Goal: Information Seeking & Learning: Learn about a topic

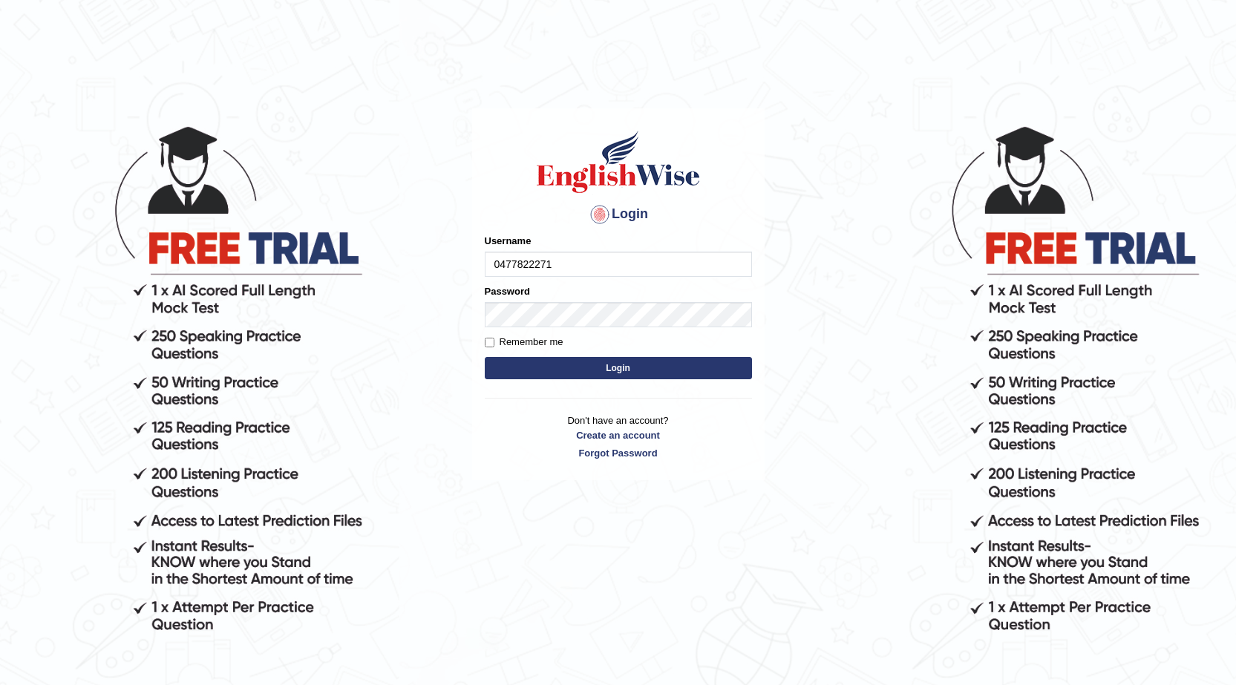
drag, startPoint x: 493, startPoint y: 264, endPoint x: 554, endPoint y: 266, distance: 60.9
click at [554, 266] on input "0477822271" at bounding box center [618, 264] width 267 height 25
type input "0477822271"
click at [548, 366] on button "Login" at bounding box center [618, 368] width 267 height 22
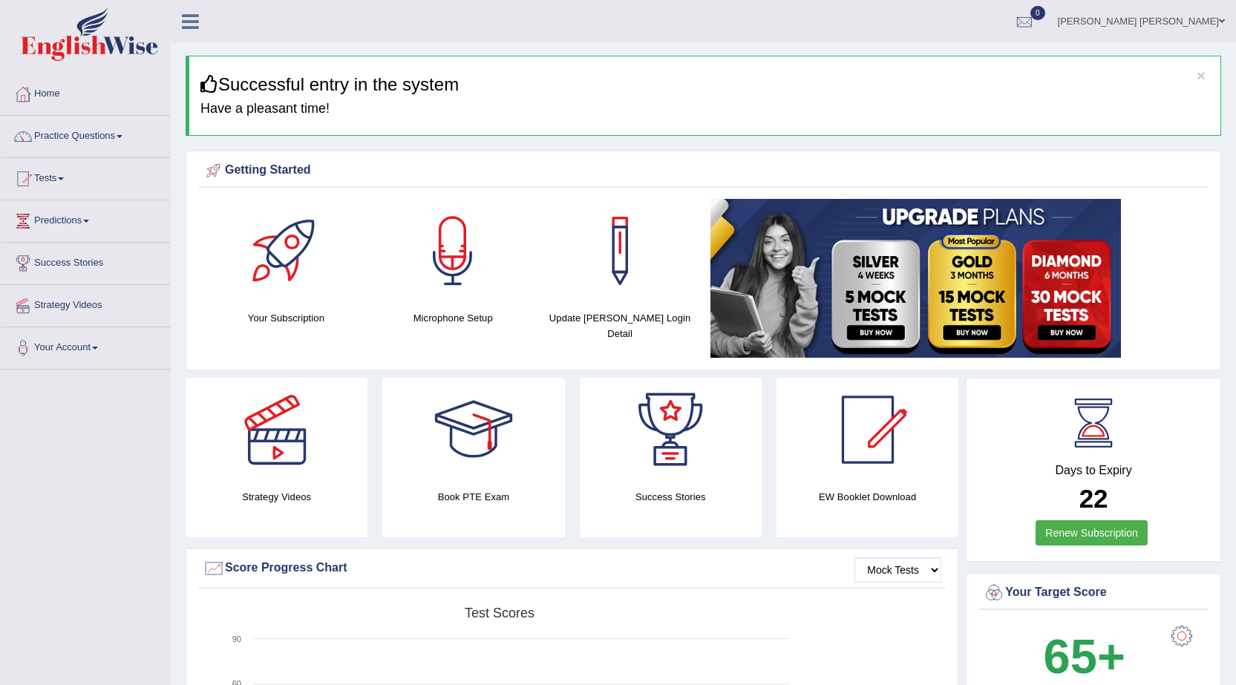
click at [124, 134] on link "Practice Questions" at bounding box center [85, 134] width 169 height 37
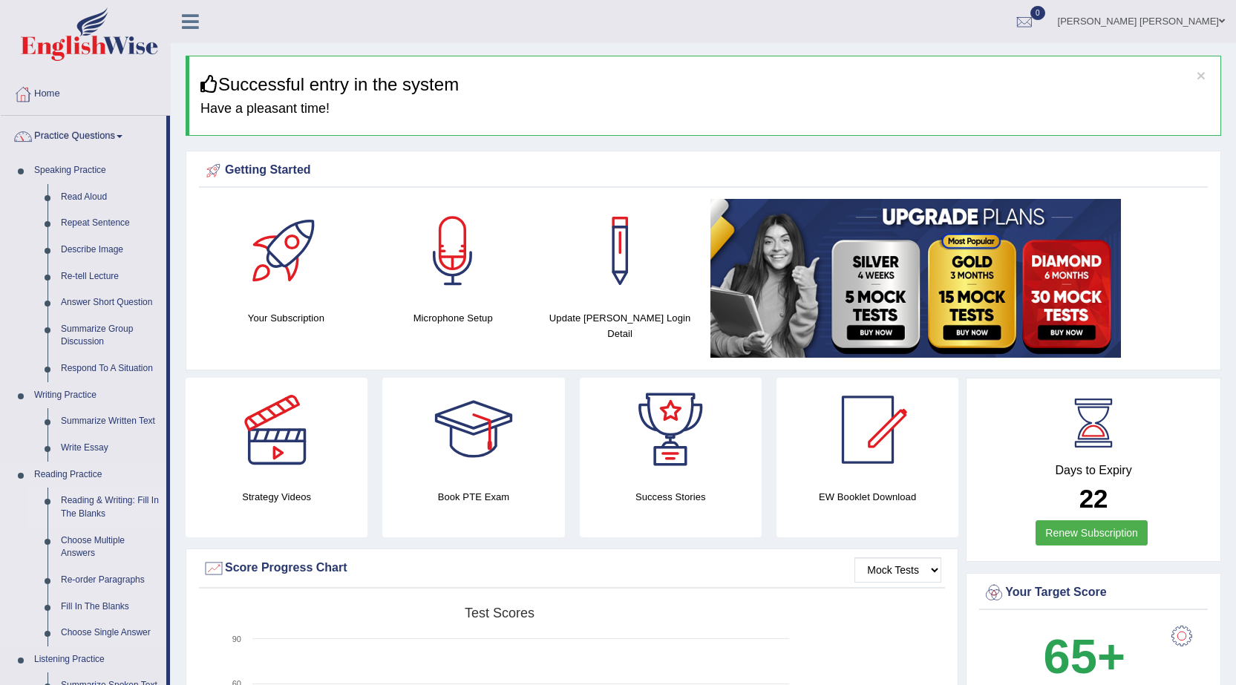
click at [88, 507] on link "Reading & Writing: Fill In The Blanks" at bounding box center [110, 507] width 112 height 39
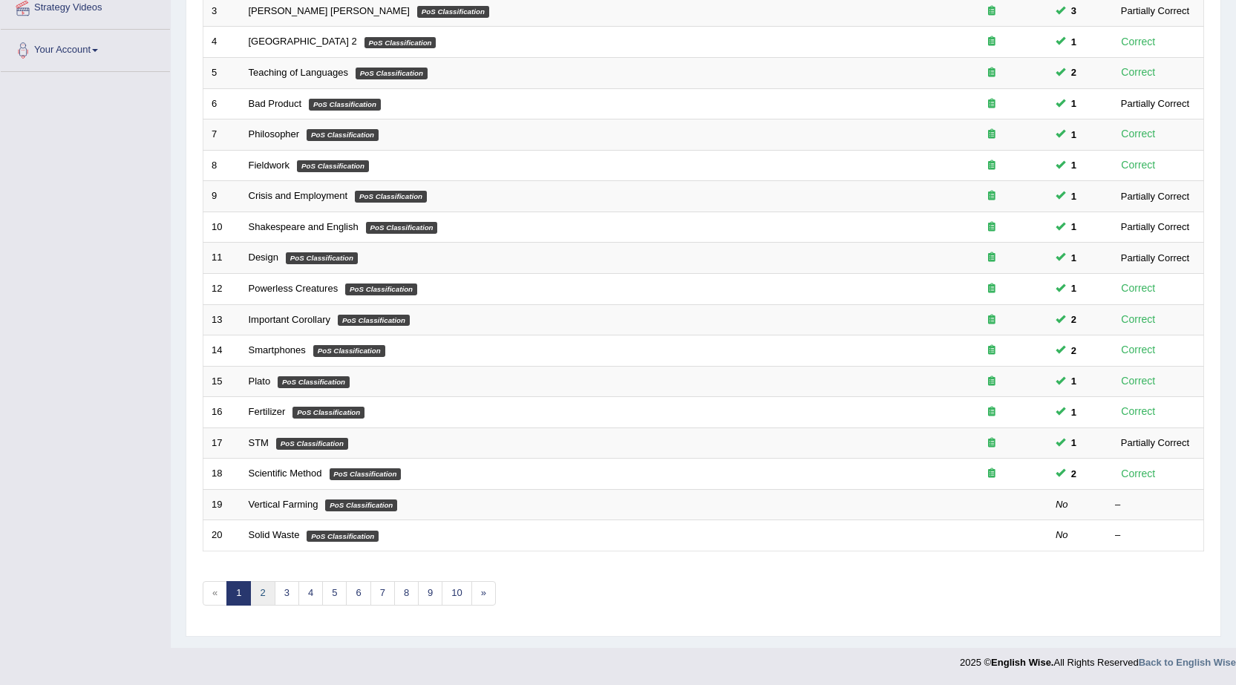
click at [263, 601] on link "2" at bounding box center [262, 593] width 24 height 24
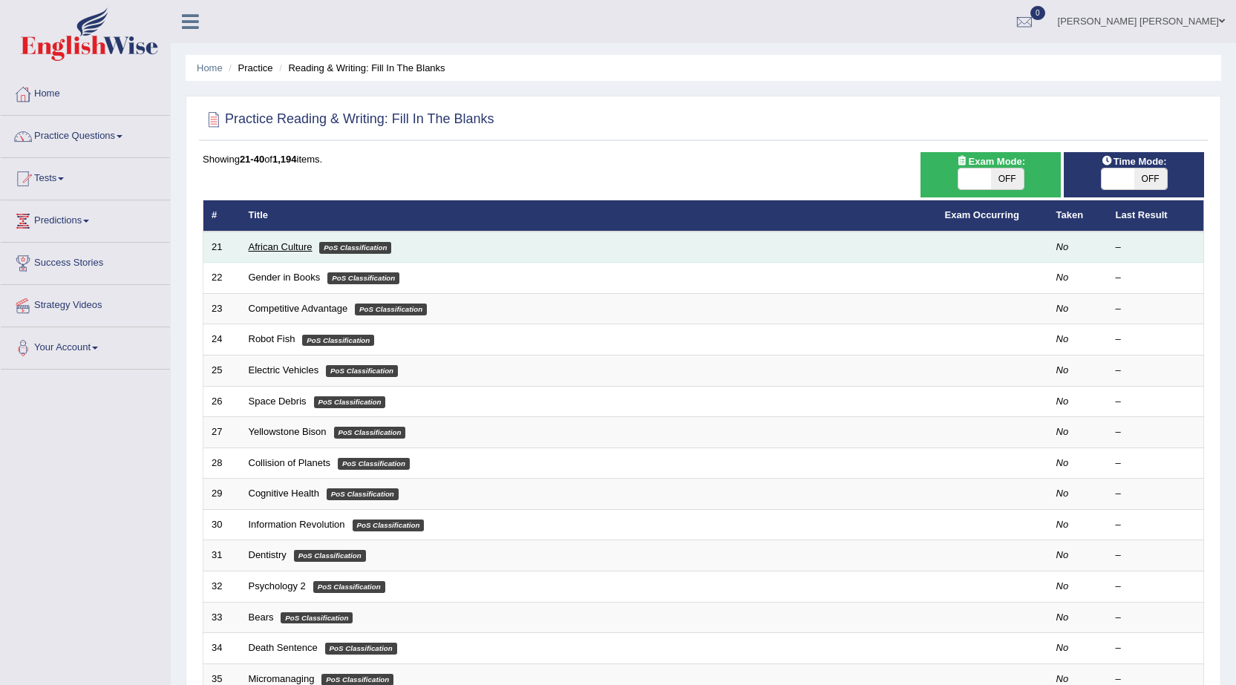
click at [274, 250] on link "African Culture" at bounding box center [281, 246] width 64 height 11
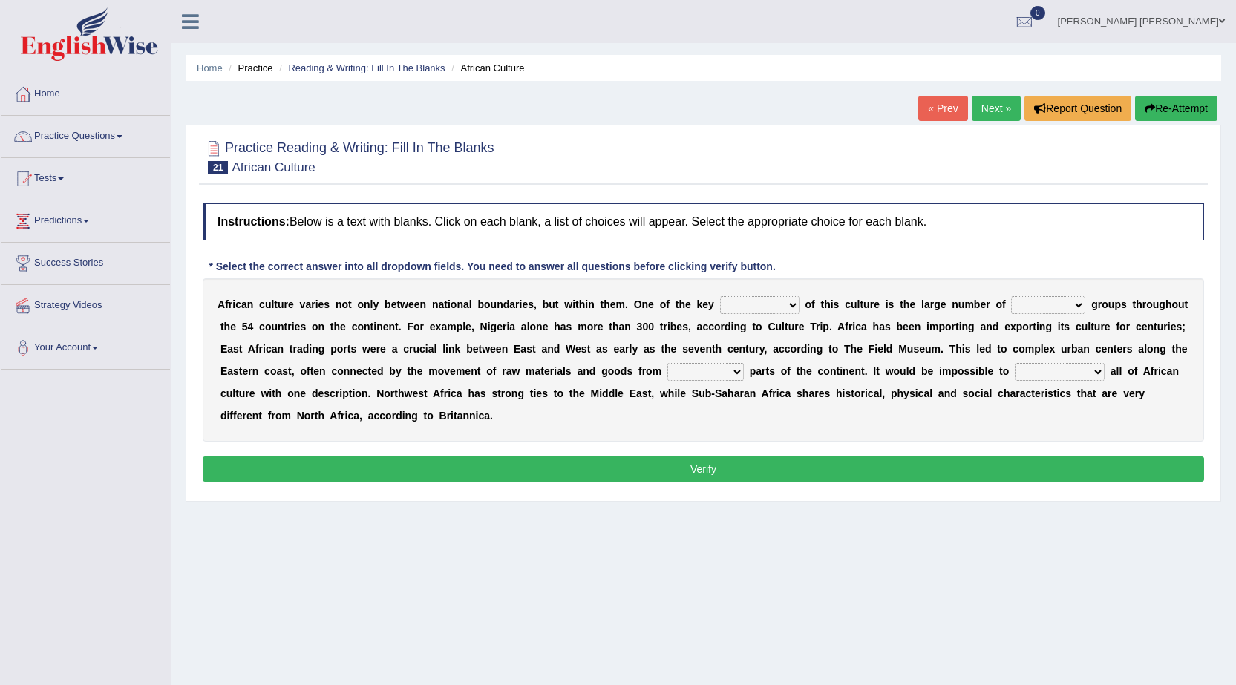
click at [776, 311] on select "conjectures features issues doubts" at bounding box center [759, 305] width 79 height 18
click at [770, 309] on select "conjectures features issues doubts" at bounding box center [759, 305] width 79 height 18
select select "features"
click at [720, 296] on select "conjectures features issues doubts" at bounding box center [759, 305] width 79 height 18
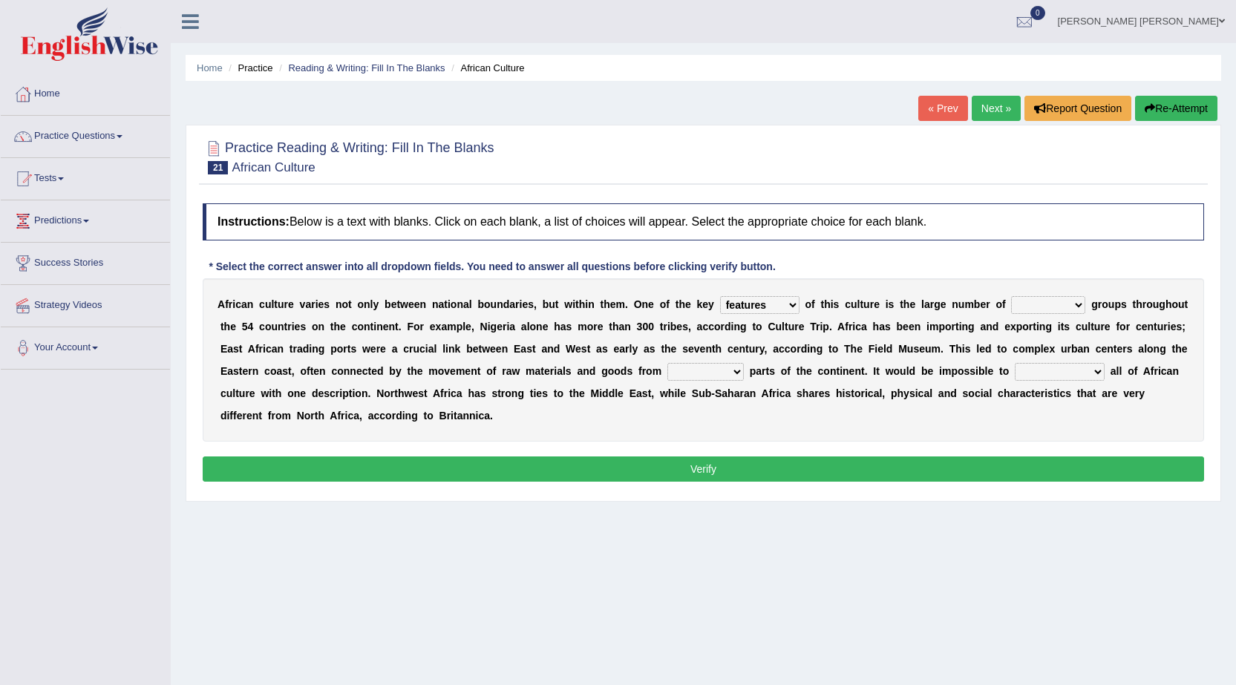
click at [1056, 303] on select "ethic ethnic eugenic epic" at bounding box center [1048, 305] width 74 height 18
select select "ethnic"
click at [1011, 296] on select "ethic ethnic eugenic epic" at bounding box center [1048, 305] width 74 height 18
click at [733, 375] on select "forelocked interlocked unlocked landlocked" at bounding box center [705, 372] width 76 height 18
select select "interlocked"
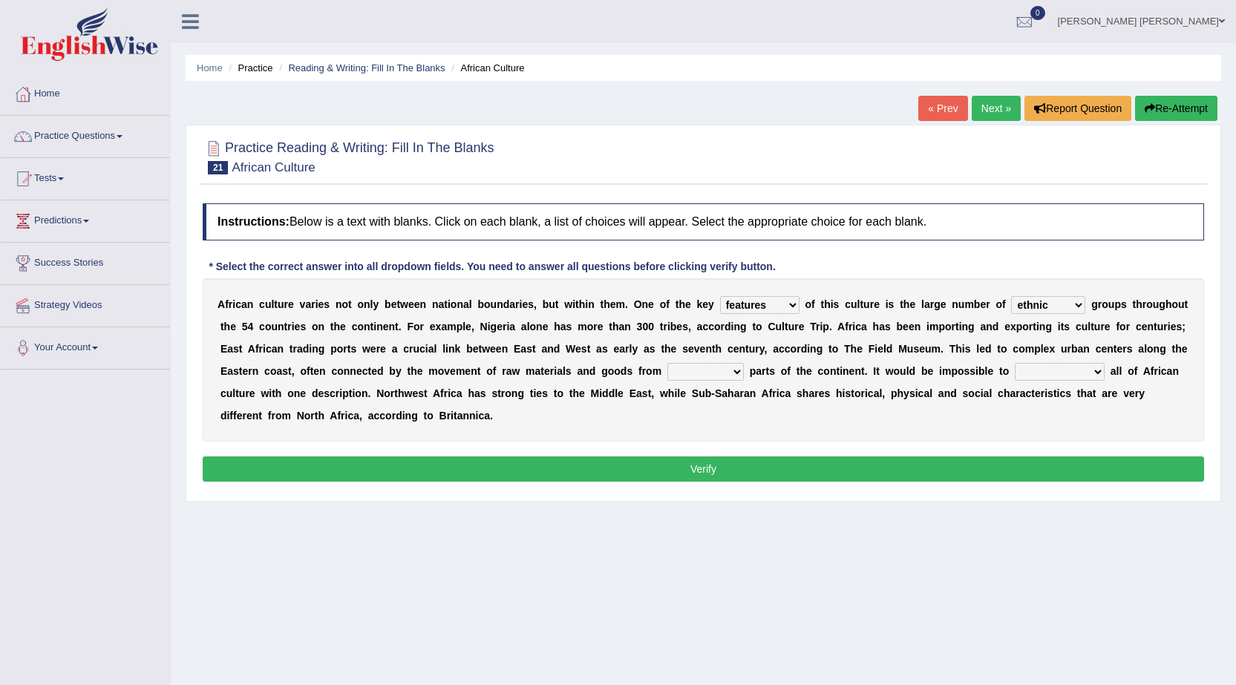
click at [667, 363] on select "forelocked interlocked unlocked landlocked" at bounding box center [705, 372] width 76 height 18
click at [1032, 376] on select "characterize conceptualize symbolize synthesize" at bounding box center [1060, 372] width 90 height 18
select select "symbolize"
click at [1015, 363] on select "characterize conceptualize symbolize synthesize" at bounding box center [1060, 372] width 90 height 18
click at [1004, 472] on button "Verify" at bounding box center [703, 468] width 1001 height 25
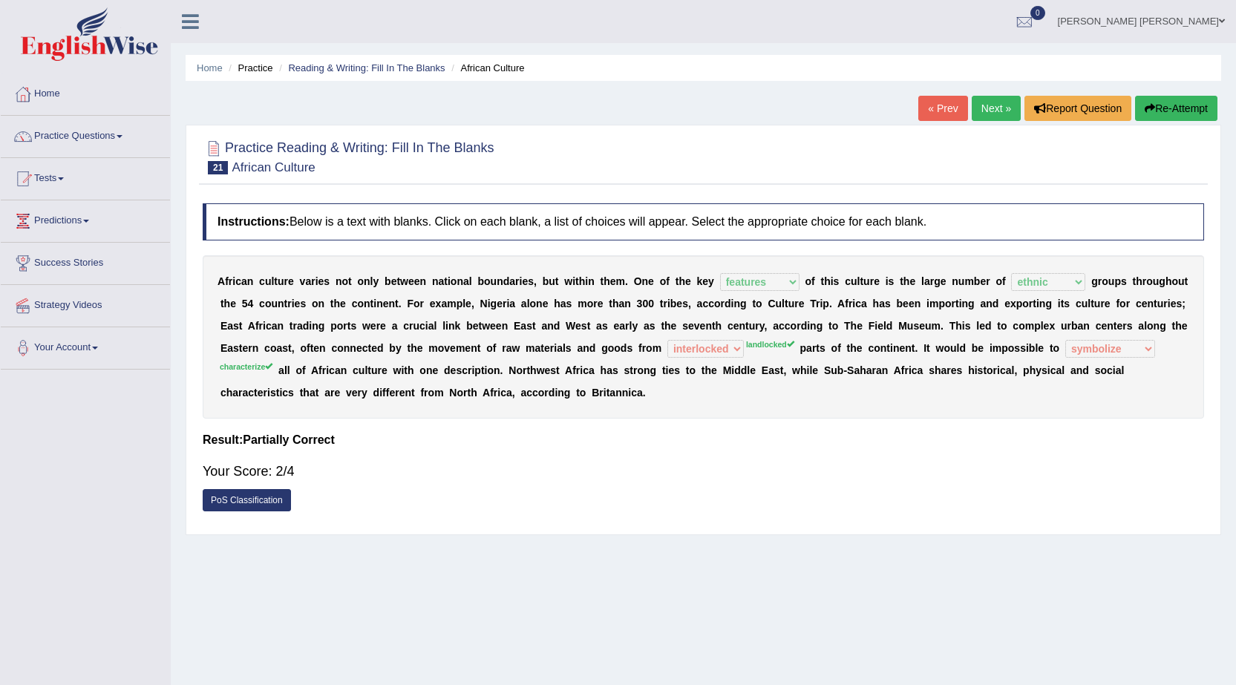
click at [982, 114] on link "Next »" at bounding box center [995, 108] width 49 height 25
click at [986, 109] on link "Next »" at bounding box center [995, 108] width 49 height 25
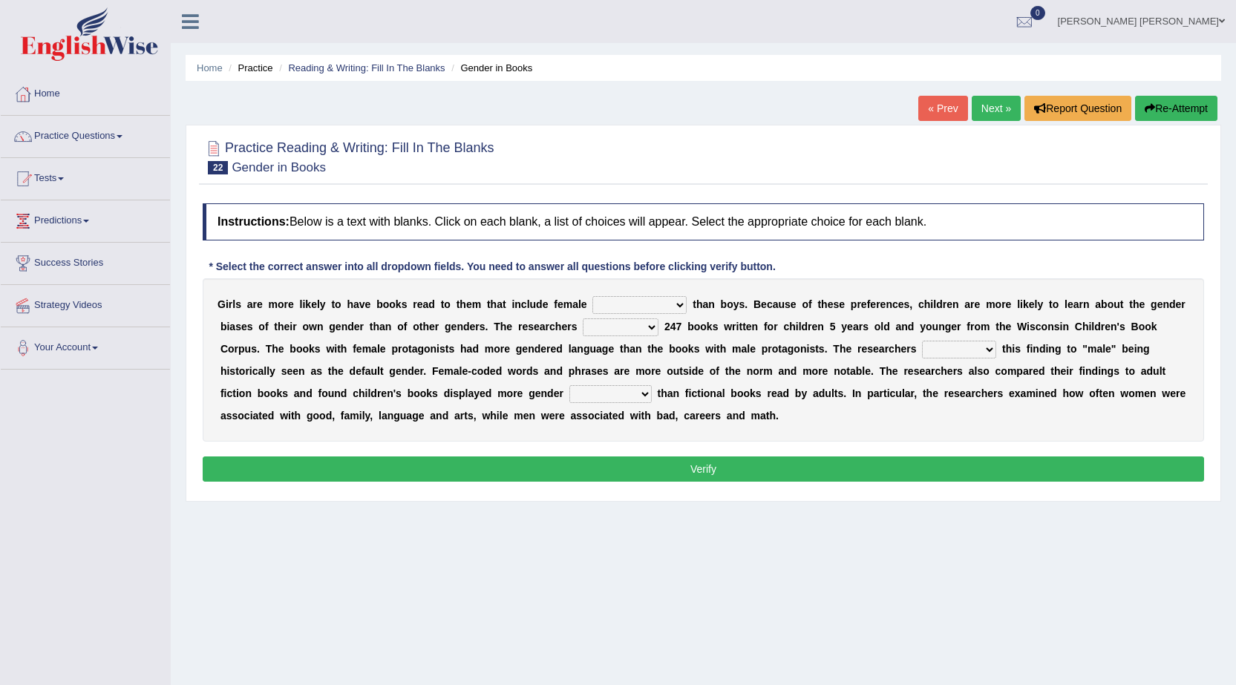
click at [645, 308] on select "protagonists cosmogonists agonists expressionists" at bounding box center [639, 305] width 94 height 18
select select "agonists"
click at [592, 296] on select "protagonists cosmogonists agonists expressionists" at bounding box center [639, 305] width 94 height 18
click at [650, 324] on select "hydrolyzed paralyzed catalyzed analyzed" at bounding box center [621, 327] width 76 height 18
select select "analyzed"
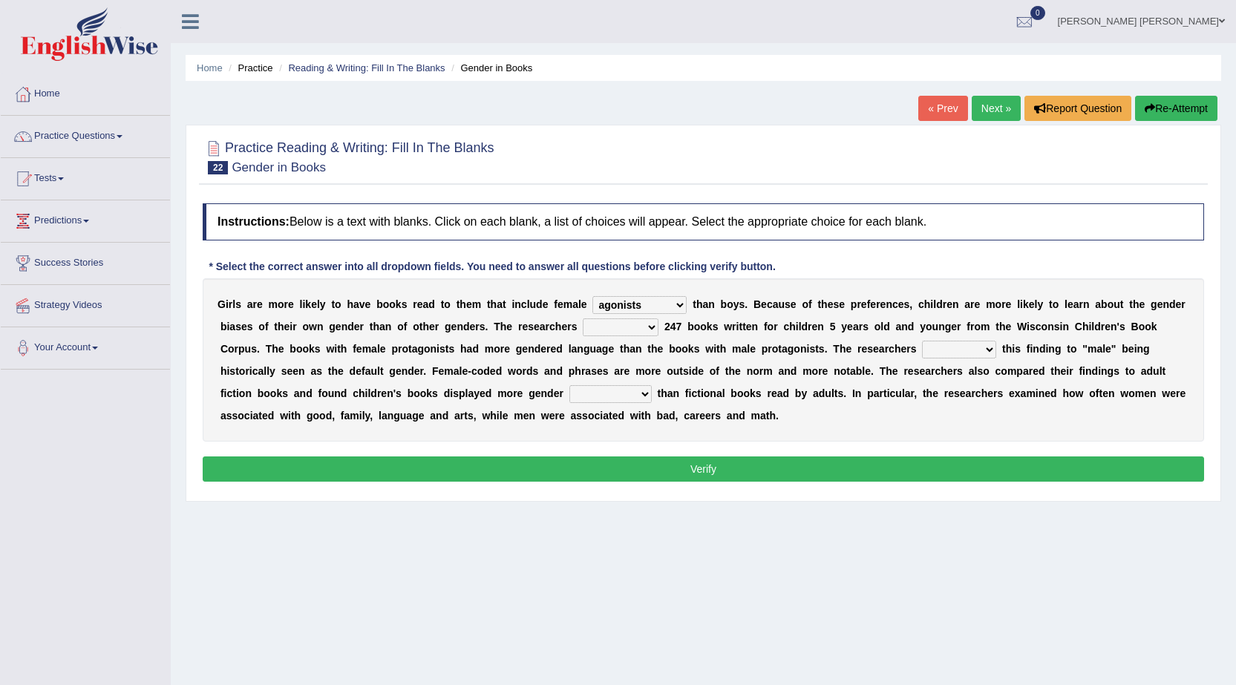
click at [583, 318] on select "hydrolyzed paralyzed catalyzed analyzed" at bounding box center [621, 327] width 76 height 18
click at [968, 351] on select "contribute tribute distribute attribute" at bounding box center [959, 350] width 74 height 18
select select "tribute"
click at [922, 341] on select "contribute tribute distribute attribute" at bounding box center [959, 350] width 74 height 18
click at [636, 401] on select "stereotypes teletypes prototypes electrotypes" at bounding box center [610, 394] width 82 height 18
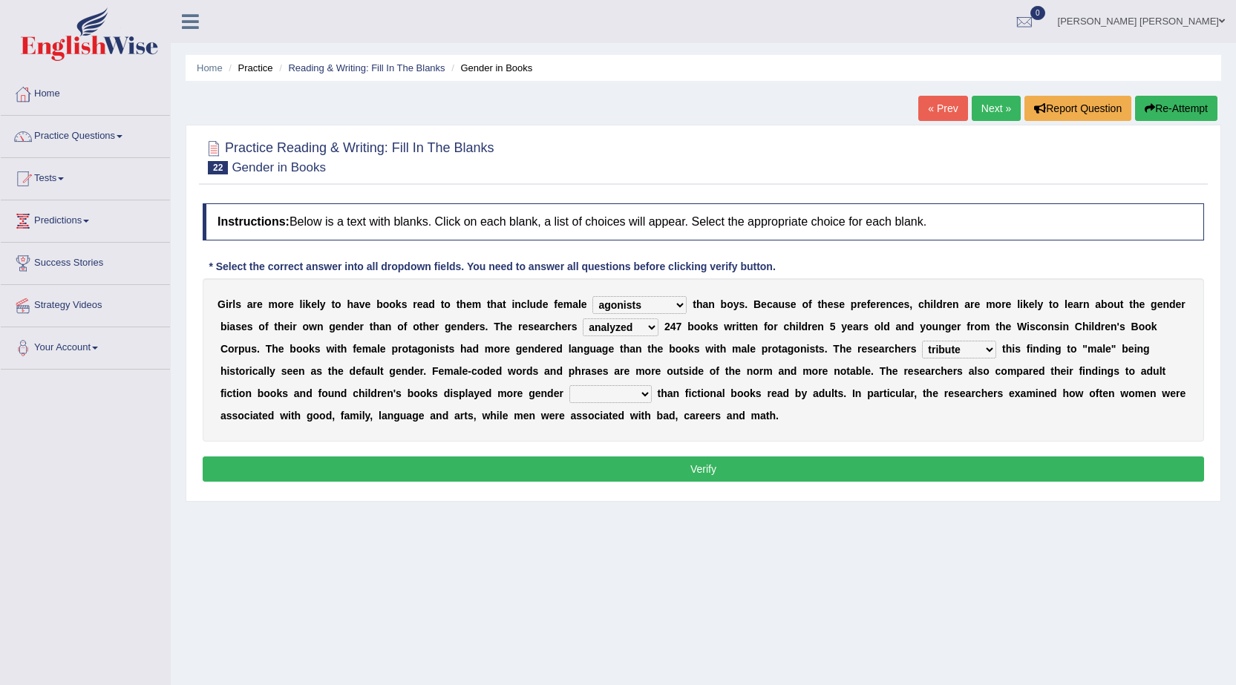
select select "stereotypes"
click at [569, 385] on select "stereotypes teletypes prototypes electrotypes" at bounding box center [610, 394] width 82 height 18
click at [668, 471] on button "Verify" at bounding box center [703, 468] width 1001 height 25
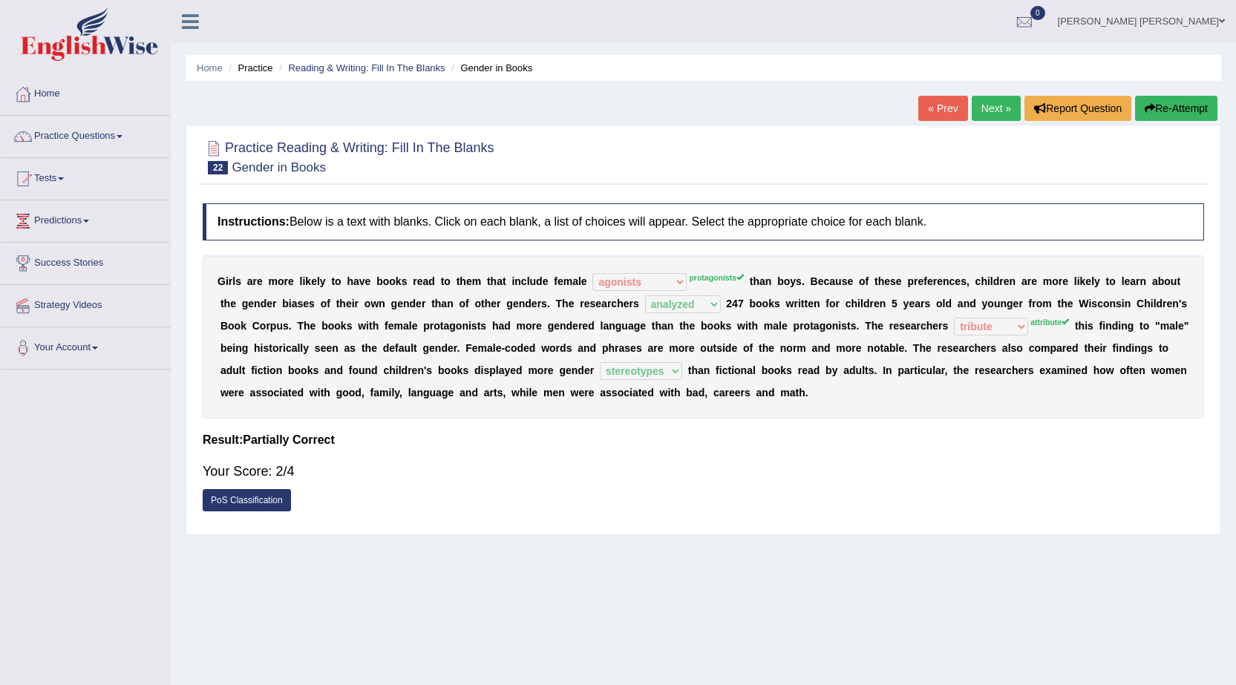
drag, startPoint x: 689, startPoint y: 279, endPoint x: 703, endPoint y: 280, distance: 14.1
click at [703, 280] on sup "protagonists" at bounding box center [716, 277] width 55 height 9
click at [941, 111] on link "« Prev" at bounding box center [942, 108] width 49 height 25
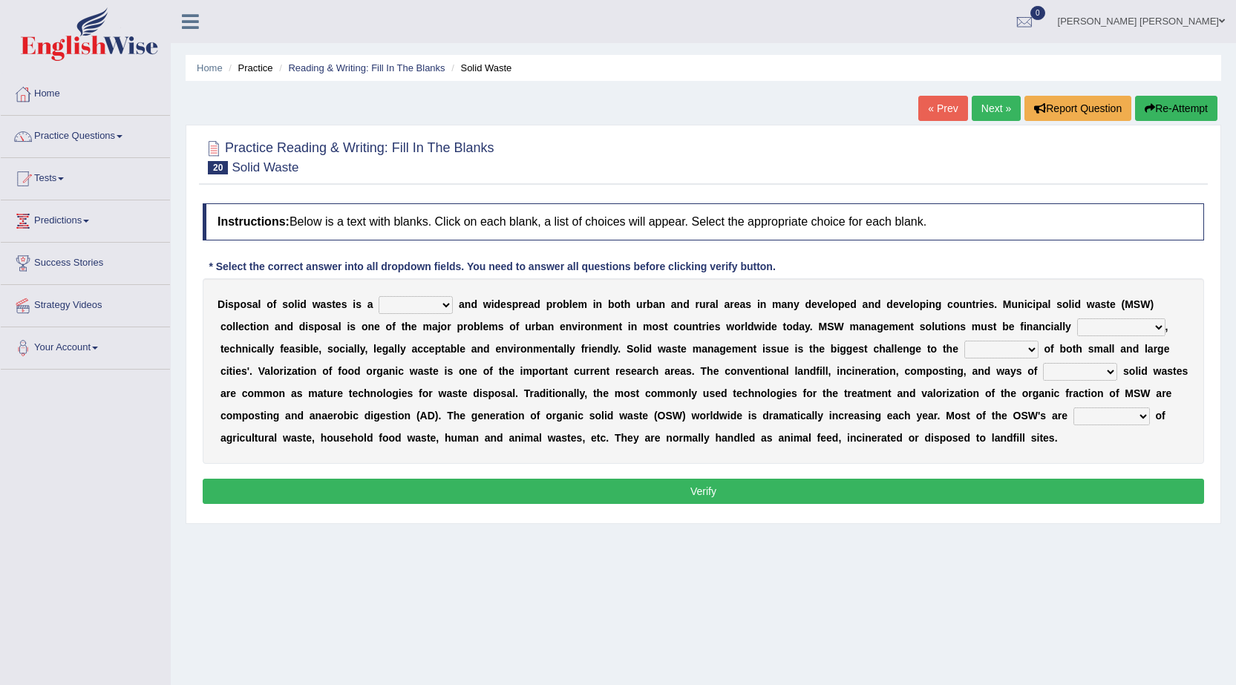
select select "shafting"
click at [379, 296] on select "slanting stinging stalling shafting" at bounding box center [416, 305] width 74 height 18
click at [1112, 330] on select "unattainable sustainable objectionable treasonable" at bounding box center [1121, 327] width 88 height 18
select select "sustainable"
click at [1077, 318] on select "unattainable sustainable objectionable treasonable" at bounding box center [1121, 327] width 88 height 18
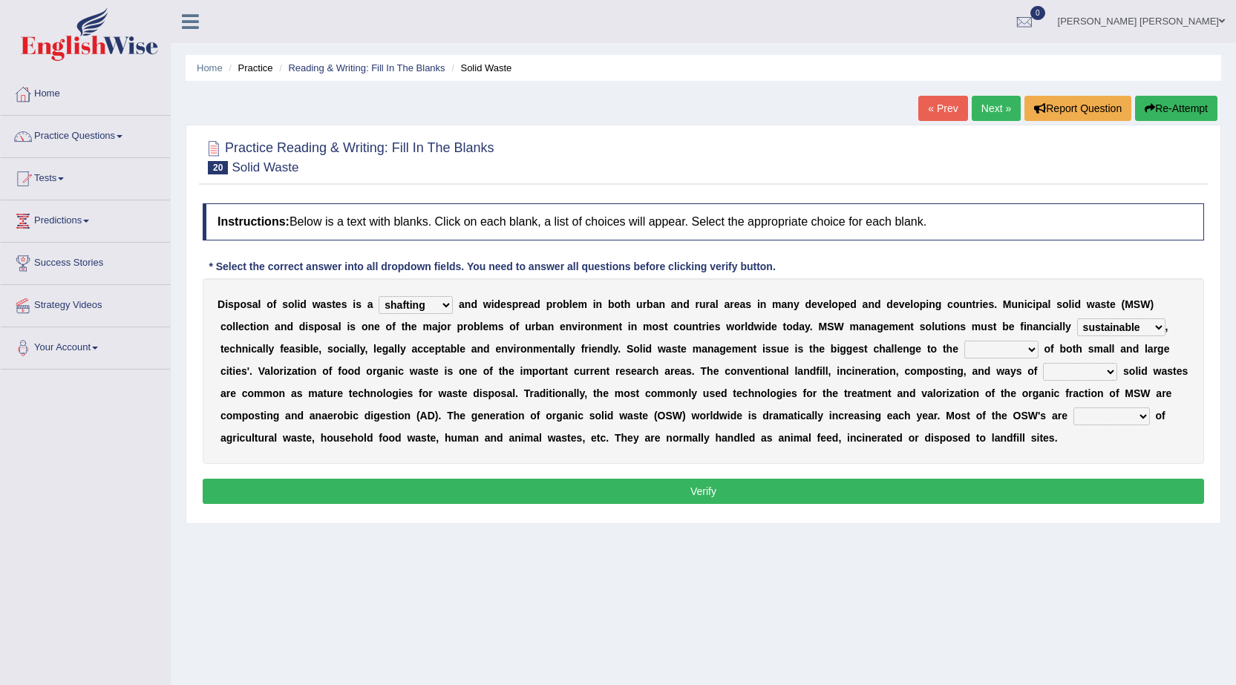
click at [1091, 320] on select "unattainable sustainable objectionable treasonable" at bounding box center [1121, 327] width 88 height 18
click at [853, 331] on b "m" at bounding box center [854, 327] width 9 height 12
click at [1003, 347] on select "plants culture authorities history" at bounding box center [1001, 350] width 74 height 18
select select "authorities"
click at [964, 341] on select "plants culture authorities history" at bounding box center [1001, 350] width 74 height 18
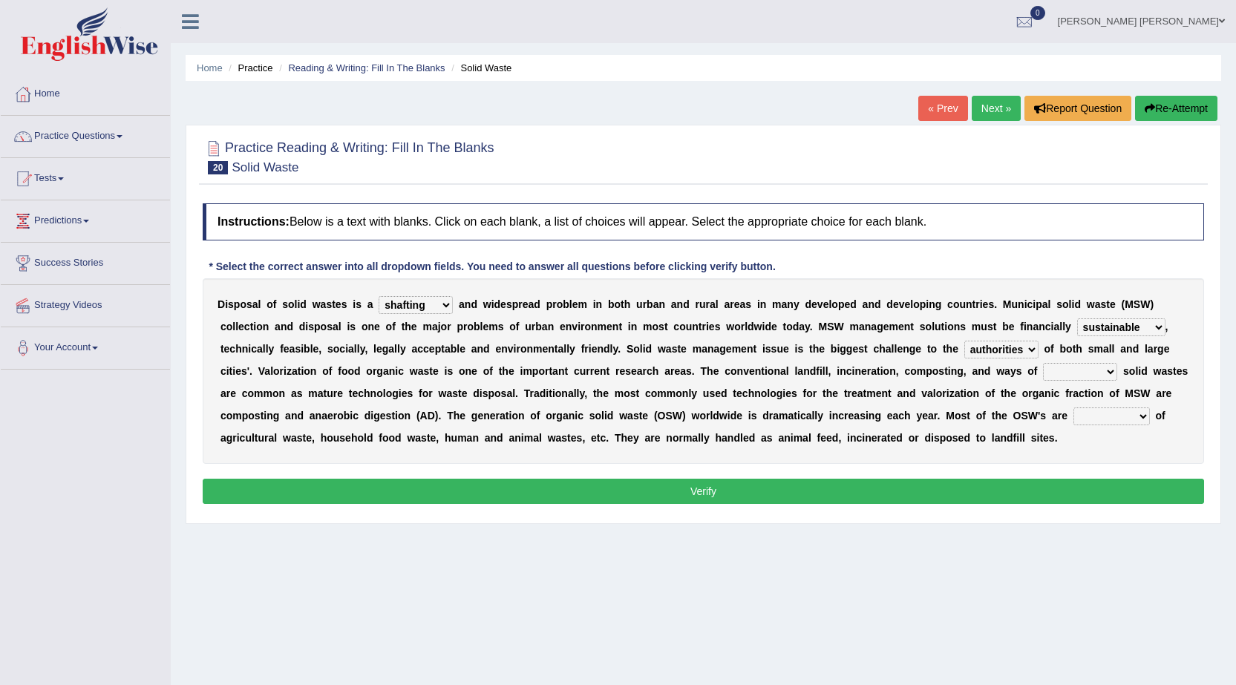
click at [1084, 378] on select "reserving preserving deserving handling" at bounding box center [1080, 372] width 74 height 18
select select "handling"
click at [1043, 363] on select "reserving preserving deserving handling" at bounding box center [1080, 372] width 74 height 18
click at [1085, 417] on select "composed disposed composing disposing" at bounding box center [1111, 416] width 76 height 18
select select "composed"
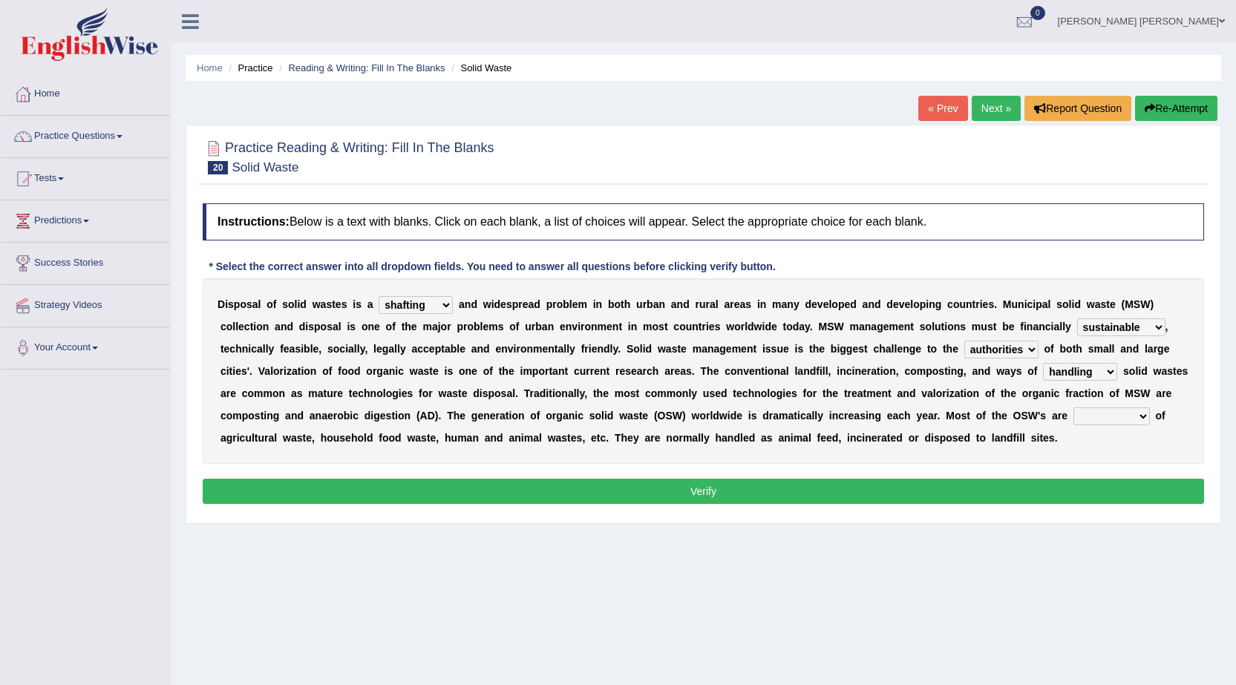
click at [1073, 407] on select "composed disposed composing disposing" at bounding box center [1111, 416] width 76 height 18
click at [1095, 485] on button "Verify" at bounding box center [703, 491] width 1001 height 25
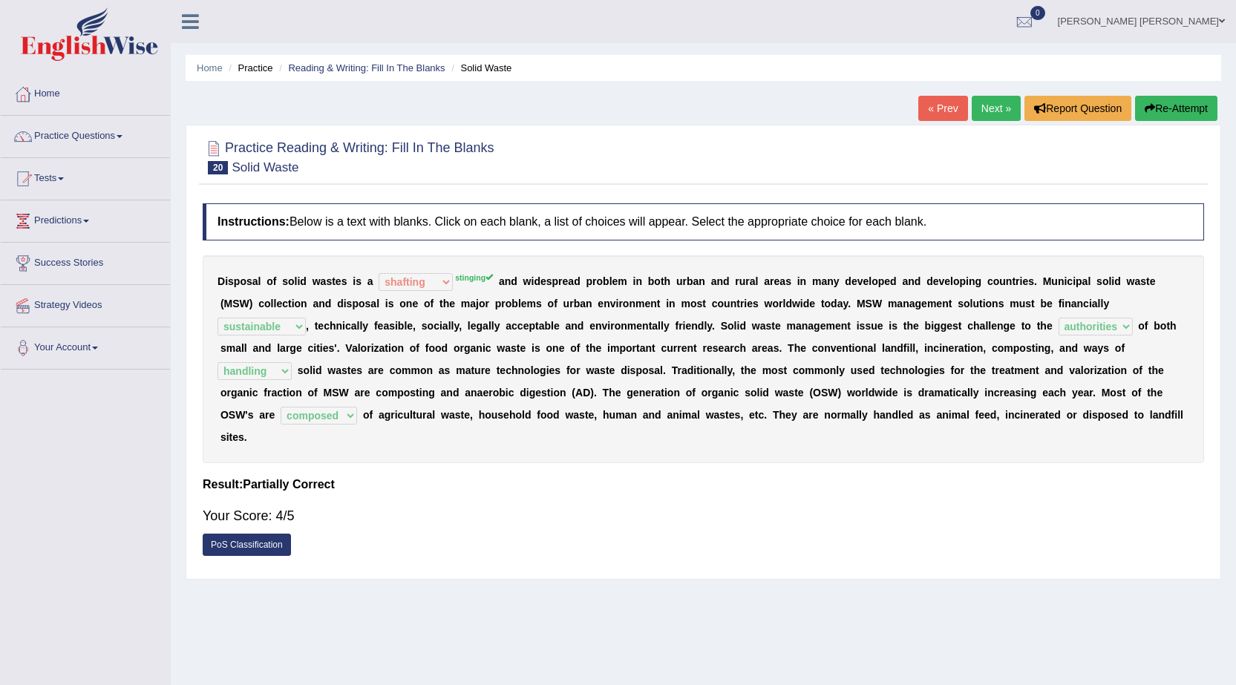
click at [988, 105] on link "Next »" at bounding box center [995, 108] width 49 height 25
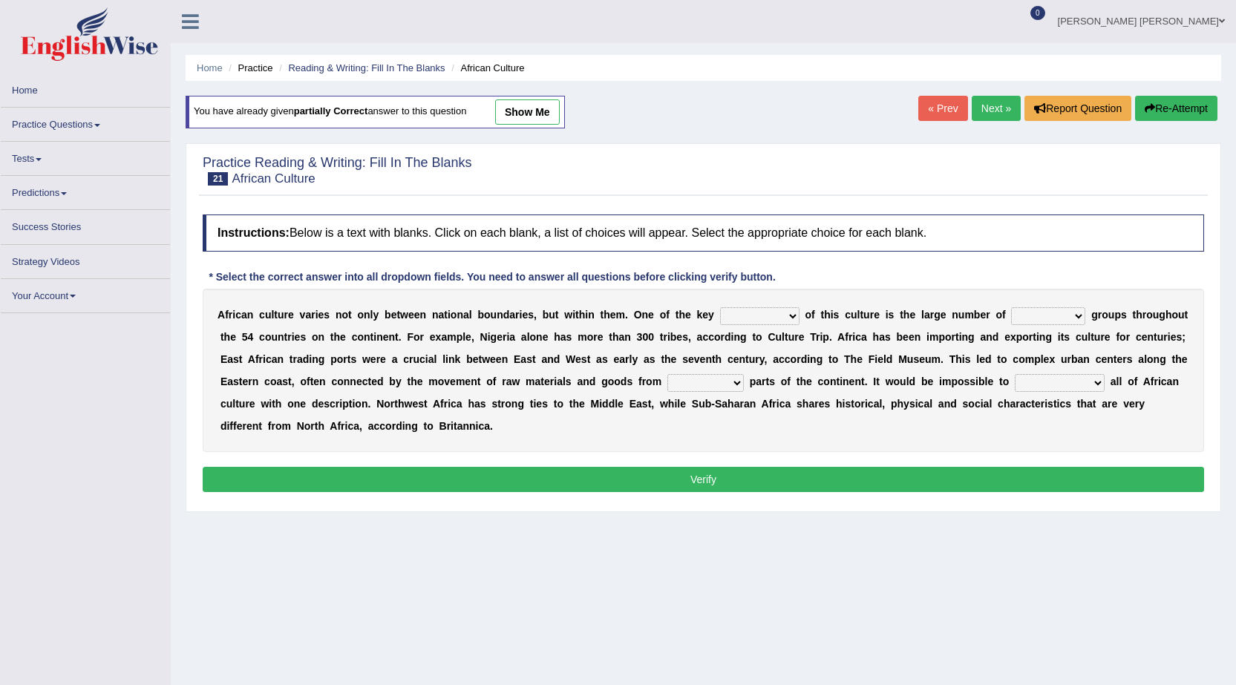
click at [773, 318] on select "conjectures features issues doubts" at bounding box center [759, 316] width 79 height 18
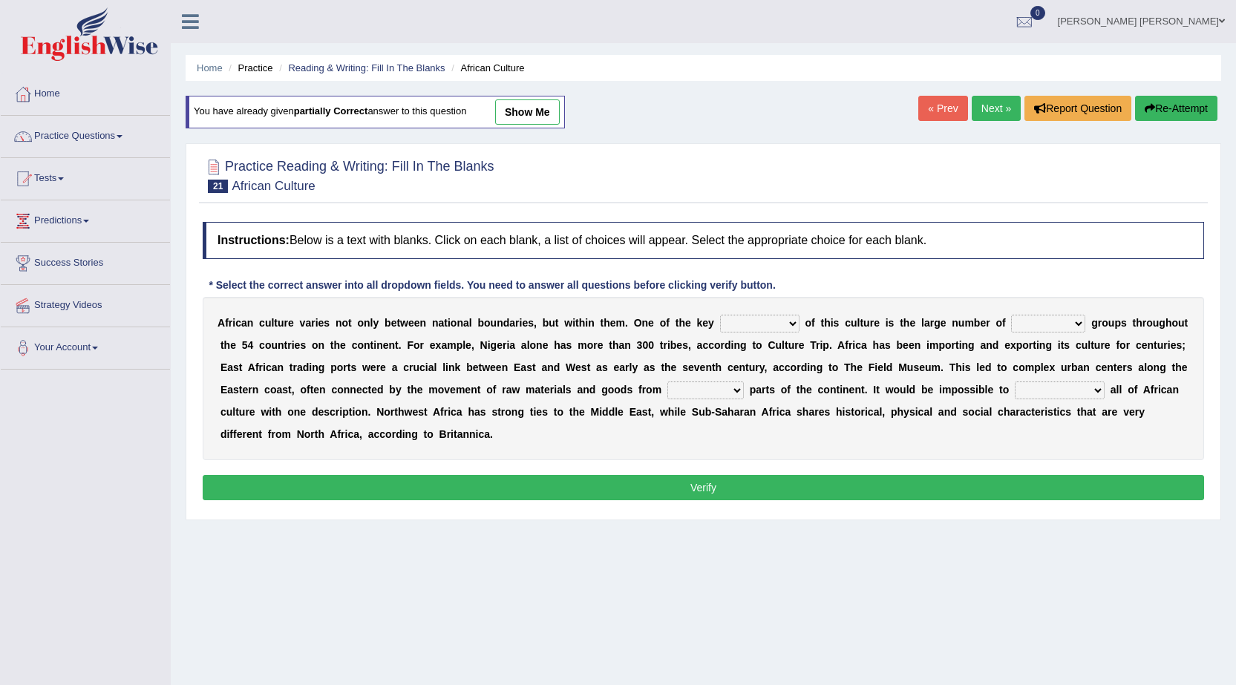
select select "features"
click at [720, 315] on select "conjectures features issues doubts" at bounding box center [759, 324] width 79 height 18
click at [1043, 320] on select "ethic ethnic eugenic epic" at bounding box center [1048, 324] width 74 height 18
select select "ethnic"
click at [1011, 315] on select "ethic ethnic eugenic epic" at bounding box center [1048, 324] width 74 height 18
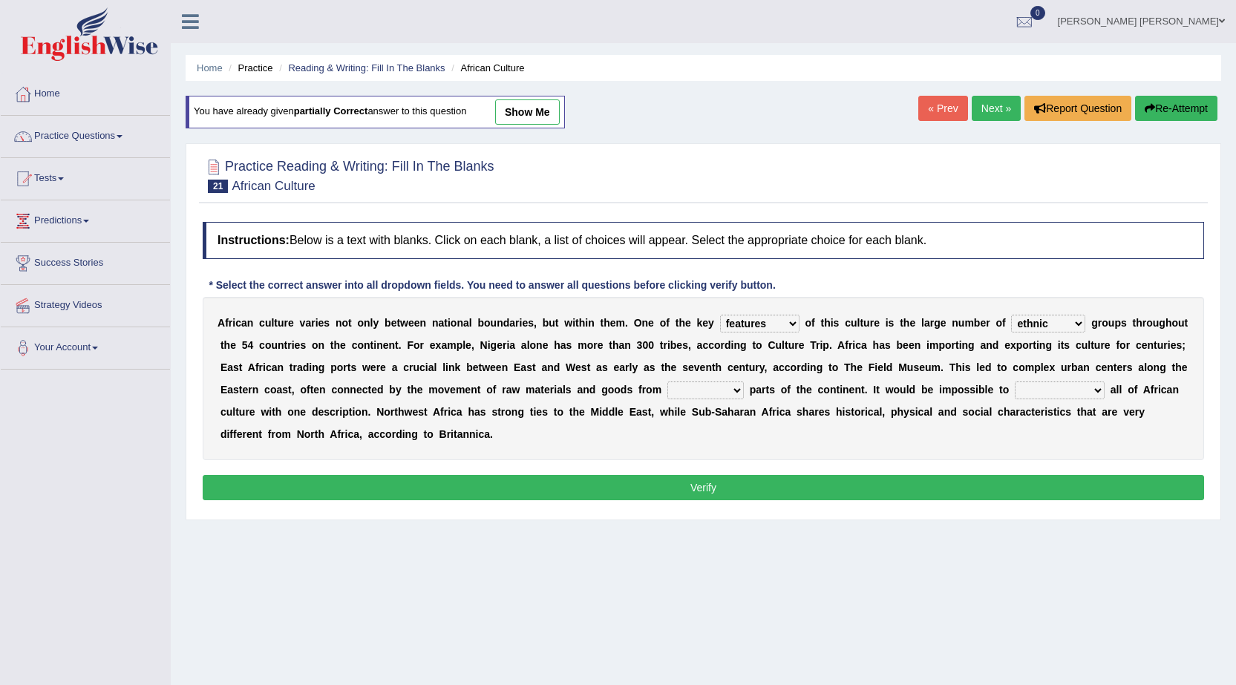
click at [717, 397] on select "forelocked interlocked unlocked landlocked" at bounding box center [705, 390] width 76 height 18
select select "landlocked"
click at [667, 381] on select "forelocked interlocked unlocked landlocked" at bounding box center [705, 390] width 76 height 18
click at [1067, 385] on select "characterize conceptualize symbolize synthesize" at bounding box center [1060, 390] width 90 height 18
select select "characterize"
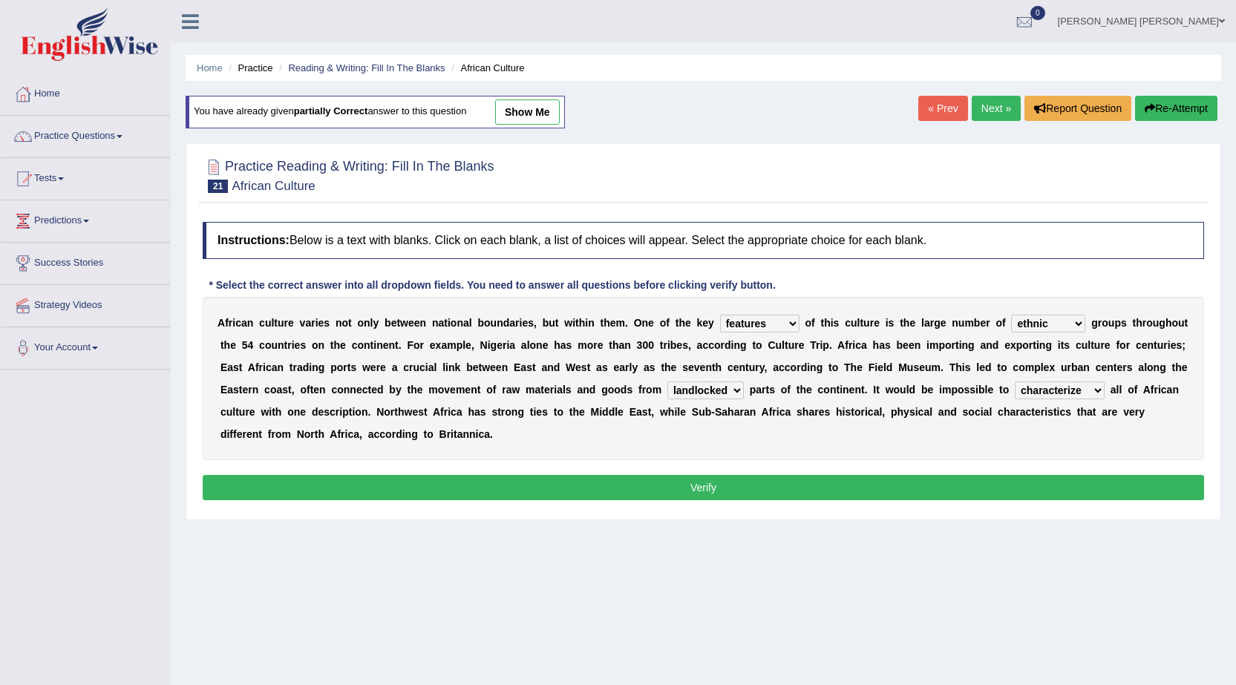
click at [1015, 381] on select "characterize conceptualize symbolize synthesize" at bounding box center [1060, 390] width 90 height 18
click at [829, 485] on button "Verify" at bounding box center [703, 487] width 1001 height 25
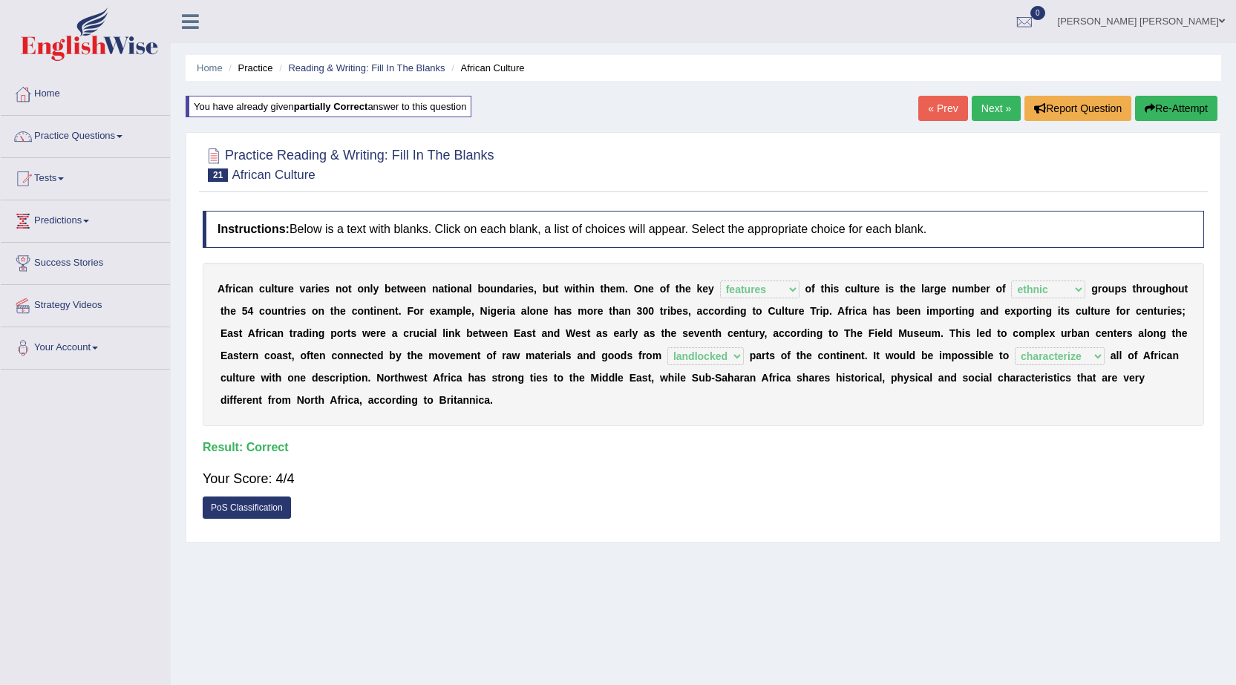
click at [1000, 101] on link "Next »" at bounding box center [995, 108] width 49 height 25
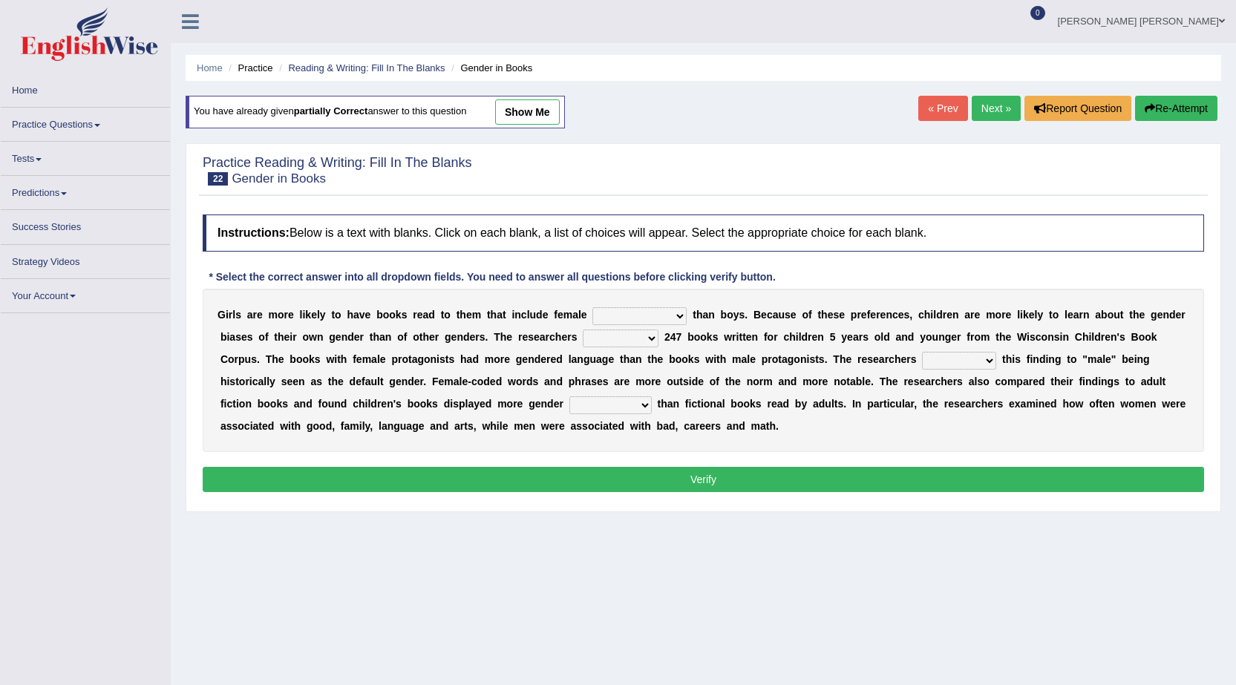
click at [652, 321] on select "protagonists cosmogonists agonists expressionists" at bounding box center [639, 316] width 94 height 18
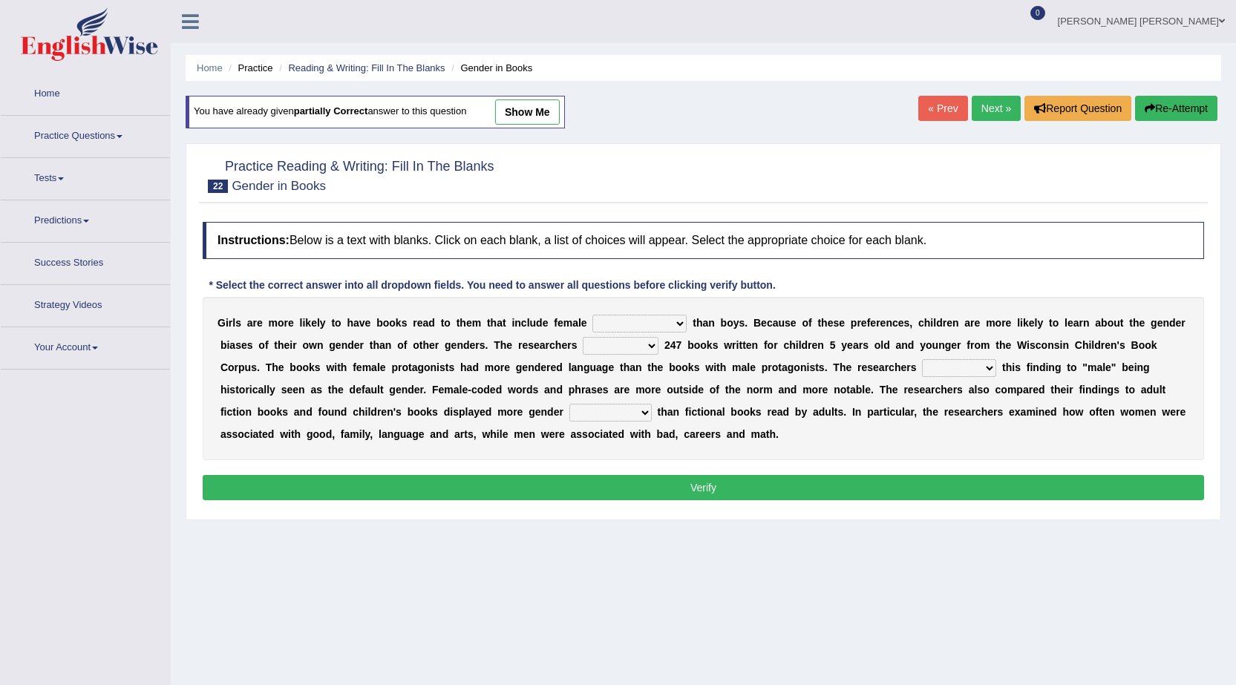
select select "protagonists"
click at [592, 315] on select "protagonists cosmogonists agonists expressionists" at bounding box center [639, 324] width 94 height 18
click at [650, 353] on select "hydrolyzed paralyzed catalyzed analyzed" at bounding box center [621, 346] width 76 height 18
select select "analyzed"
click at [583, 337] on select "hydrolyzed paralyzed catalyzed analyzed" at bounding box center [621, 346] width 76 height 18
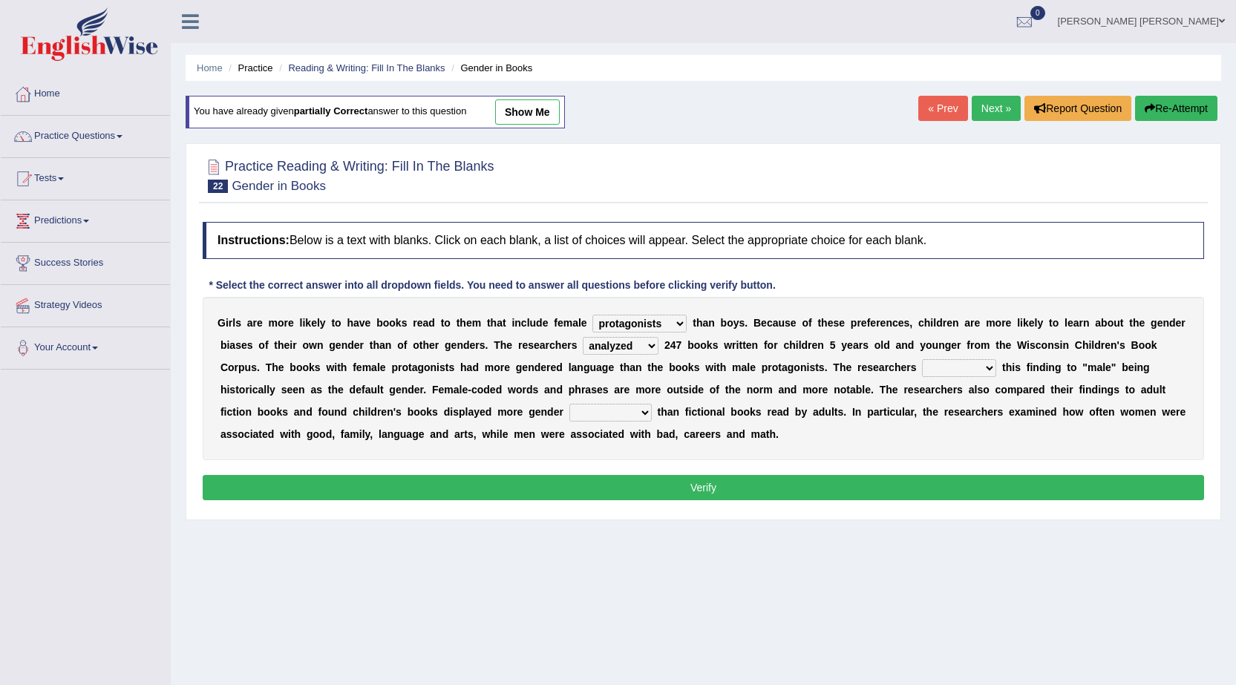
click at [946, 372] on select "contribute tribute distribute attribute" at bounding box center [959, 368] width 74 height 18
select select "attribute"
click at [922, 359] on select "contribute tribute distribute attribute" at bounding box center [959, 368] width 74 height 18
click at [640, 411] on select "stereotypes teletypes prototypes electrotypes" at bounding box center [610, 413] width 82 height 18
select select "stereotypes"
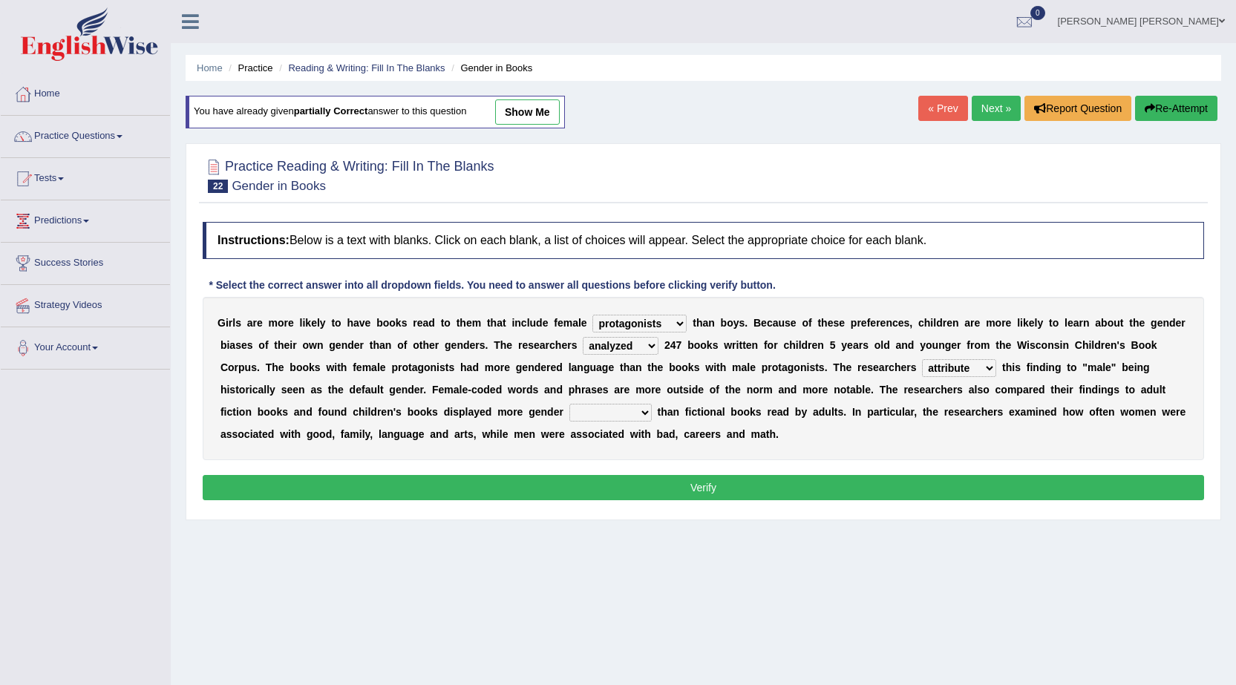
click at [569, 404] on select "stereotypes teletypes prototypes electrotypes" at bounding box center [610, 413] width 82 height 18
drag, startPoint x: 632, startPoint y: 482, endPoint x: 633, endPoint y: 473, distance: 8.3
click at [632, 479] on button "Verify" at bounding box center [703, 487] width 1001 height 25
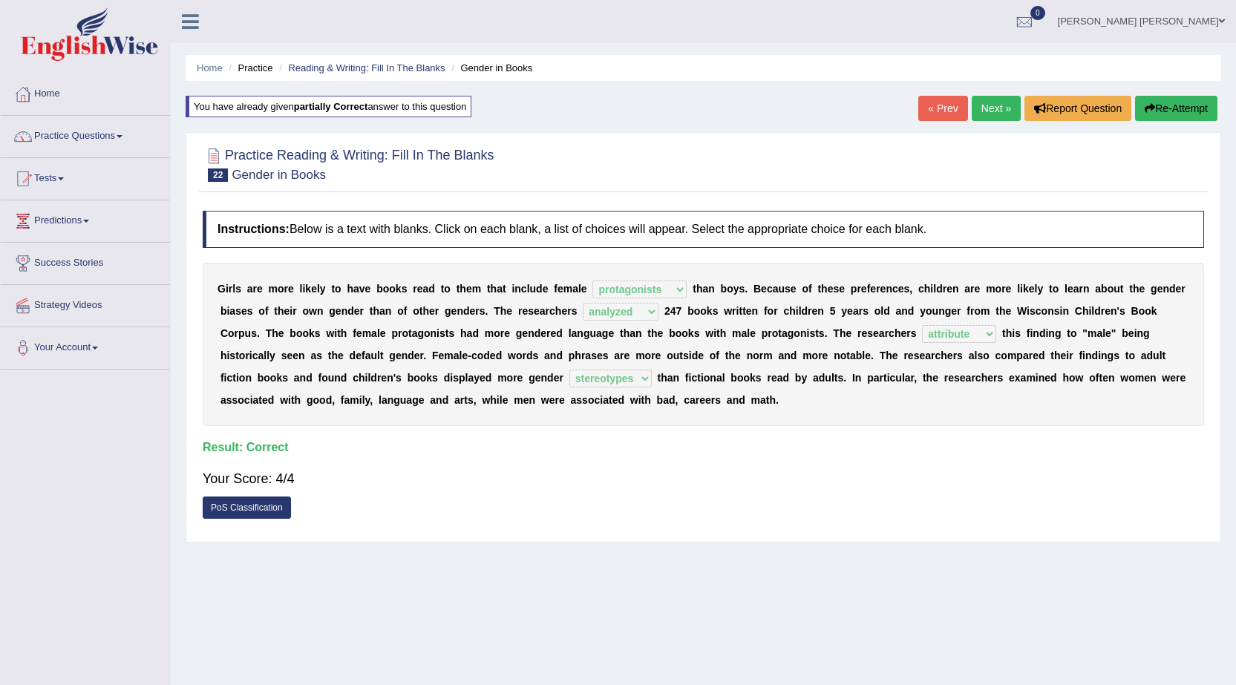
click at [989, 109] on link "Next »" at bounding box center [995, 108] width 49 height 25
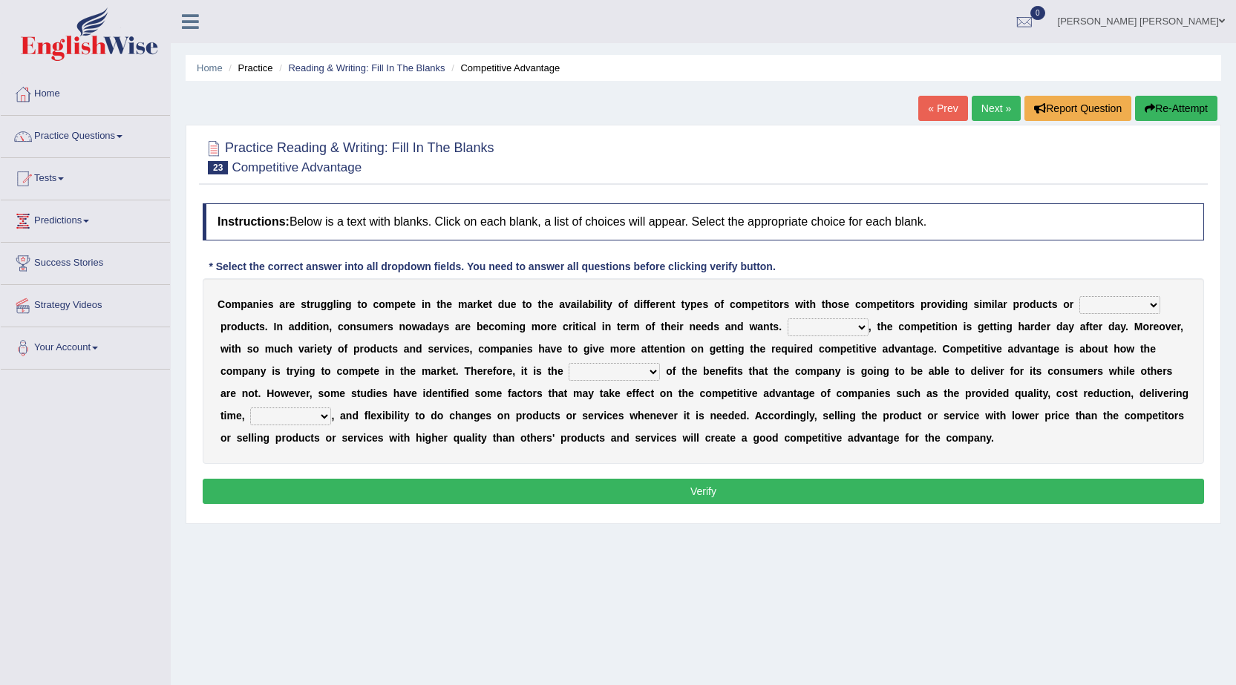
click at [1109, 306] on select "constitution restitution substitution institution" at bounding box center [1119, 305] width 81 height 18
click at [899, 407] on div "C o m p a n i e s a r e s t r u g g l i n g t o c o m p e t e i n t h e m a r k…" at bounding box center [703, 371] width 1001 height 186
click at [830, 325] on select "However Instead Additionally Therefore" at bounding box center [827, 327] width 81 height 18
click at [787, 318] on select "However Instead Additionally Therefore" at bounding box center [827, 327] width 81 height 18
click at [841, 326] on select "However Instead Additionally Therefore" at bounding box center [827, 327] width 81 height 18
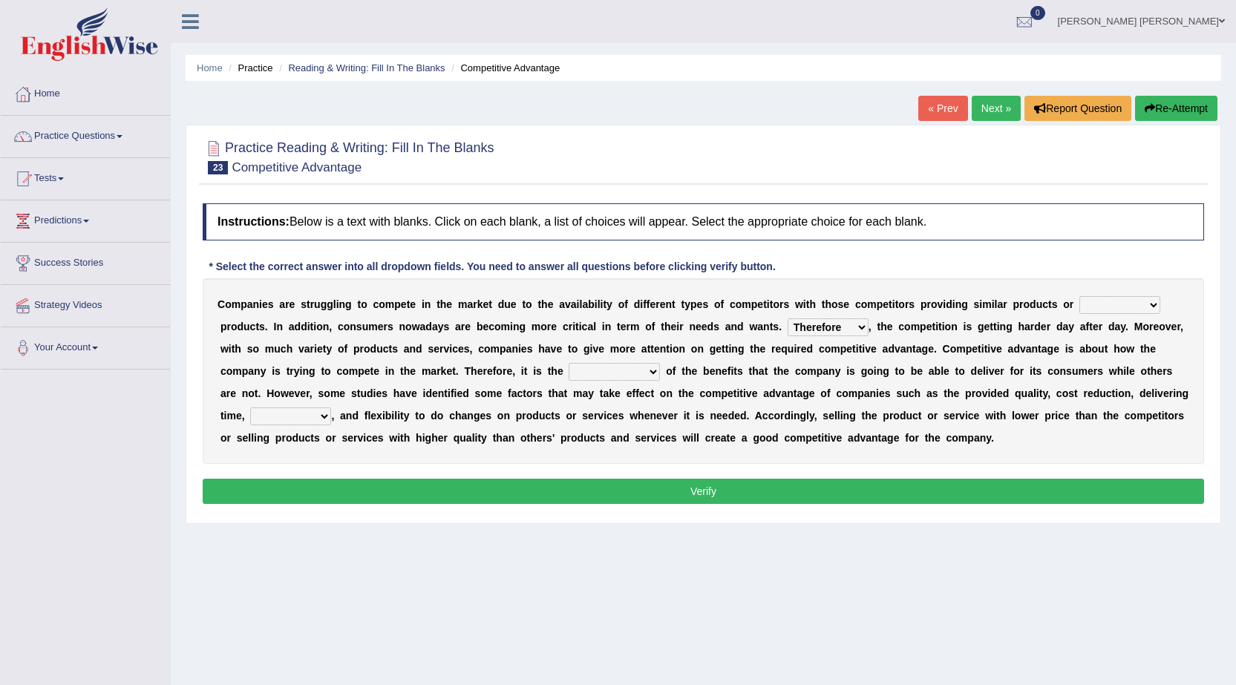
select select "However"
click at [787, 318] on select "However Instead Additionally Therefore" at bounding box center [827, 327] width 81 height 18
click at [636, 380] on select "dissemination ordination determination incarnation" at bounding box center [613, 372] width 91 height 18
select select "determination"
click at [568, 363] on select "dissemination ordination determination incarnation" at bounding box center [613, 372] width 91 height 18
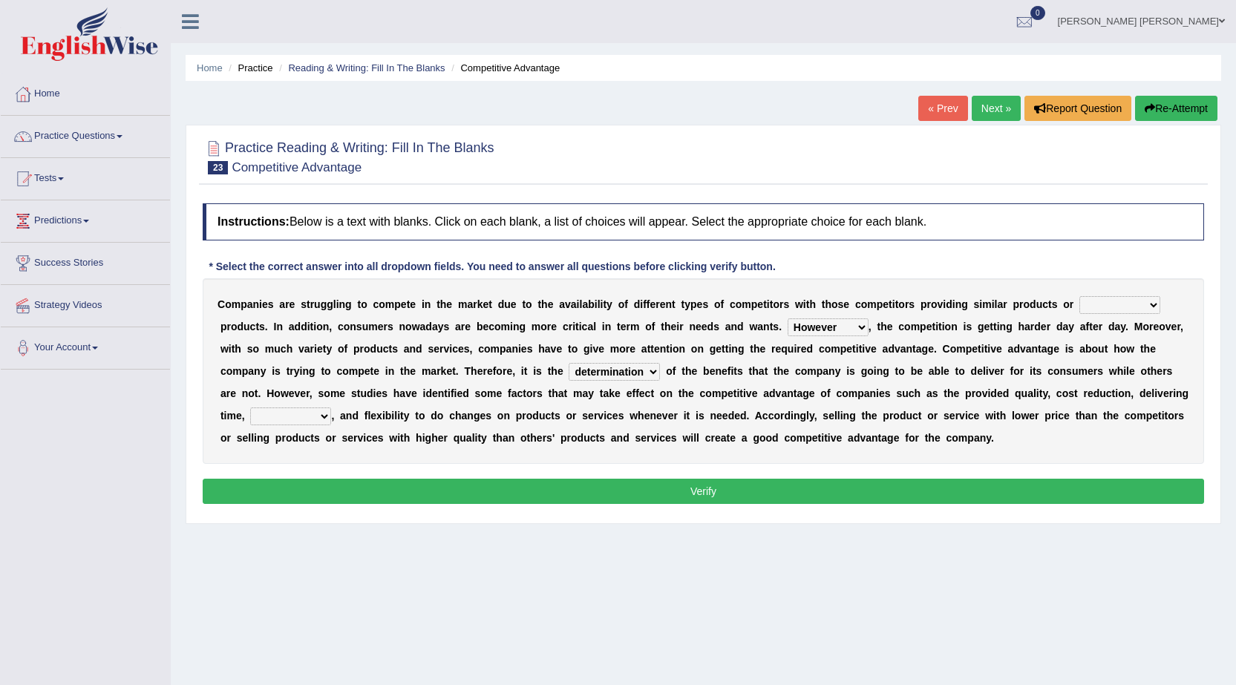
click at [328, 415] on select "captivation aggregation deprivation innovation" at bounding box center [290, 416] width 81 height 18
select select "captivation"
click at [250, 407] on select "captivation aggregation deprivation innovation" at bounding box center [290, 416] width 81 height 18
click at [326, 419] on select "captivation aggregation deprivation innovation" at bounding box center [290, 416] width 81 height 18
click at [395, 498] on button "Verify" at bounding box center [703, 491] width 1001 height 25
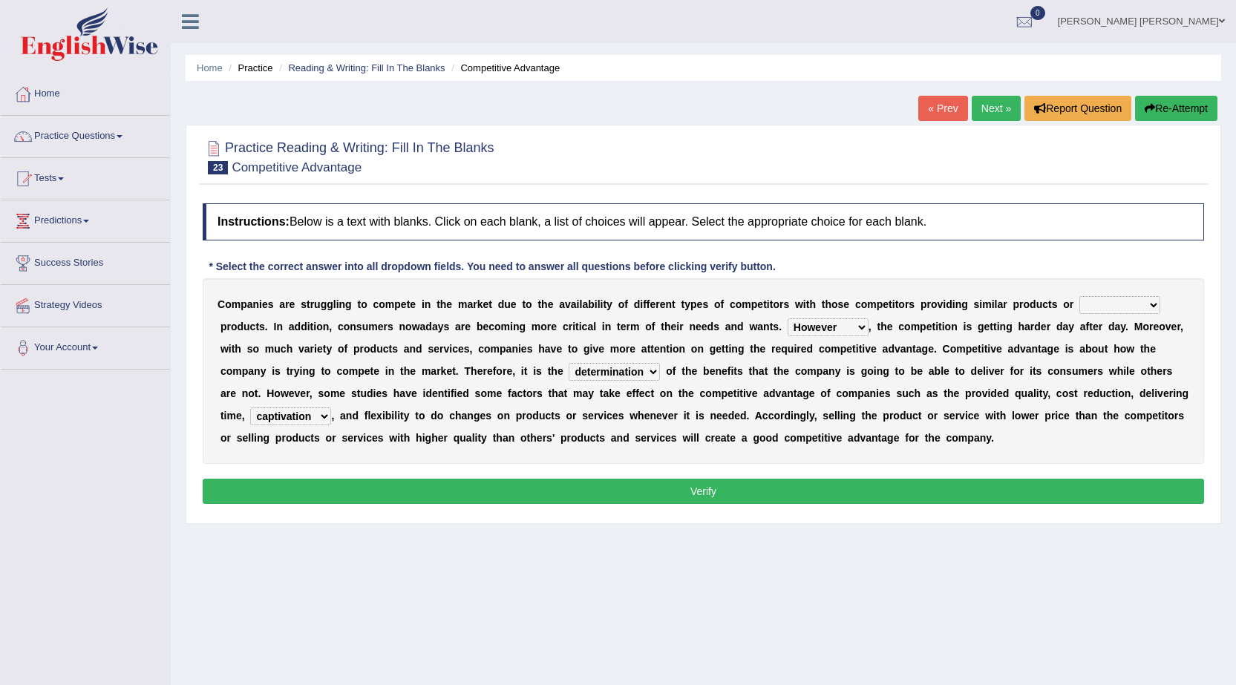
click at [1124, 304] on select "constitution restitution substitution institution" at bounding box center [1119, 305] width 81 height 18
select select "substitution"
click at [1079, 296] on select "constitution restitution substitution institution" at bounding box center [1119, 305] width 81 height 18
click at [997, 503] on button "Verify" at bounding box center [703, 491] width 1001 height 25
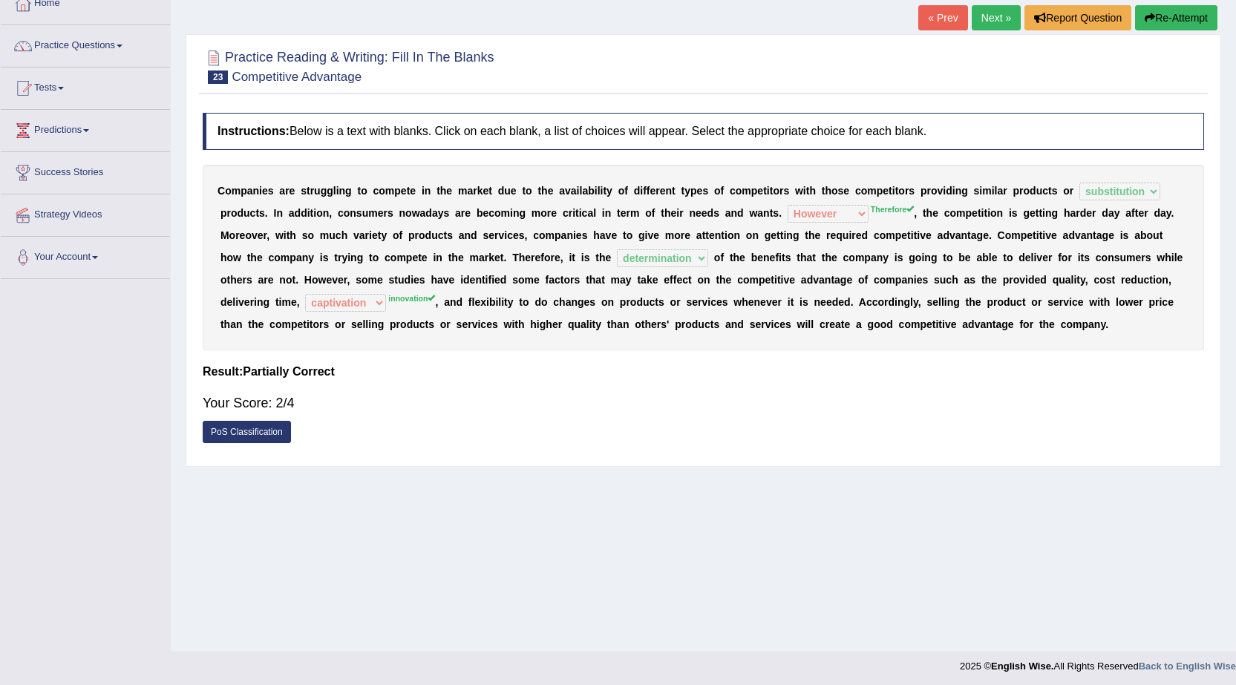
scroll to position [94, 0]
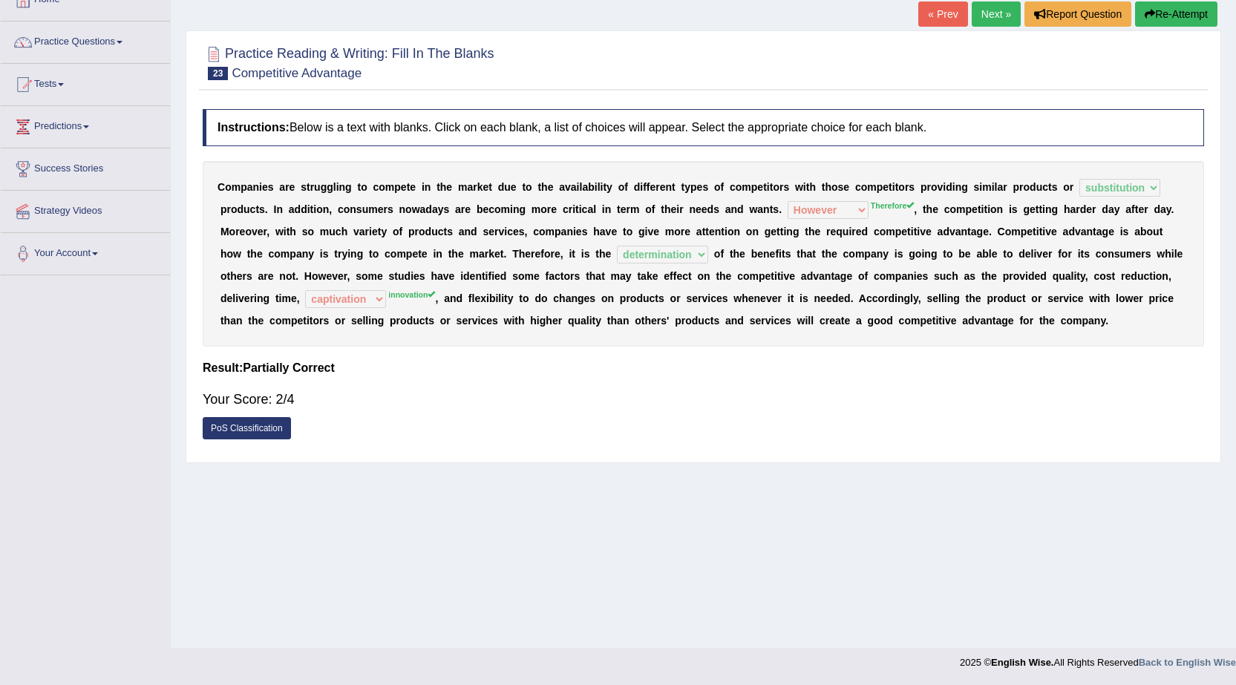
click at [980, 10] on link "Next »" at bounding box center [995, 13] width 49 height 25
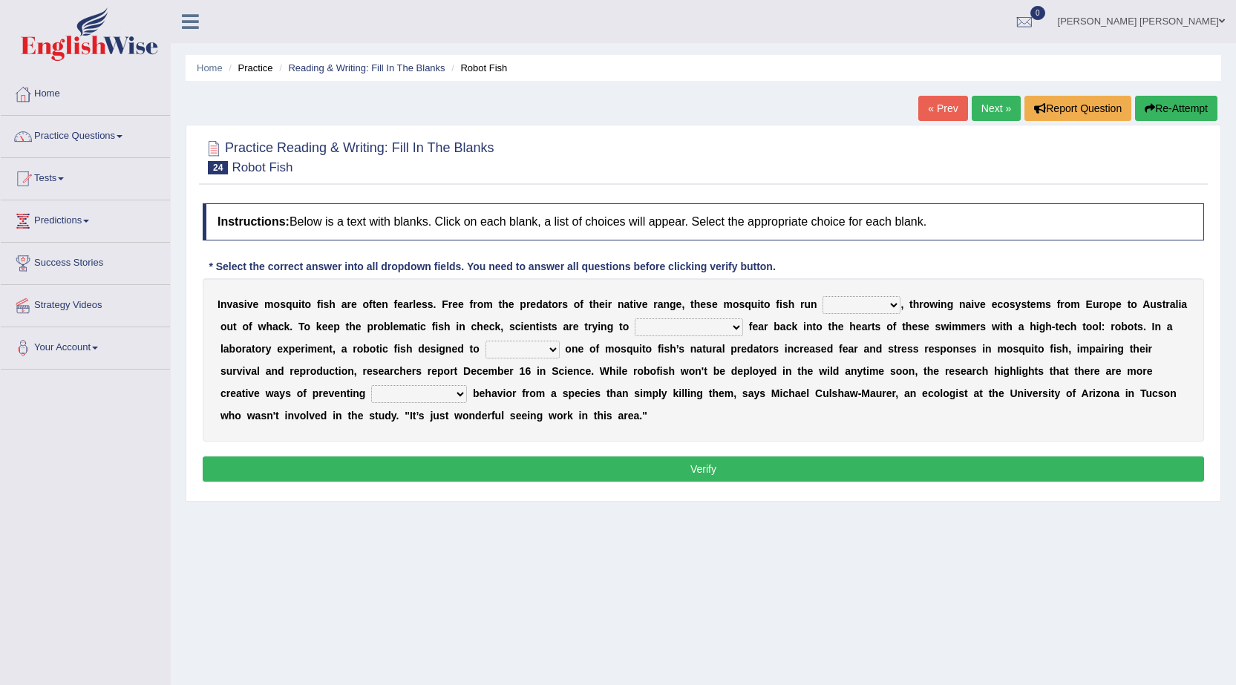
click at [875, 306] on select "occupant flippant rampant concordant" at bounding box center [861, 305] width 78 height 18
select select "flippant"
click at [822, 296] on select "occupant flippant rampant concordant" at bounding box center [861, 305] width 78 height 18
click at [699, 324] on select "accept spike strike [PERSON_NAME]" at bounding box center [689, 327] width 108 height 18
select select "spike"
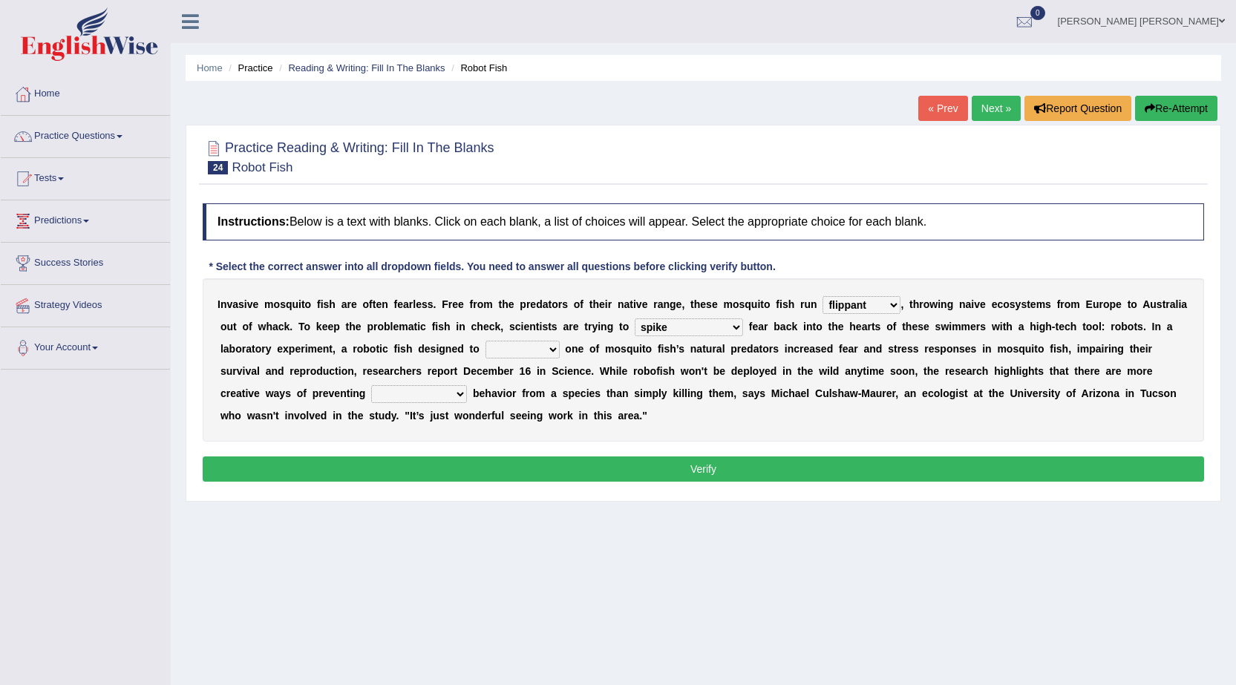
click at [635, 318] on select "accept spike strike [PERSON_NAME]" at bounding box center [689, 327] width 108 height 18
click at [553, 335] on div "I n v a s i v e m o s q u i t o f i s h a r e o f t e n f e a r l e s s . F r e…" at bounding box center [703, 359] width 1001 height 163
click at [553, 347] on select "bequest mimic battle conquest" at bounding box center [522, 350] width 74 height 18
select select "mimic"
click at [485, 341] on select "bequest mimic battle conquest" at bounding box center [522, 350] width 74 height 18
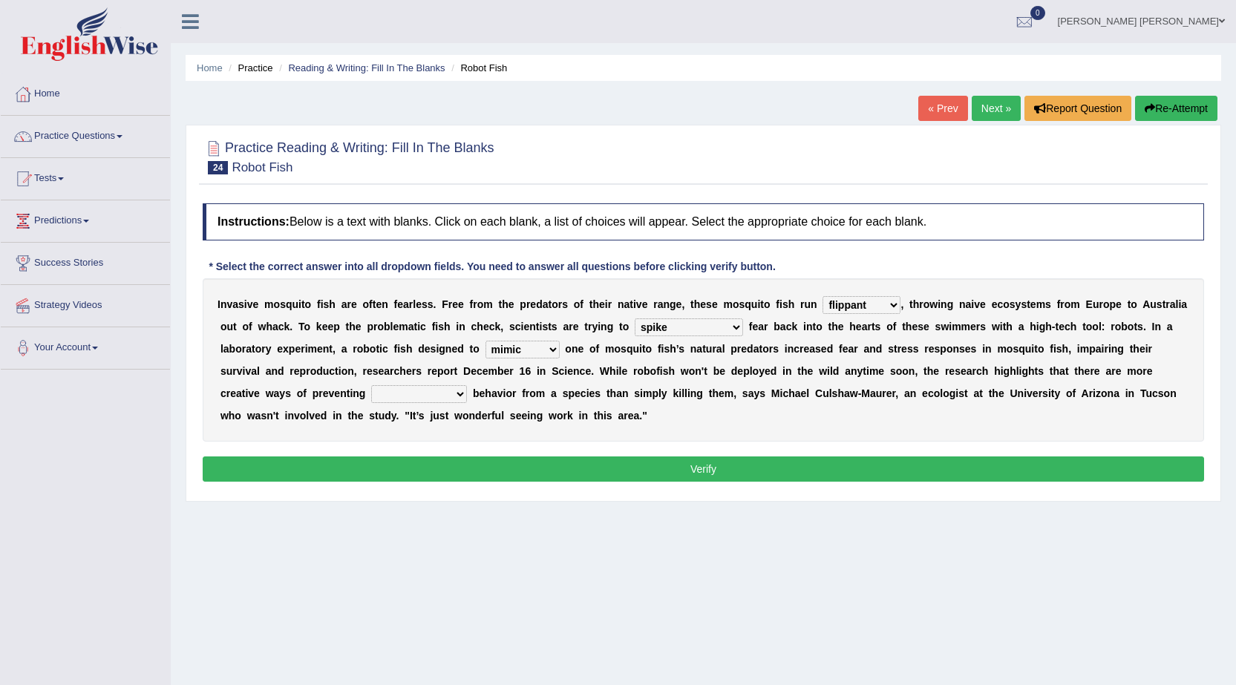
click at [443, 400] on select "unprivileged unprecedented uncharted unwanted" at bounding box center [419, 394] width 96 height 18
select select "unprecedented"
click at [371, 385] on select "unprivileged unprecedented uncharted unwanted" at bounding box center [419, 394] width 96 height 18
click at [462, 469] on button "Verify" at bounding box center [703, 468] width 1001 height 25
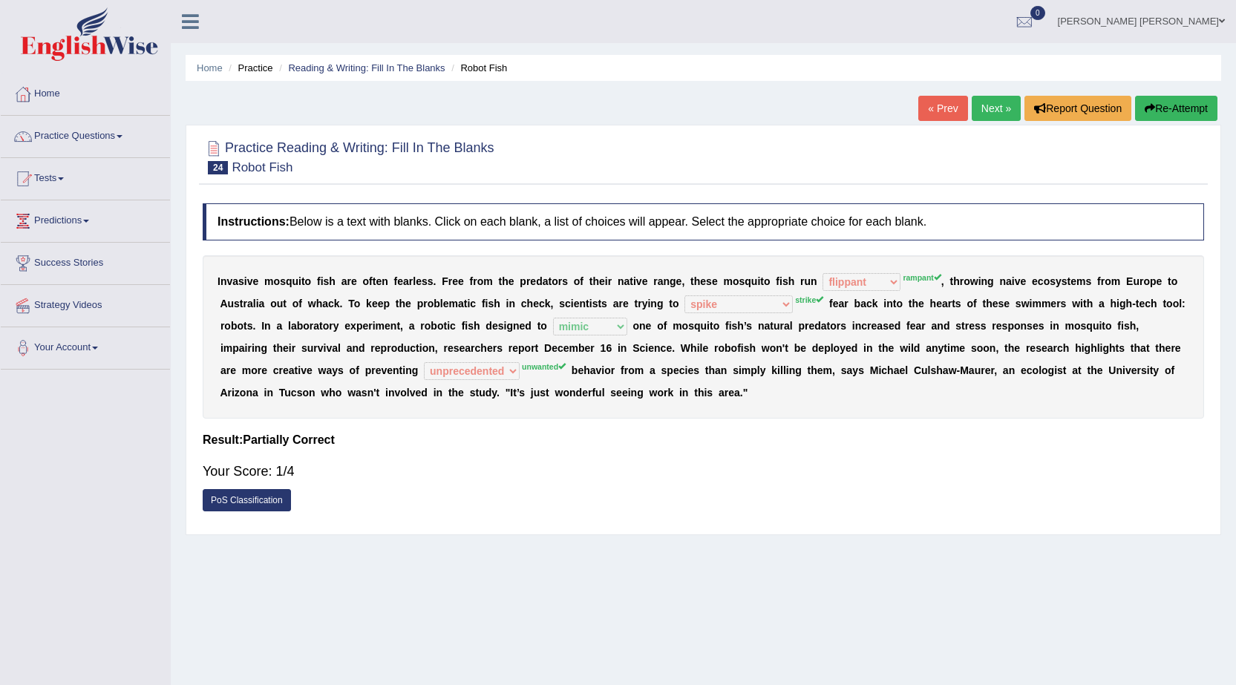
click at [277, 495] on link "PoS Classification" at bounding box center [247, 500] width 88 height 22
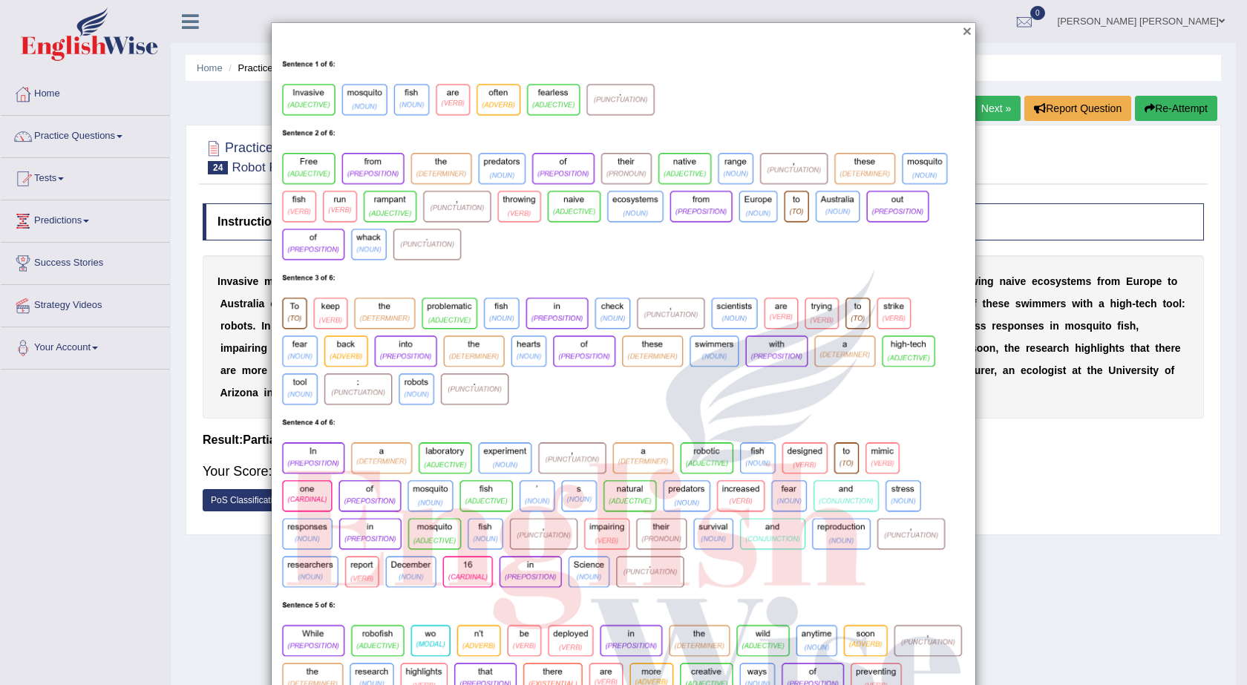
click at [963, 31] on button "×" at bounding box center [967, 31] width 9 height 16
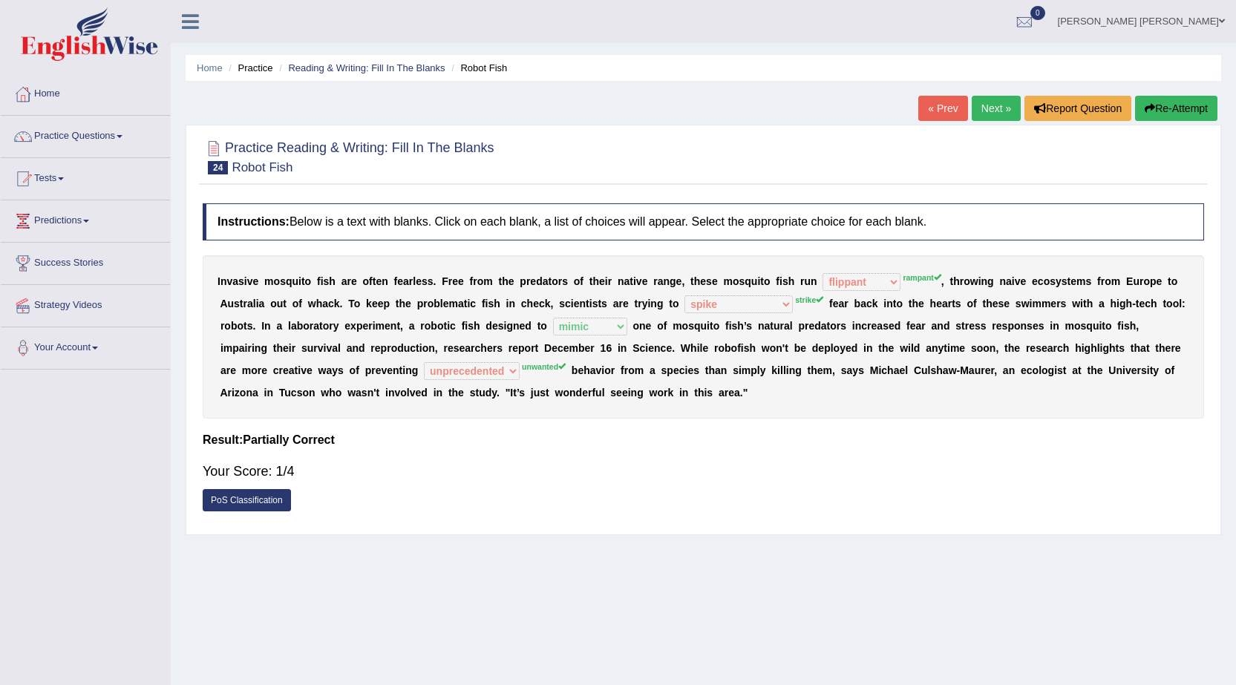
click at [1160, 109] on button "Re-Attempt" at bounding box center [1176, 108] width 82 height 25
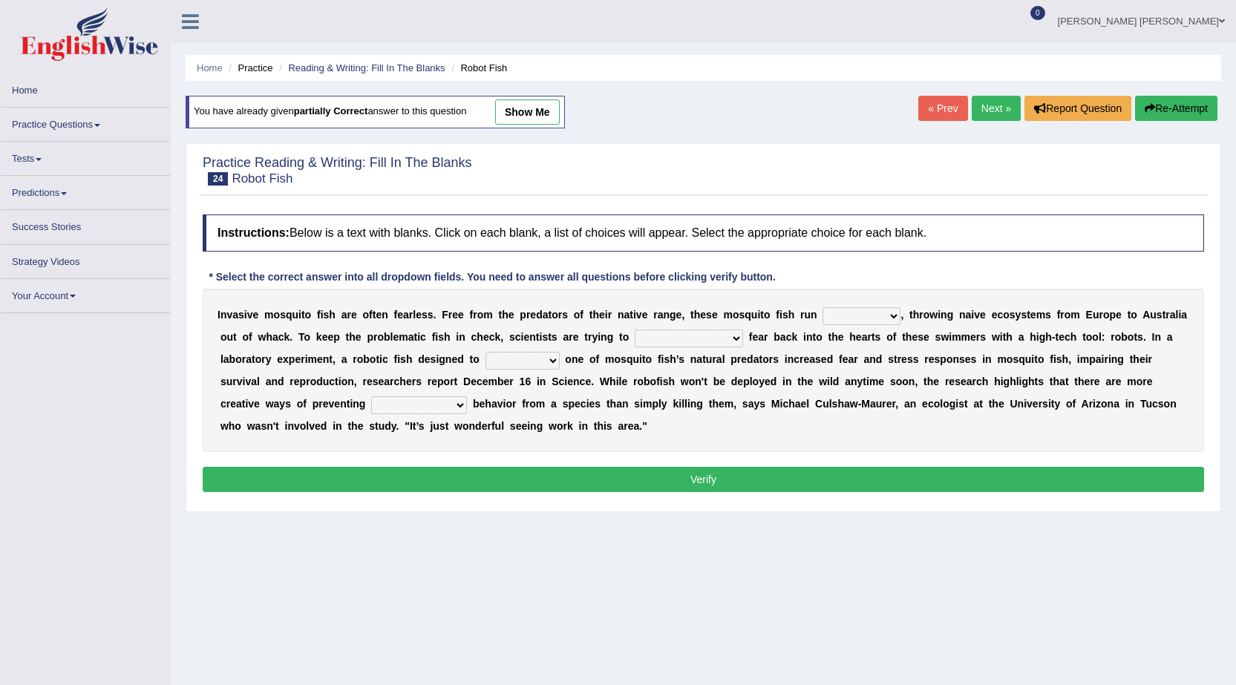
click at [867, 309] on select "occupant flippant rampant concordant" at bounding box center [861, 316] width 78 height 18
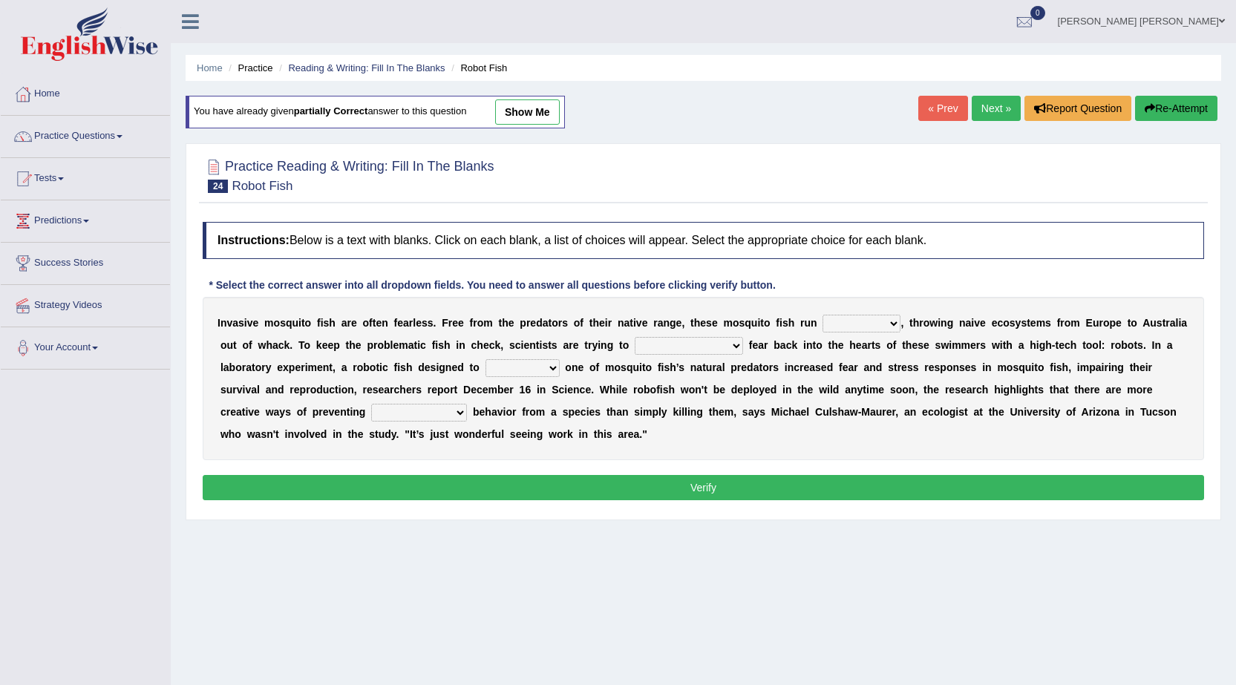
select select "rampant"
click at [822, 315] on select "occupant flippant rampant concordant" at bounding box center [861, 324] width 78 height 18
click at [693, 342] on select "accept spike strike [PERSON_NAME]" at bounding box center [689, 346] width 108 height 18
select select "strike"
click at [635, 337] on select "accept spike strike [PERSON_NAME]" at bounding box center [689, 346] width 108 height 18
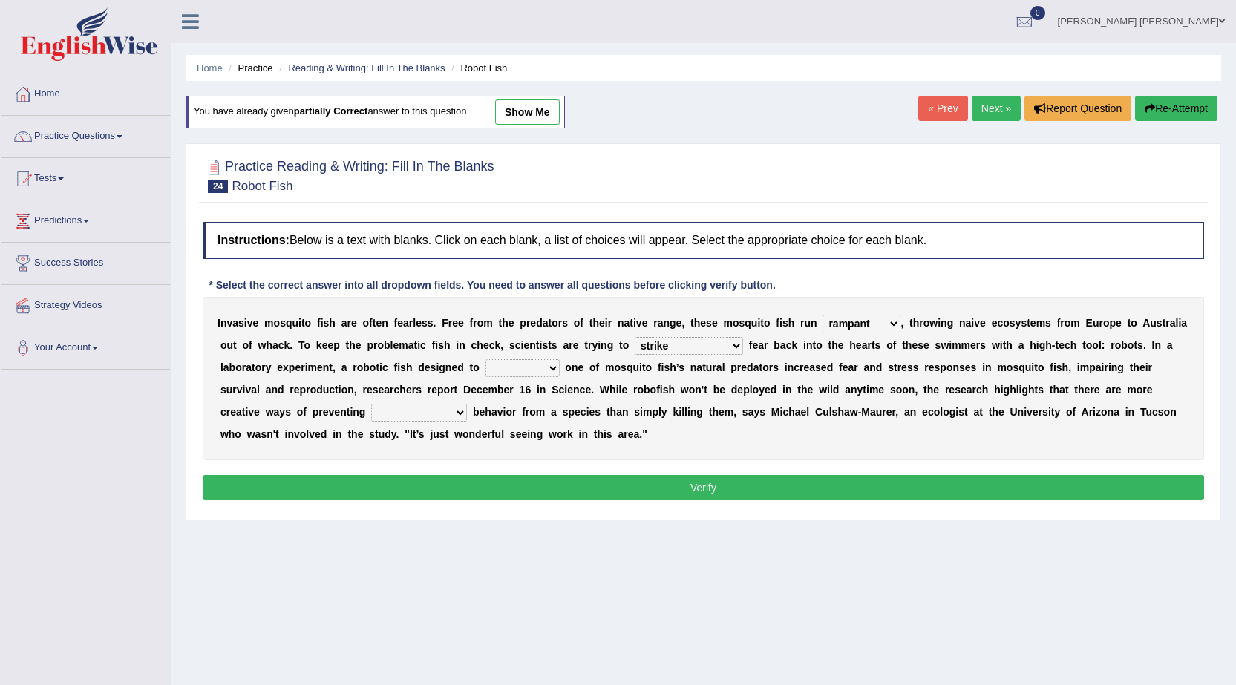
click at [551, 373] on select "bequest mimic battle conquest" at bounding box center [522, 368] width 74 height 18
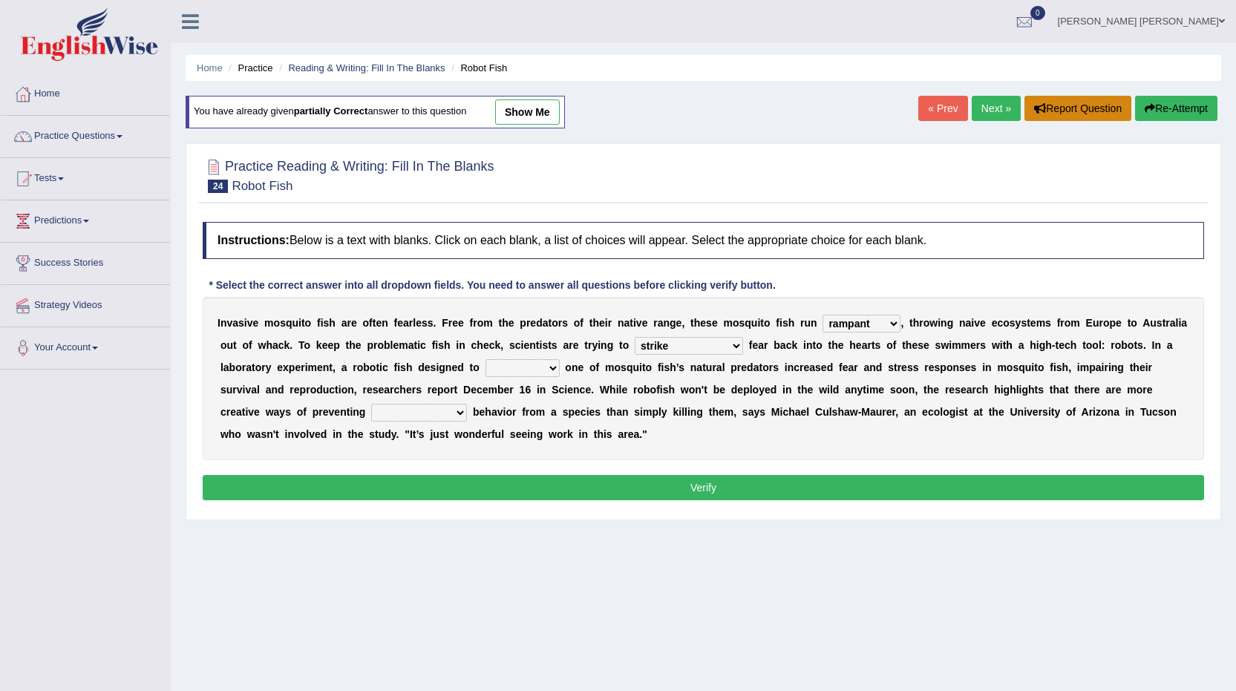
click at [1049, 102] on button "Report Question" at bounding box center [1077, 108] width 107 height 25
click at [712, 571] on div "Home Practice Reading & Writing: Fill In The Blanks Robot Fish You have already…" at bounding box center [703, 371] width 1065 height 742
click at [712, 572] on div "Home Practice Reading & Writing: Fill In The Blanks Robot Fish You have already…" at bounding box center [703, 371] width 1065 height 742
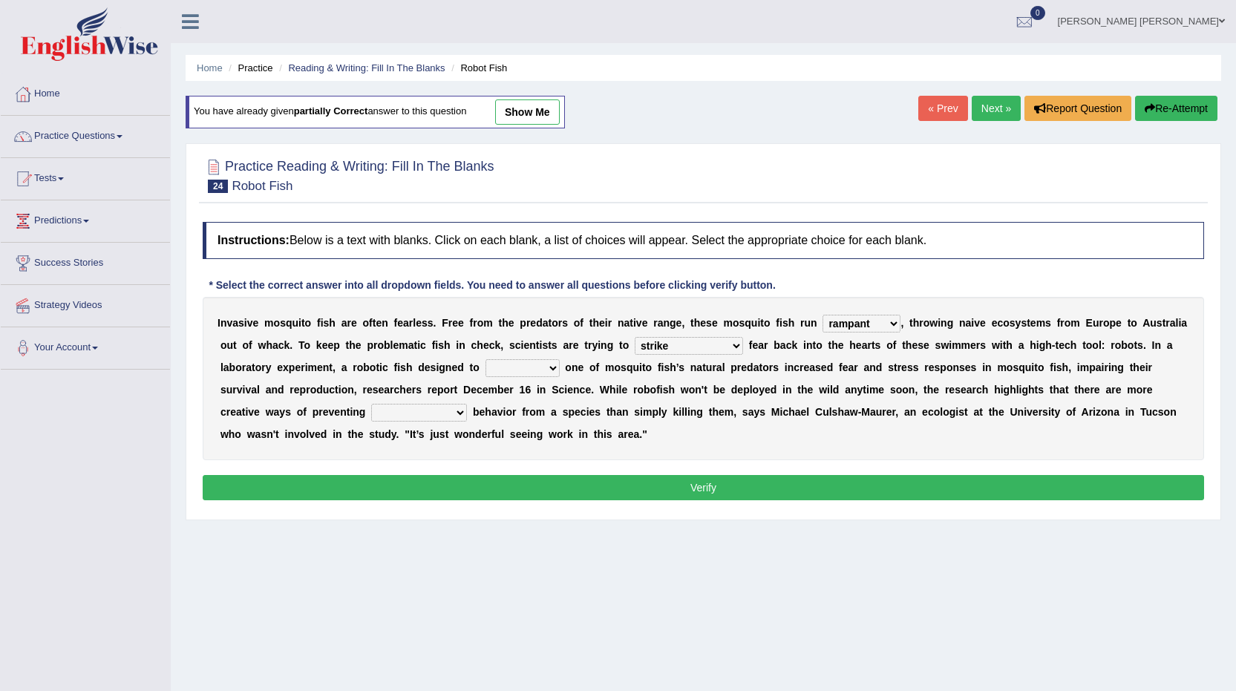
click at [695, 571] on div "Home Practice Reading & Writing: Fill In The Blanks Robot Fish You have already…" at bounding box center [703, 371] width 1065 height 742
click at [1235, 344] on body "Toggle navigation Home Practice Questions Speaking Practice Read Aloud Repeat S…" at bounding box center [618, 345] width 1236 height 691
click at [1052, 93] on div "Home Practice Reading & Writing: Fill In The Blanks Robot Fish You have already…" at bounding box center [703, 371] width 1065 height 742
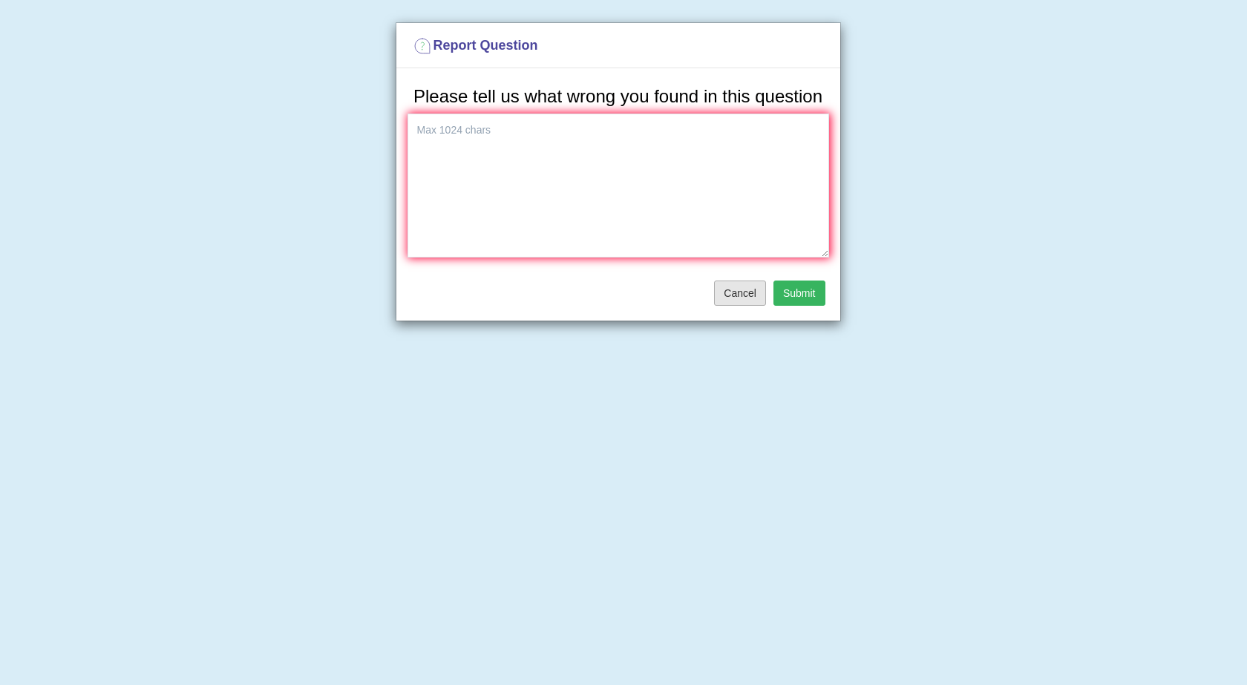
click at [758, 301] on button "Cancel" at bounding box center [740, 293] width 52 height 25
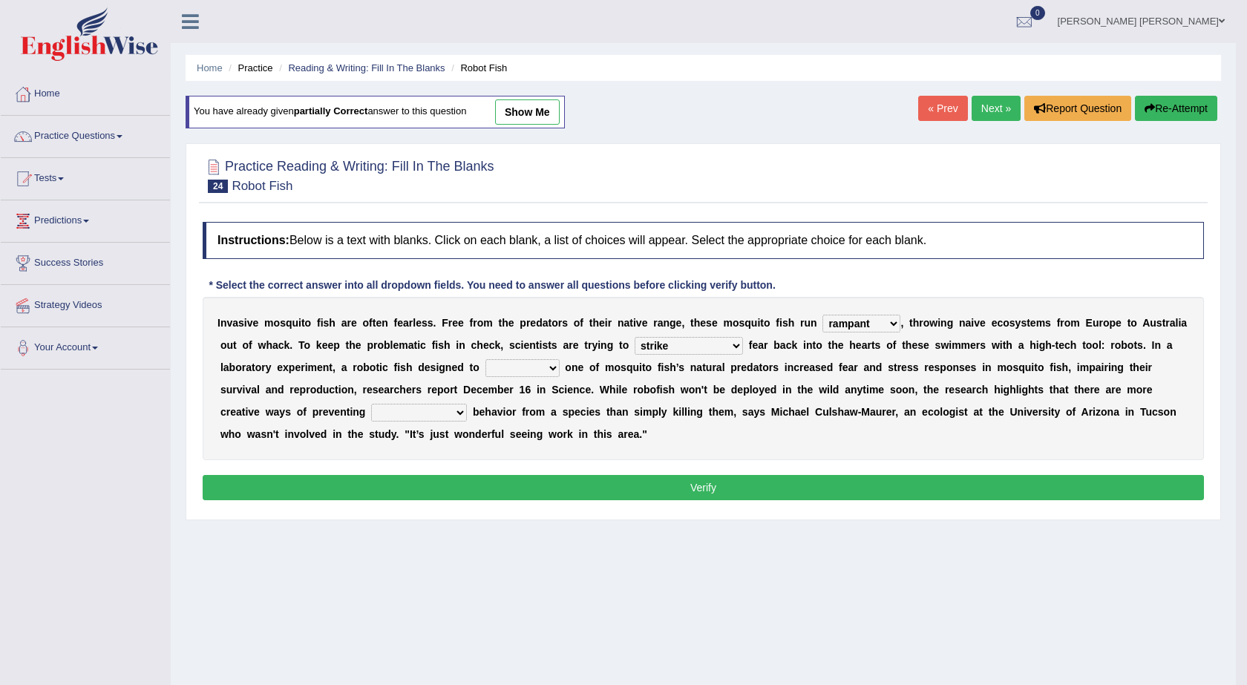
click at [743, 289] on div "* Select the correct answer into all dropdown fields. You need to answer all qu…" at bounding box center [492, 286] width 579 height 16
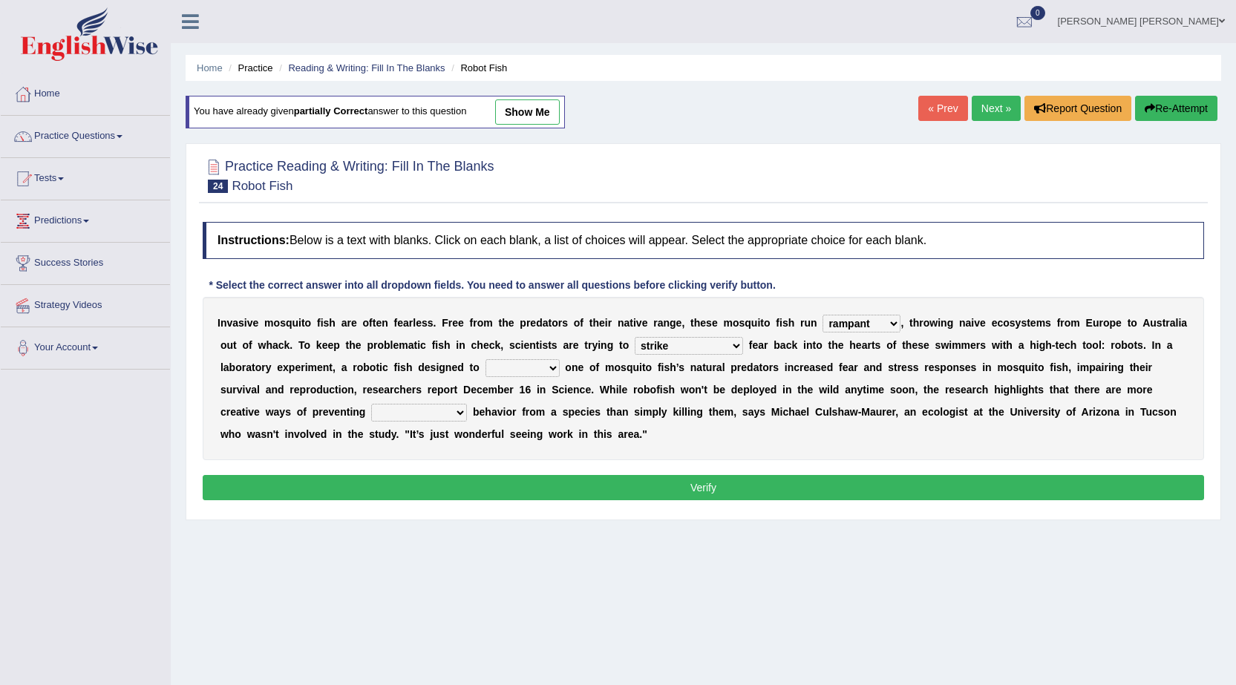
click at [511, 366] on select "bequest mimic battle conquest" at bounding box center [522, 368] width 74 height 18
click at [522, 367] on select "bequest mimic battle conquest" at bounding box center [522, 368] width 74 height 18
drag, startPoint x: 506, startPoint y: 373, endPoint x: 527, endPoint y: 375, distance: 20.8
click at [508, 374] on select "bequest mimic battle conquest" at bounding box center [522, 368] width 74 height 18
select select "mimic"
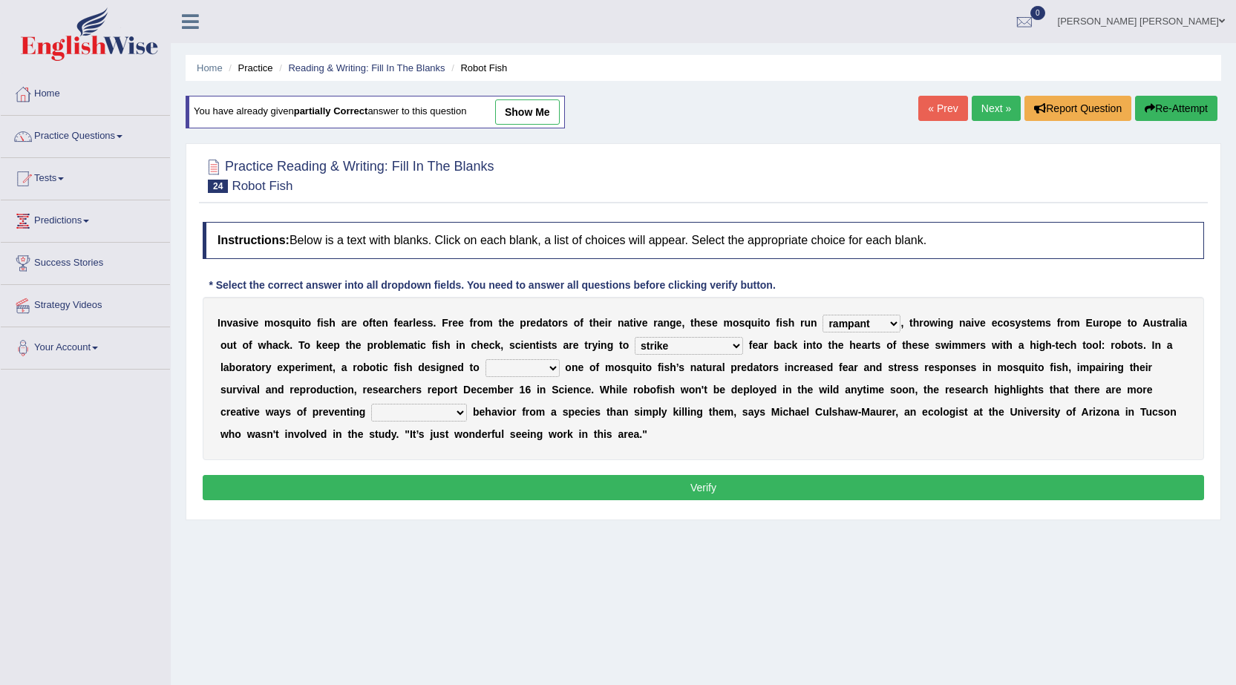
click at [485, 359] on select "bequest mimic battle conquest" at bounding box center [522, 368] width 74 height 18
click at [450, 414] on select "unprivileged unprecedented uncharted unwanted" at bounding box center [419, 413] width 96 height 18
select select "unwanted"
click at [371, 404] on select "unprivileged unprecedented uncharted unwanted" at bounding box center [419, 413] width 96 height 18
click at [514, 488] on button "Verify" at bounding box center [703, 487] width 1001 height 25
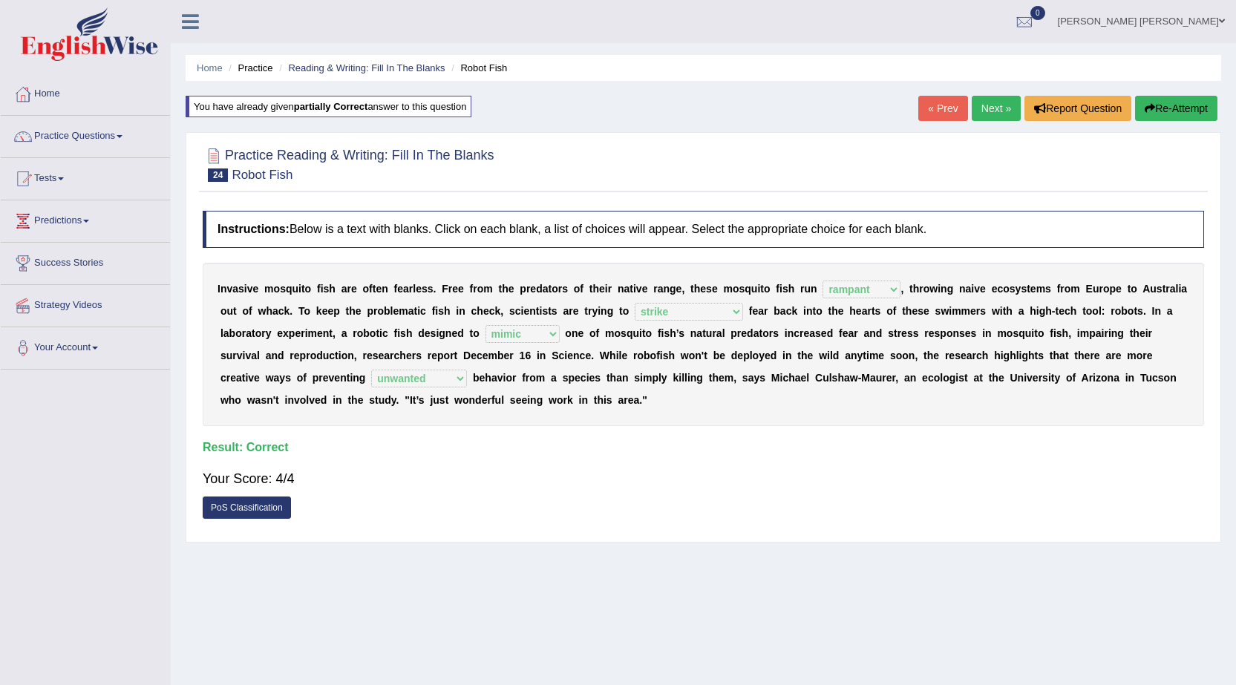
click at [973, 112] on link "Next »" at bounding box center [995, 108] width 49 height 25
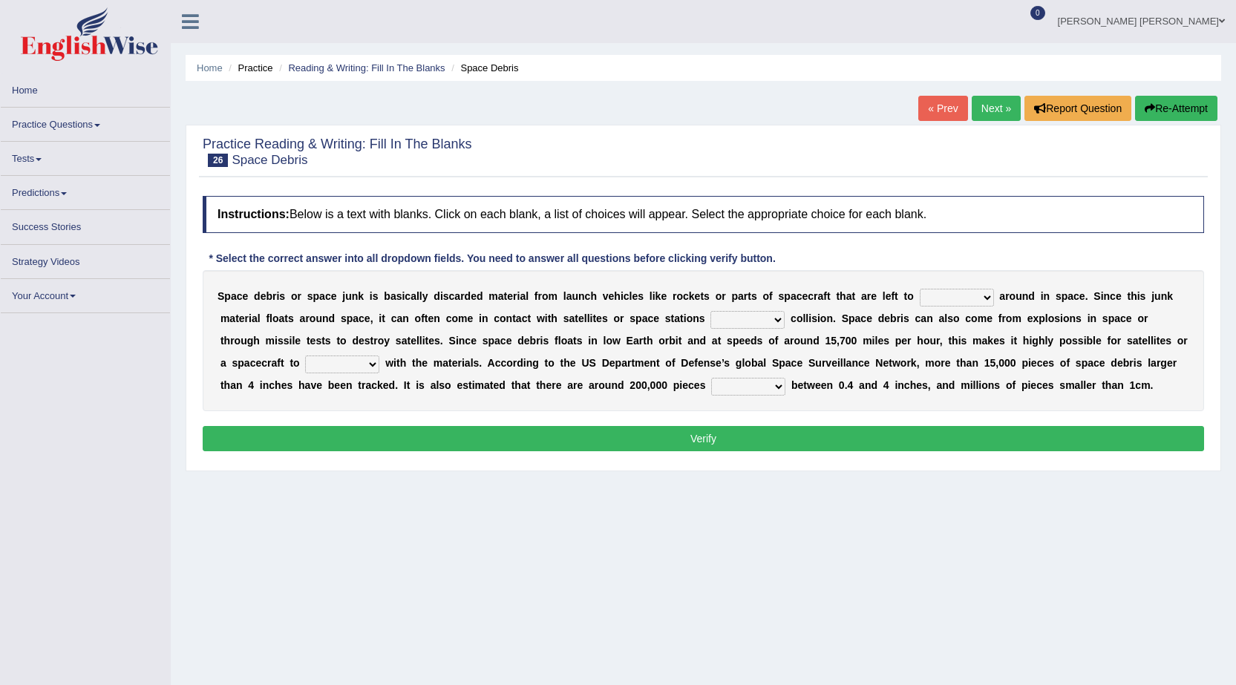
click at [948, 108] on link "« Prev" at bounding box center [942, 108] width 49 height 25
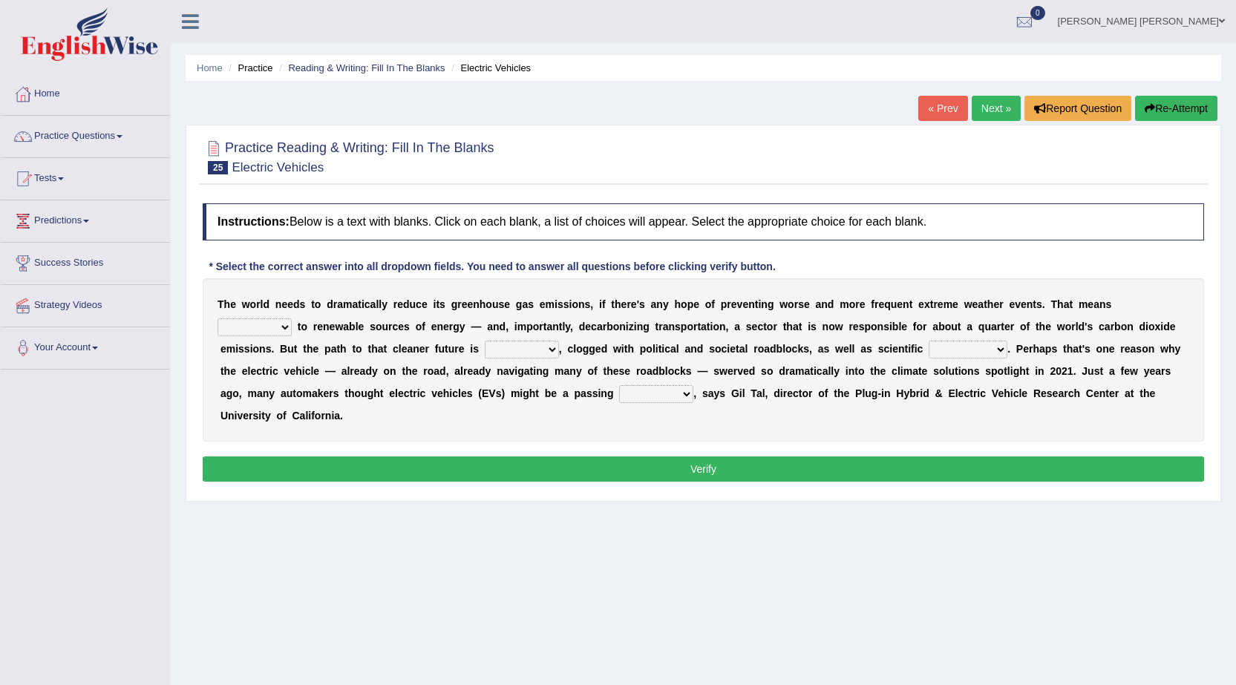
click at [278, 334] on select "grafting drafting crafting shifting" at bounding box center [254, 327] width 74 height 18
select select "shifting"
click at [217, 318] on select "grafting drafting crafting shifting" at bounding box center [254, 327] width 74 height 18
click at [517, 347] on select "daunting daunted daunt dauntless" at bounding box center [522, 350] width 74 height 18
select select "daunted"
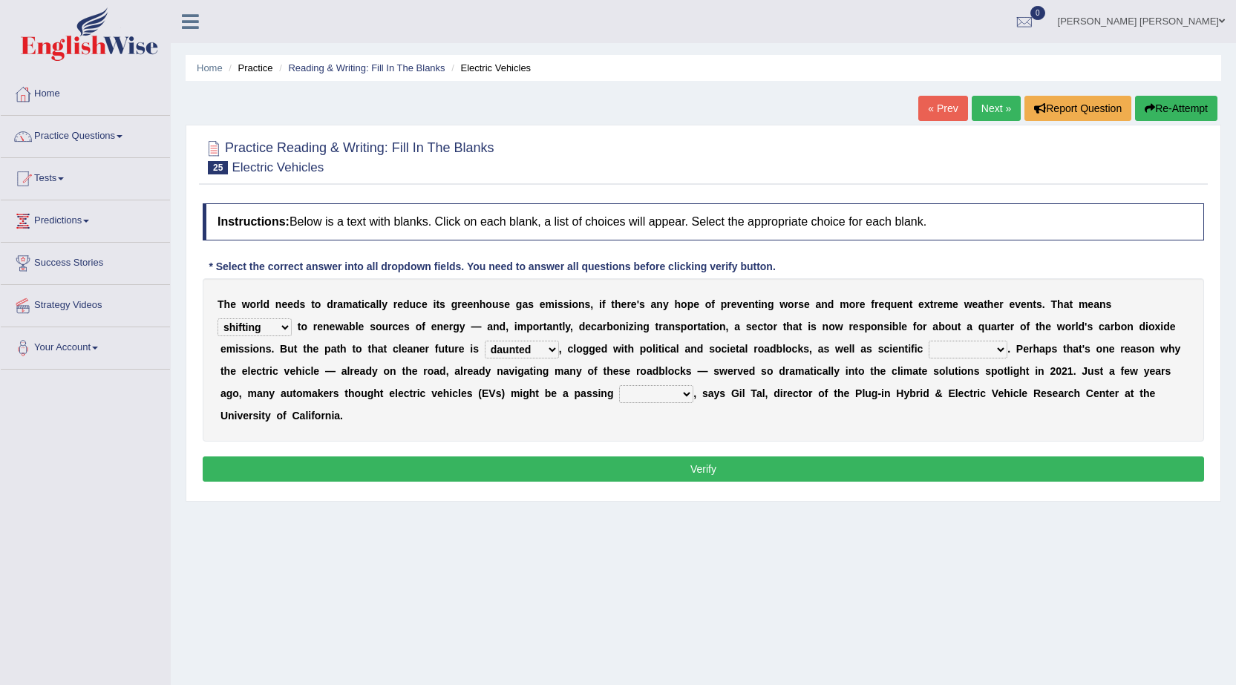
click at [485, 341] on select "daunting daunted daunt dauntless" at bounding box center [522, 350] width 74 height 18
click at [940, 344] on select "spectacles obstacles tentacles receptacles" at bounding box center [967, 350] width 79 height 18
select select "obstacles"
click at [928, 341] on select "spectacles obstacles tentacles receptacles" at bounding box center [967, 350] width 79 height 18
click at [693, 393] on div "T h e w o r l d n e e d s t o d r a m a t i c a l l y r e d u c e i t s g r e e…" at bounding box center [703, 359] width 1001 height 163
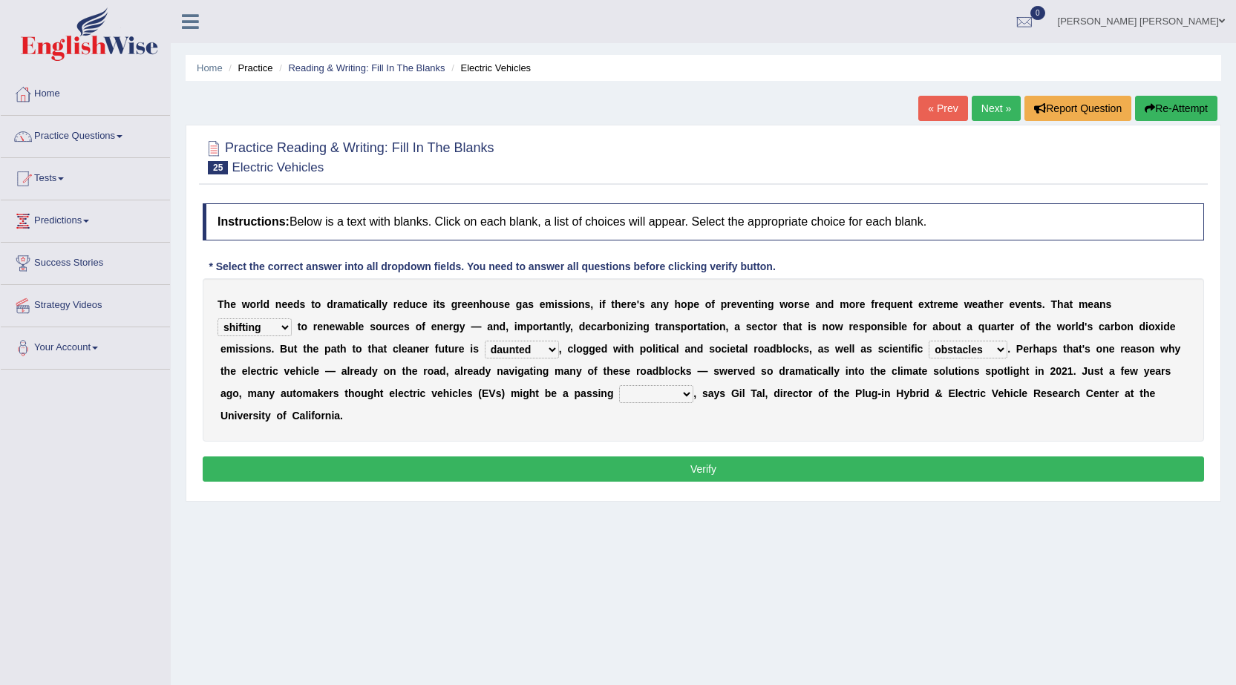
click at [685, 395] on select "fad gad tad lad" at bounding box center [656, 394] width 74 height 18
select select "gad"
click at [619, 385] on select "fad gad tad lad" at bounding box center [656, 394] width 74 height 18
click at [678, 473] on button "Verify" at bounding box center [703, 468] width 1001 height 25
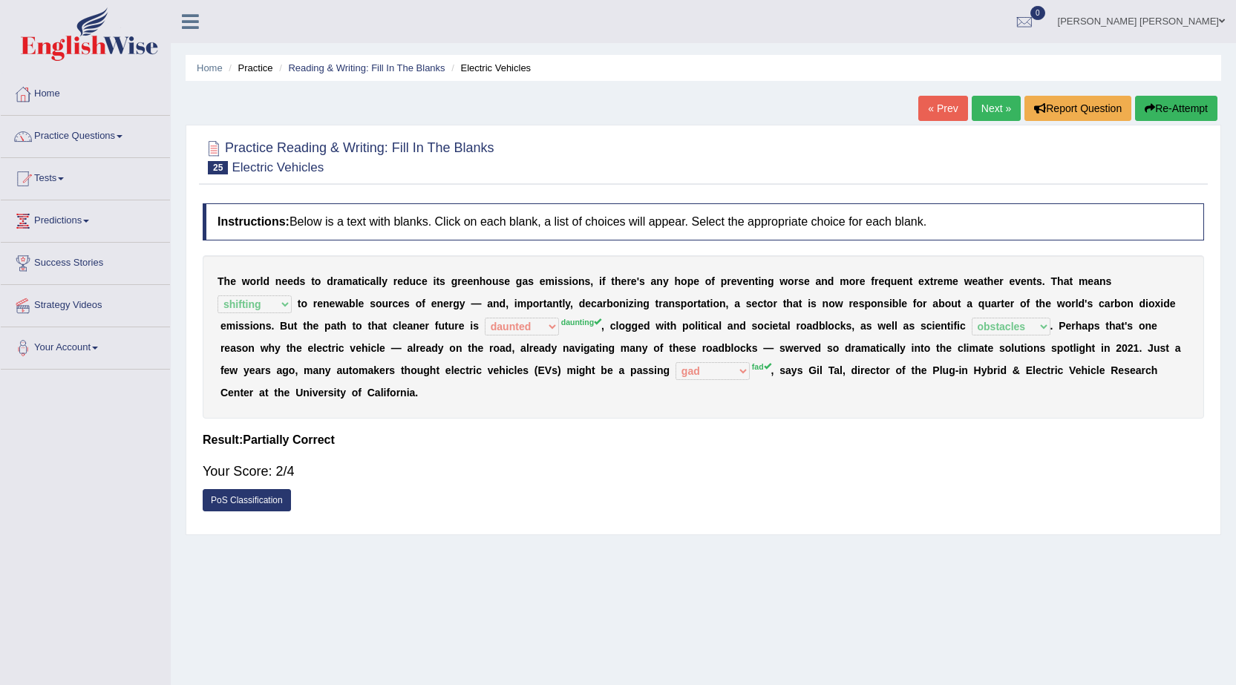
click at [257, 500] on link "PoS Classification" at bounding box center [247, 500] width 88 height 22
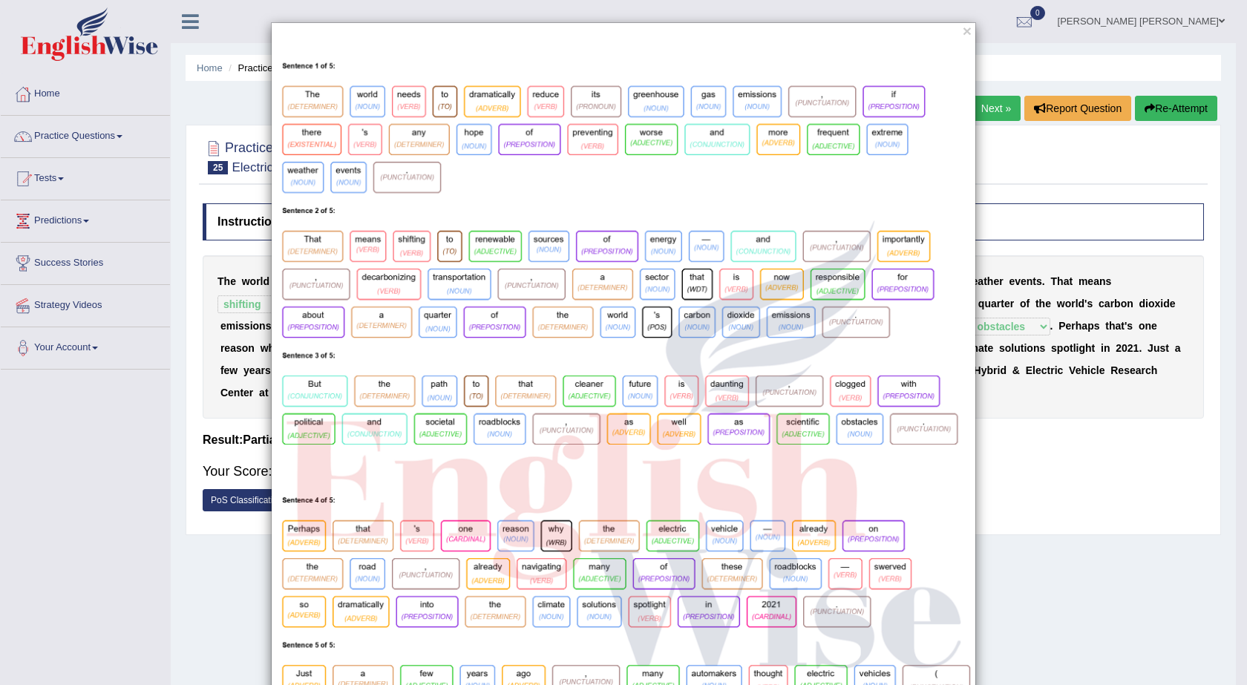
scroll to position [74, 0]
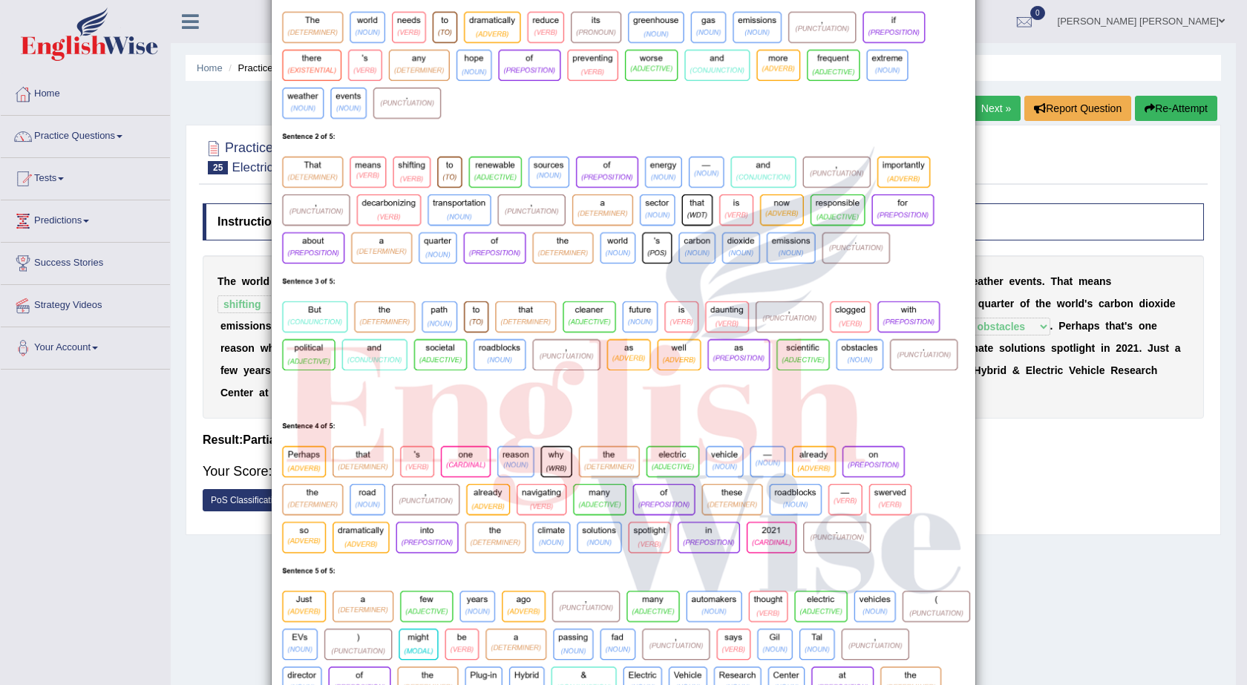
click at [226, 383] on div "×" at bounding box center [623, 360] width 1247 height 825
click at [1117, 520] on div "×" at bounding box center [623, 360] width 1247 height 825
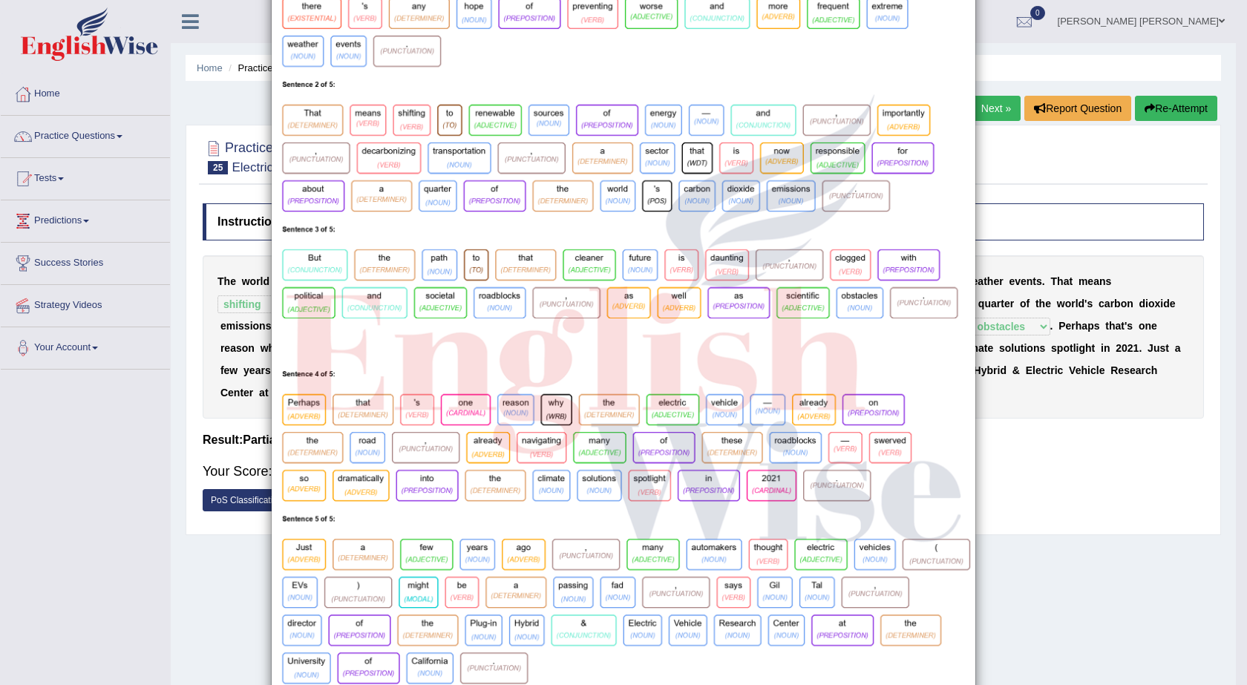
scroll to position [185, 0]
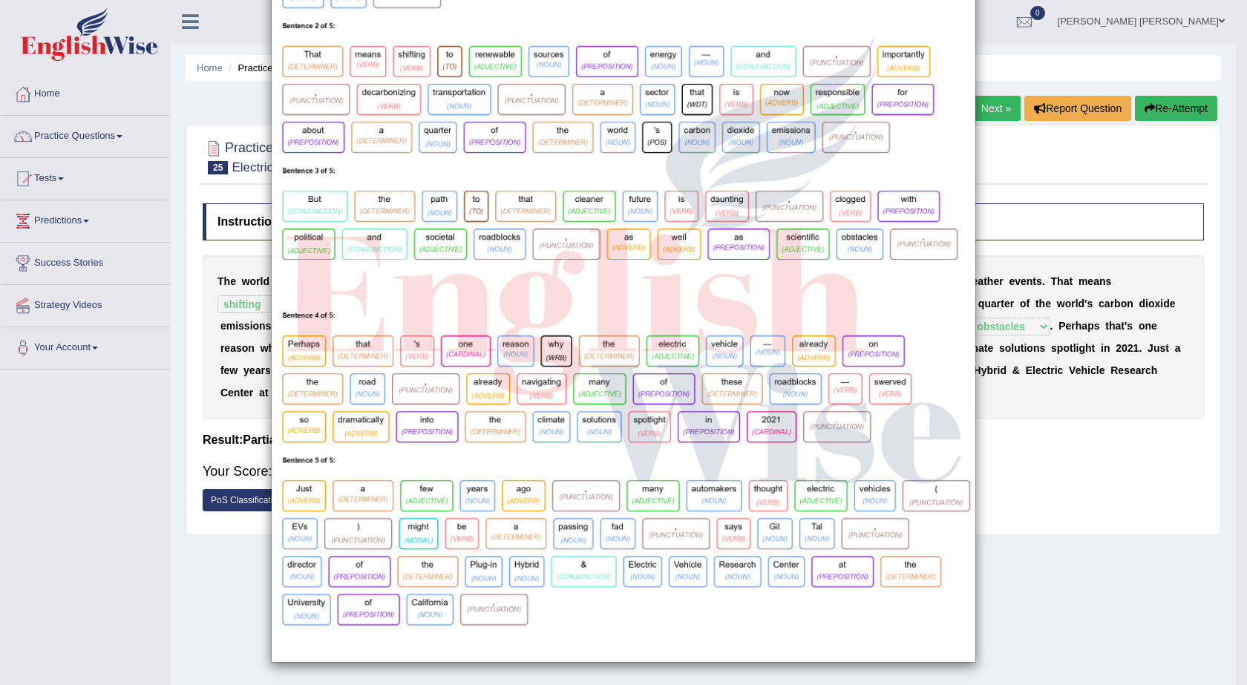
click at [1201, 381] on div "×" at bounding box center [623, 249] width 1247 height 825
click at [1046, 426] on div "×" at bounding box center [623, 249] width 1247 height 825
click at [993, 106] on div "×" at bounding box center [623, 249] width 1247 height 825
click at [243, 499] on div "×" at bounding box center [623, 249] width 1247 height 825
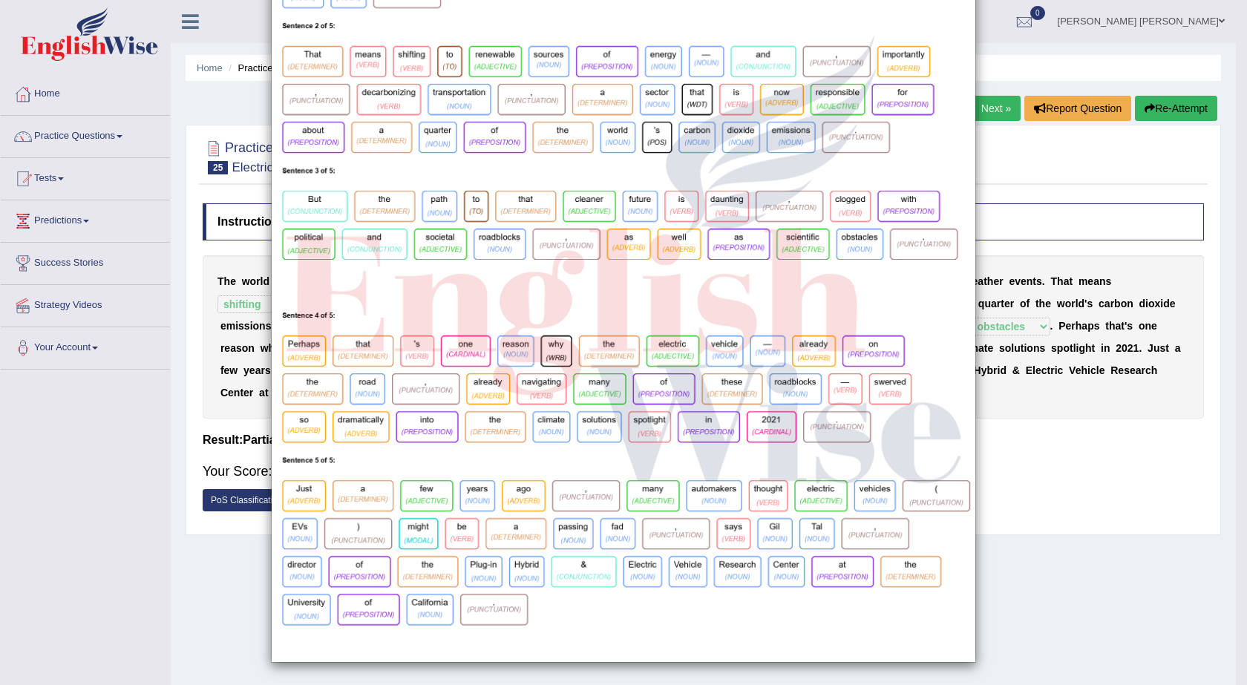
click at [240, 501] on div "×" at bounding box center [623, 249] width 1247 height 825
click at [241, 502] on div "×" at bounding box center [623, 249] width 1247 height 825
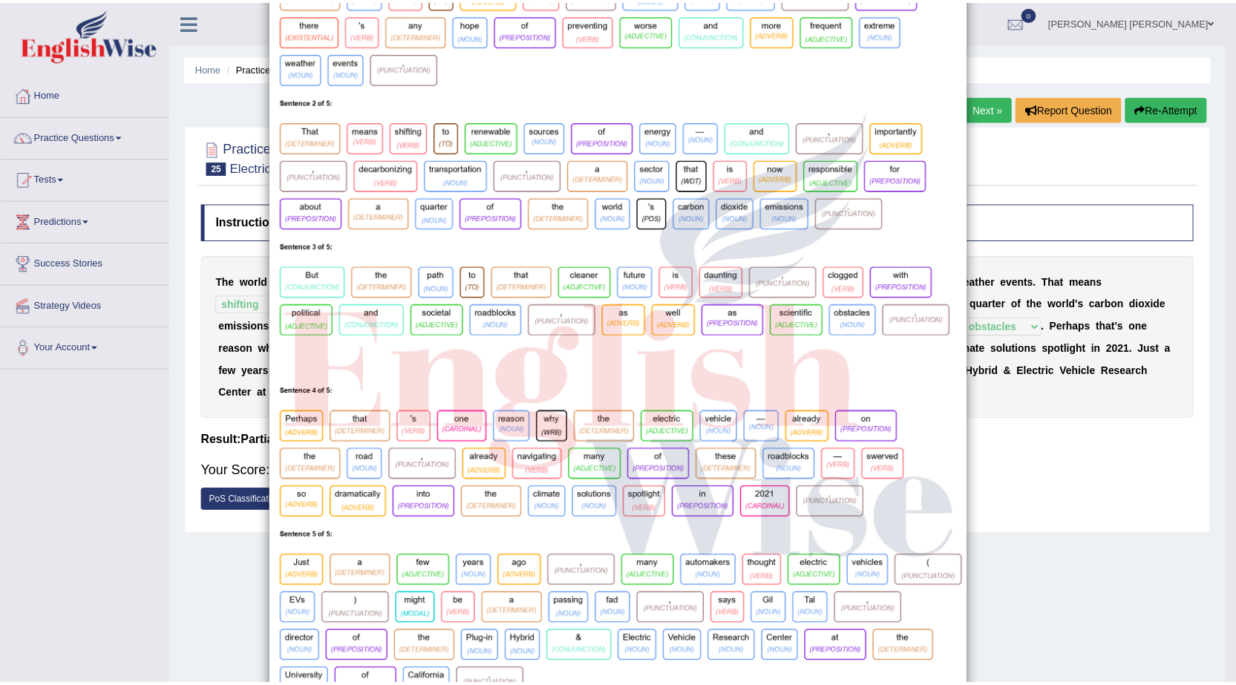
scroll to position [0, 0]
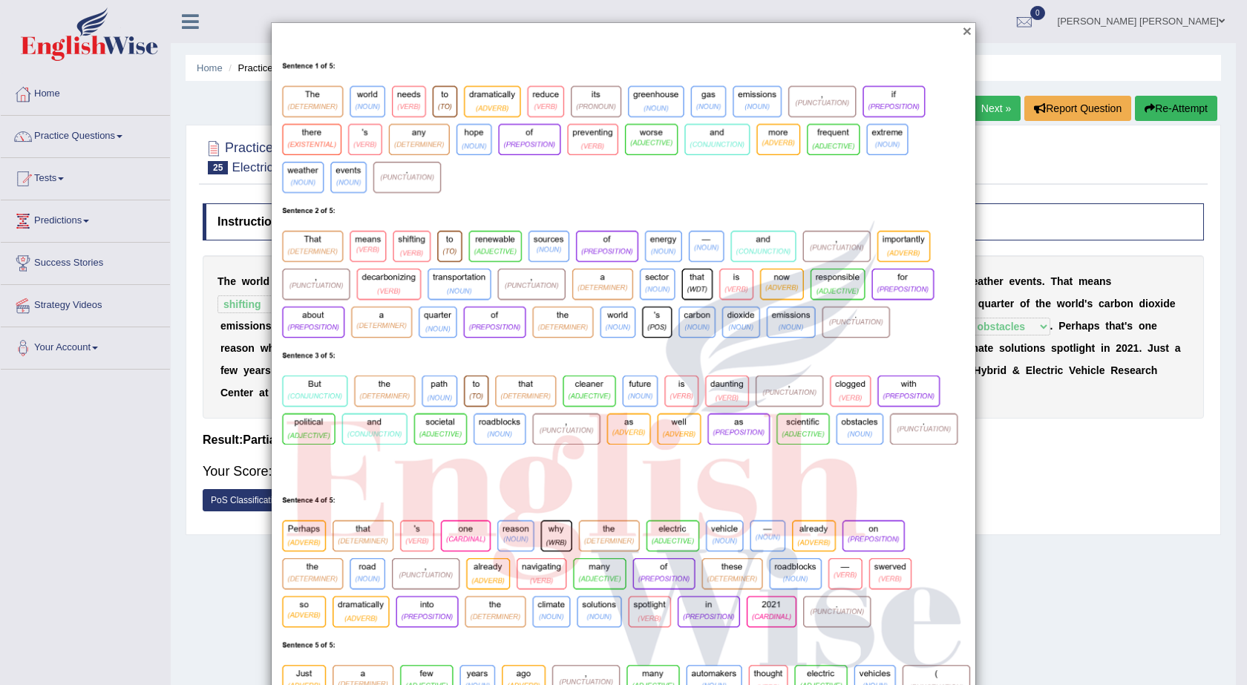
click at [963, 31] on button "×" at bounding box center [967, 31] width 9 height 16
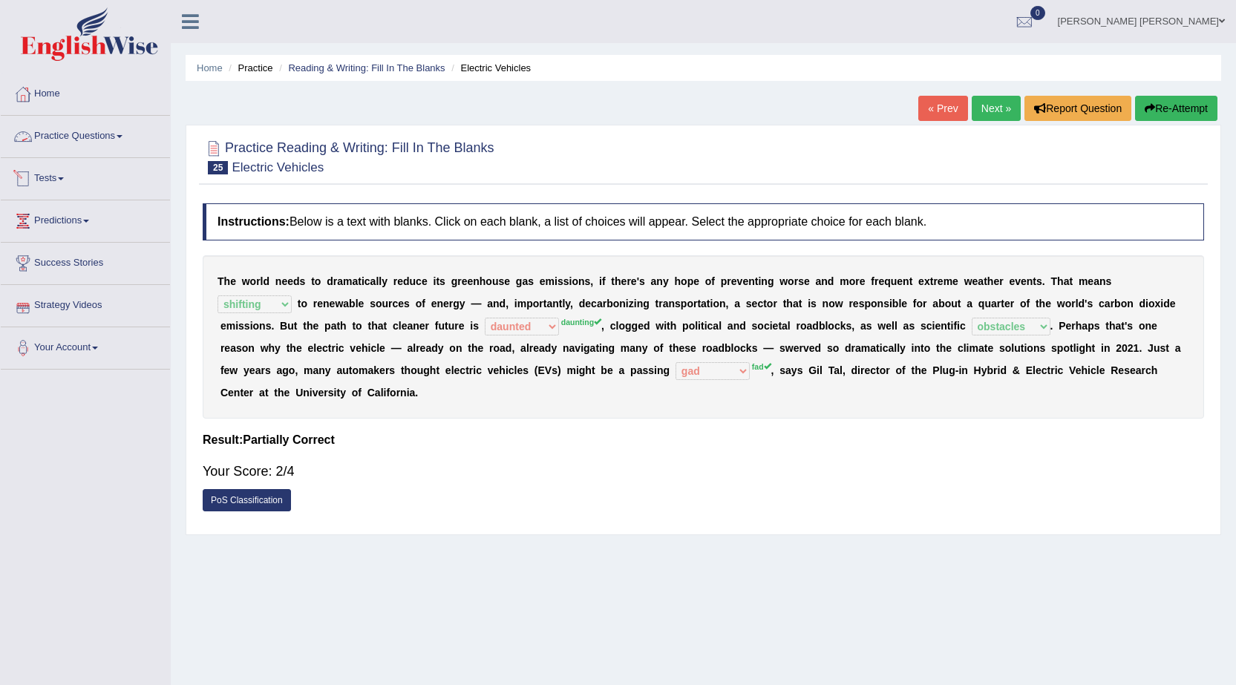
click at [62, 180] on link "Tests" at bounding box center [85, 176] width 169 height 37
click at [85, 214] on link "Take Practice Sectional Test" at bounding box center [96, 213] width 139 height 27
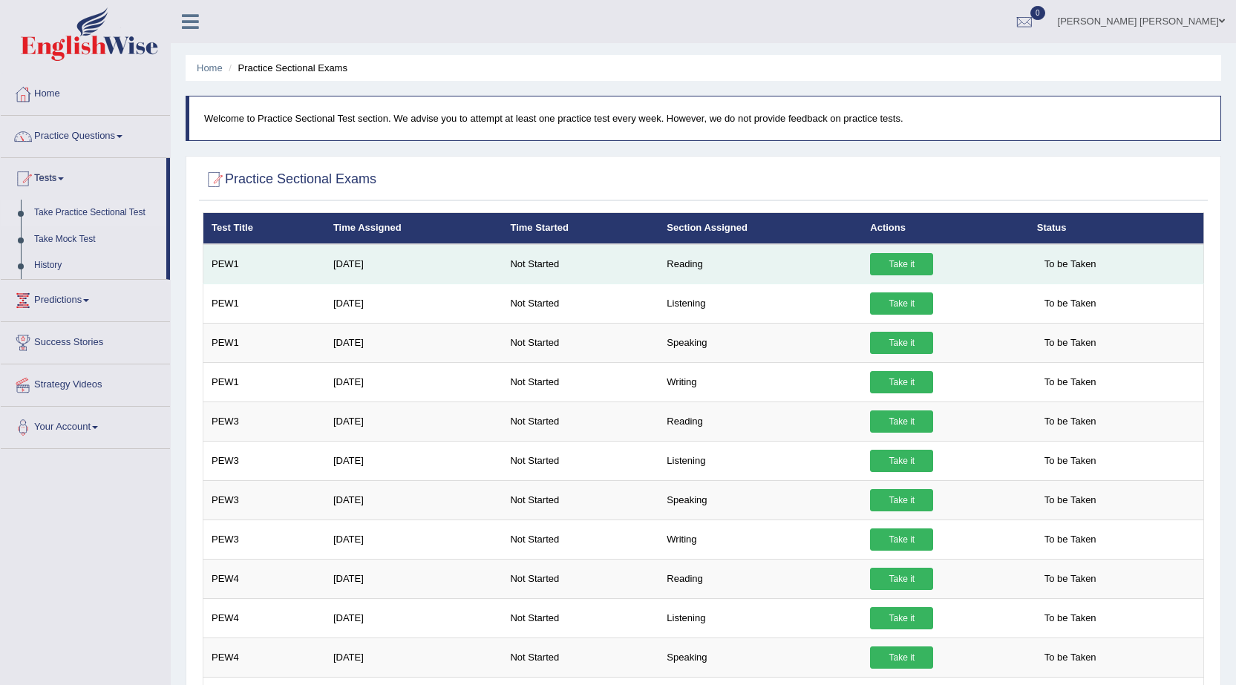
click at [873, 263] on link "Take it" at bounding box center [901, 264] width 63 height 22
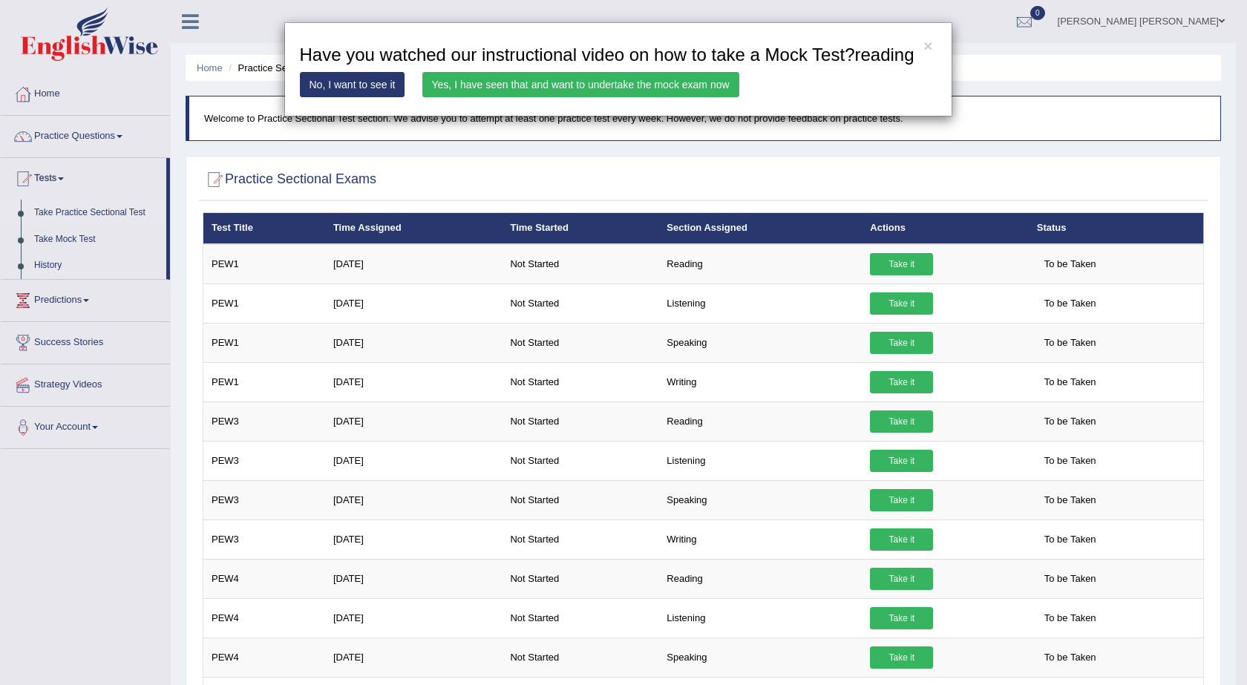
click at [497, 80] on link "Yes, I have seen that and want to undertake the mock exam now" at bounding box center [580, 84] width 317 height 25
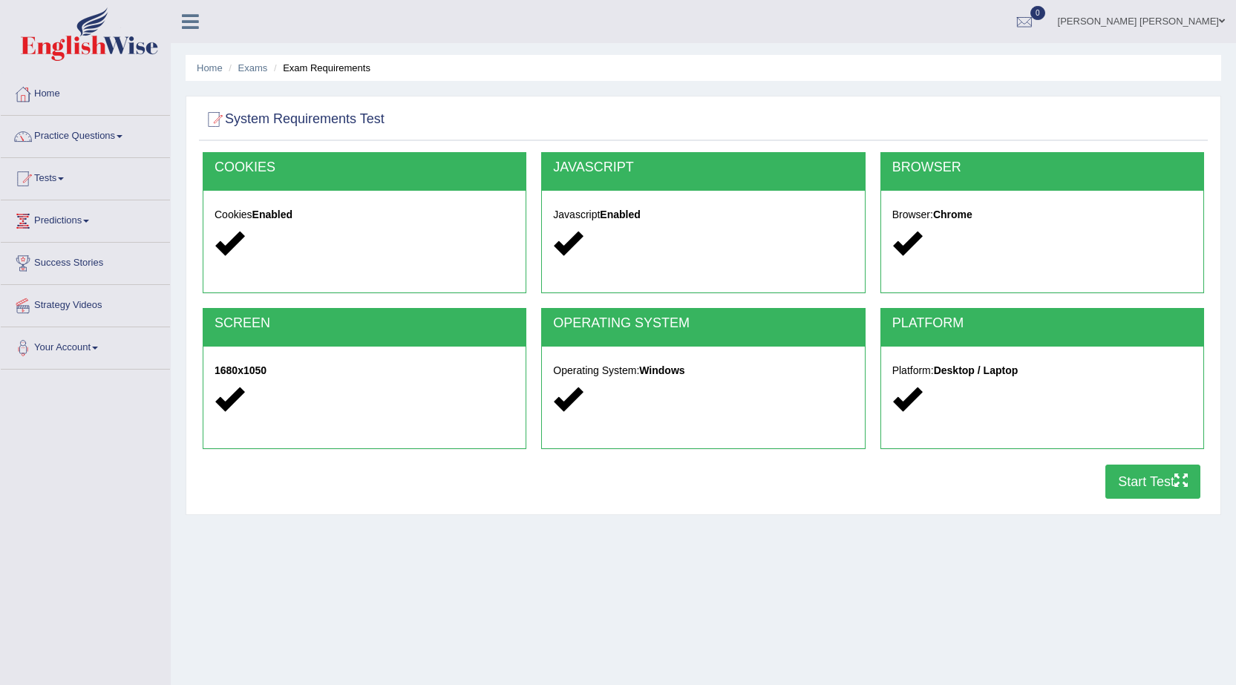
click at [1134, 475] on button "Start Test" at bounding box center [1152, 482] width 95 height 34
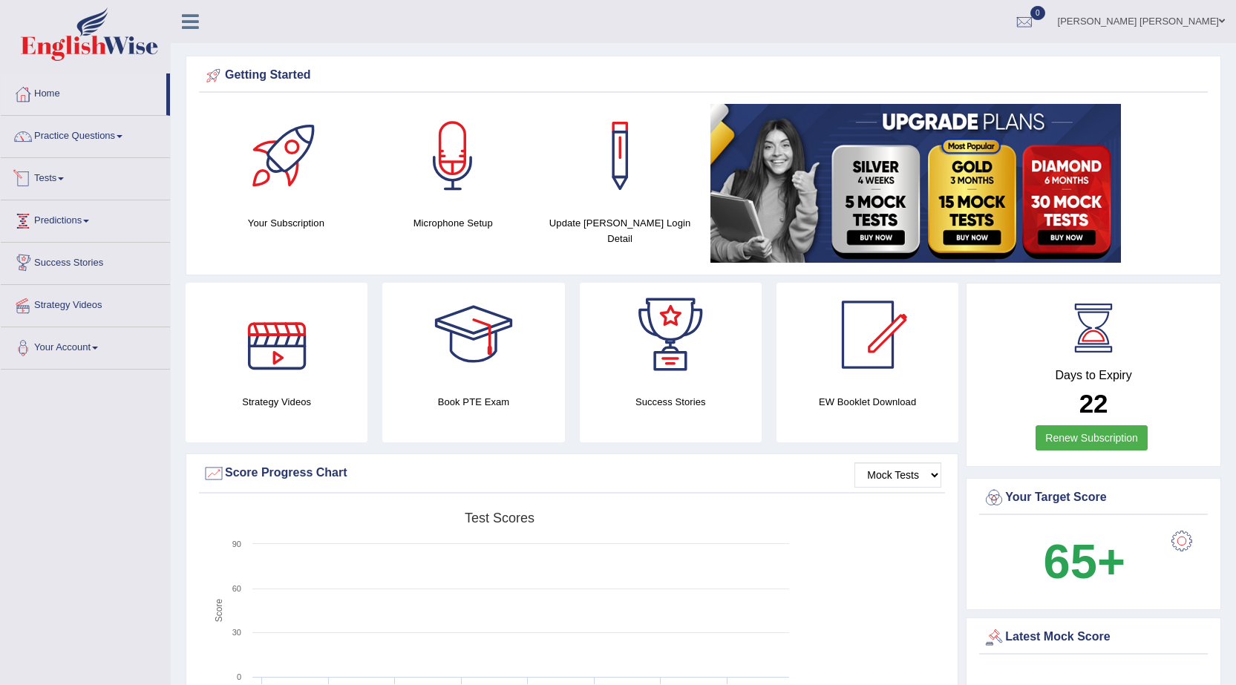
click at [62, 175] on link "Tests" at bounding box center [85, 176] width 169 height 37
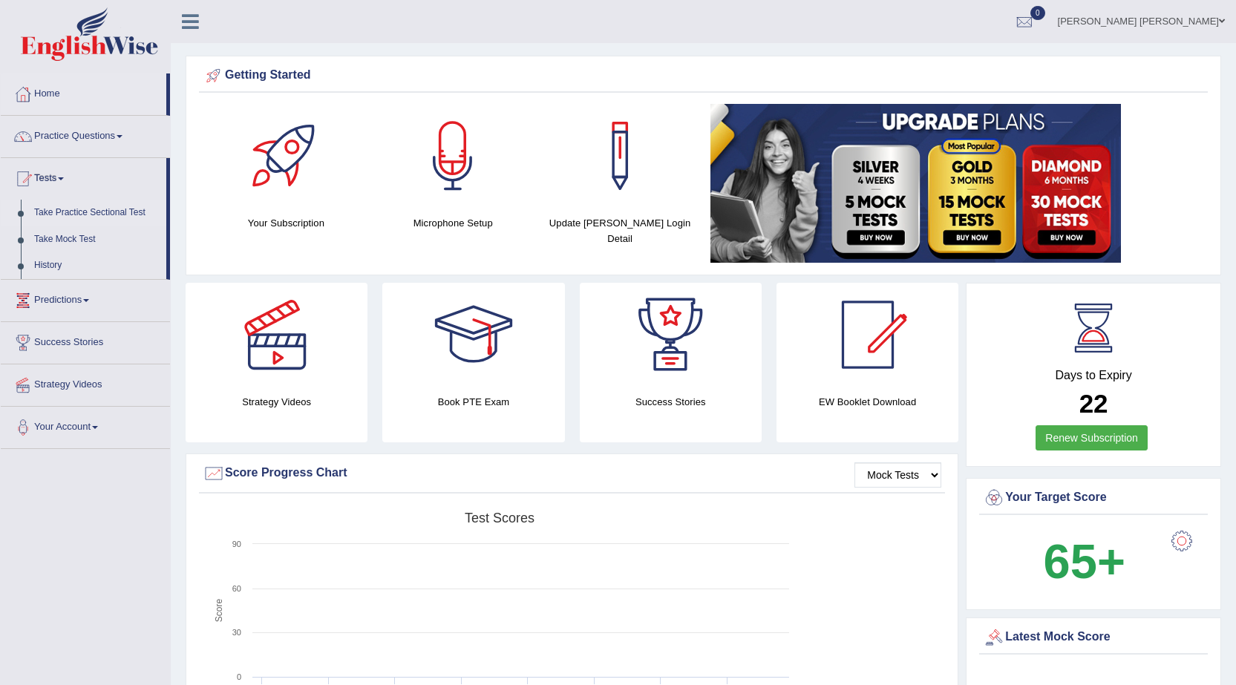
click at [87, 211] on link "Take Practice Sectional Test" at bounding box center [96, 213] width 139 height 27
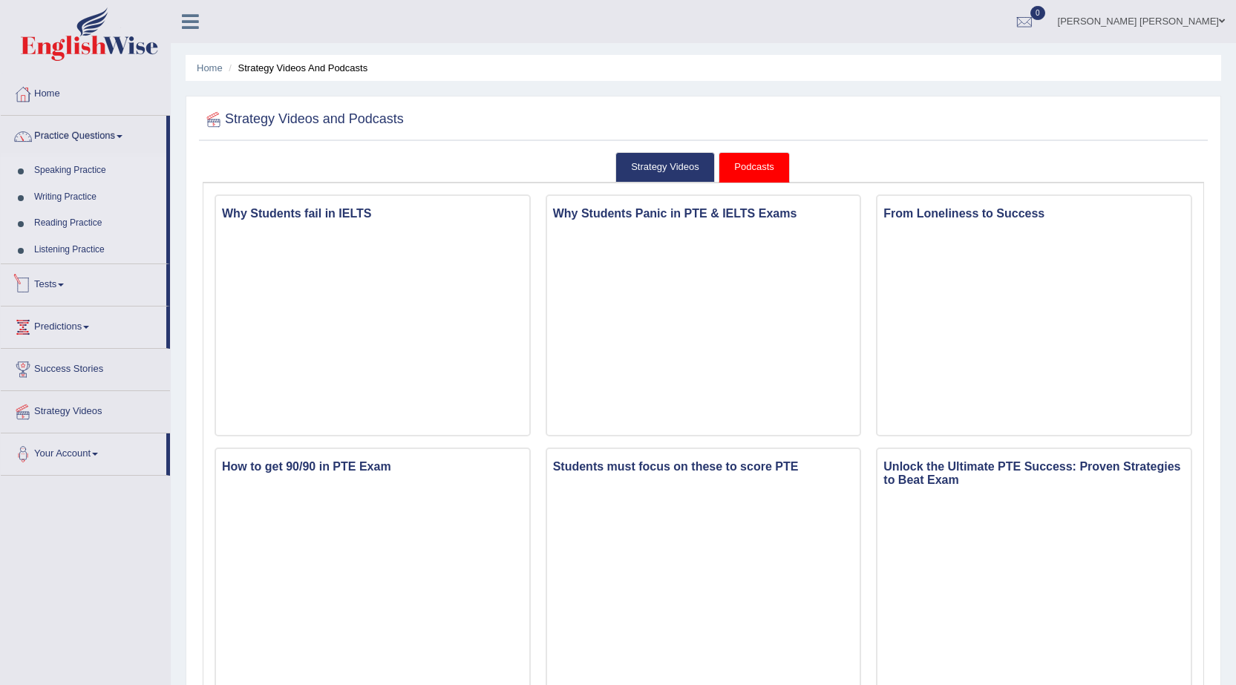
click at [65, 278] on link "Tests" at bounding box center [84, 282] width 166 height 37
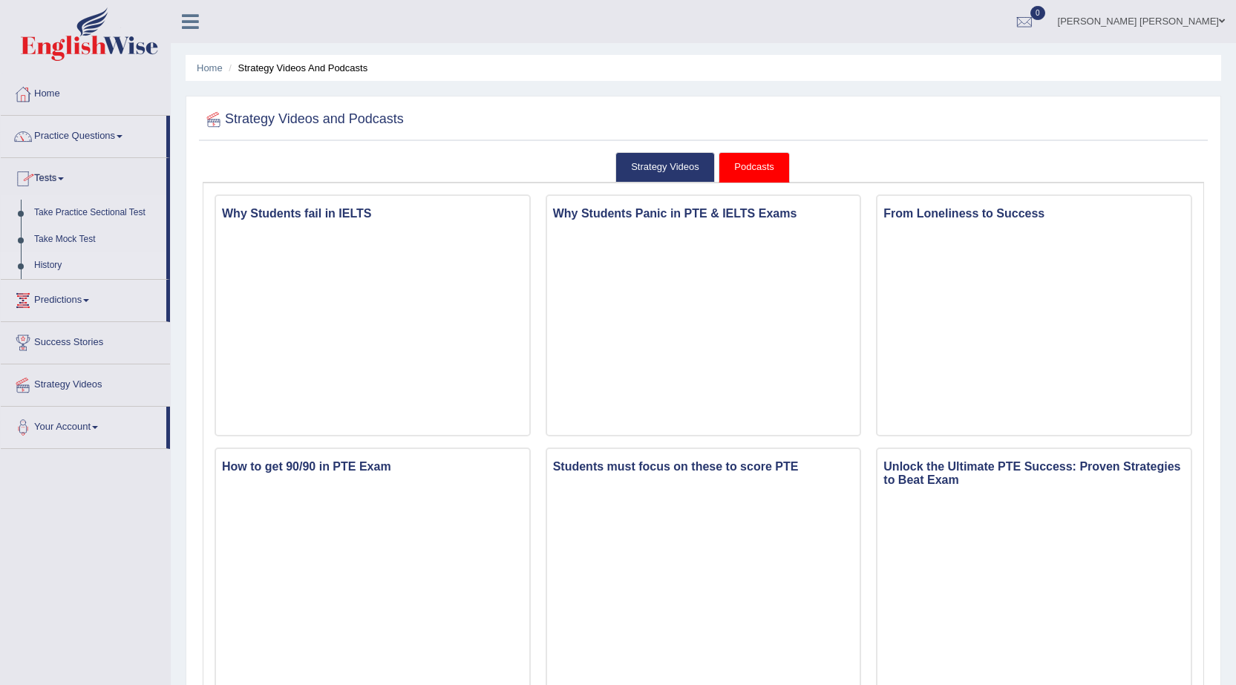
click at [48, 262] on link "History" at bounding box center [96, 265] width 139 height 27
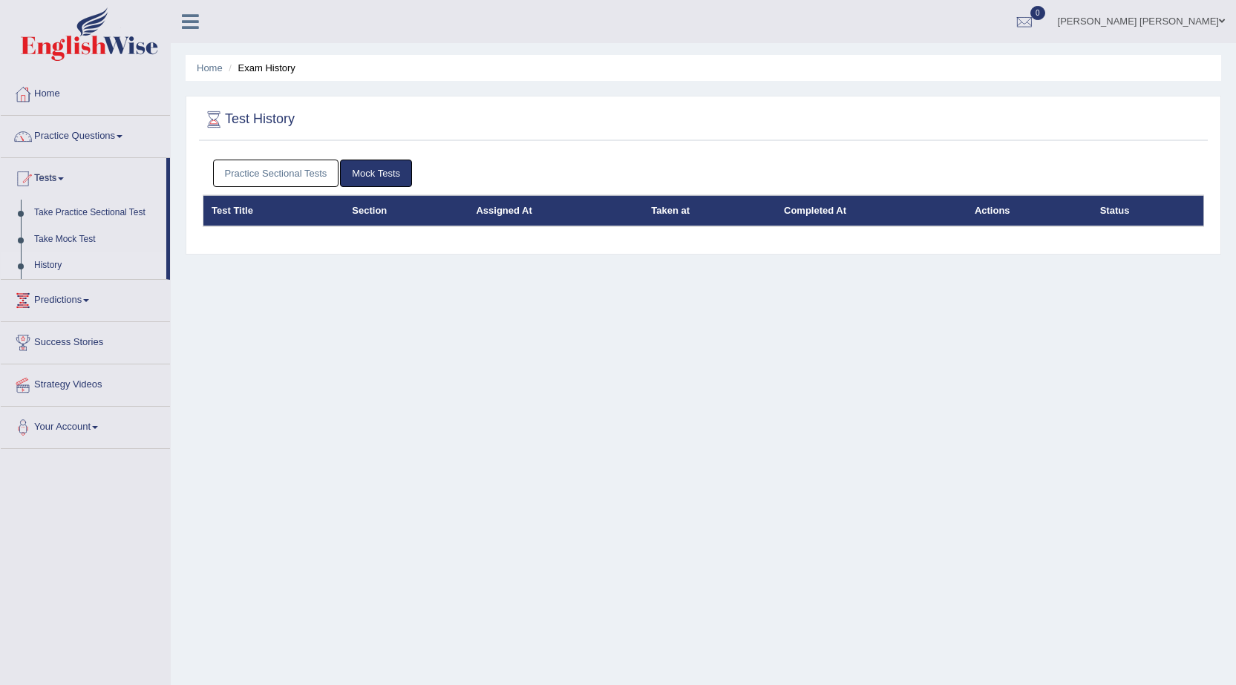
click at [286, 177] on link "Practice Sectional Tests" at bounding box center [276, 173] width 126 height 27
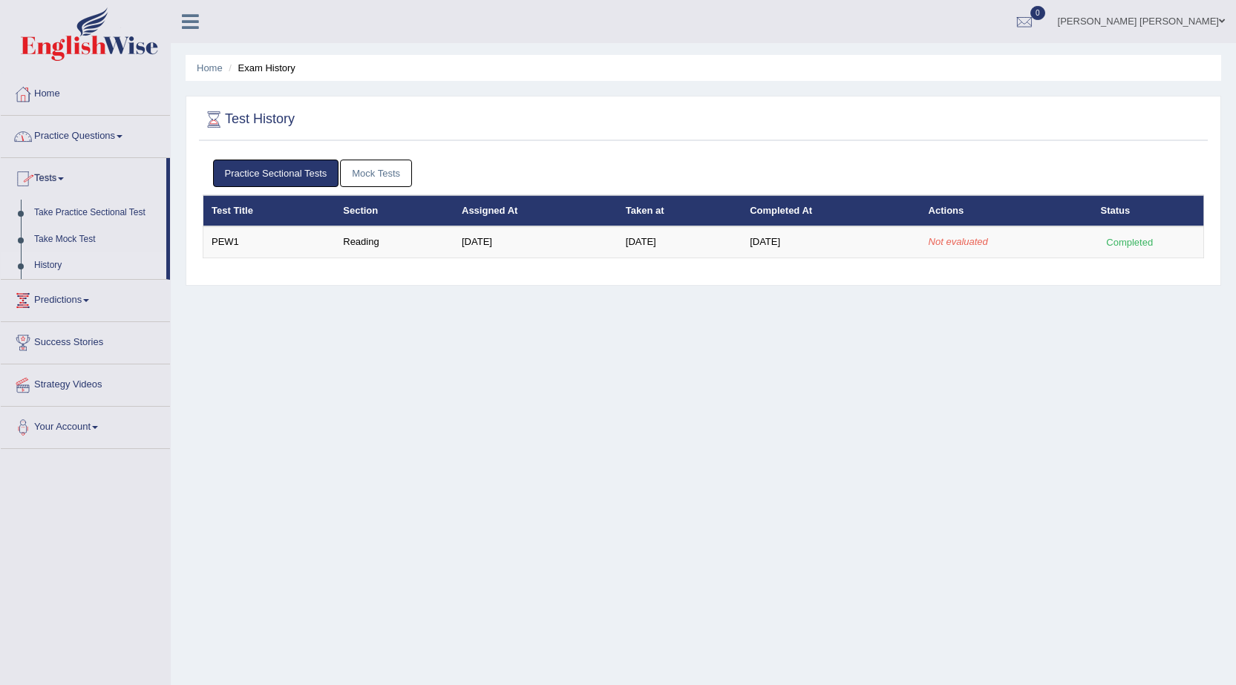
click at [121, 142] on link "Practice Questions" at bounding box center [85, 134] width 169 height 37
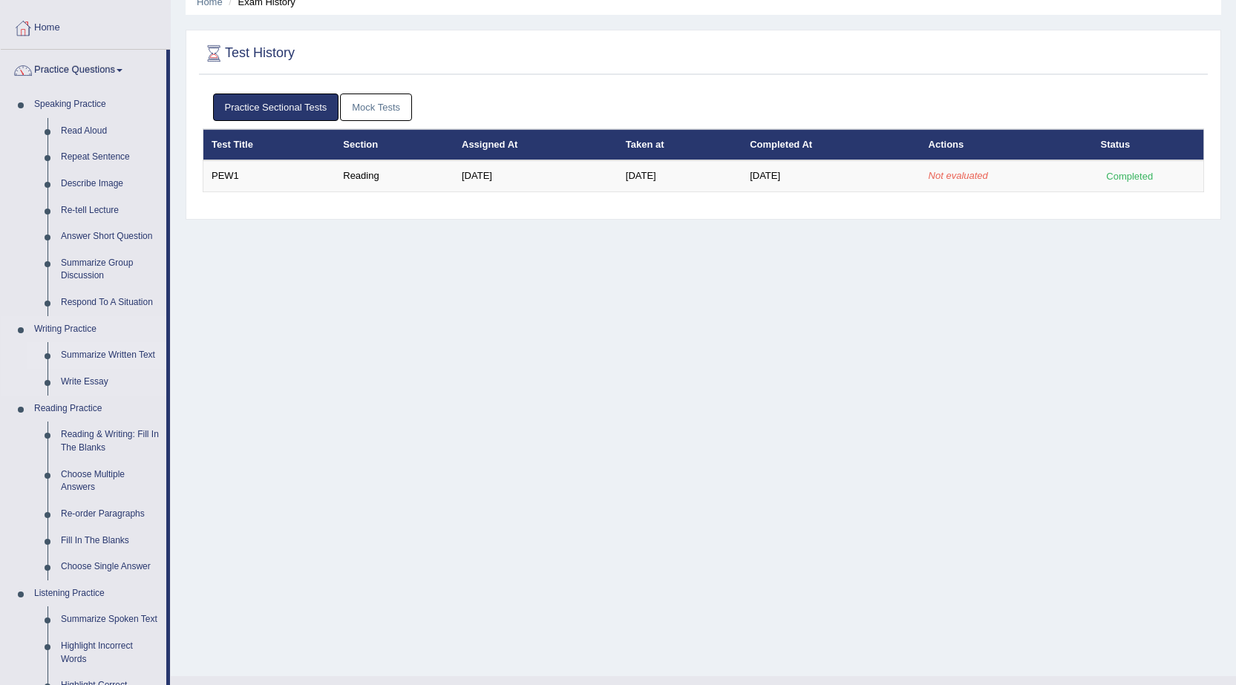
scroll to position [148, 0]
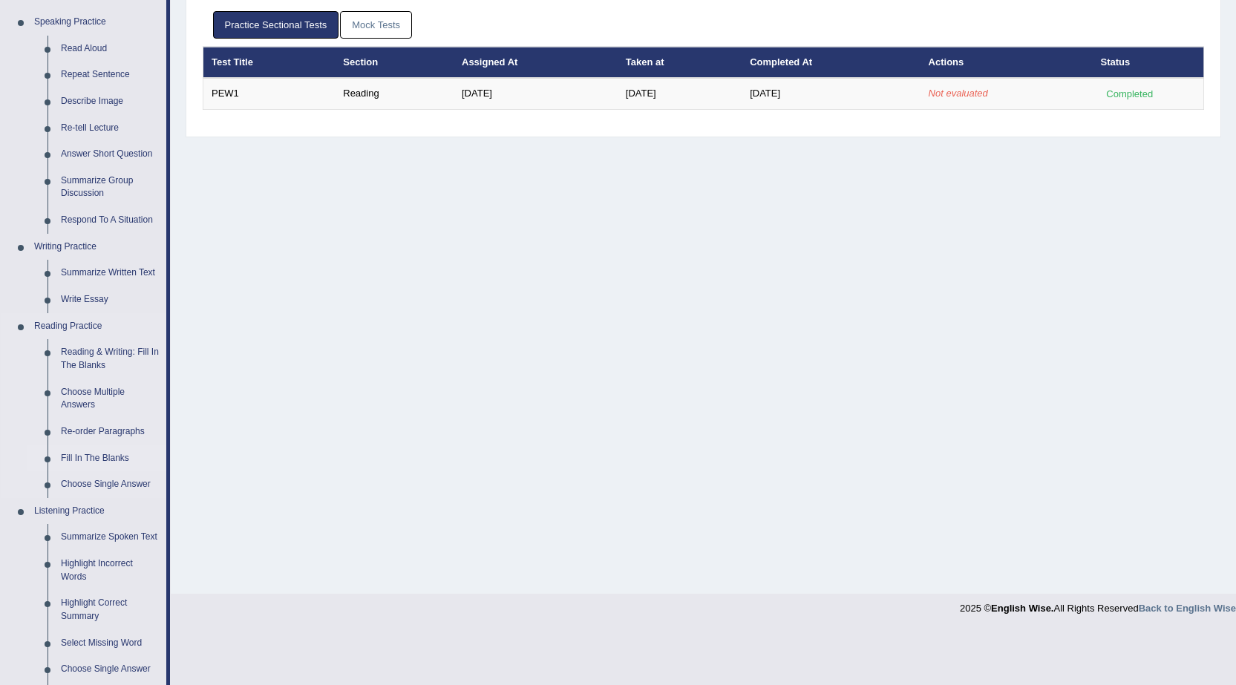
click at [102, 455] on link "Fill In The Blanks" at bounding box center [110, 458] width 112 height 27
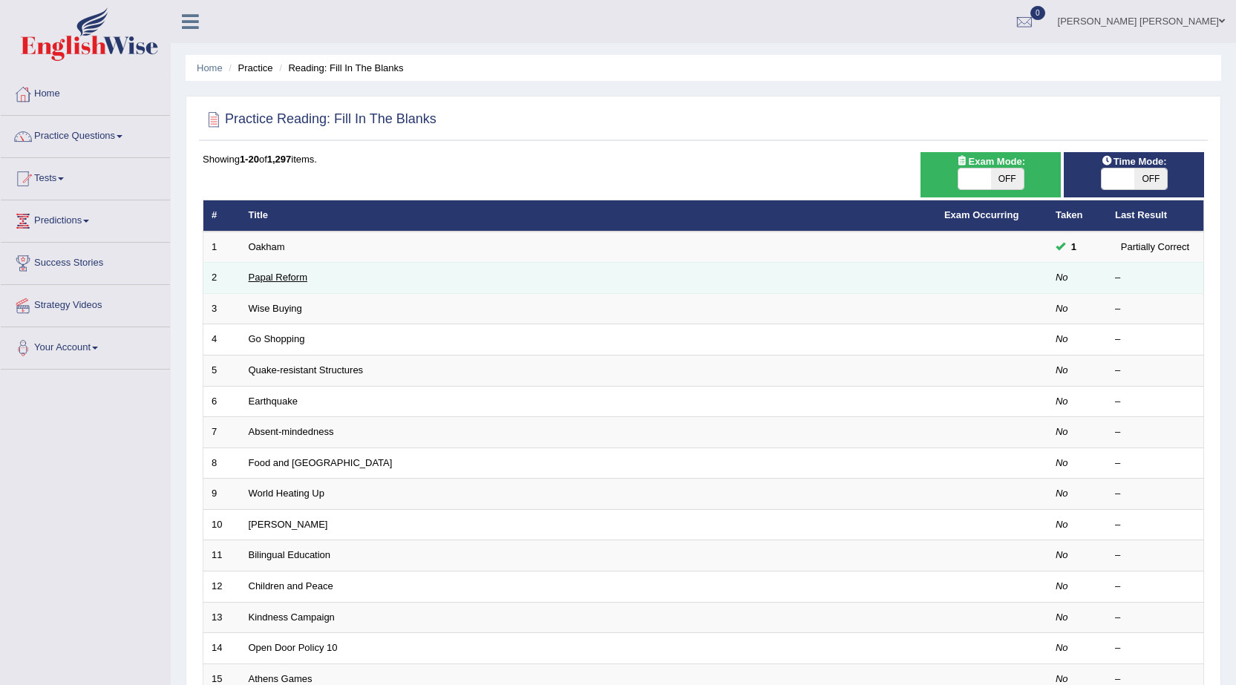
click at [286, 274] on link "Papal Reform" at bounding box center [278, 277] width 59 height 11
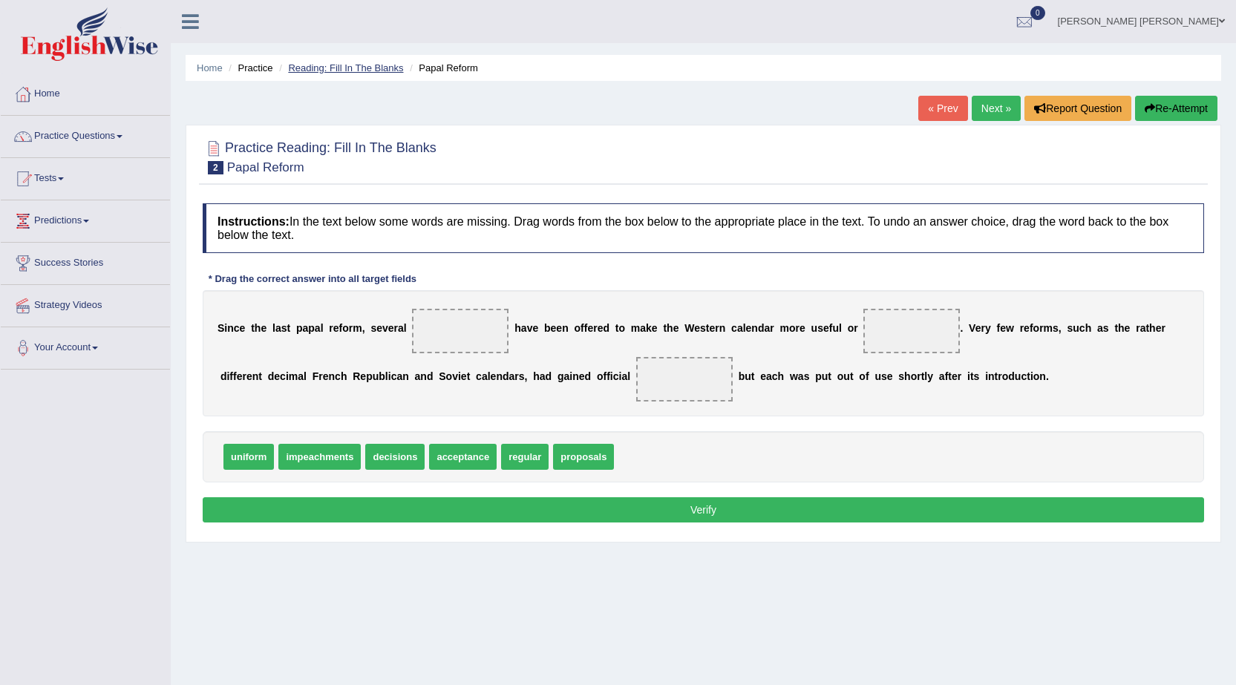
click at [361, 68] on link "Reading: Fill In The Blanks" at bounding box center [345, 67] width 115 height 11
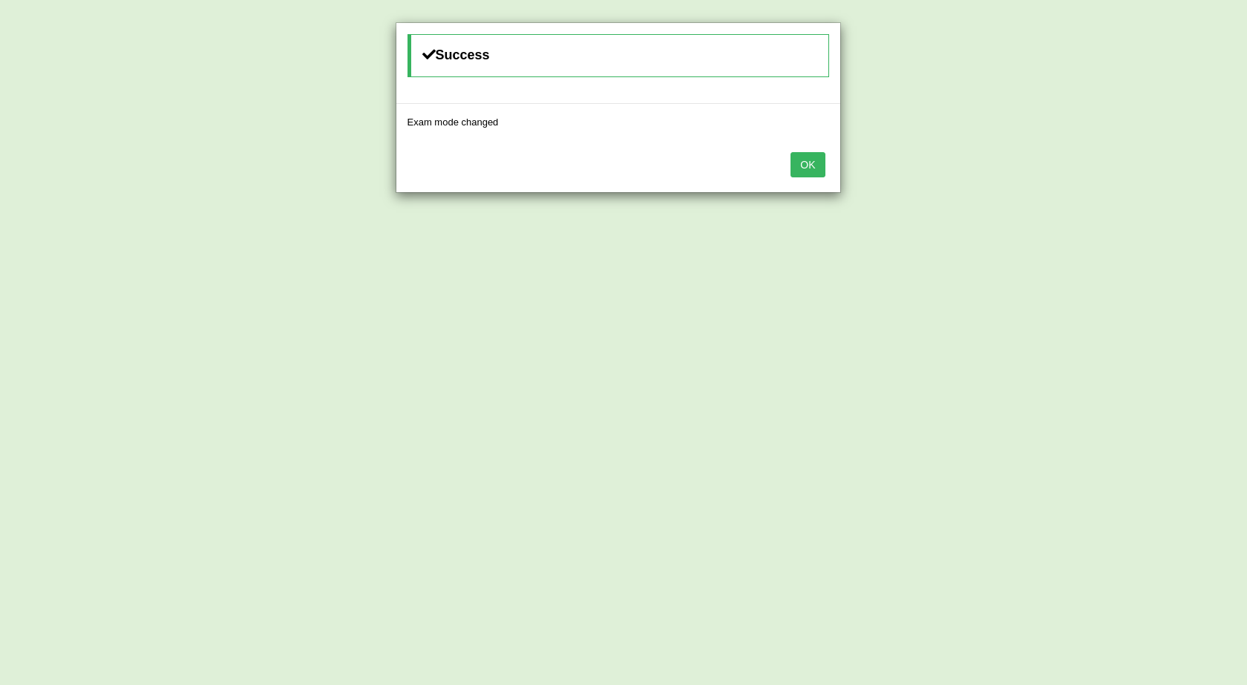
click at [805, 166] on button "OK" at bounding box center [807, 164] width 34 height 25
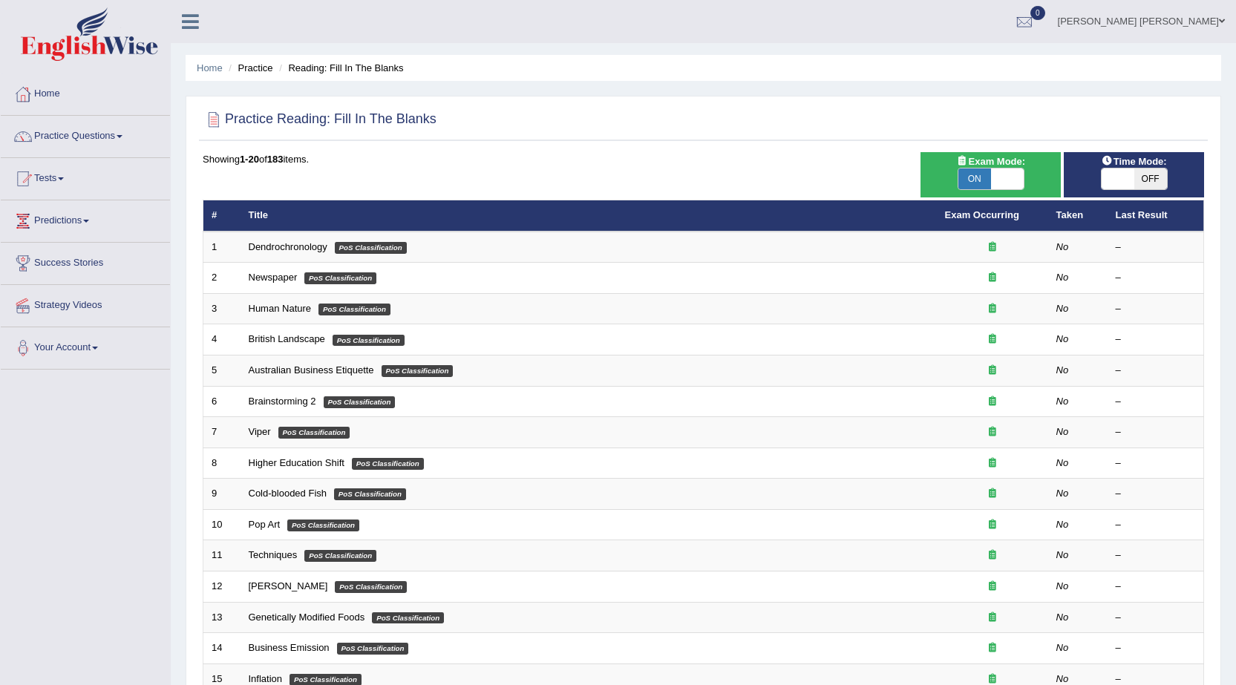
click at [1154, 178] on span "OFF" at bounding box center [1150, 178] width 33 height 21
checkbox input "true"
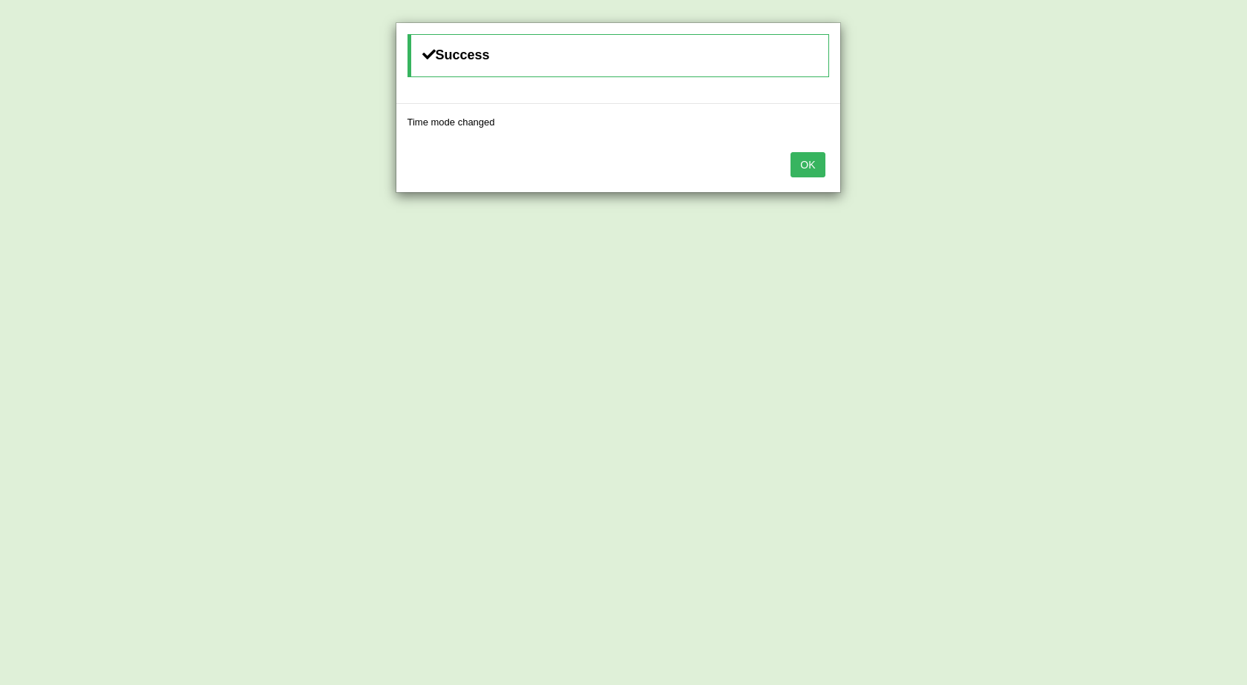
click at [801, 163] on button "OK" at bounding box center [807, 164] width 34 height 25
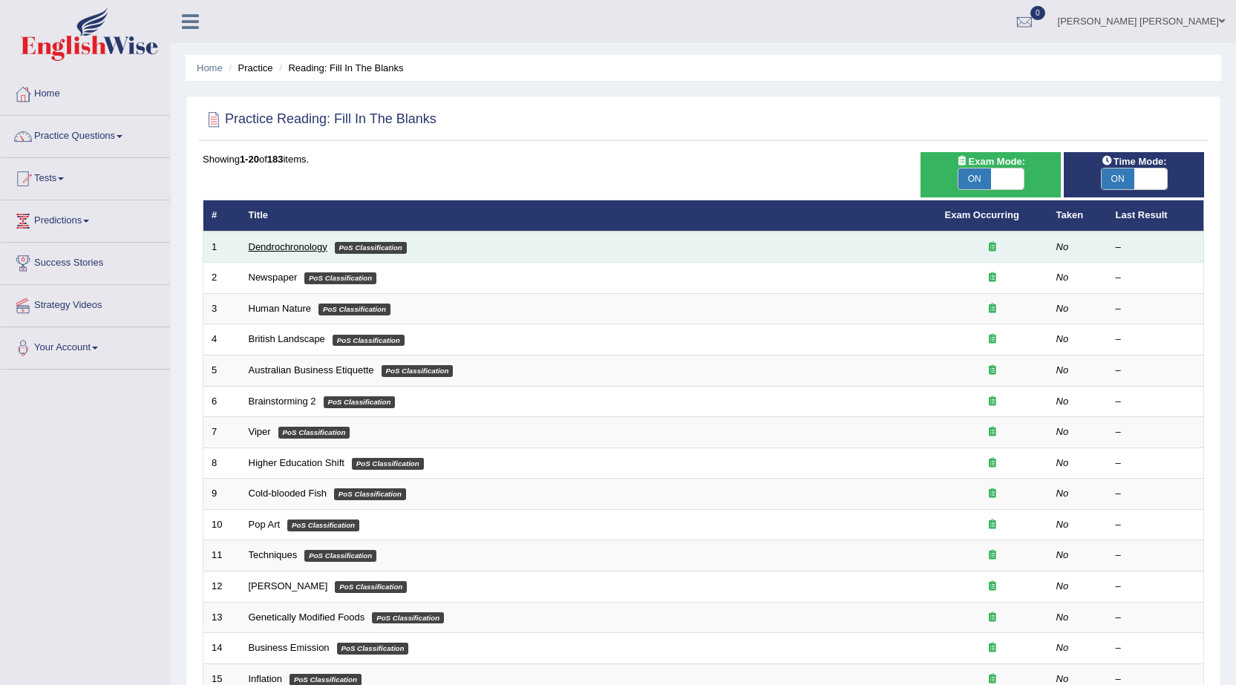
click at [301, 245] on link "Dendrochronology" at bounding box center [288, 246] width 79 height 11
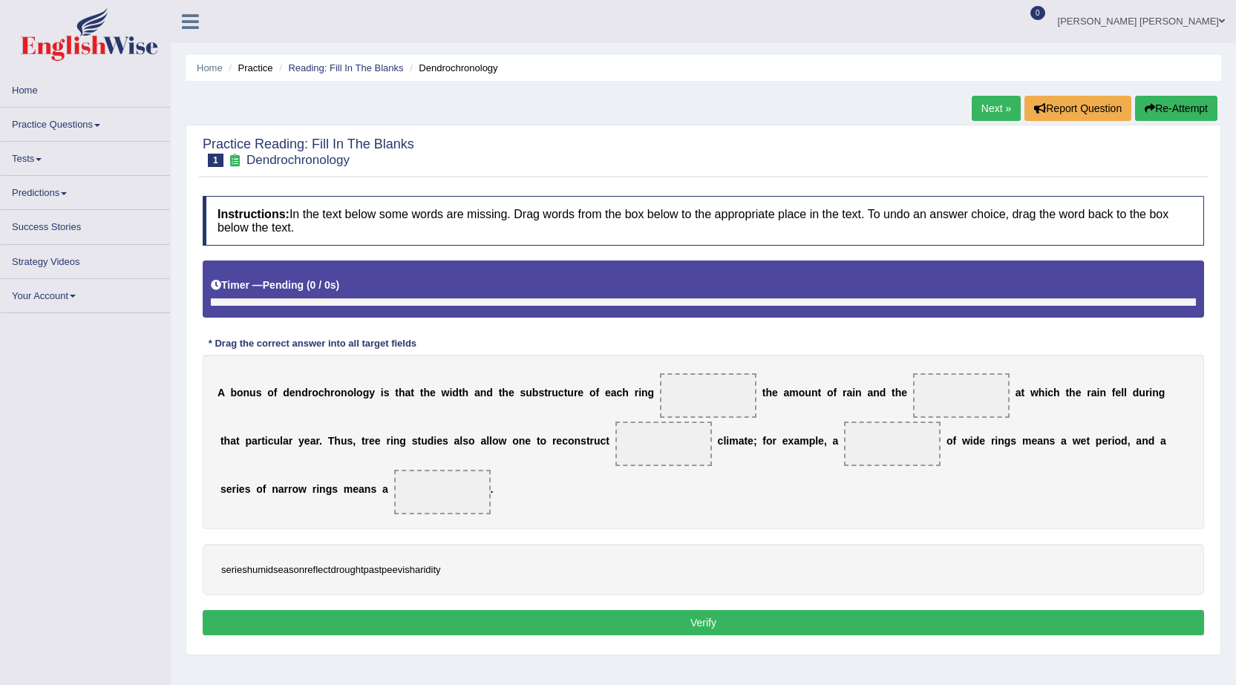
click at [675, 396] on span at bounding box center [708, 395] width 96 height 45
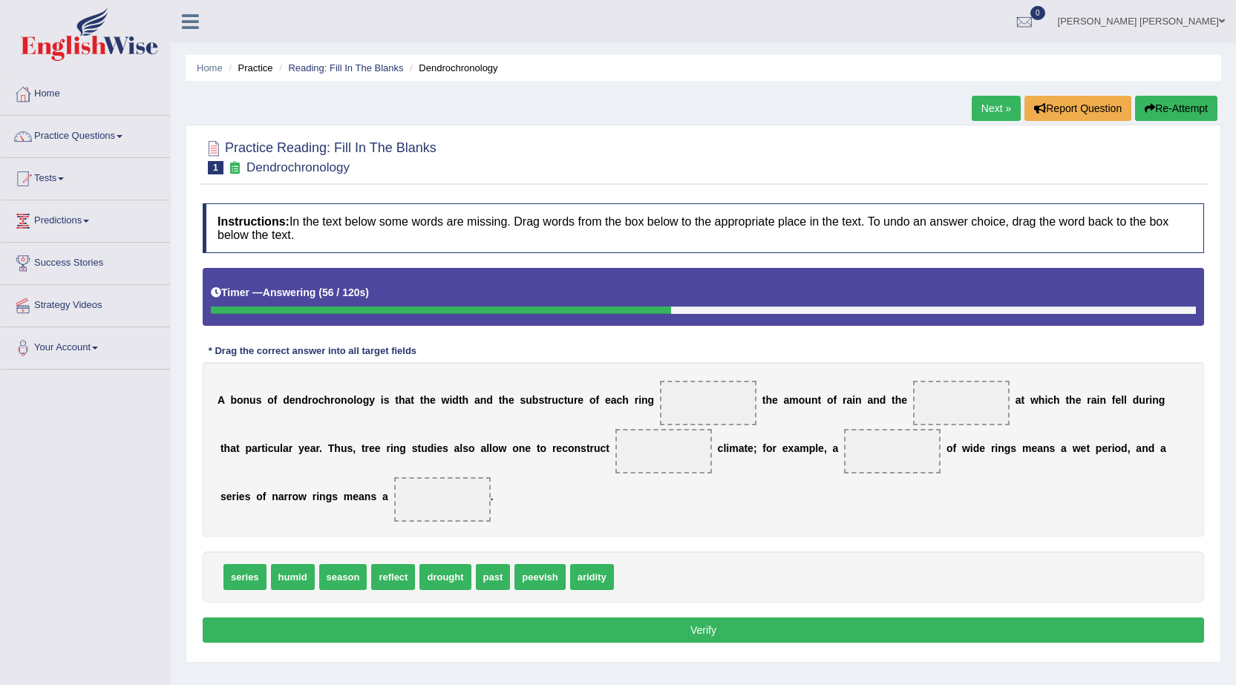
click at [352, 579] on span "season" at bounding box center [343, 577] width 48 height 26
drag, startPoint x: 352, startPoint y: 579, endPoint x: 712, endPoint y: 410, distance: 398.1
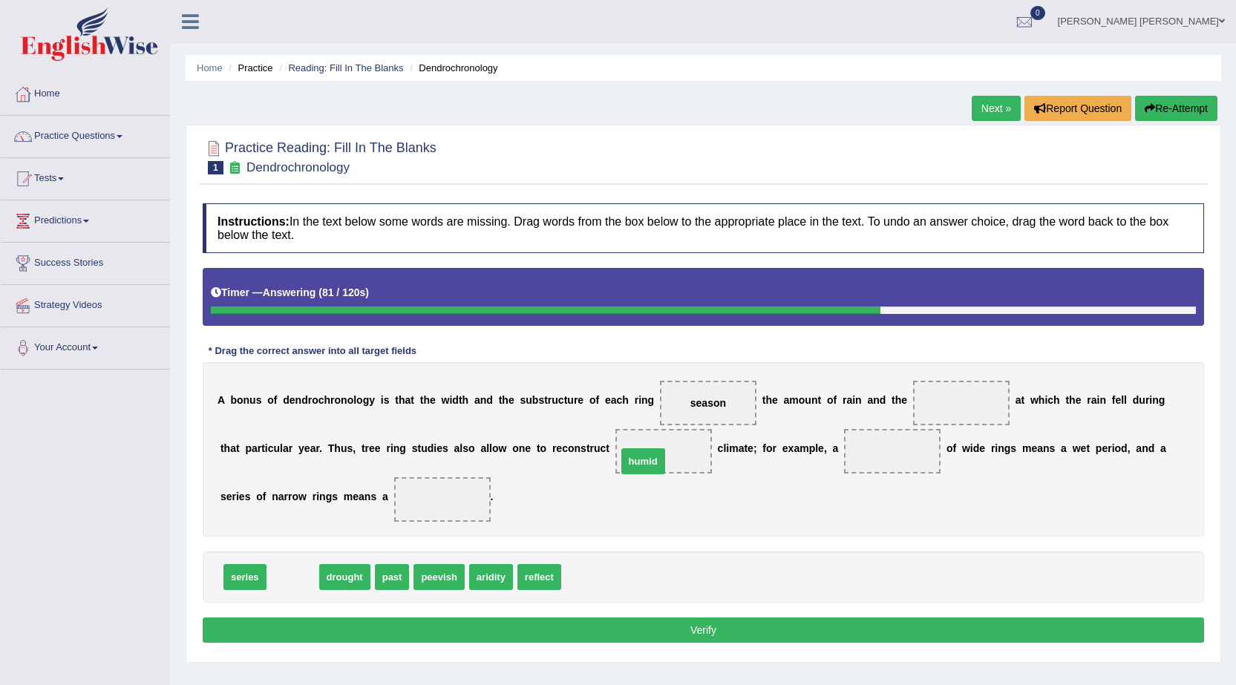
drag, startPoint x: 295, startPoint y: 573, endPoint x: 646, endPoint y: 457, distance: 368.9
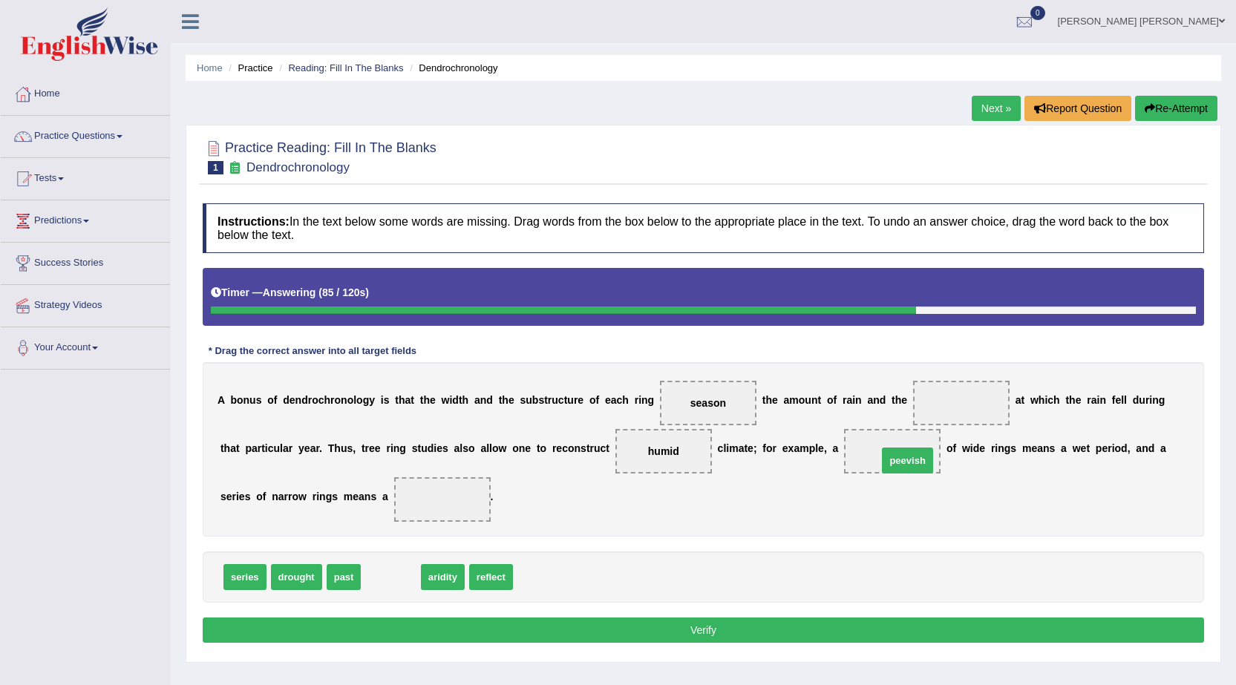
drag, startPoint x: 372, startPoint y: 577, endPoint x: 888, endPoint y: 461, distance: 529.5
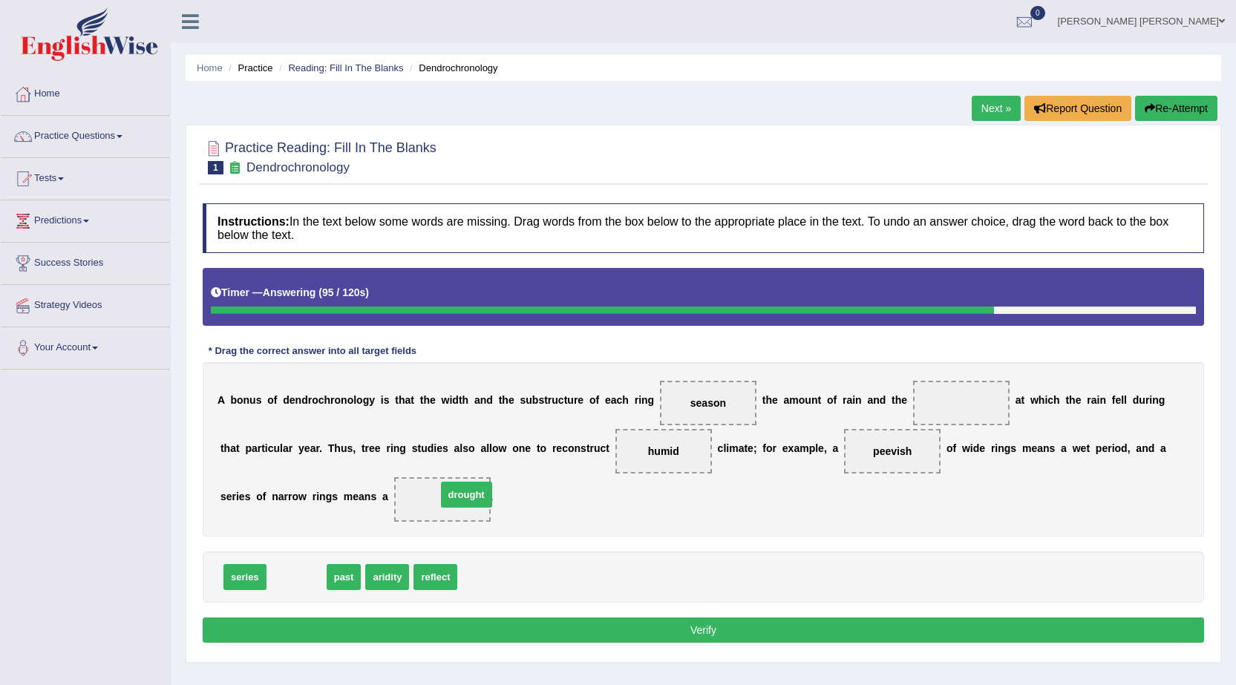
drag, startPoint x: 304, startPoint y: 580, endPoint x: 473, endPoint y: 498, distance: 188.9
click at [931, 396] on span at bounding box center [961, 403] width 96 height 45
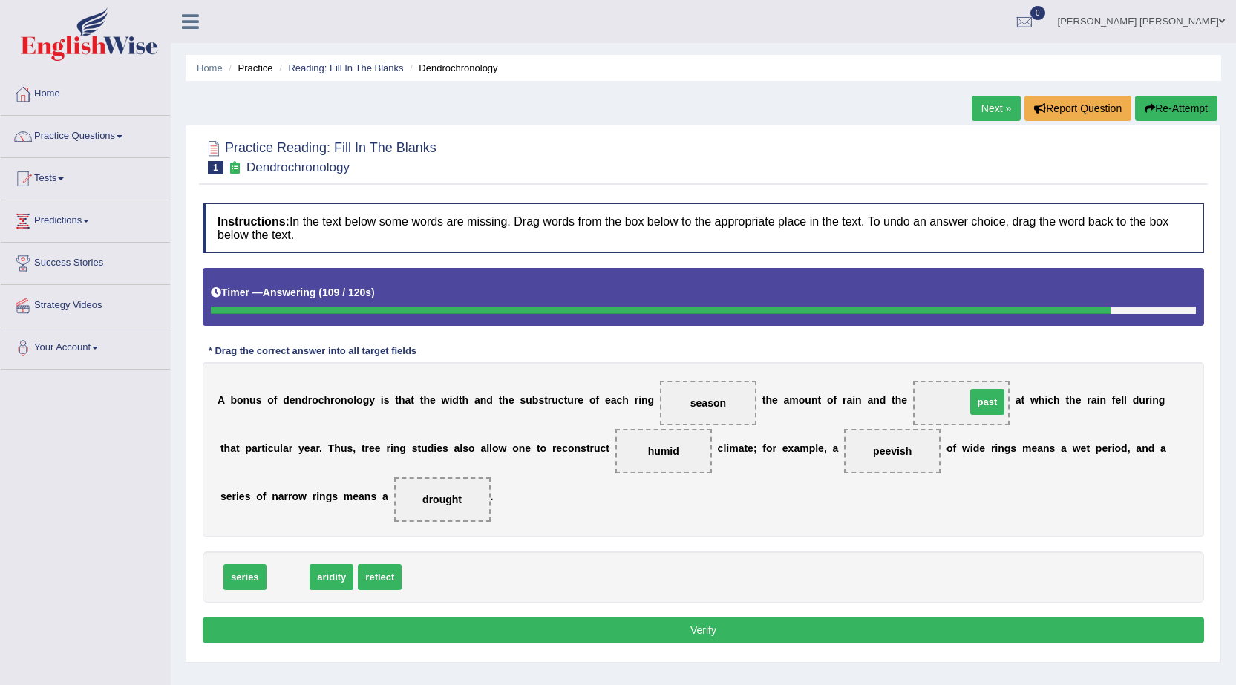
drag, startPoint x: 284, startPoint y: 579, endPoint x: 983, endPoint y: 404, distance: 720.7
click at [728, 617] on button "Verify" at bounding box center [703, 629] width 1001 height 25
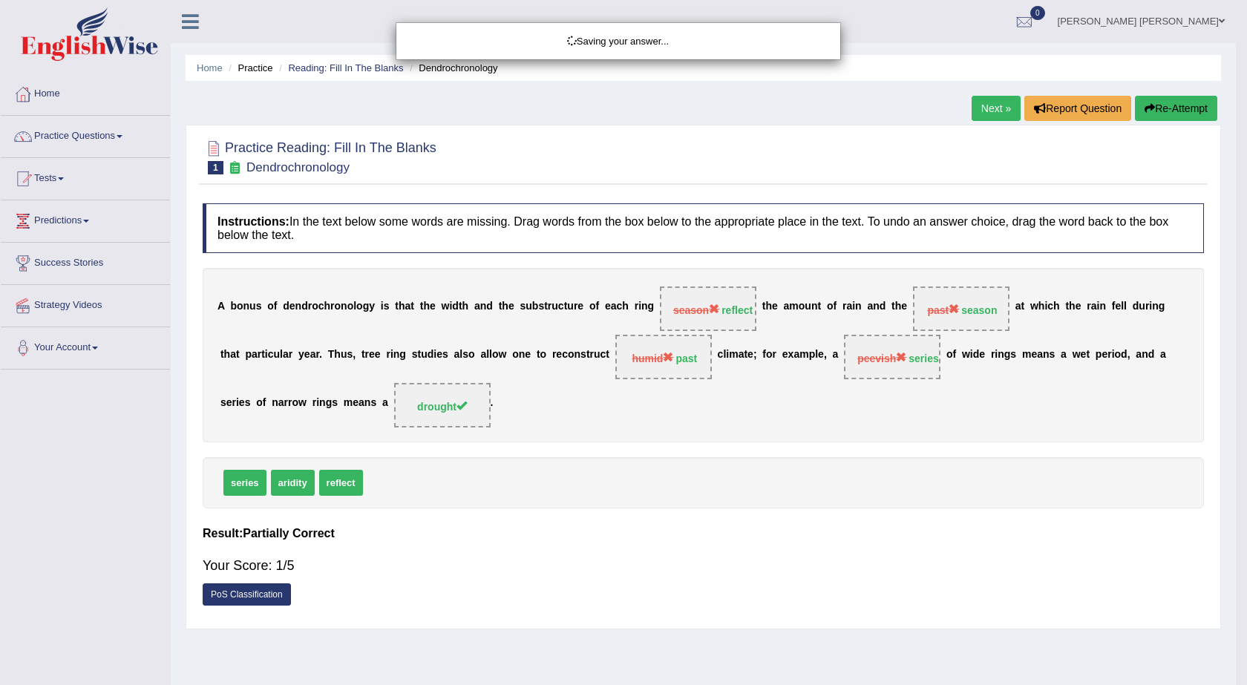
click at [722, 628] on div "Saving your answer..." at bounding box center [623, 342] width 1247 height 685
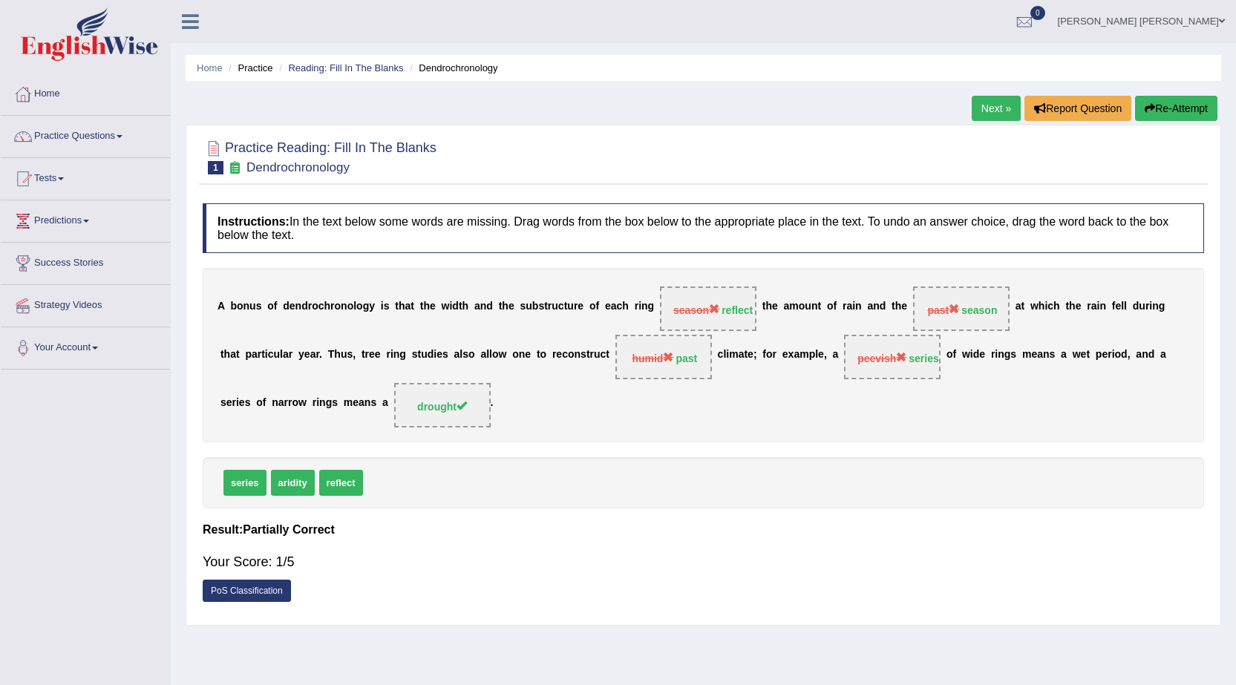
click at [61, 179] on link "Tests" at bounding box center [85, 176] width 169 height 37
click at [53, 264] on link "History" at bounding box center [96, 265] width 139 height 27
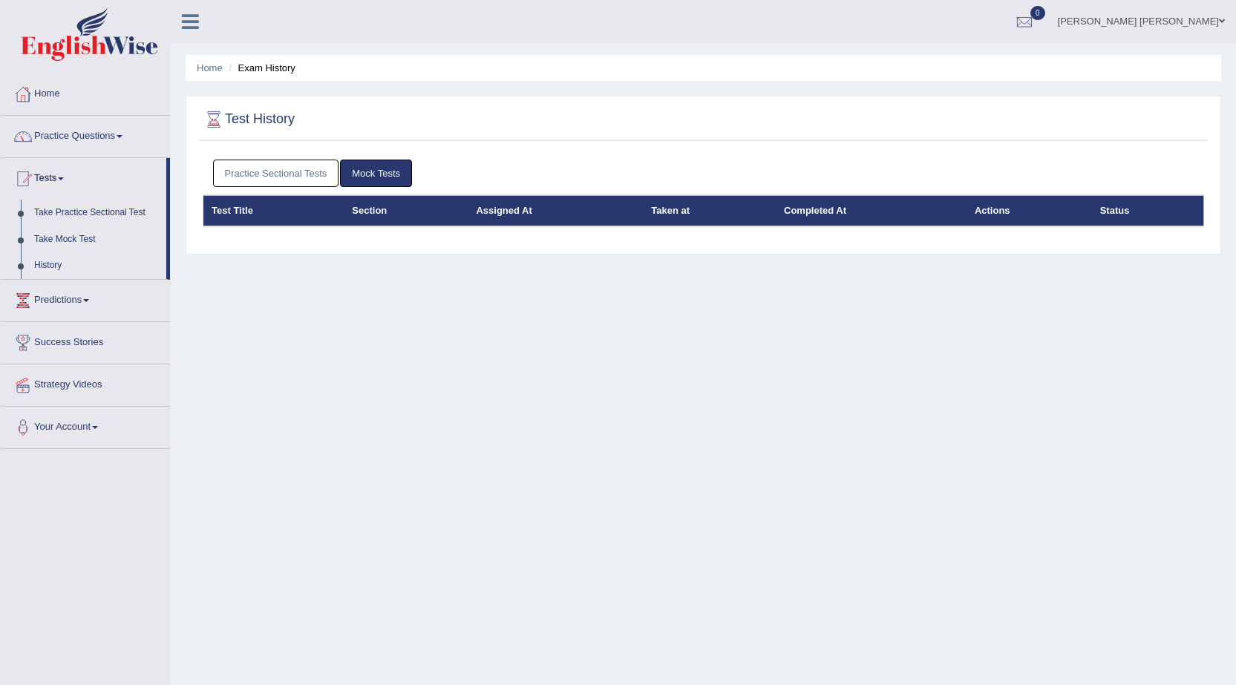
click at [252, 162] on link "Practice Sectional Tests" at bounding box center [276, 173] width 126 height 27
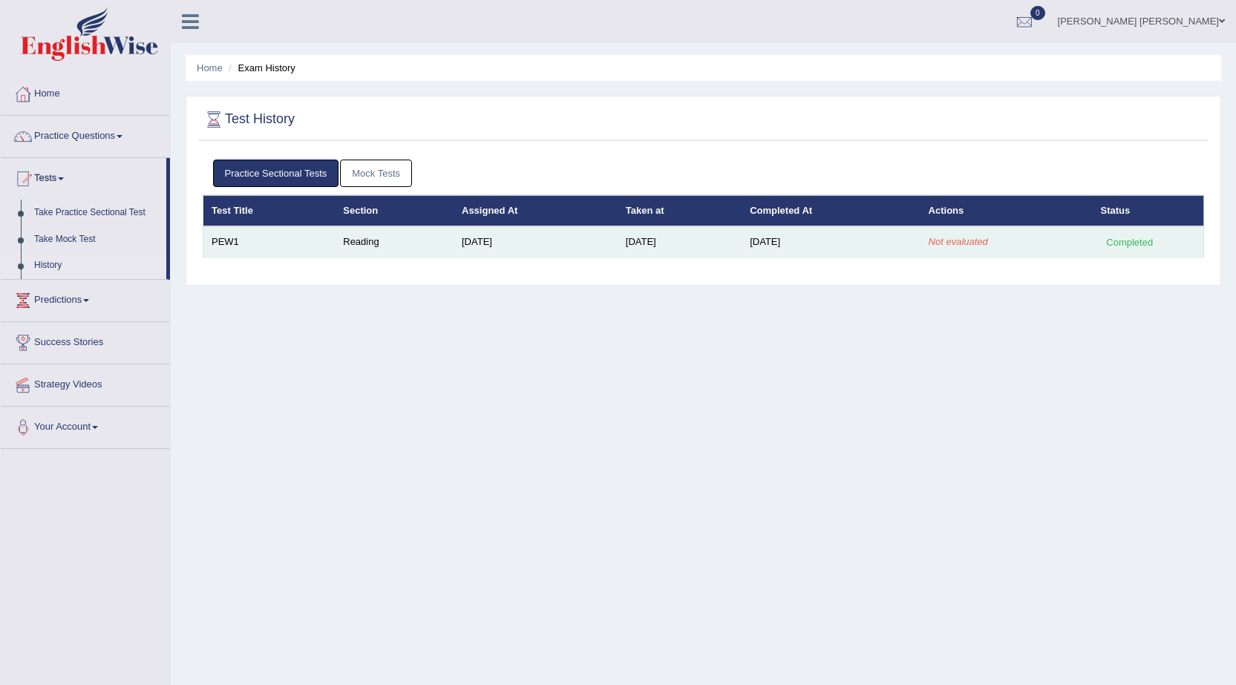
click at [1118, 244] on div "Completed" at bounding box center [1130, 243] width 58 height 16
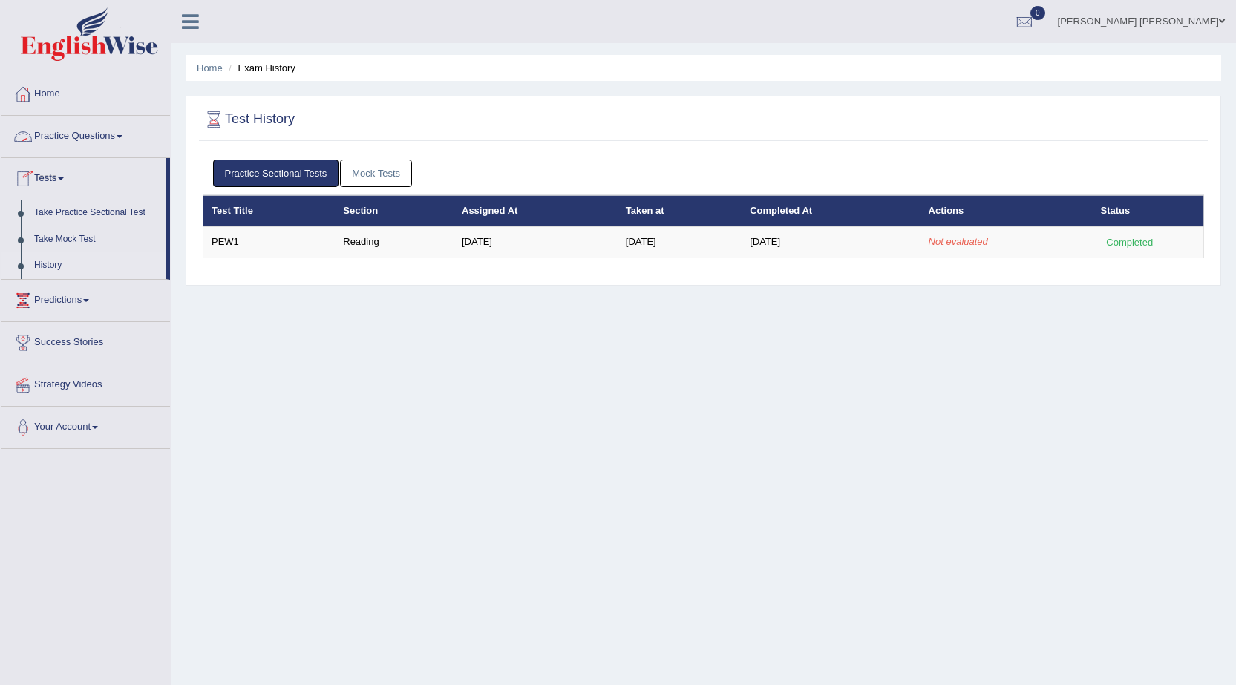
click at [119, 141] on link "Practice Questions" at bounding box center [85, 134] width 169 height 37
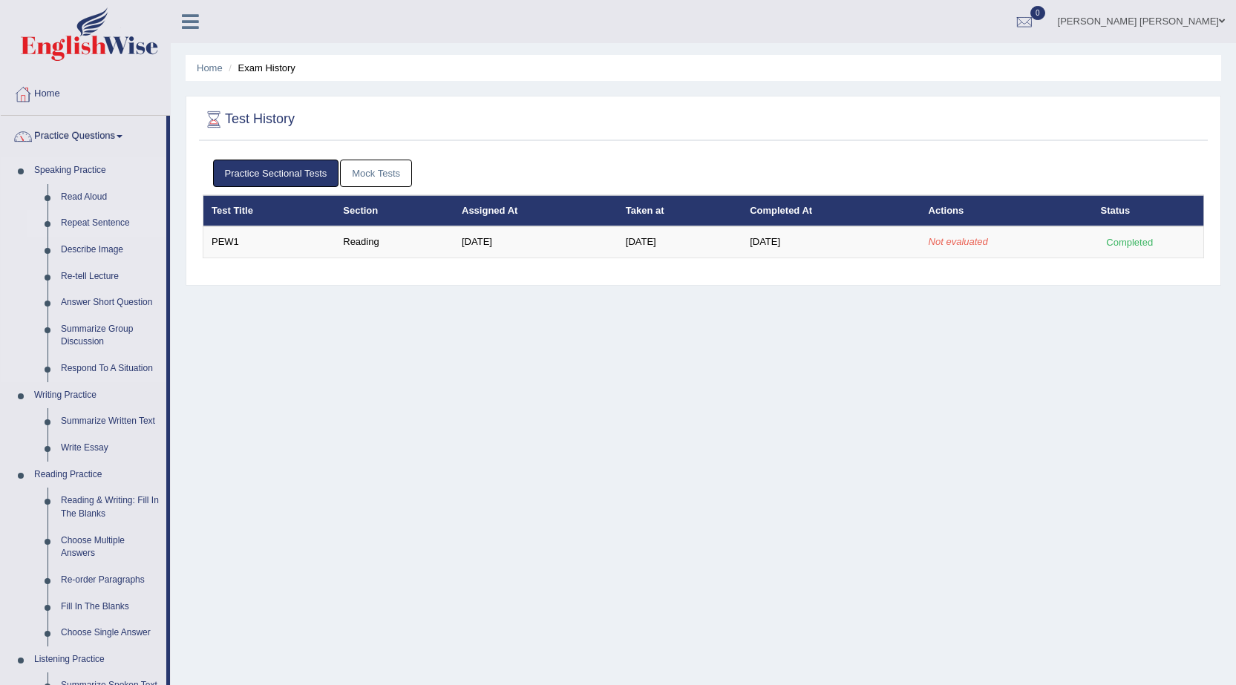
click at [87, 223] on link "Repeat Sentence" at bounding box center [110, 223] width 112 height 27
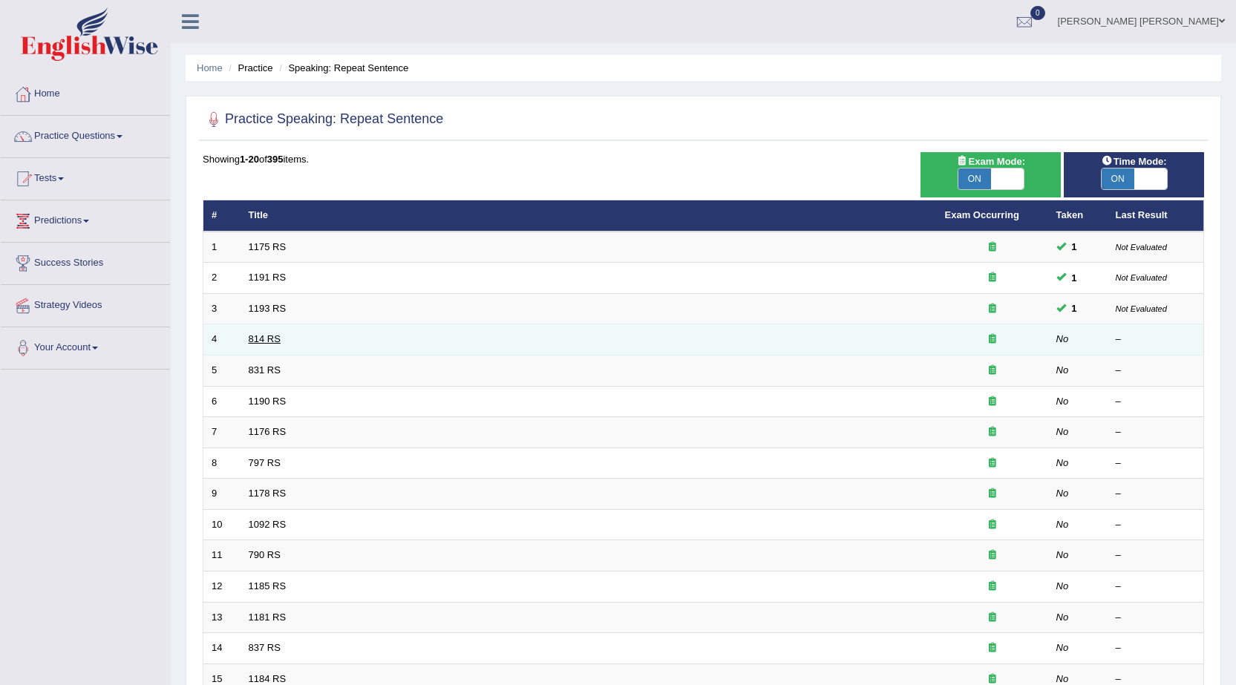
click at [266, 341] on link "814 RS" at bounding box center [265, 338] width 32 height 11
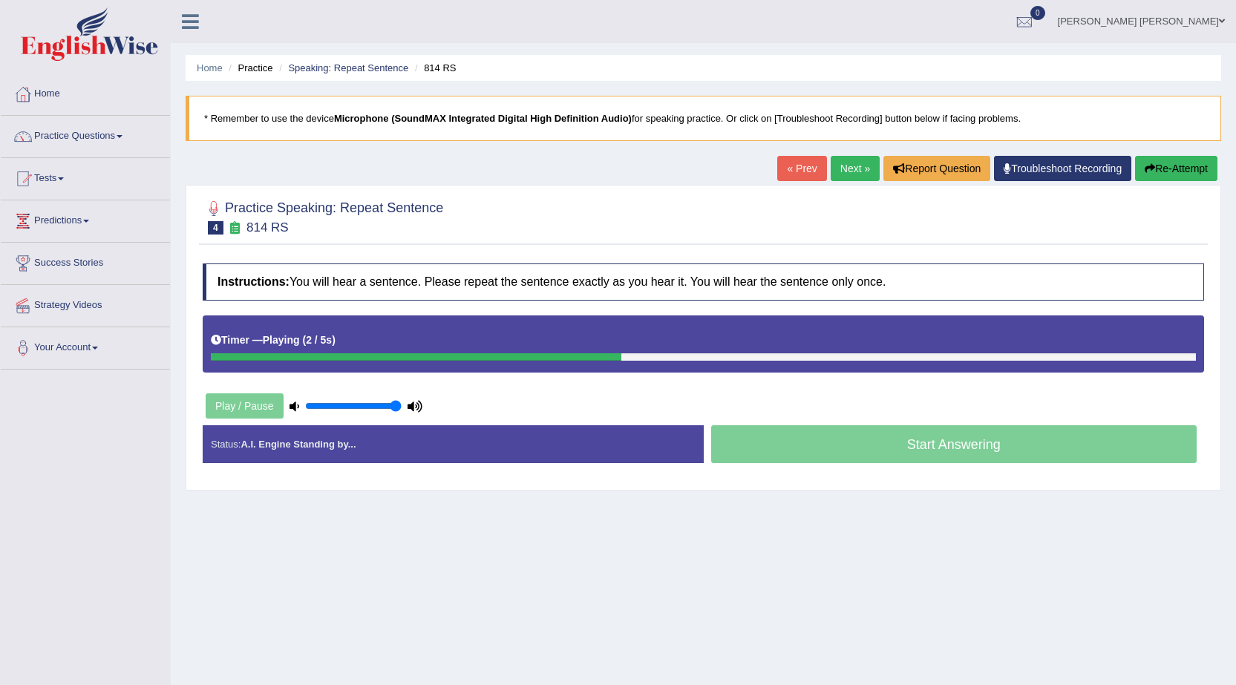
drag, startPoint x: 389, startPoint y: 403, endPoint x: 403, endPoint y: 404, distance: 14.1
type input "1"
click at [402, 404] on input "range" at bounding box center [353, 406] width 96 height 12
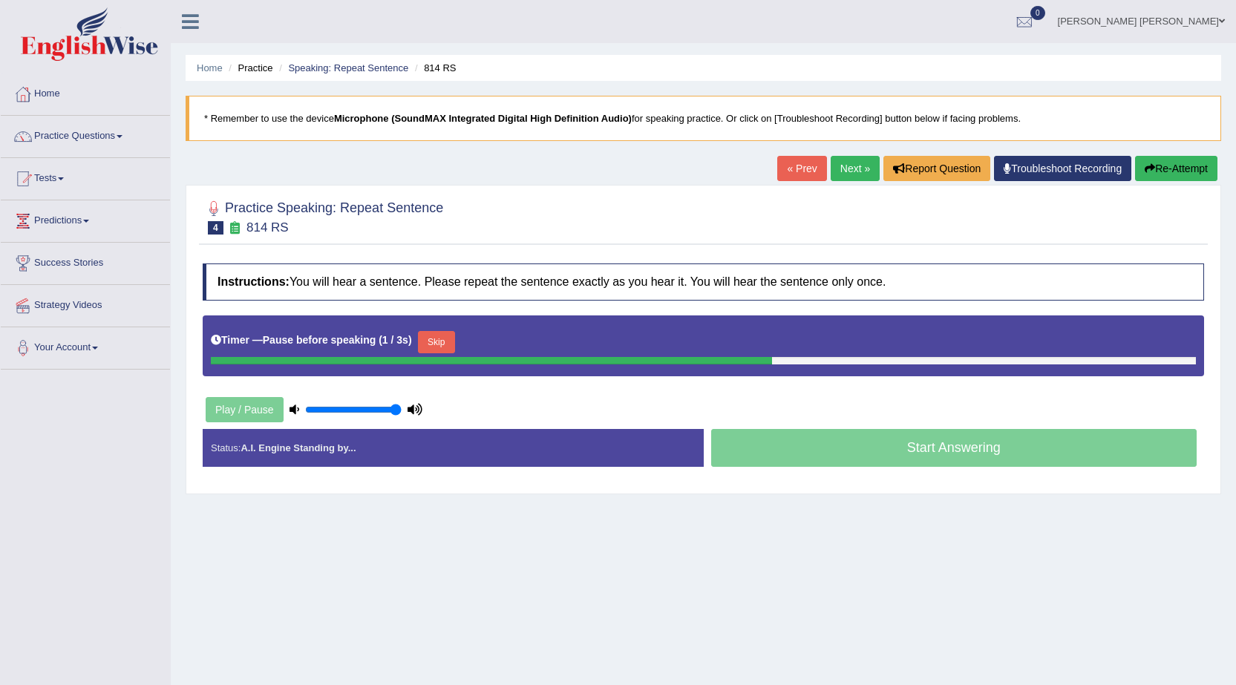
click at [439, 346] on button "Skip" at bounding box center [436, 342] width 37 height 22
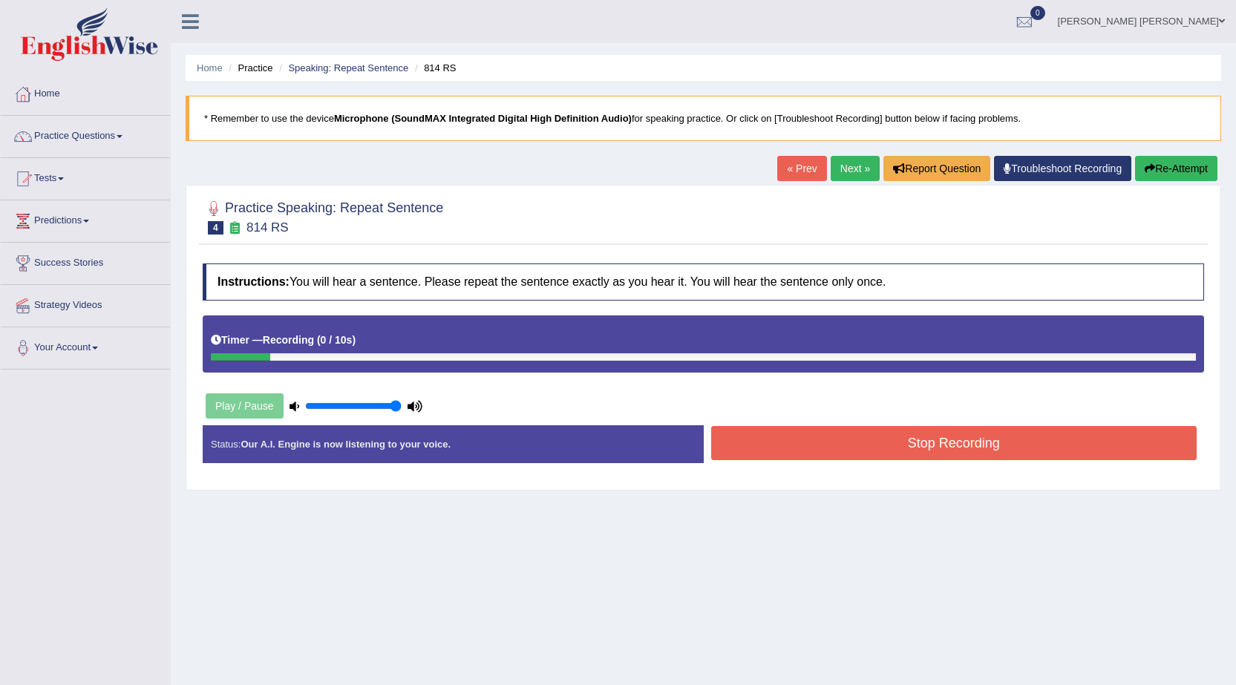
click at [273, 401] on div "Play / Pause" at bounding box center [314, 405] width 223 height 37
click at [733, 435] on button "Stop Recording" at bounding box center [954, 443] width 486 height 34
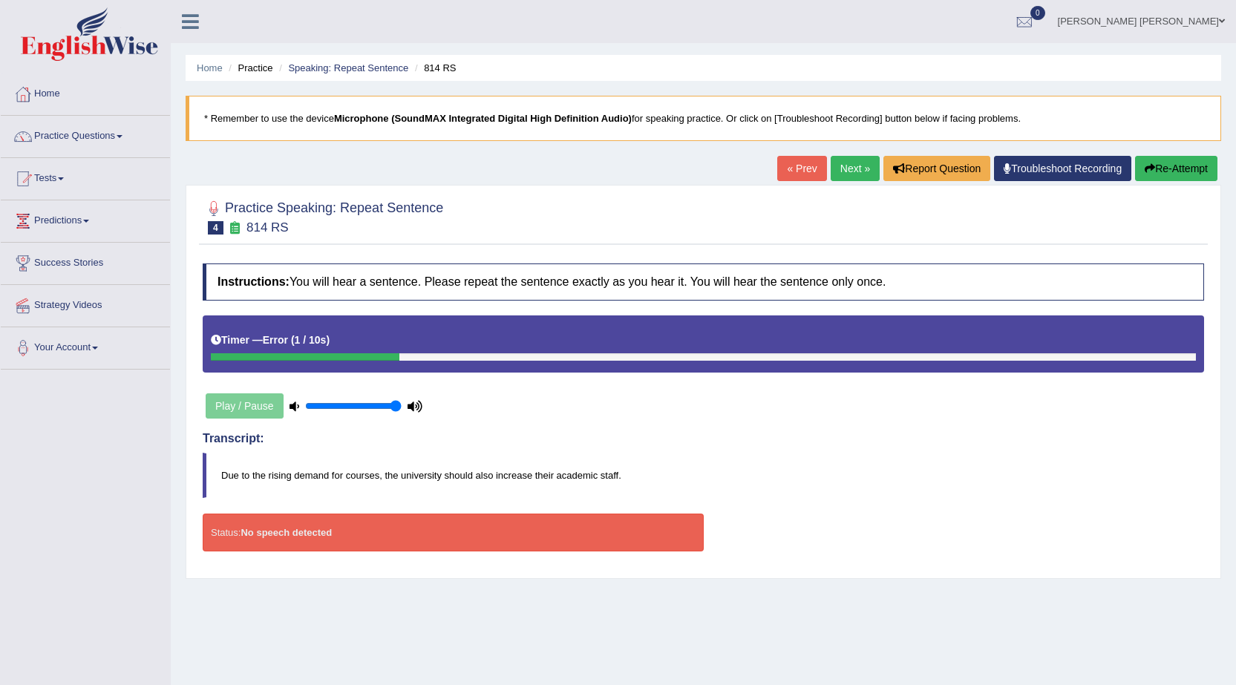
click at [1179, 173] on button "Re-Attempt" at bounding box center [1176, 168] width 82 height 25
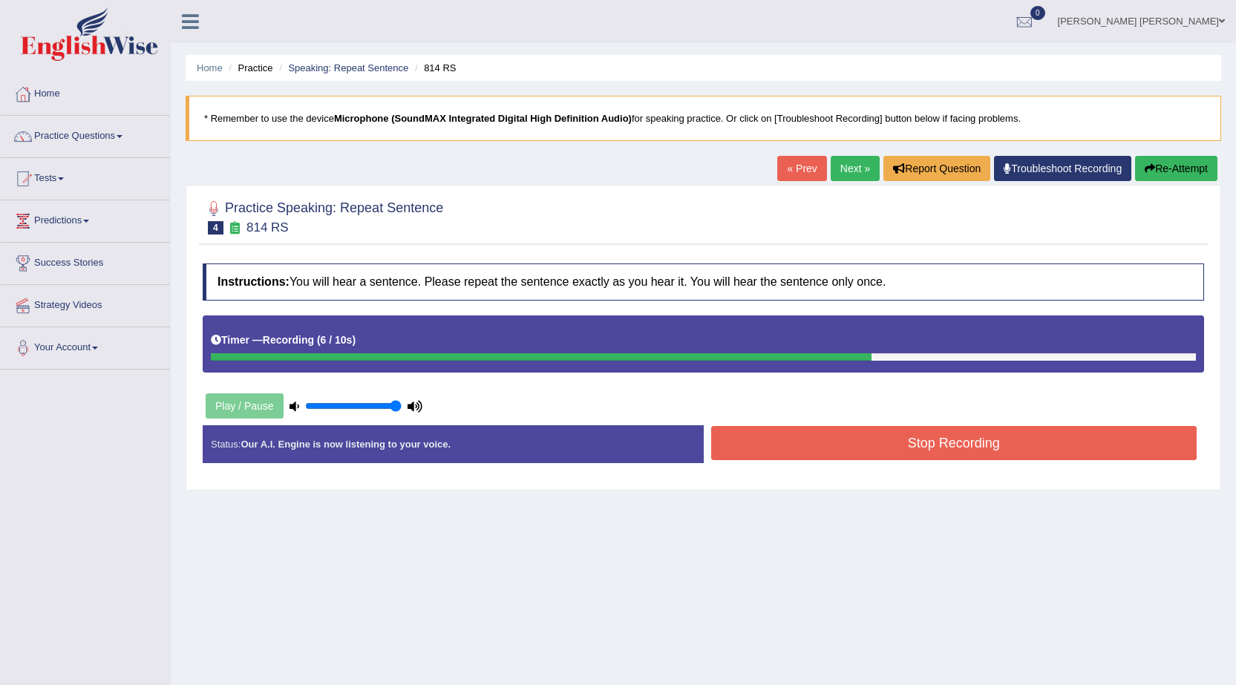
click at [986, 427] on button "Stop Recording" at bounding box center [954, 443] width 486 height 34
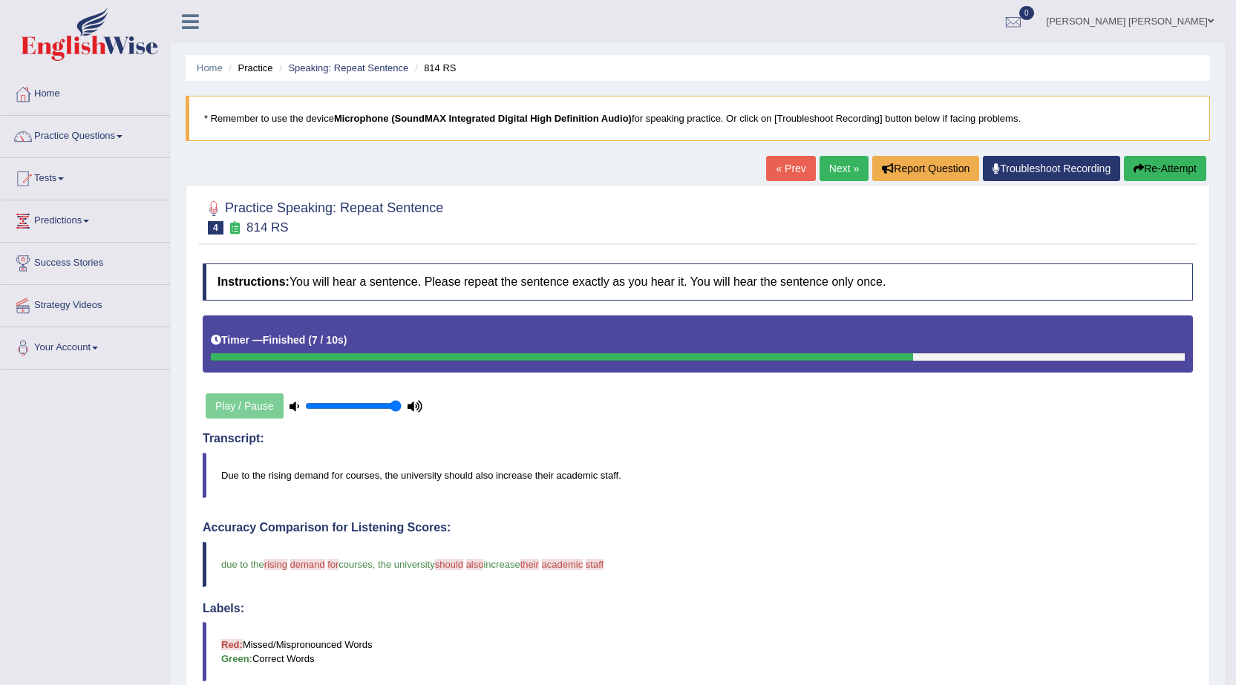
click at [1138, 161] on button "Re-Attempt" at bounding box center [1165, 168] width 82 height 25
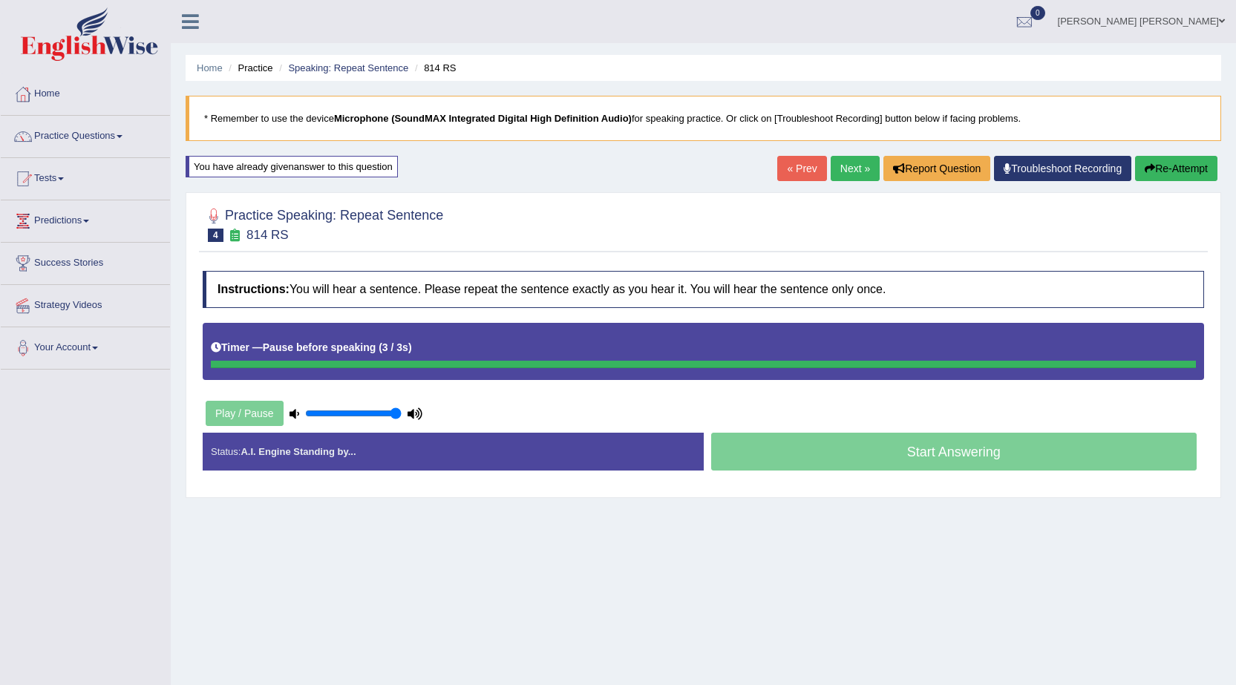
click at [1167, 178] on button "Re-Attempt" at bounding box center [1176, 168] width 82 height 25
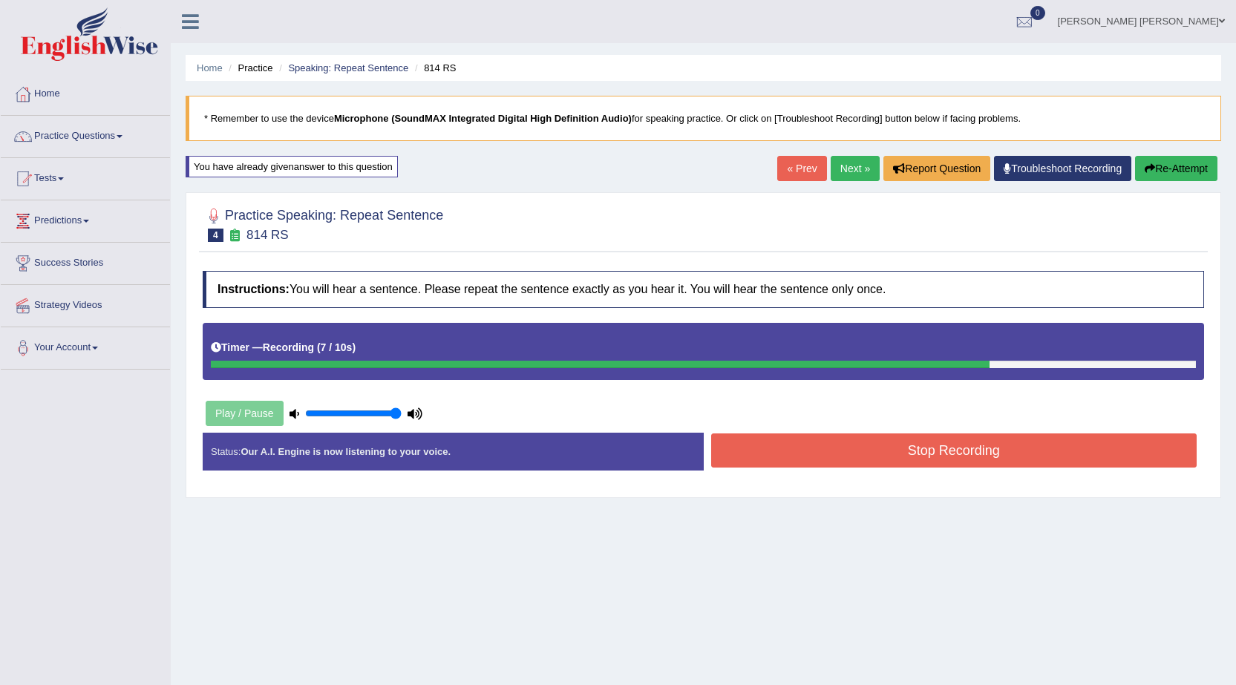
click at [897, 457] on button "Stop Recording" at bounding box center [954, 450] width 486 height 34
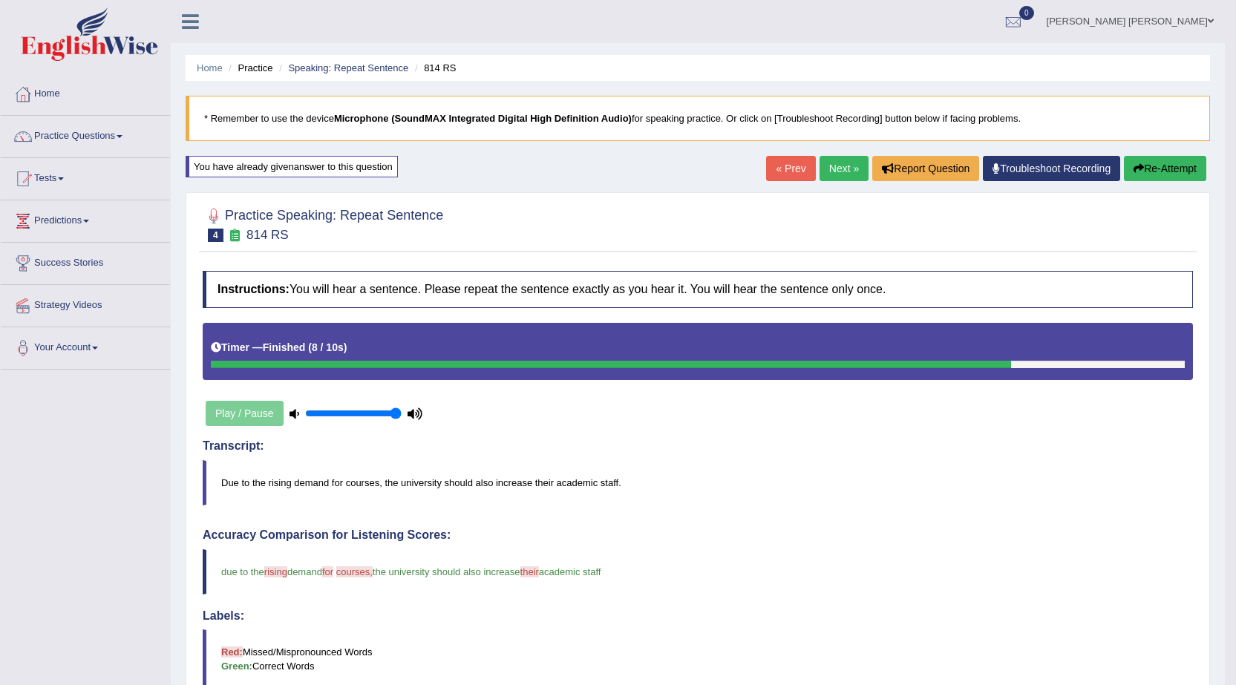
click at [837, 172] on link "Next »" at bounding box center [843, 168] width 49 height 25
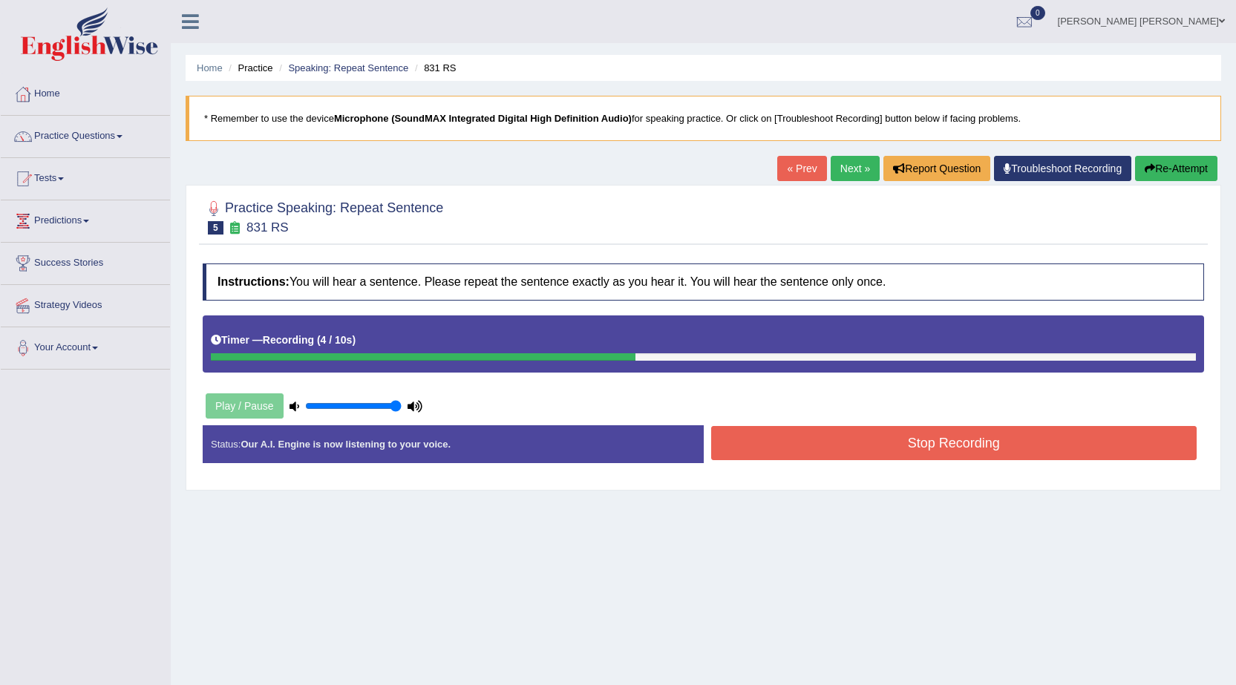
click at [956, 439] on button "Stop Recording" at bounding box center [954, 443] width 486 height 34
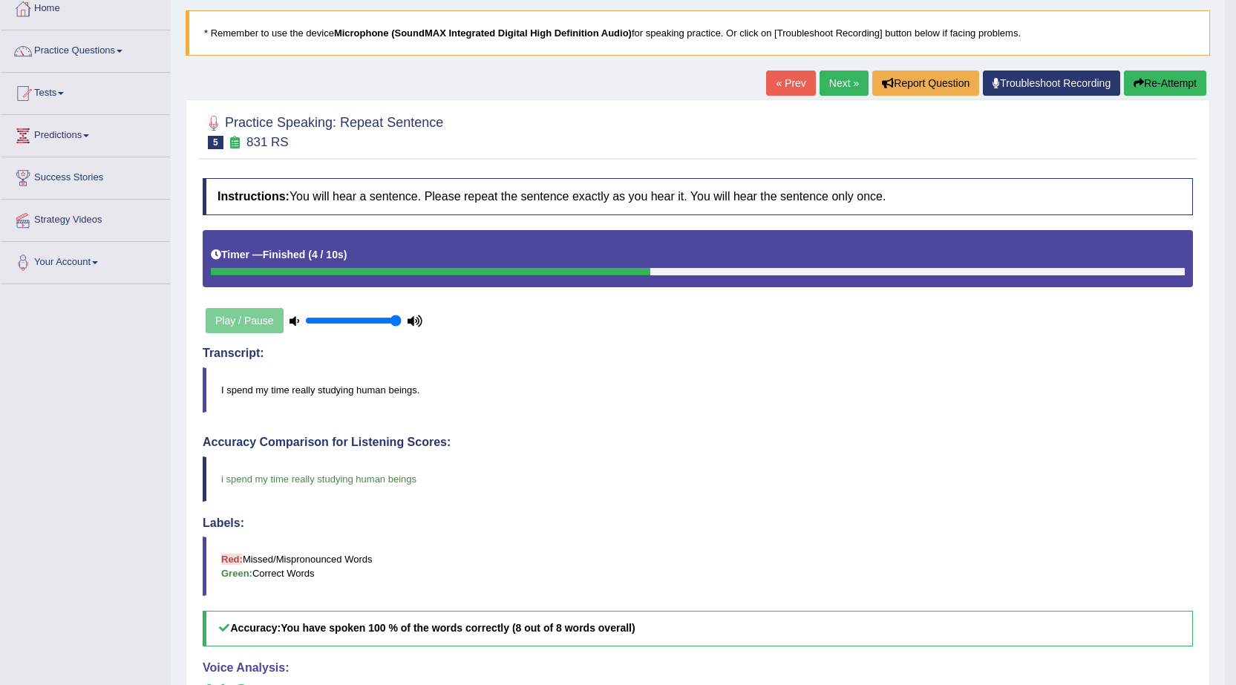
scroll to position [83, 0]
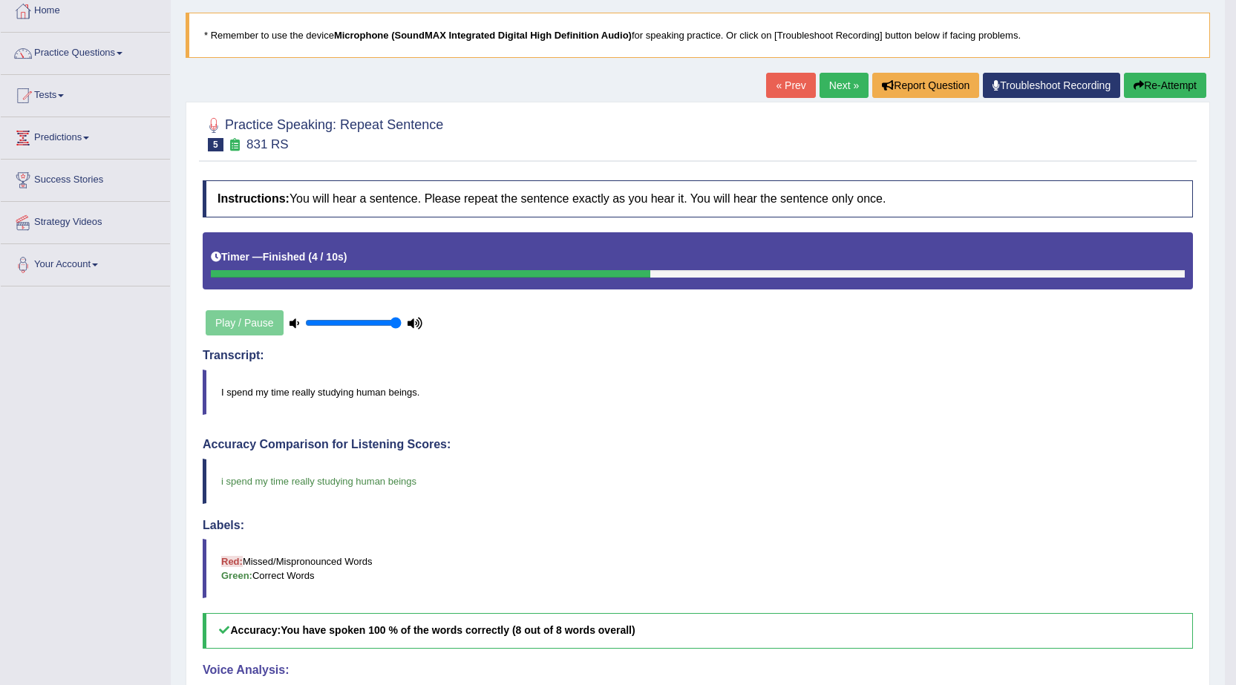
click at [1166, 88] on button "Re-Attempt" at bounding box center [1165, 85] width 82 height 25
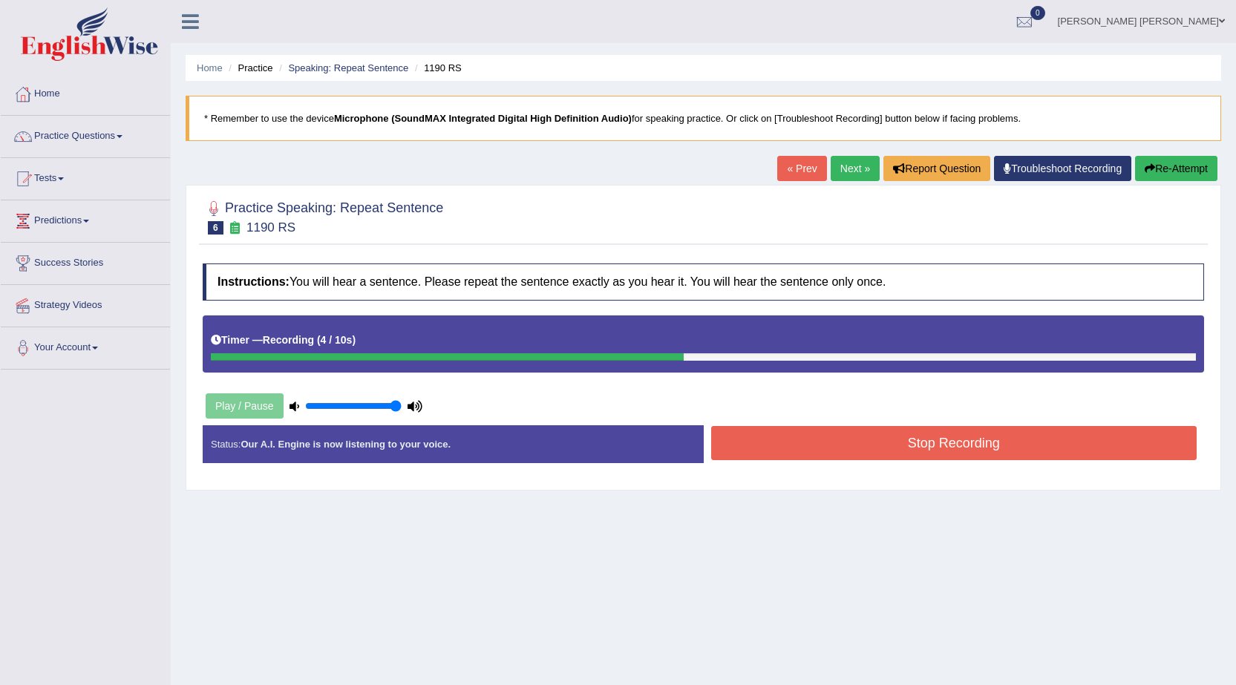
click at [899, 459] on button "Stop Recording" at bounding box center [954, 443] width 486 height 34
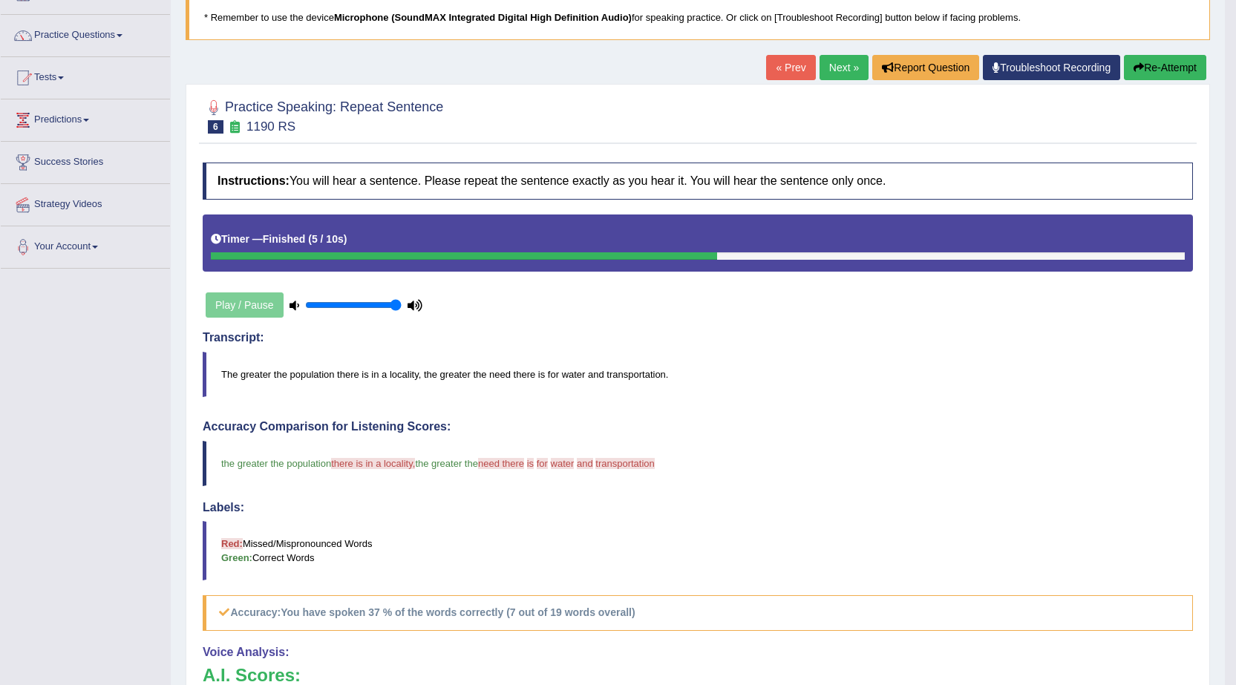
scroll to position [74, 0]
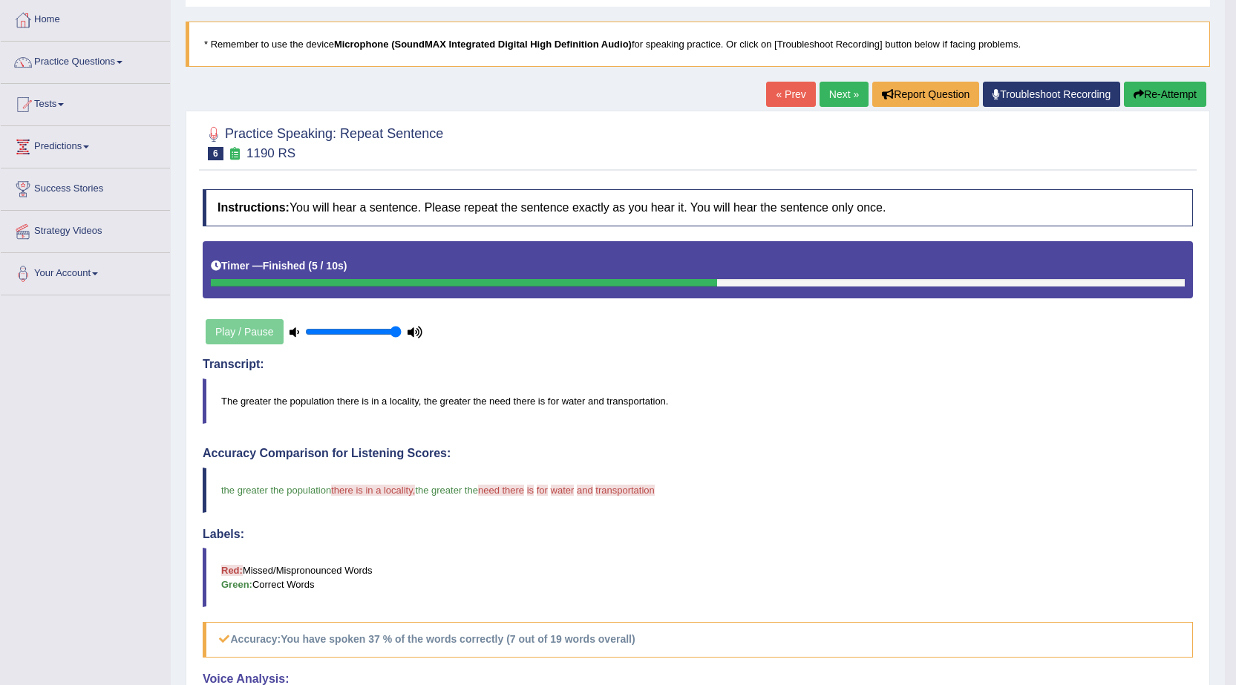
click at [1144, 96] on button "Re-Attempt" at bounding box center [1165, 94] width 82 height 25
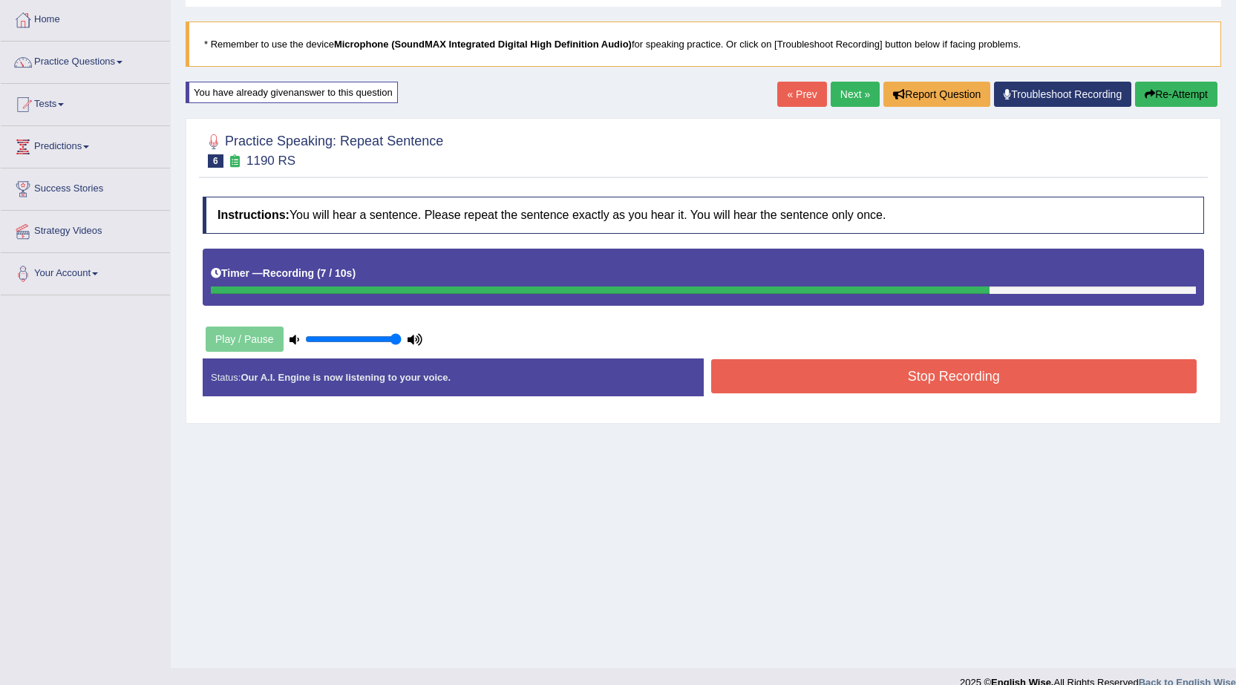
click at [914, 373] on button "Stop Recording" at bounding box center [954, 376] width 486 height 34
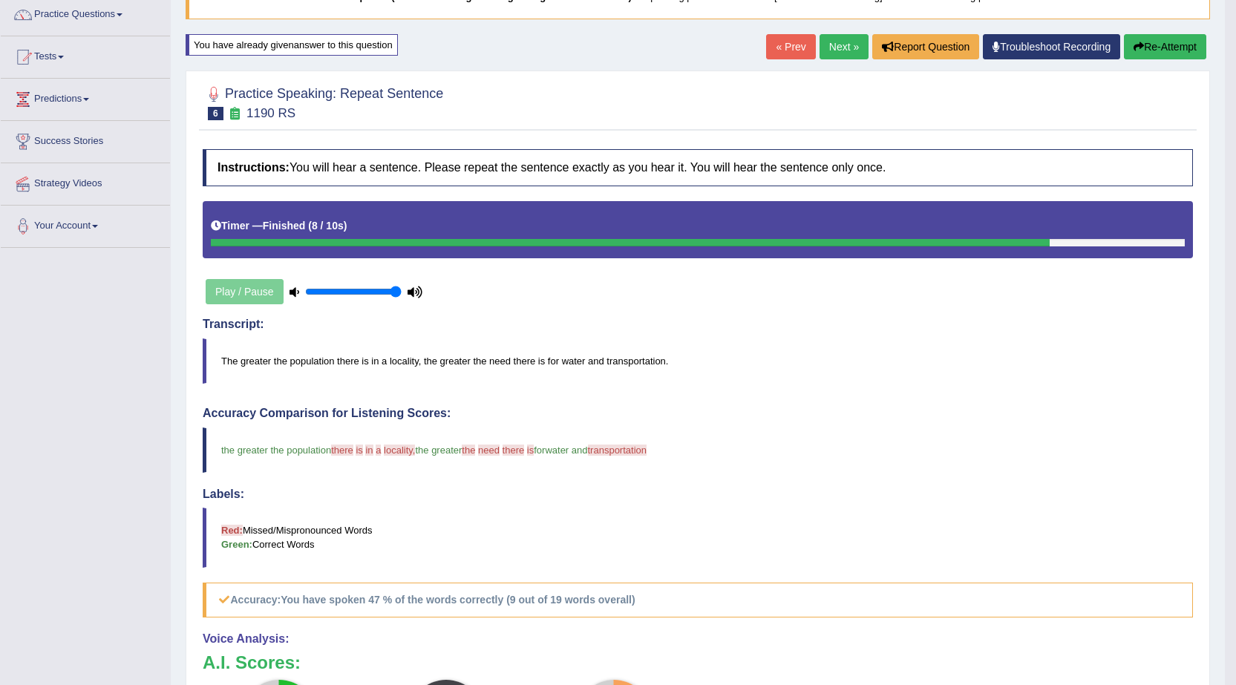
scroll to position [148, 0]
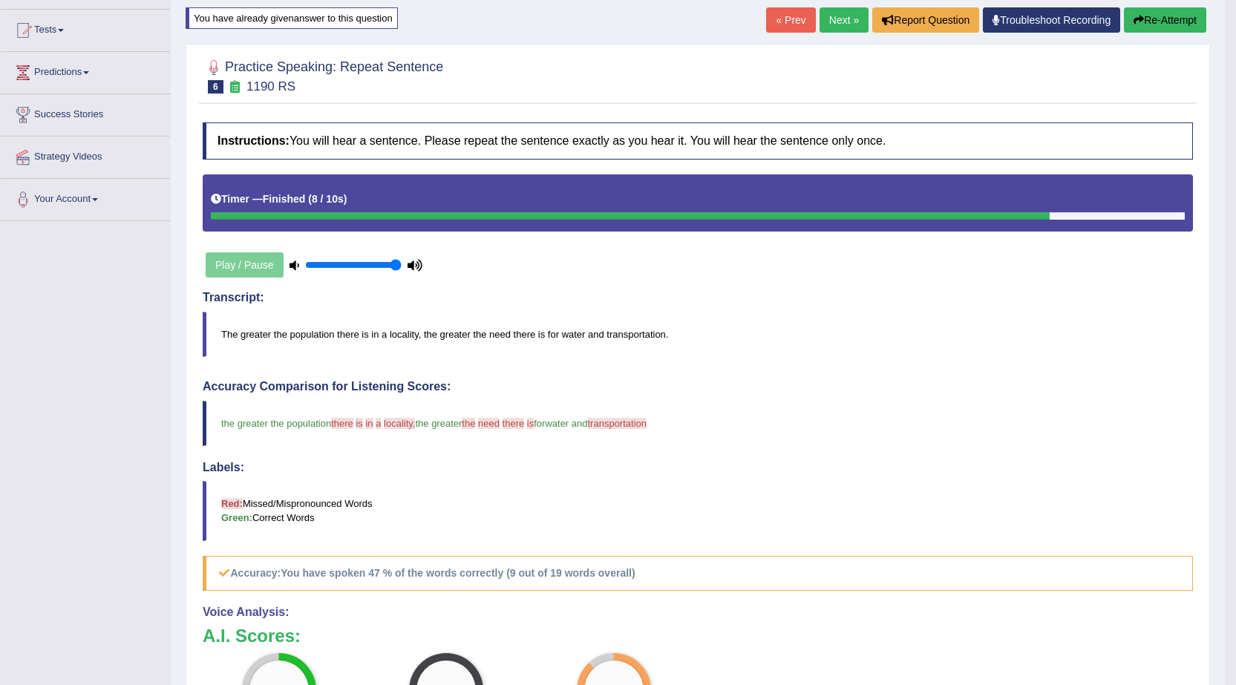
click at [1152, 25] on button "Re-Attempt" at bounding box center [1165, 19] width 82 height 25
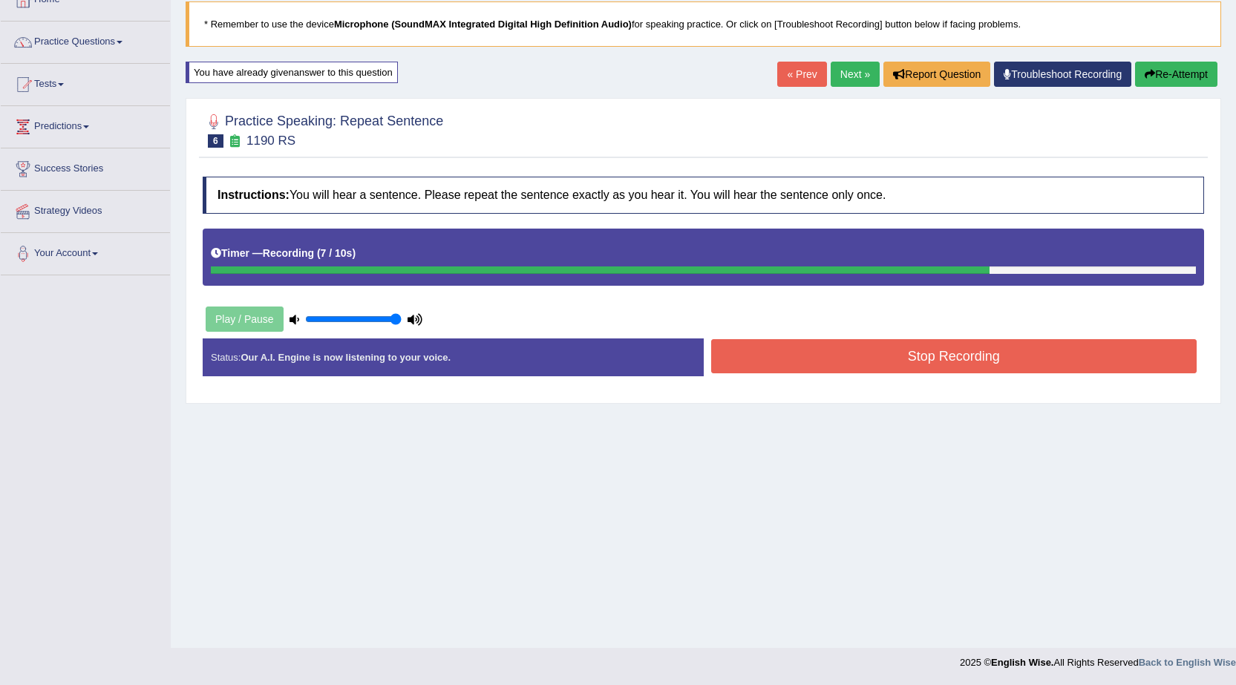
click at [834, 350] on button "Stop Recording" at bounding box center [954, 356] width 486 height 34
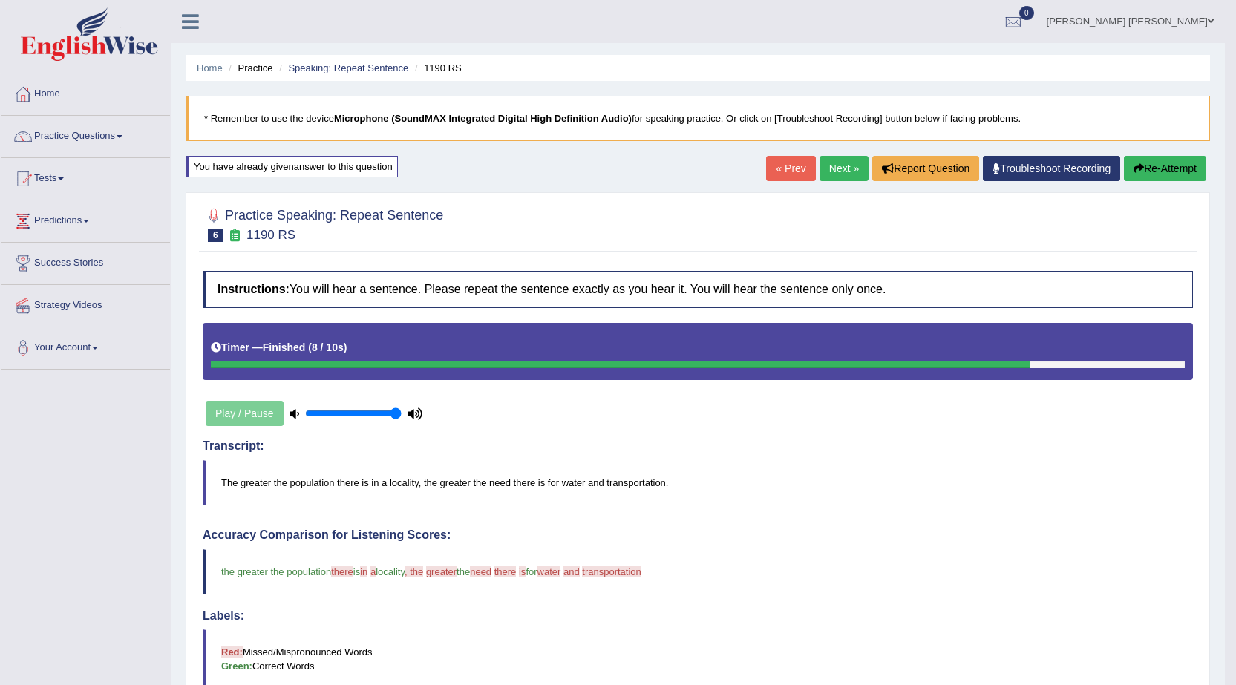
click at [838, 164] on link "Next »" at bounding box center [843, 168] width 49 height 25
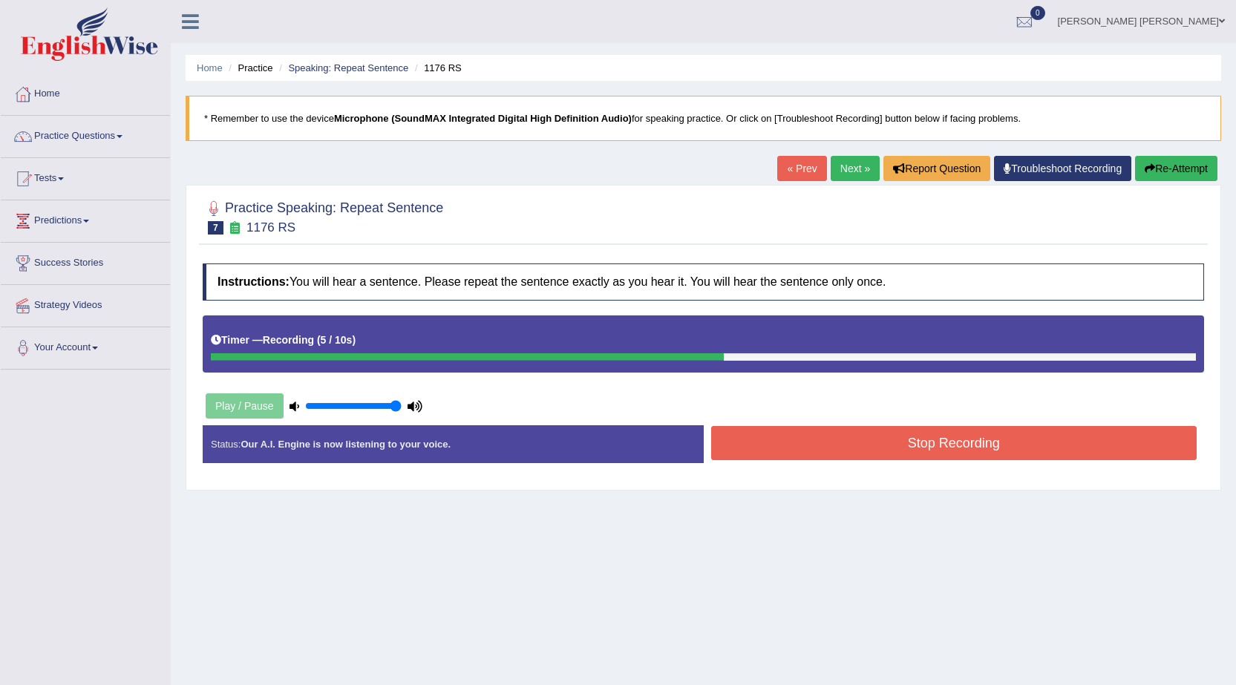
click at [973, 457] on button "Stop Recording" at bounding box center [954, 443] width 486 height 34
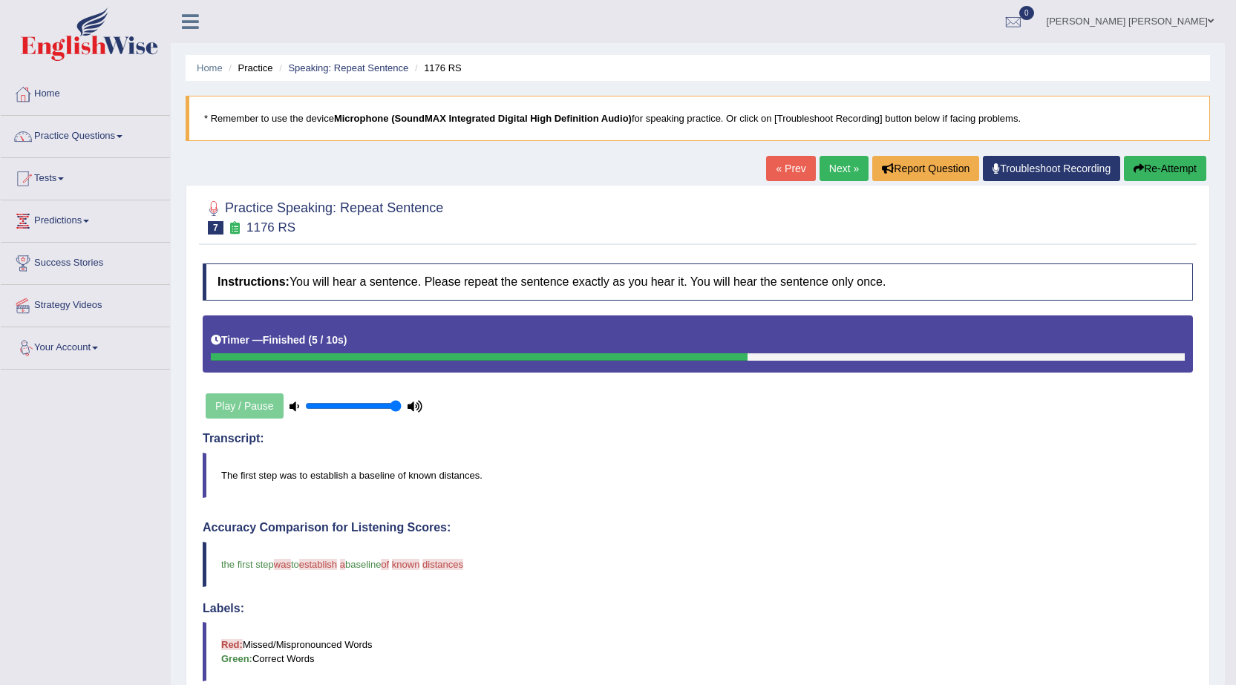
click at [1165, 166] on button "Re-Attempt" at bounding box center [1165, 168] width 82 height 25
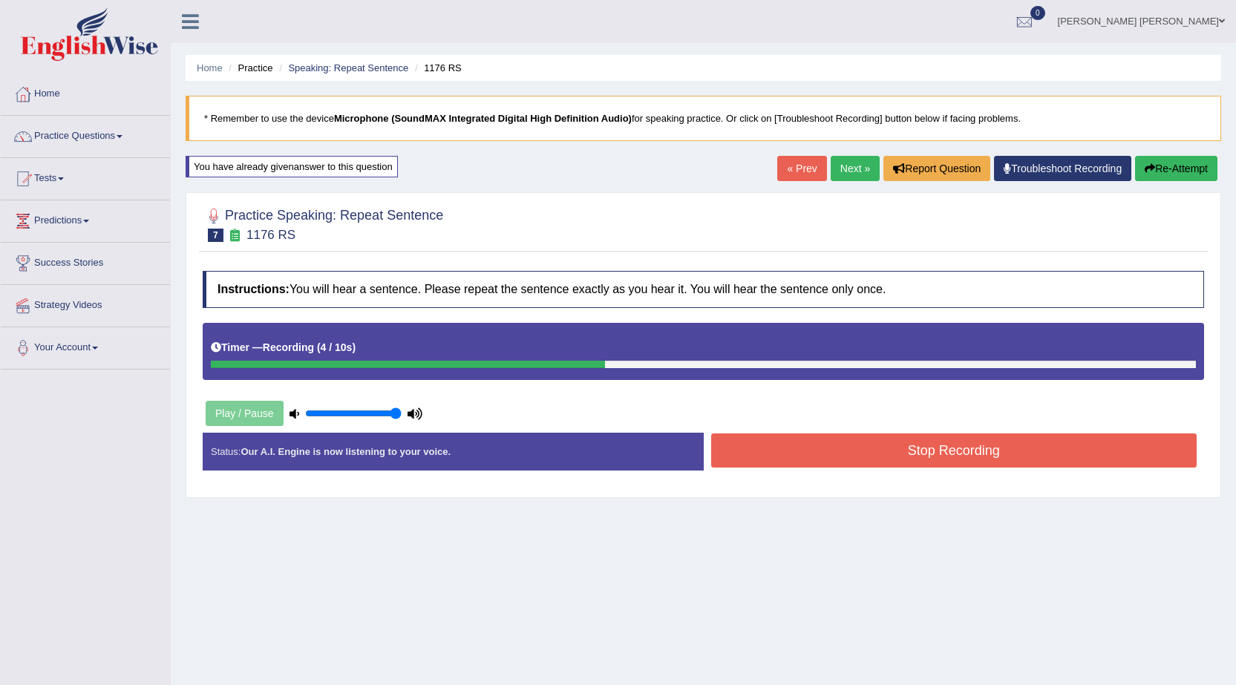
click at [963, 458] on button "Stop Recording" at bounding box center [954, 450] width 486 height 34
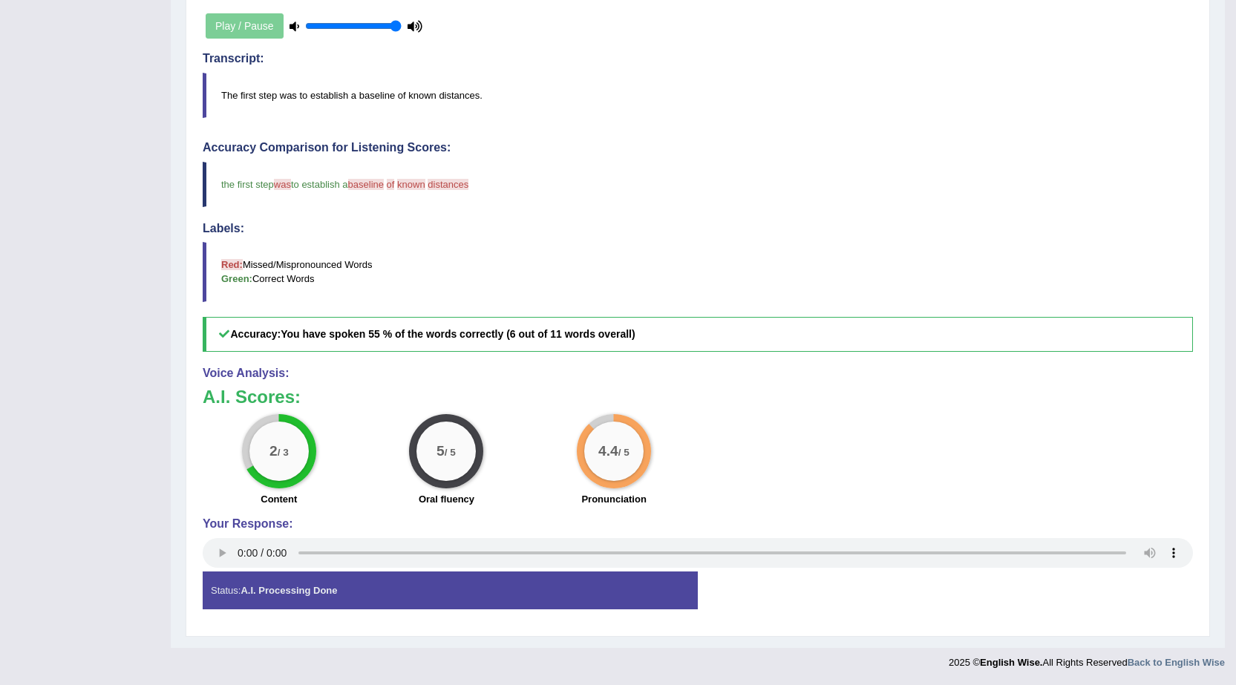
scroll to position [91, 0]
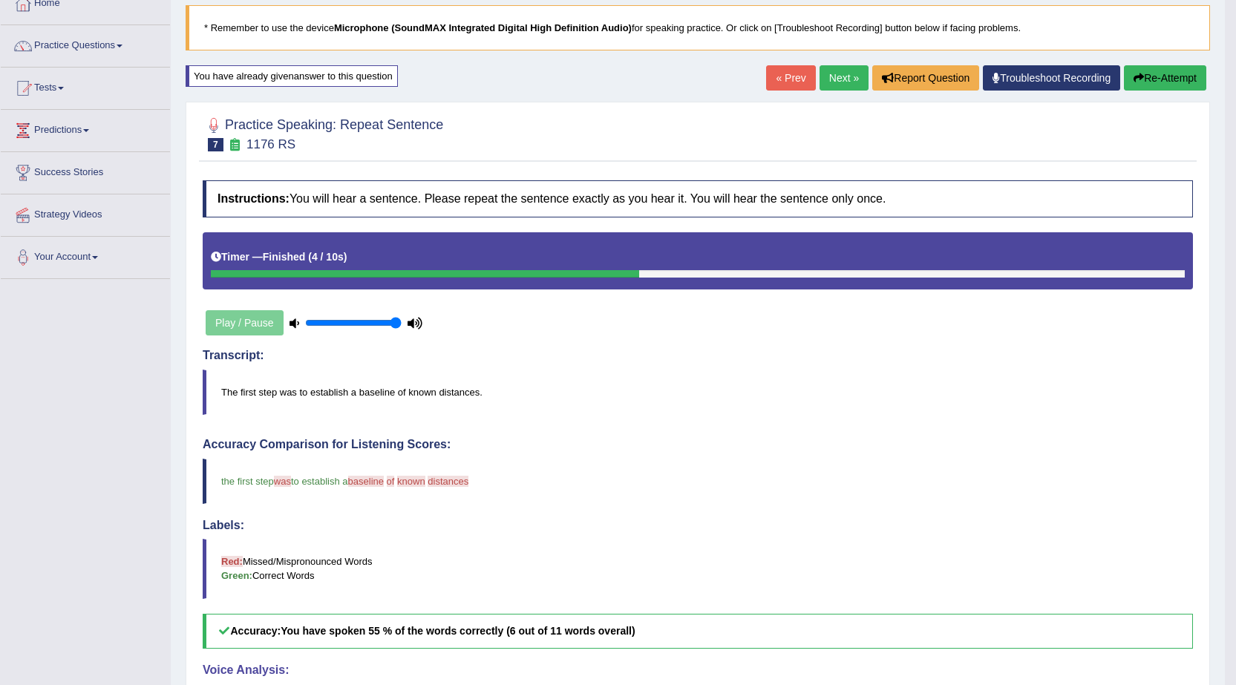
click at [840, 76] on link "Next »" at bounding box center [843, 77] width 49 height 25
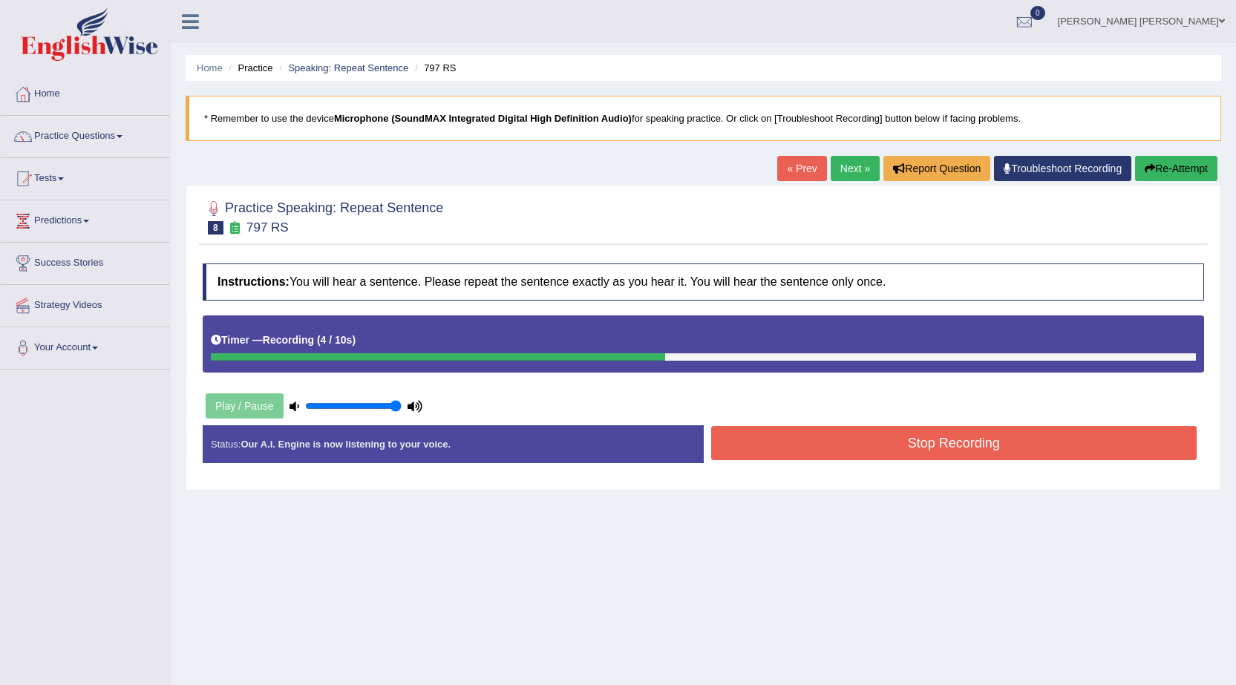
click at [848, 433] on button "Stop Recording" at bounding box center [954, 443] width 486 height 34
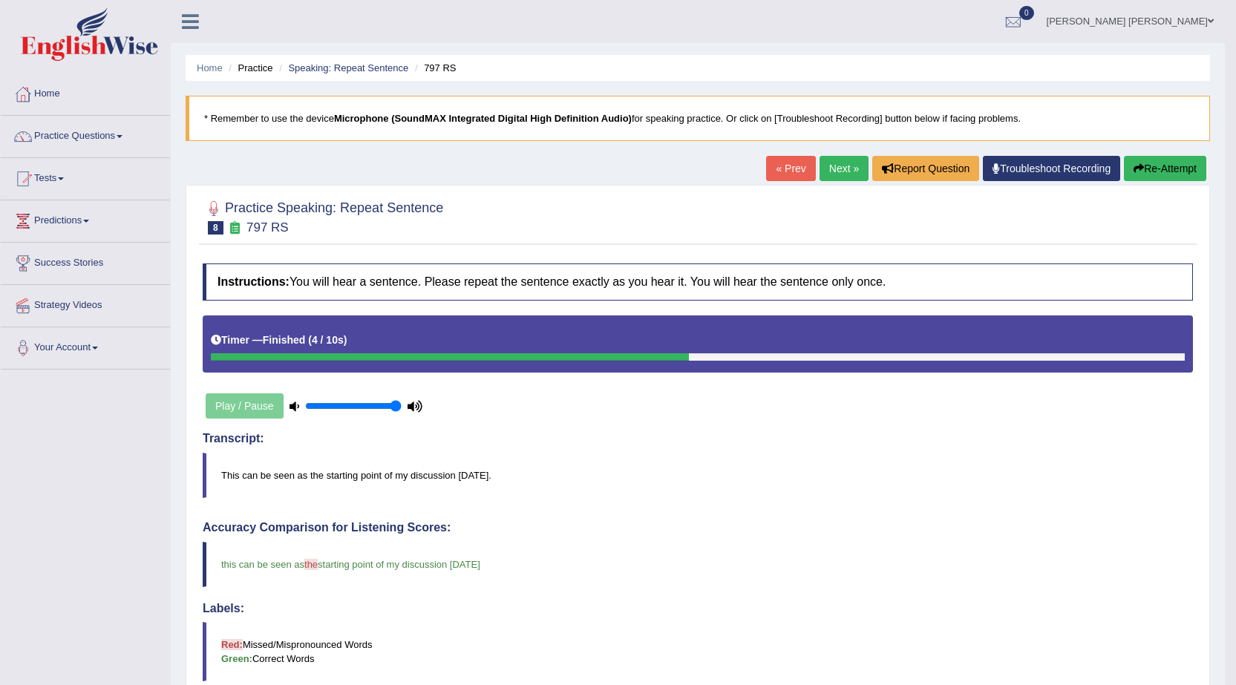
click at [824, 168] on link "Next »" at bounding box center [843, 168] width 49 height 25
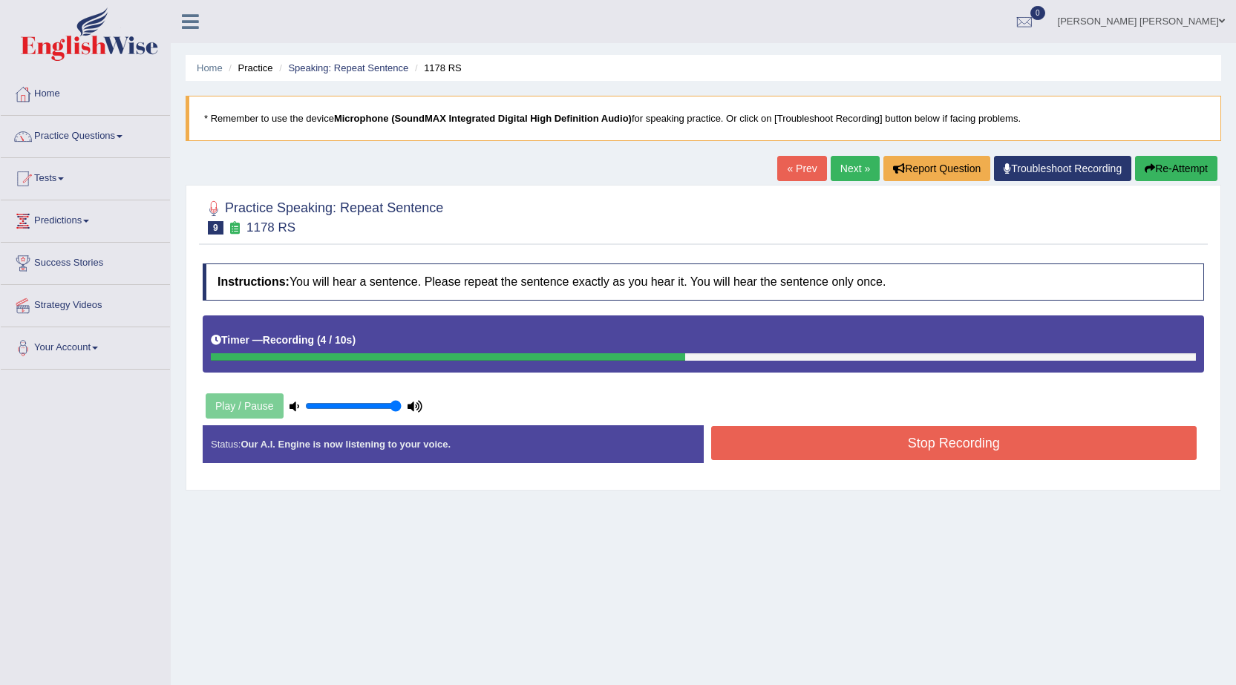
click at [991, 425] on div "Created with Highcharts 7.1.2 Great Too slow Too fast Time Speech pace meter: 0…" at bounding box center [958, 425] width 508 height 1
click at [989, 435] on button "Stop Recording" at bounding box center [954, 443] width 486 height 34
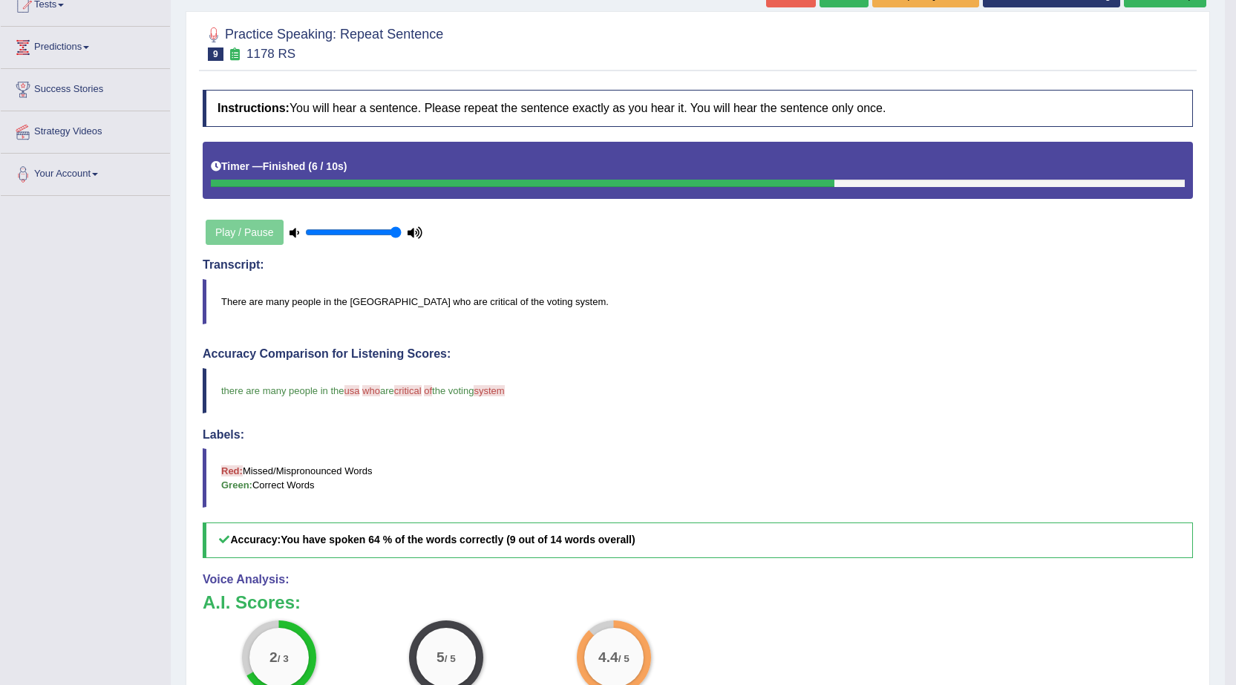
scroll to position [157, 0]
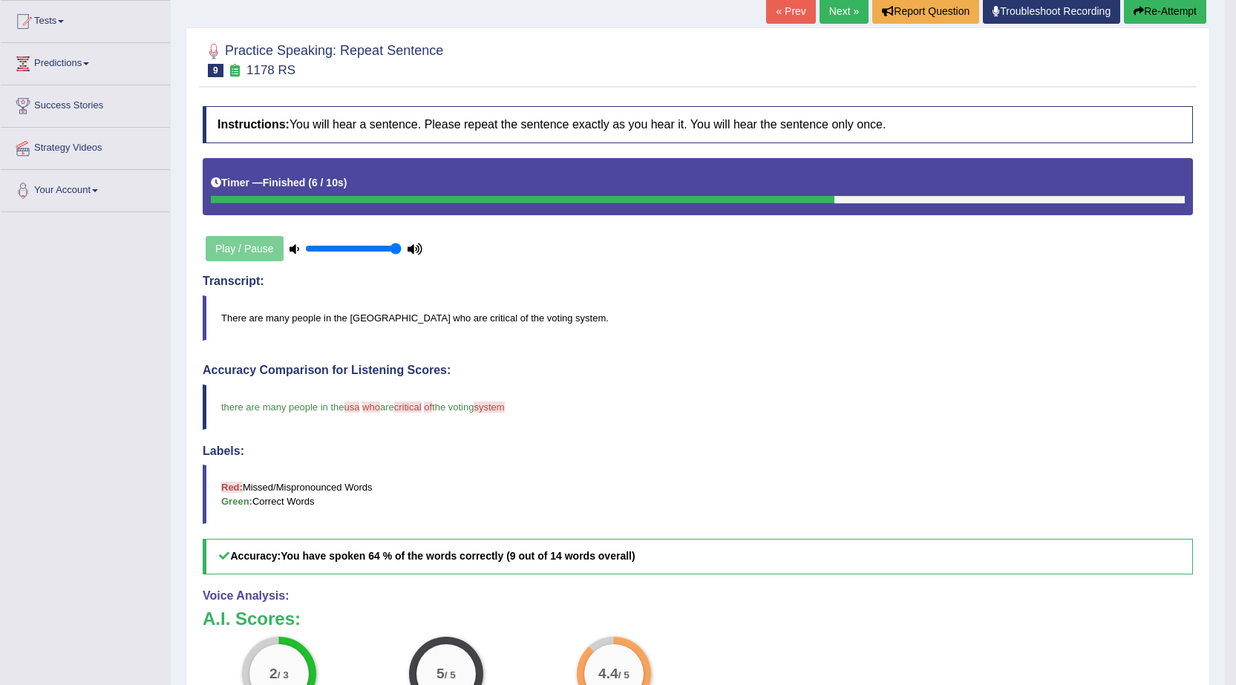
click at [822, 8] on link "Next »" at bounding box center [843, 11] width 49 height 25
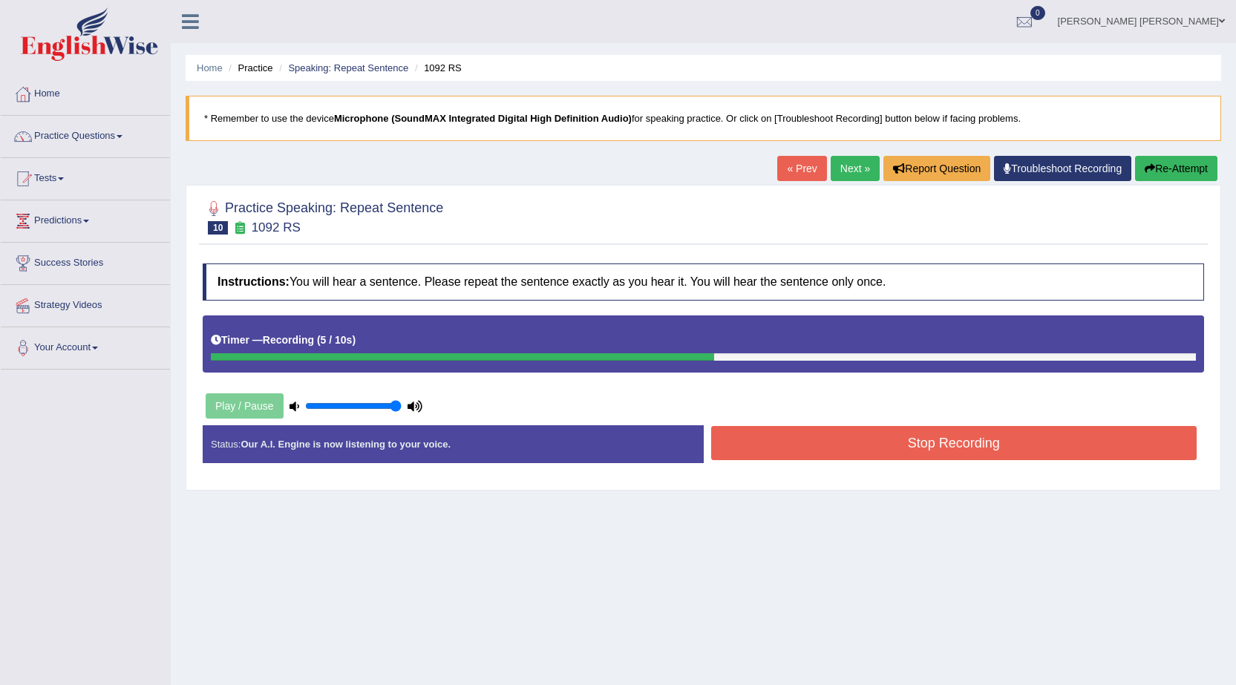
click at [828, 438] on button "Stop Recording" at bounding box center [954, 443] width 486 height 34
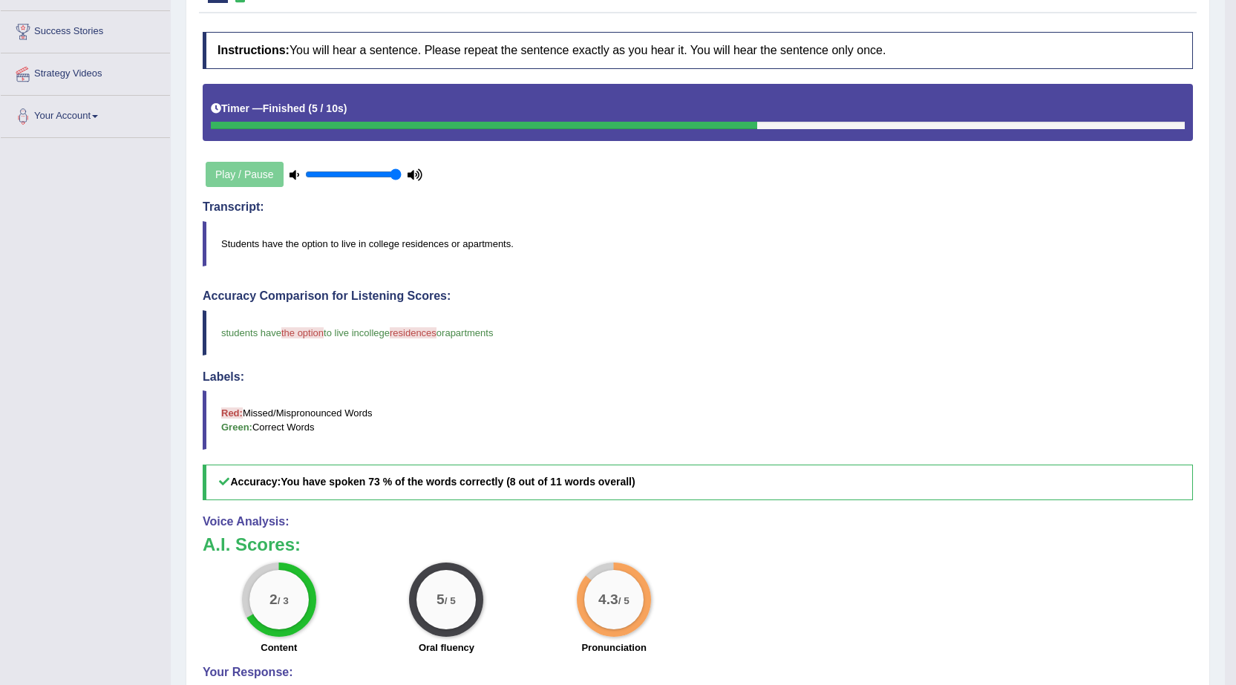
scroll to position [9, 0]
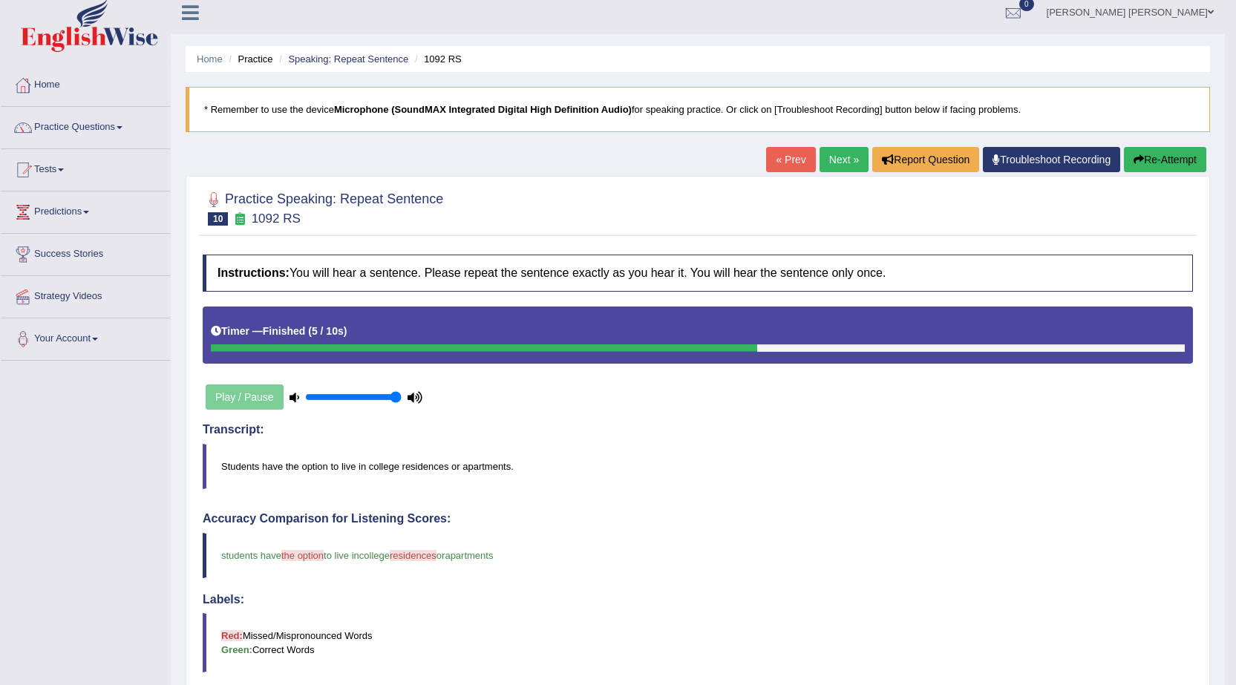
click at [820, 148] on link "Next »" at bounding box center [843, 159] width 49 height 25
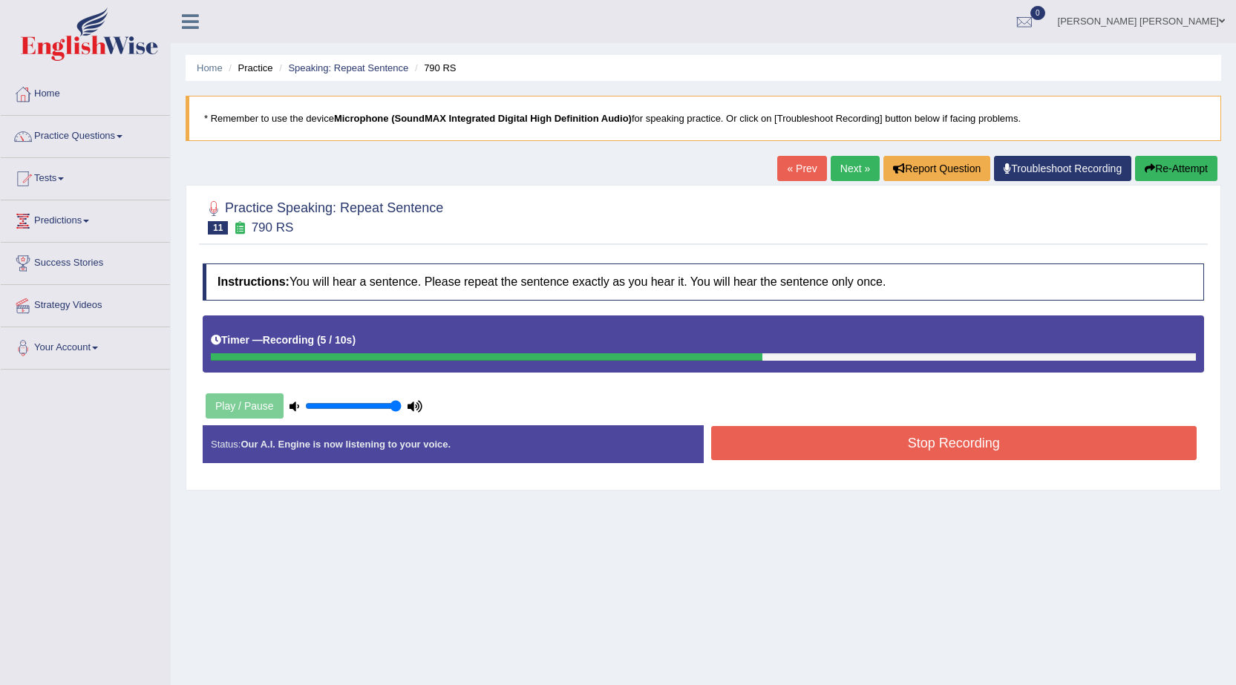
click at [1020, 456] on button "Stop Recording" at bounding box center [954, 443] width 486 height 34
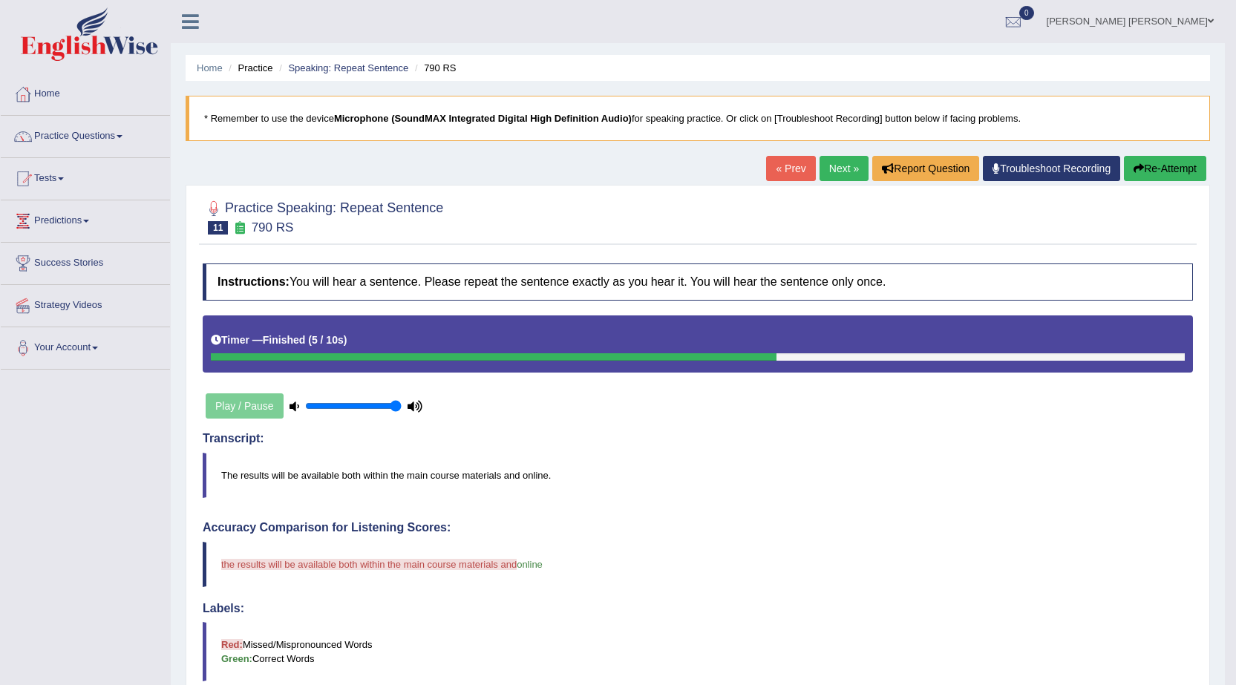
click at [1149, 165] on button "Re-Attempt" at bounding box center [1165, 168] width 82 height 25
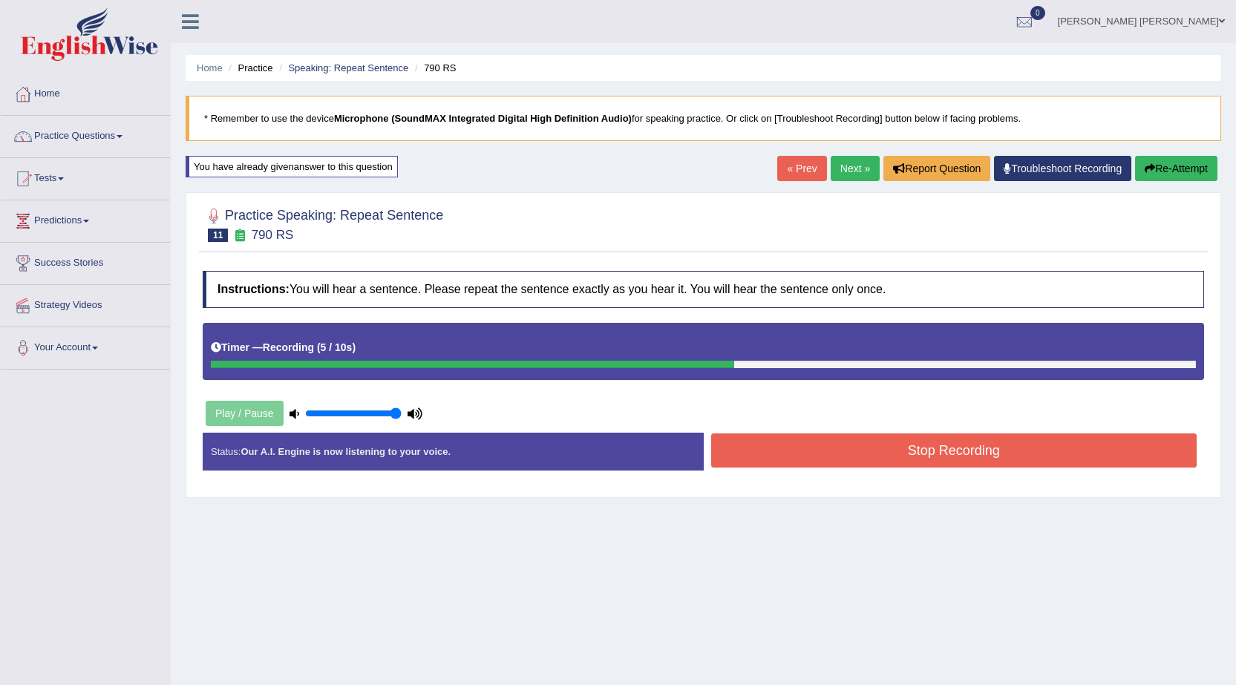
click at [907, 447] on button "Stop Recording" at bounding box center [954, 450] width 486 height 34
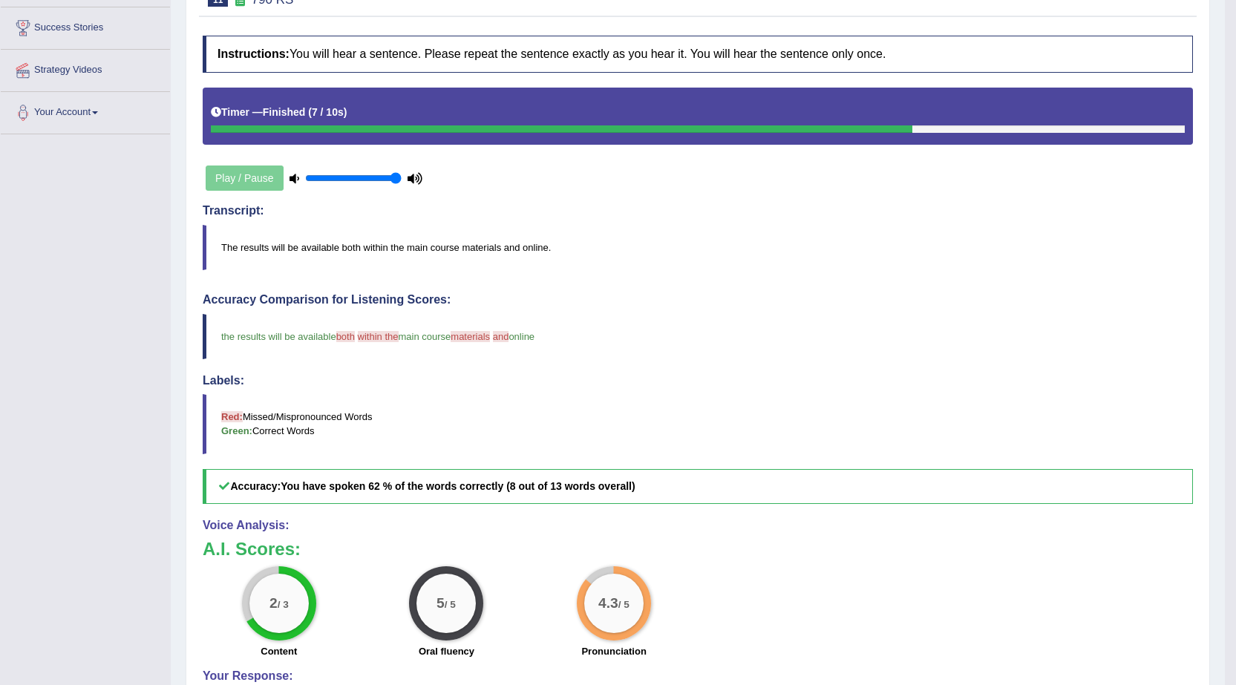
scroll to position [16, 0]
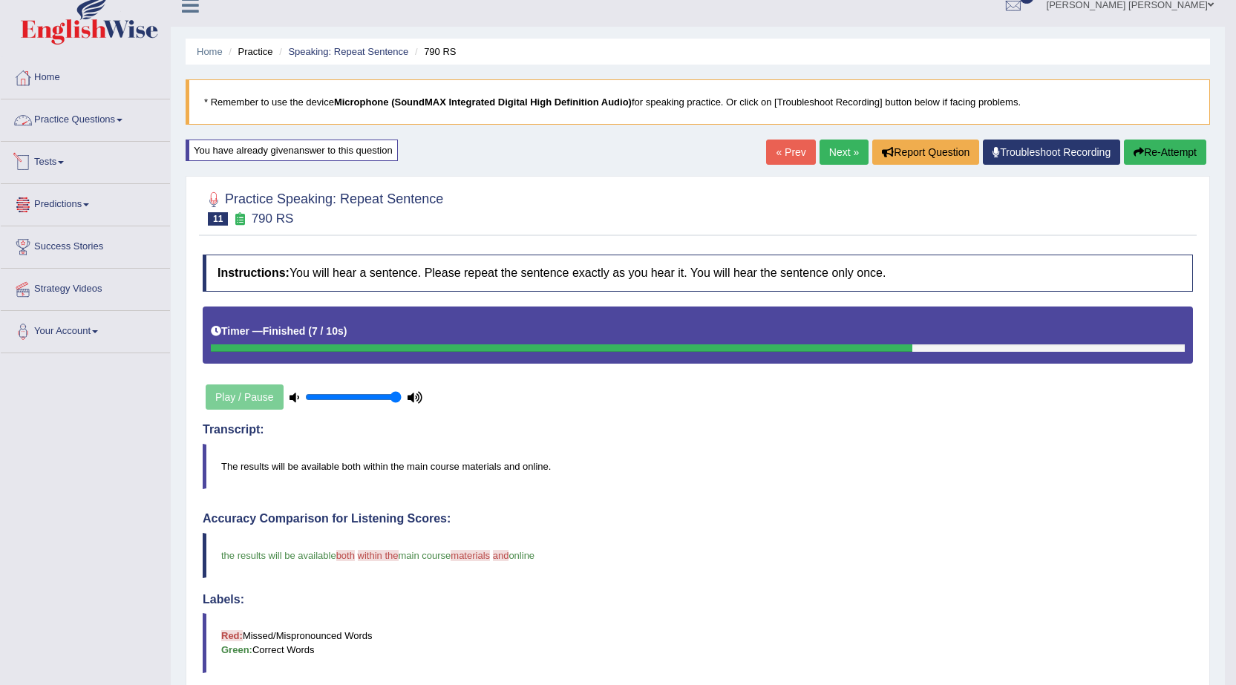
click at [67, 166] on link "Tests" at bounding box center [85, 160] width 169 height 37
click at [45, 246] on link "History" at bounding box center [96, 249] width 139 height 27
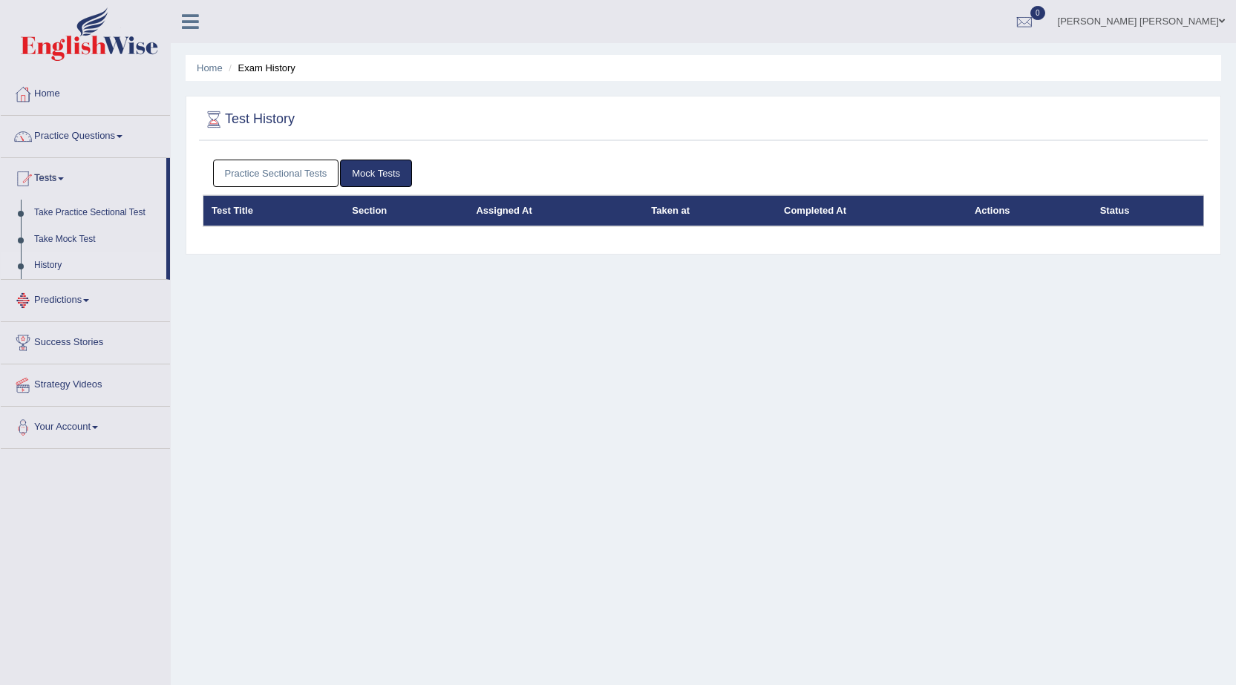
click at [217, 175] on link "Practice Sectional Tests" at bounding box center [276, 173] width 126 height 27
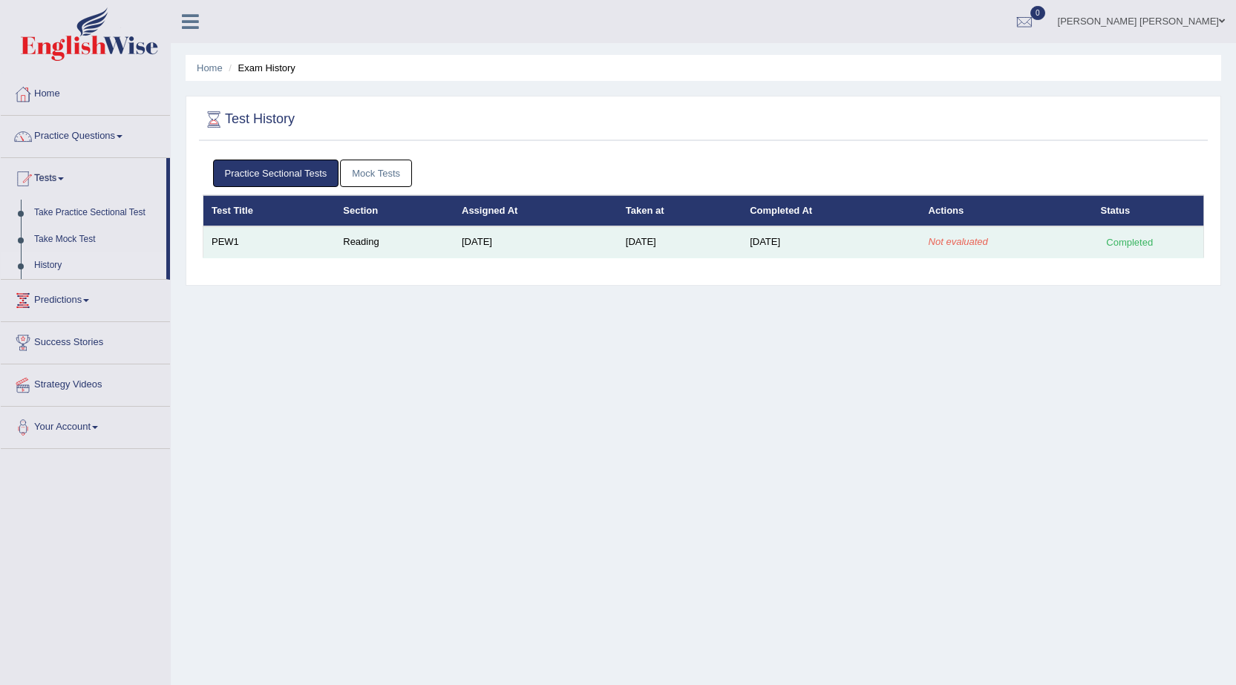
click at [1132, 246] on div "Completed" at bounding box center [1130, 243] width 58 height 16
click at [221, 243] on td "PEW1" at bounding box center [269, 241] width 132 height 31
click at [373, 246] on td "Reading" at bounding box center [394, 241] width 119 height 31
click at [479, 241] on td "Sep 20, 2025" at bounding box center [535, 241] width 164 height 31
click at [1130, 241] on div "Completed" at bounding box center [1130, 243] width 58 height 16
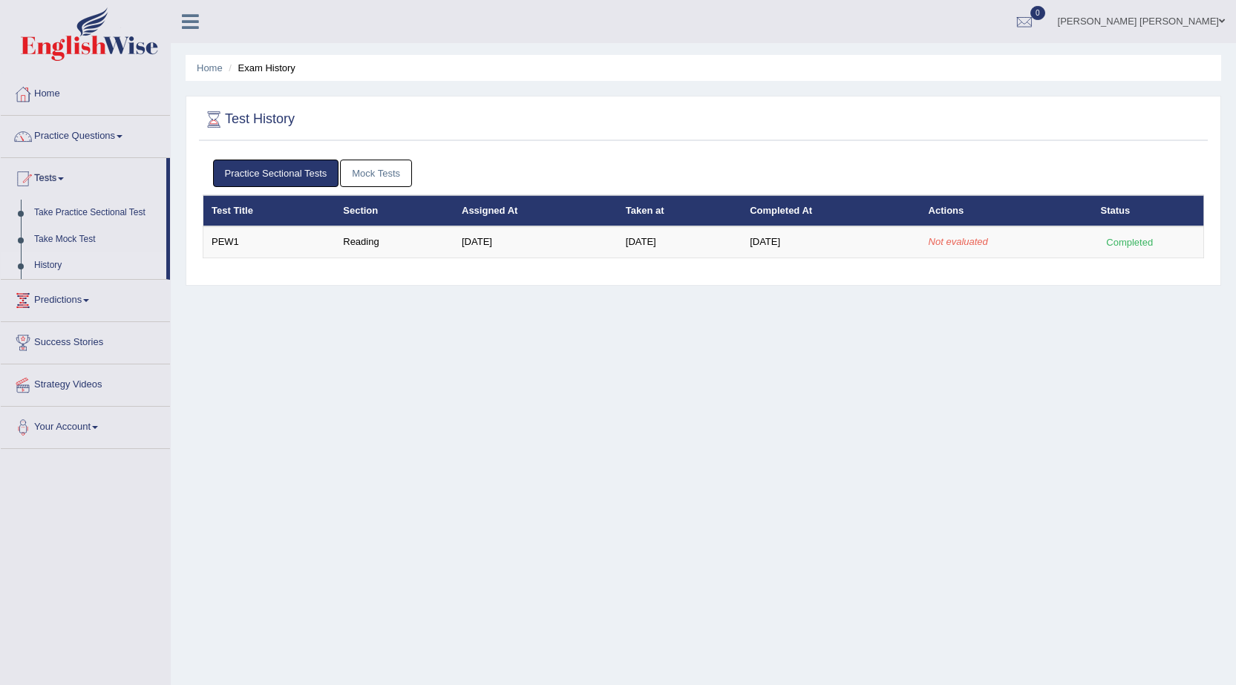
click at [315, 179] on link "Practice Sectional Tests" at bounding box center [276, 173] width 126 height 27
click at [384, 163] on link "Mock Tests" at bounding box center [376, 173] width 72 height 27
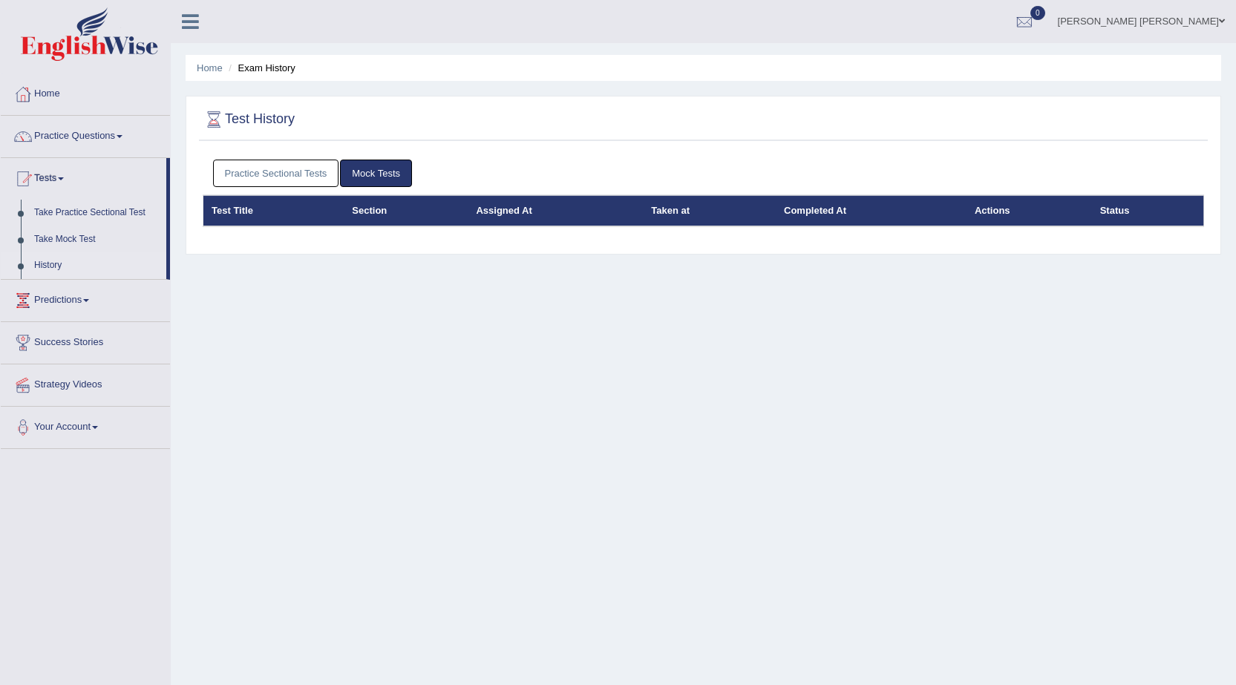
click at [294, 173] on link "Practice Sectional Tests" at bounding box center [276, 173] width 126 height 27
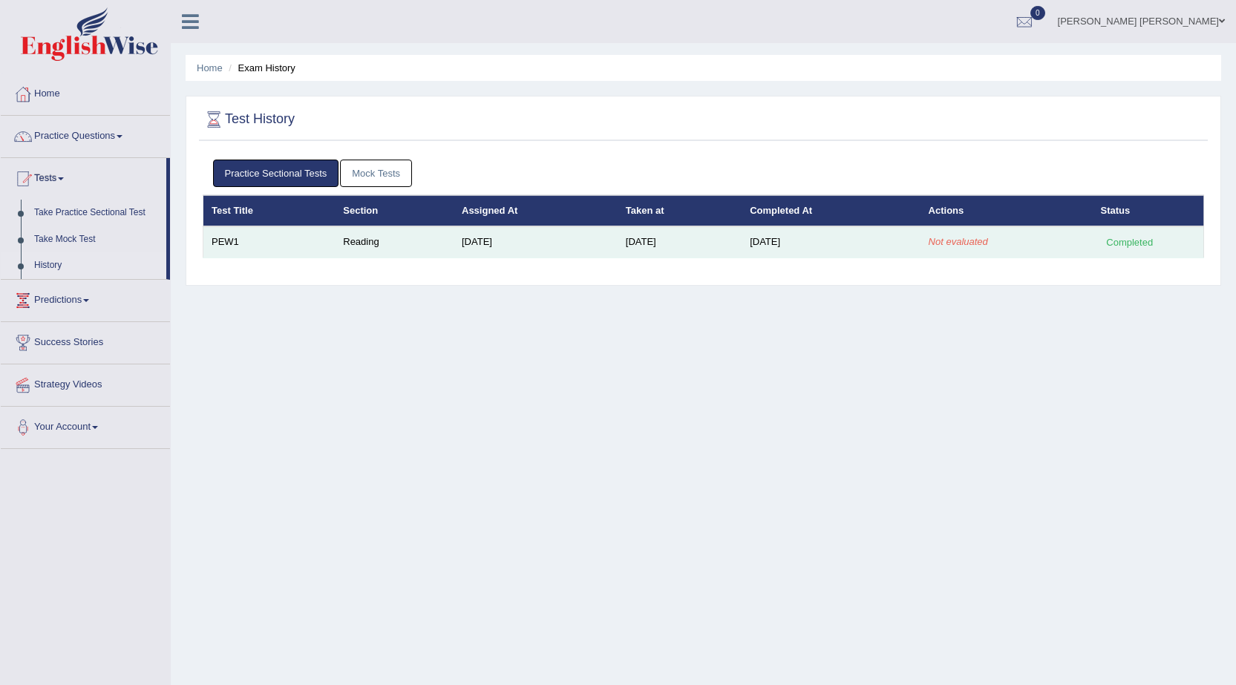
click at [1113, 246] on div "Completed" at bounding box center [1130, 243] width 58 height 16
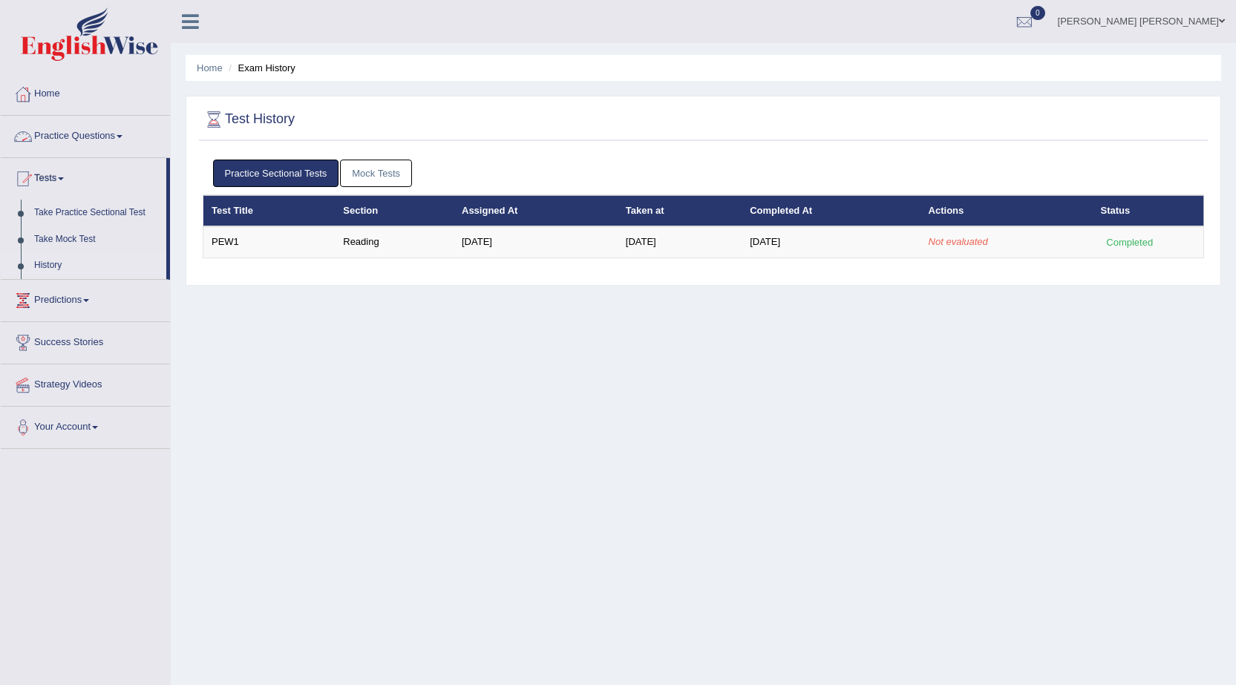
click at [96, 134] on link "Practice Questions" at bounding box center [85, 134] width 169 height 37
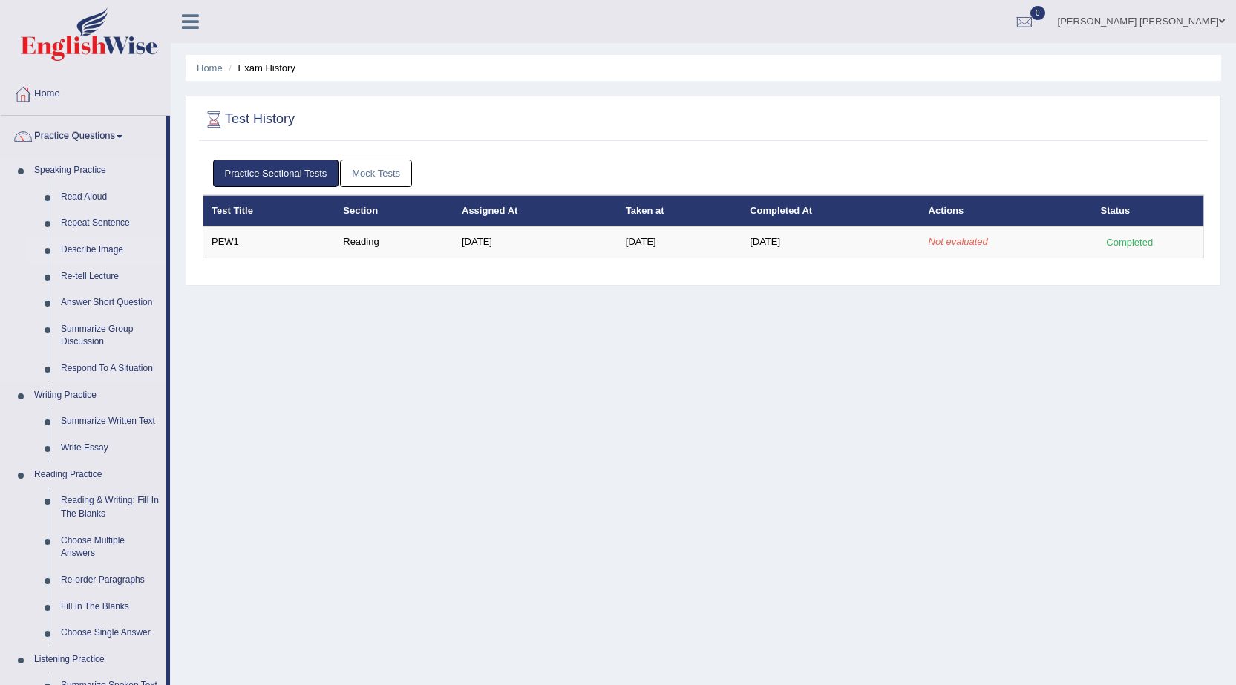
click at [91, 250] on link "Describe Image" at bounding box center [110, 250] width 112 height 27
click at [91, 251] on link "Describe Image" at bounding box center [110, 250] width 112 height 27
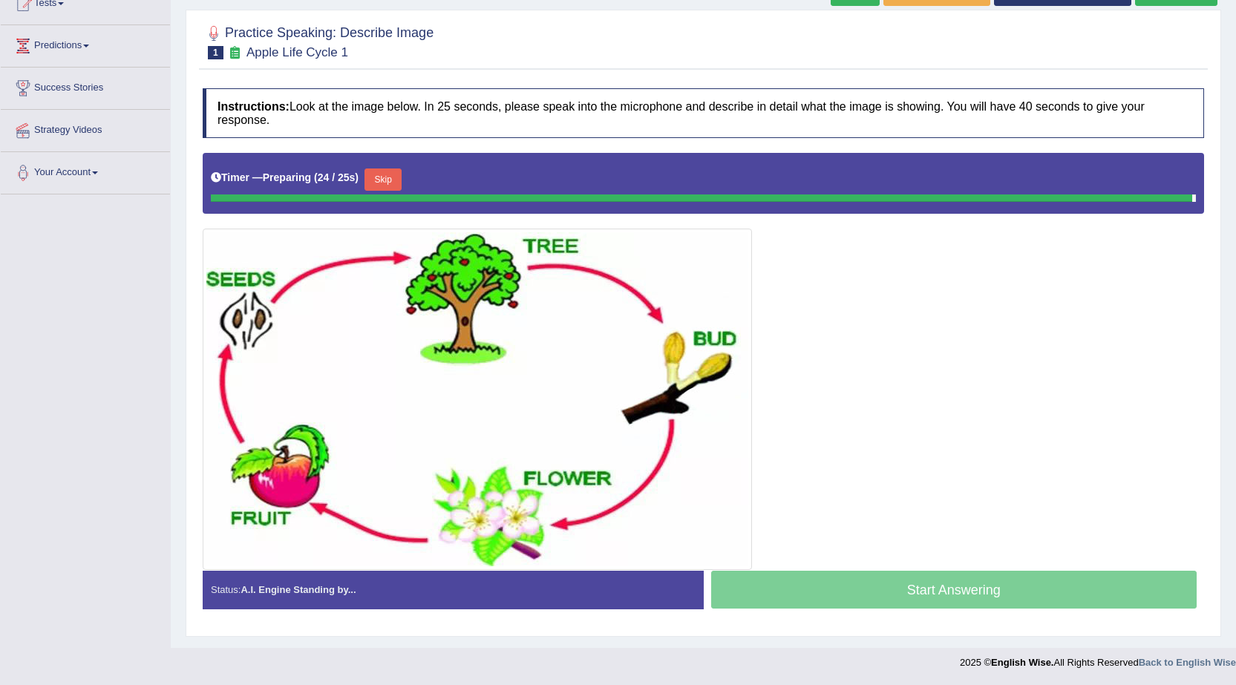
scroll to position [171, 0]
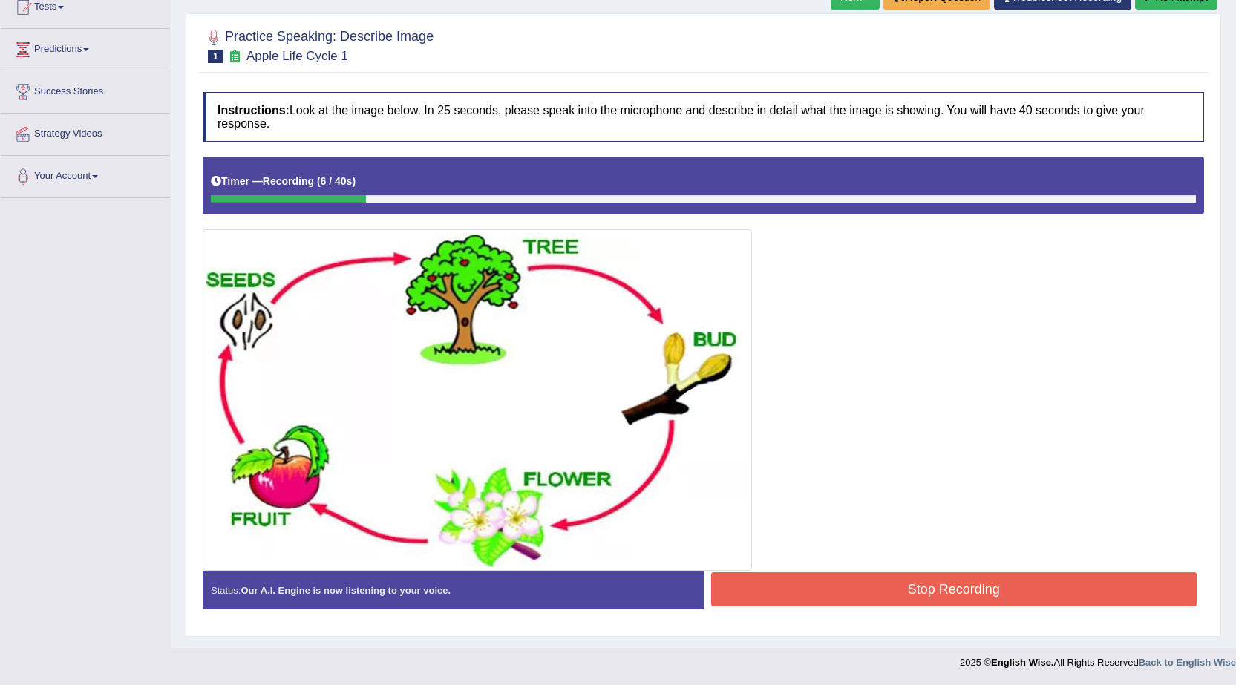
click at [816, 603] on button "Stop Recording" at bounding box center [954, 589] width 486 height 34
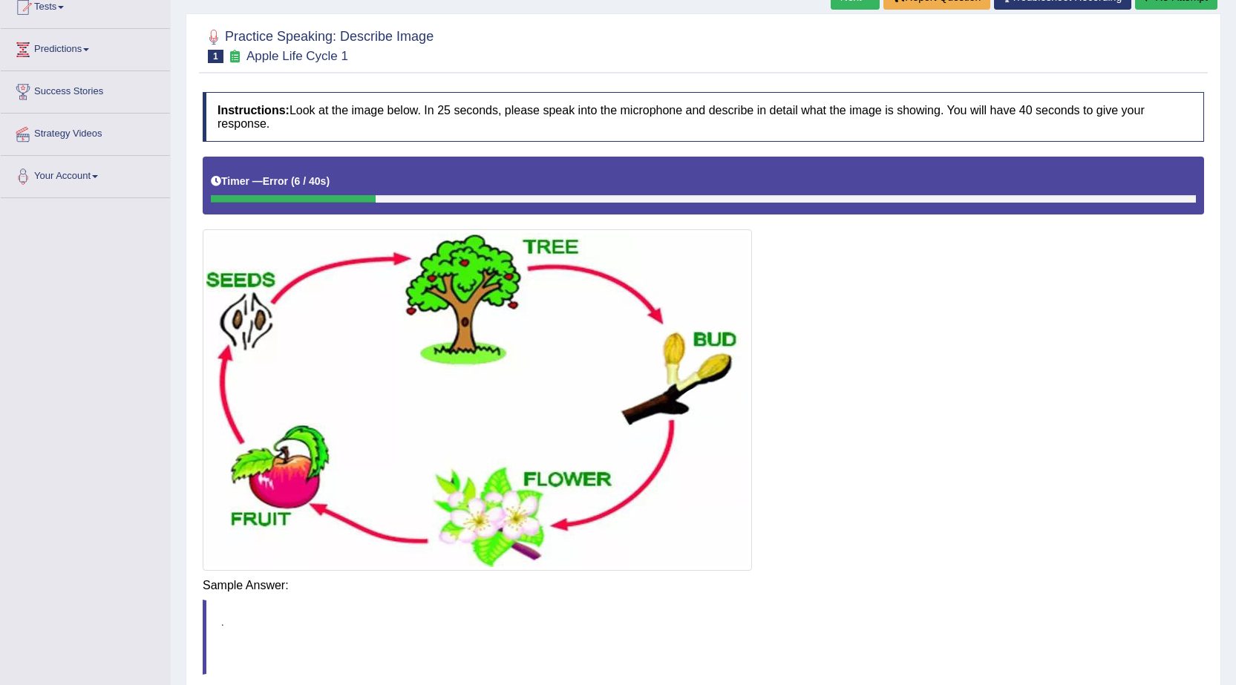
click at [816, 600] on blockquote "." at bounding box center [703, 637] width 1001 height 75
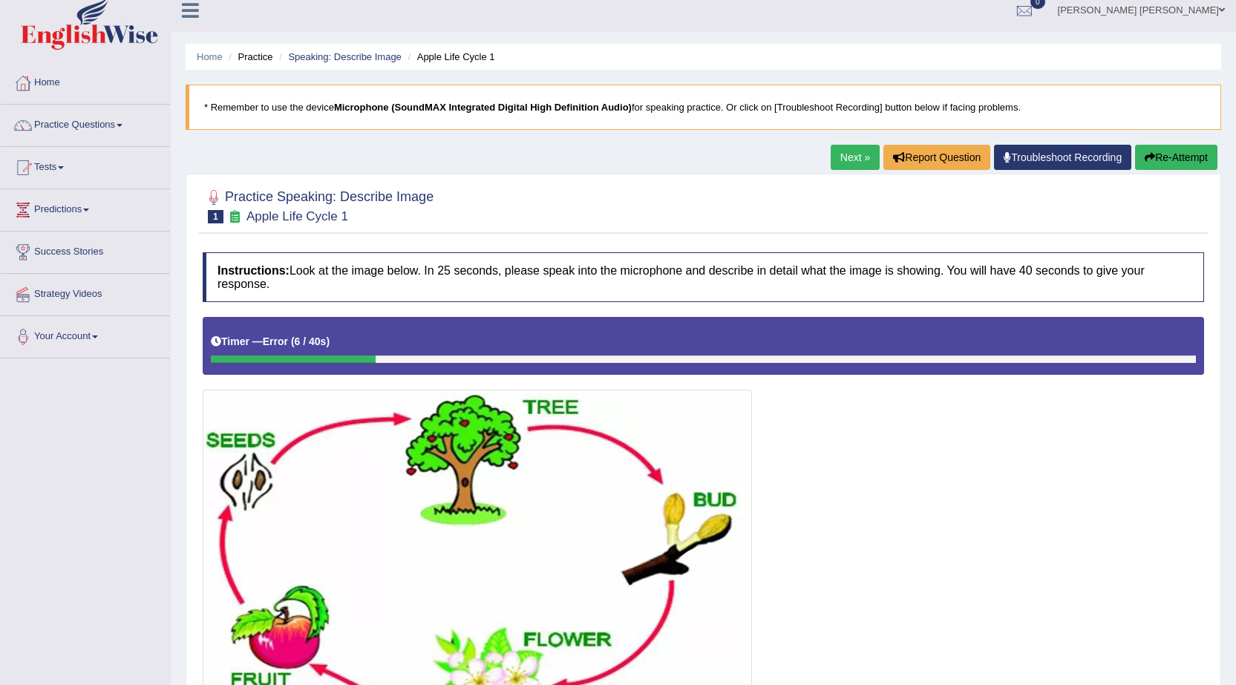
scroll to position [0, 0]
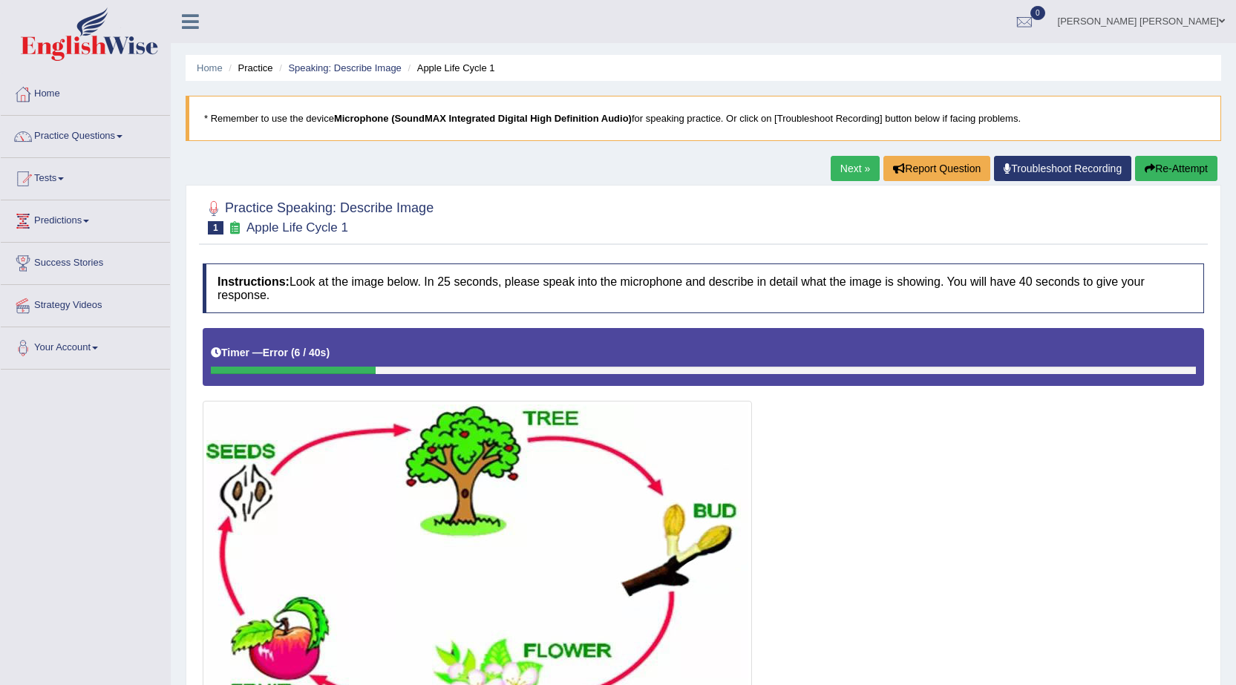
click at [1177, 166] on button "Re-Attempt" at bounding box center [1176, 168] width 82 height 25
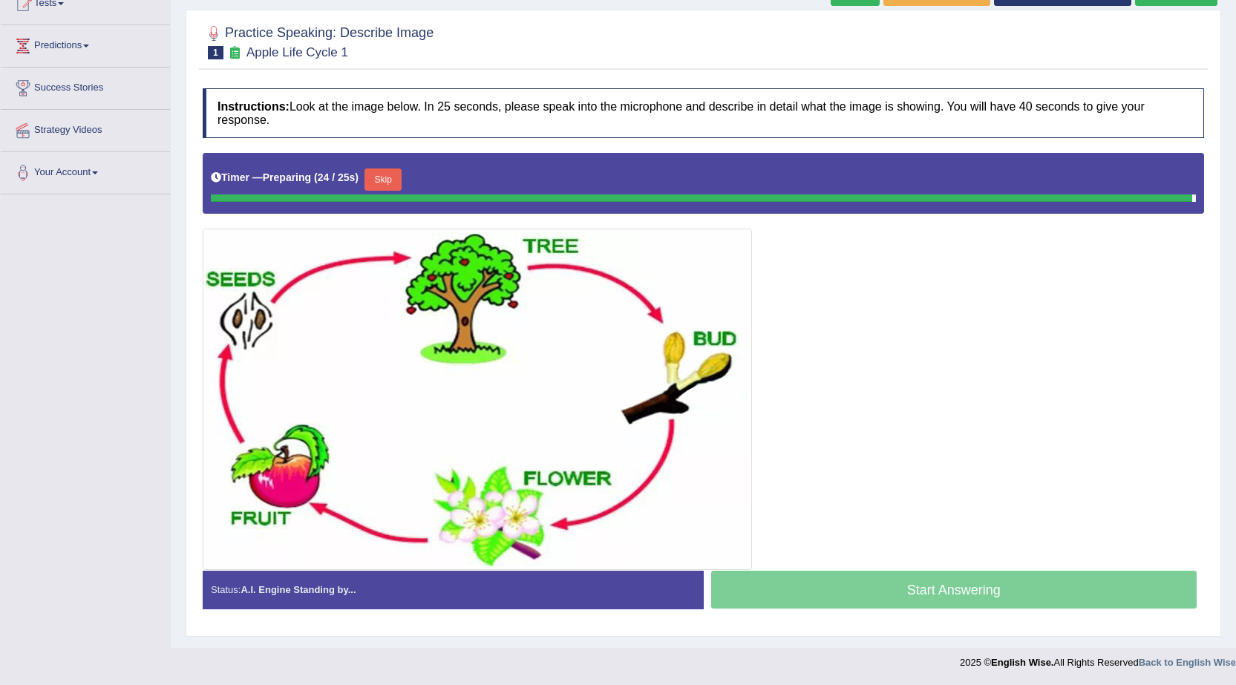
scroll to position [171, 0]
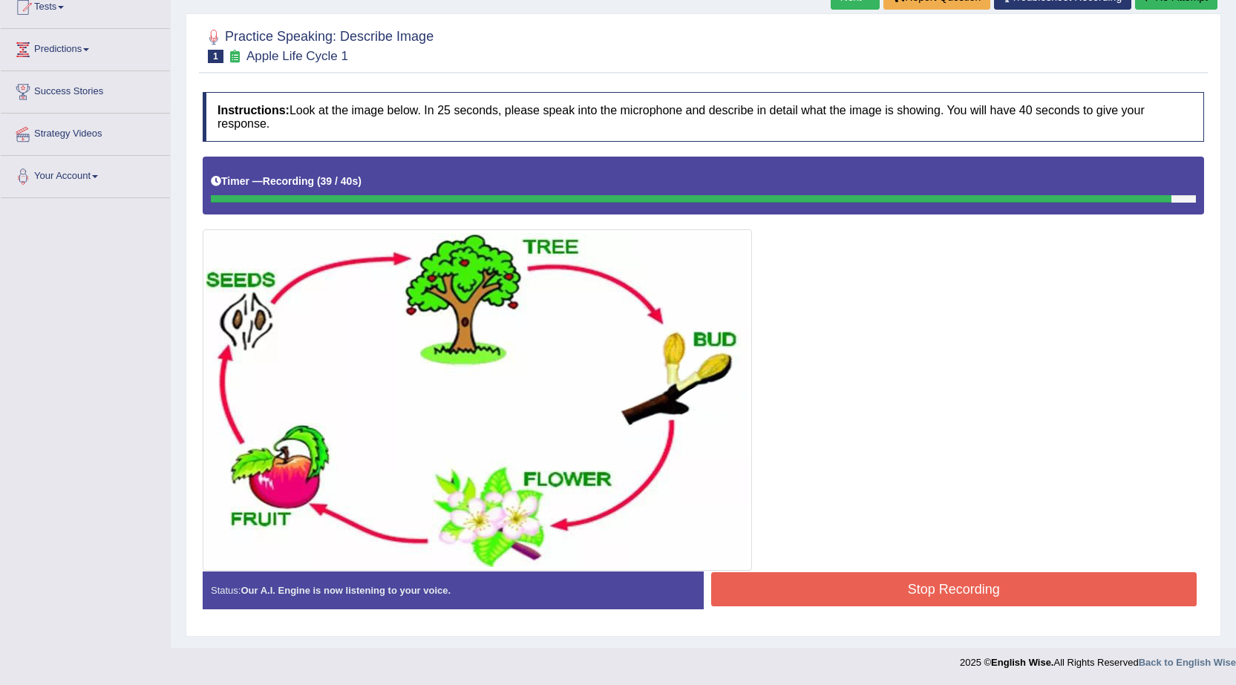
click at [885, 589] on button "Stop Recording" at bounding box center [954, 589] width 486 height 34
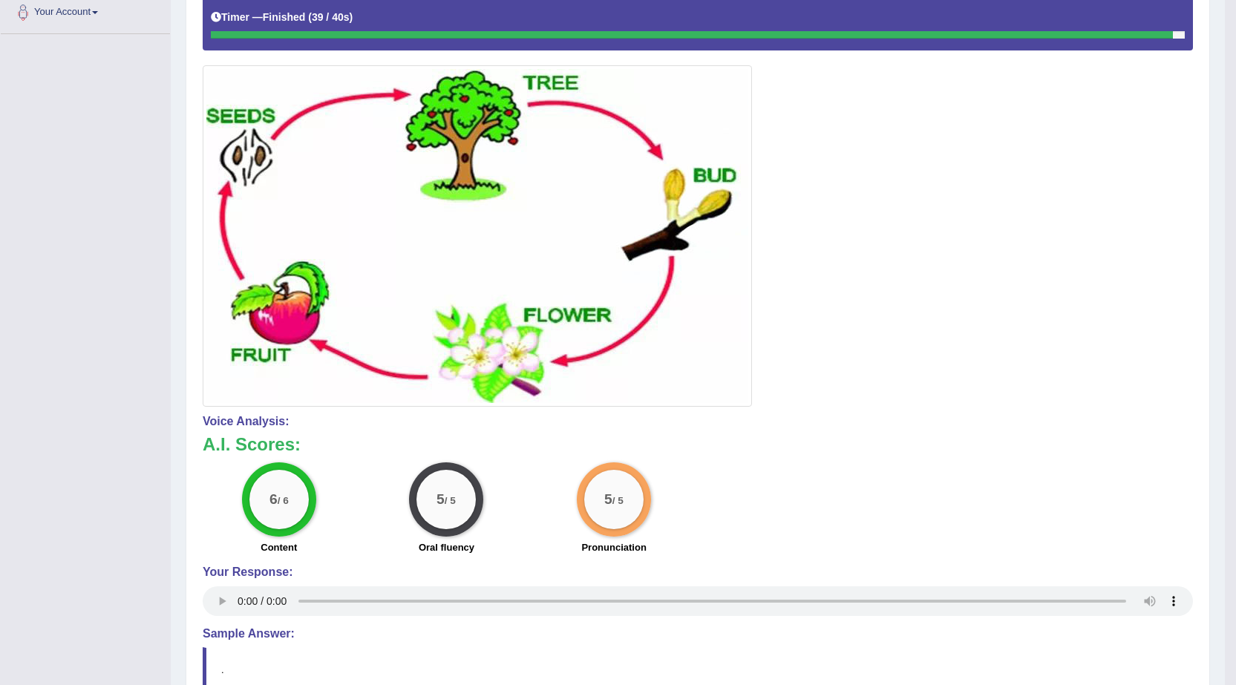
scroll to position [101, 0]
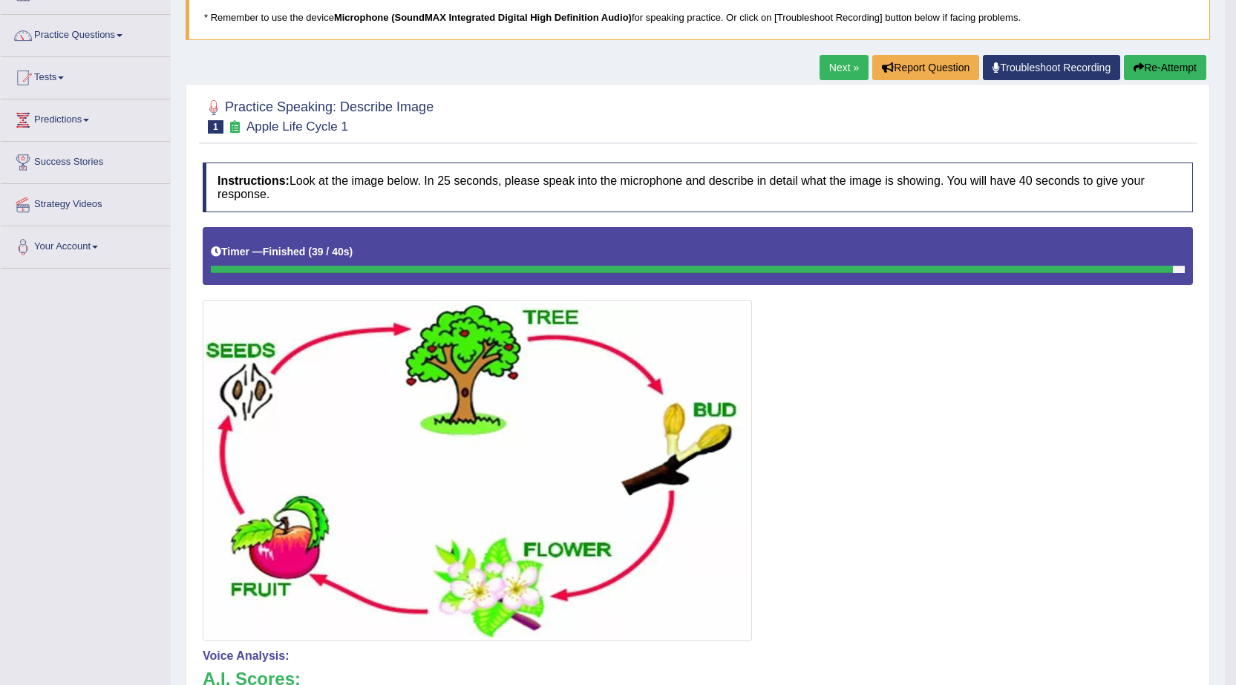
click at [1178, 70] on button "Re-Attempt" at bounding box center [1165, 67] width 82 height 25
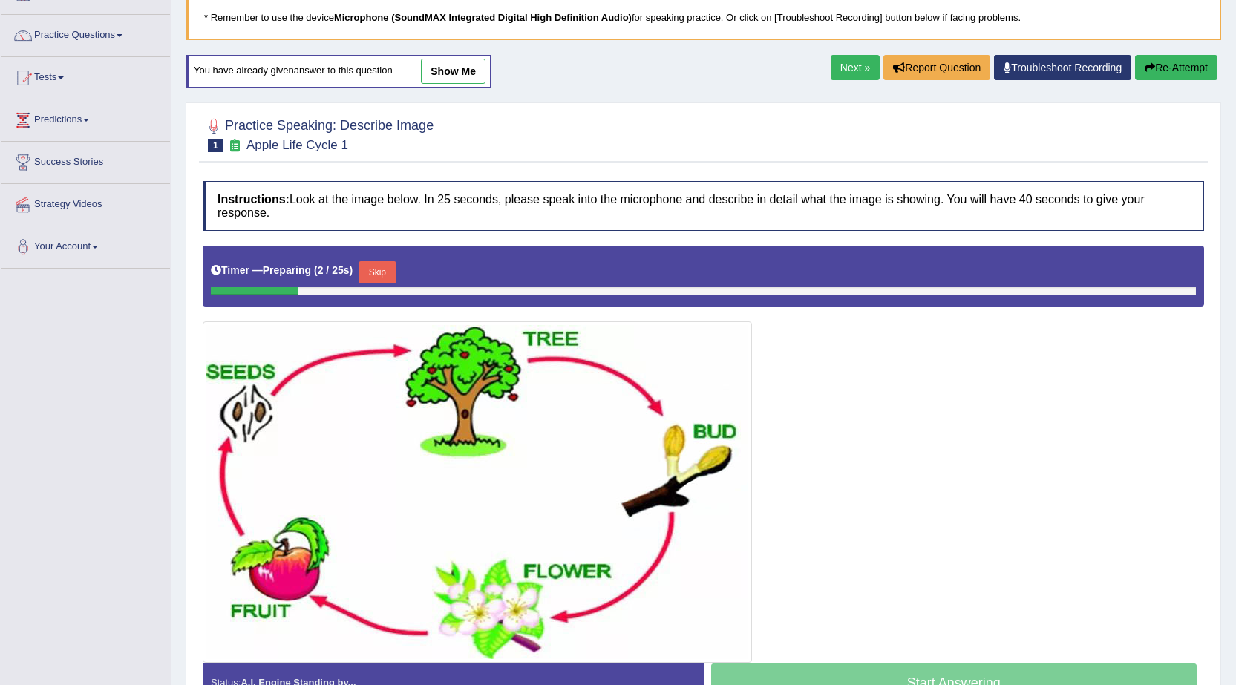
click at [838, 54] on div "Home Practice Speaking: Describe Image Apple Life Cycle 1 * Remember to use the…" at bounding box center [703, 320] width 1065 height 842
click at [842, 68] on link "Next »" at bounding box center [854, 67] width 49 height 25
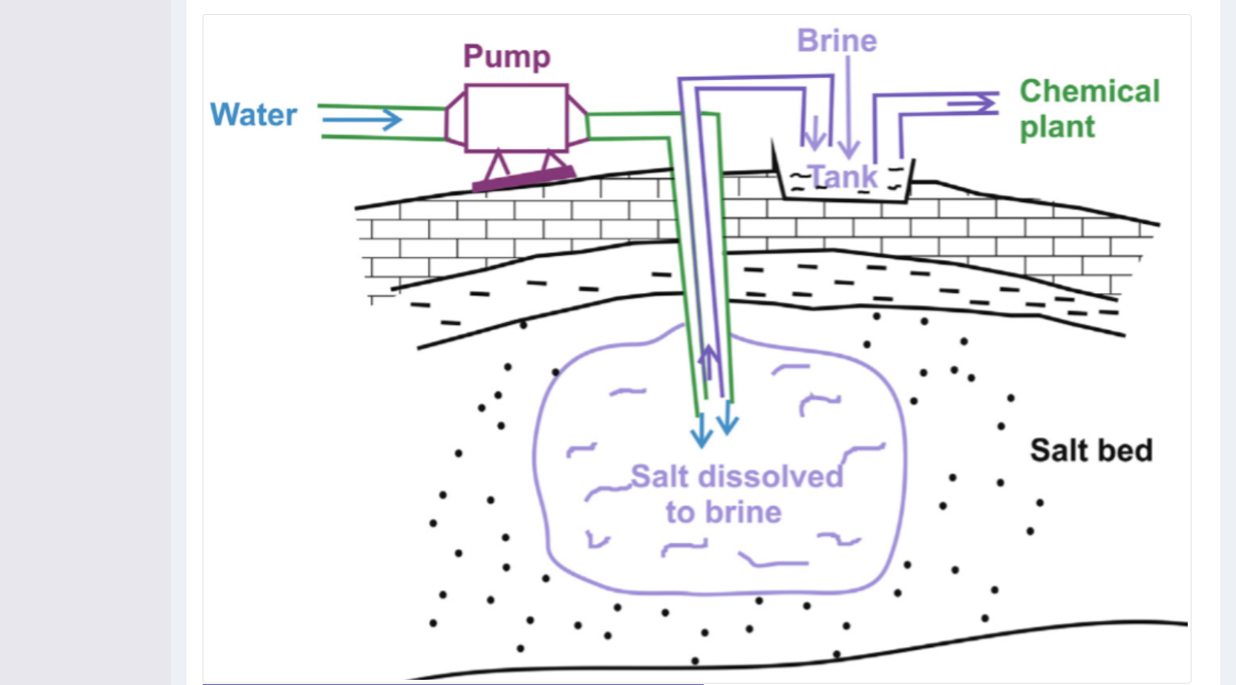
scroll to position [499, 0]
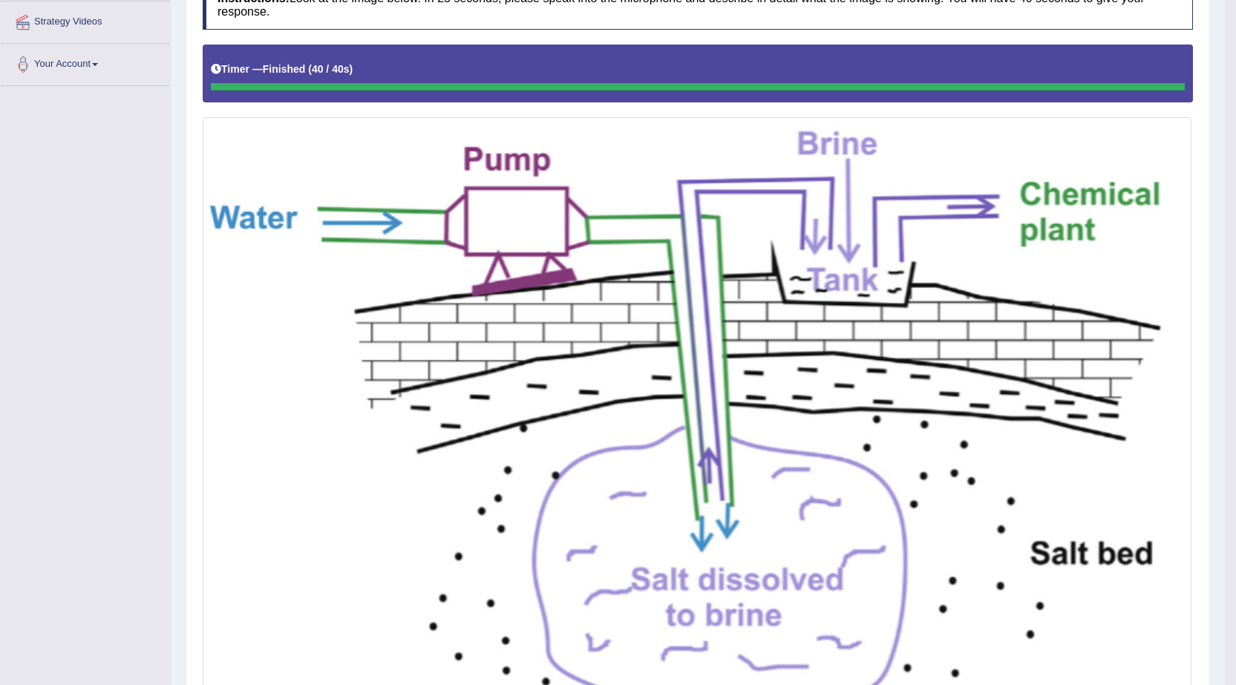
scroll to position [132, 0]
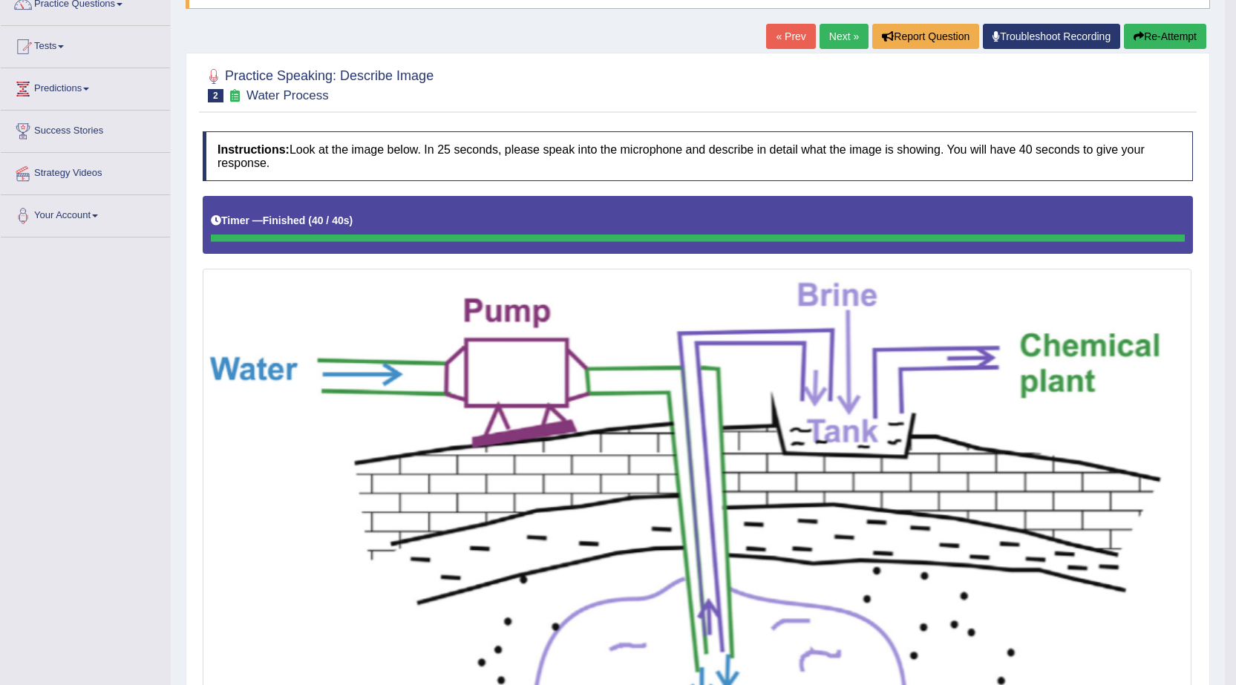
click at [839, 39] on link "Next »" at bounding box center [843, 36] width 49 height 25
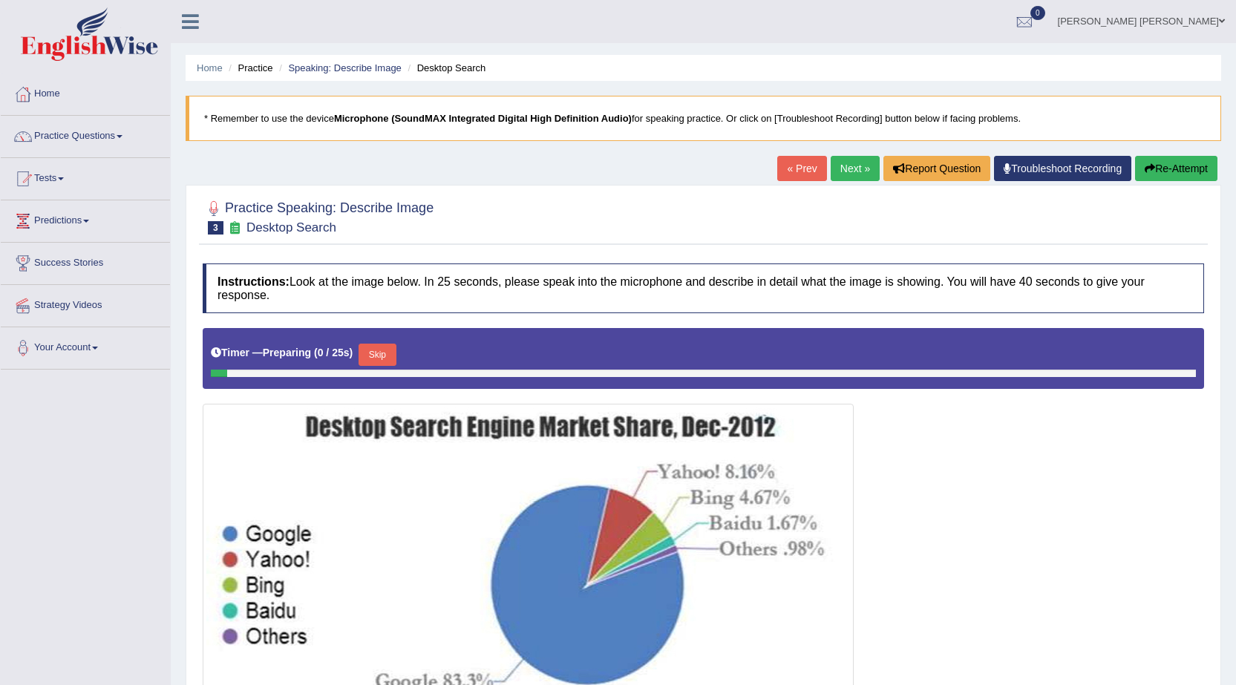
scroll to position [145, 0]
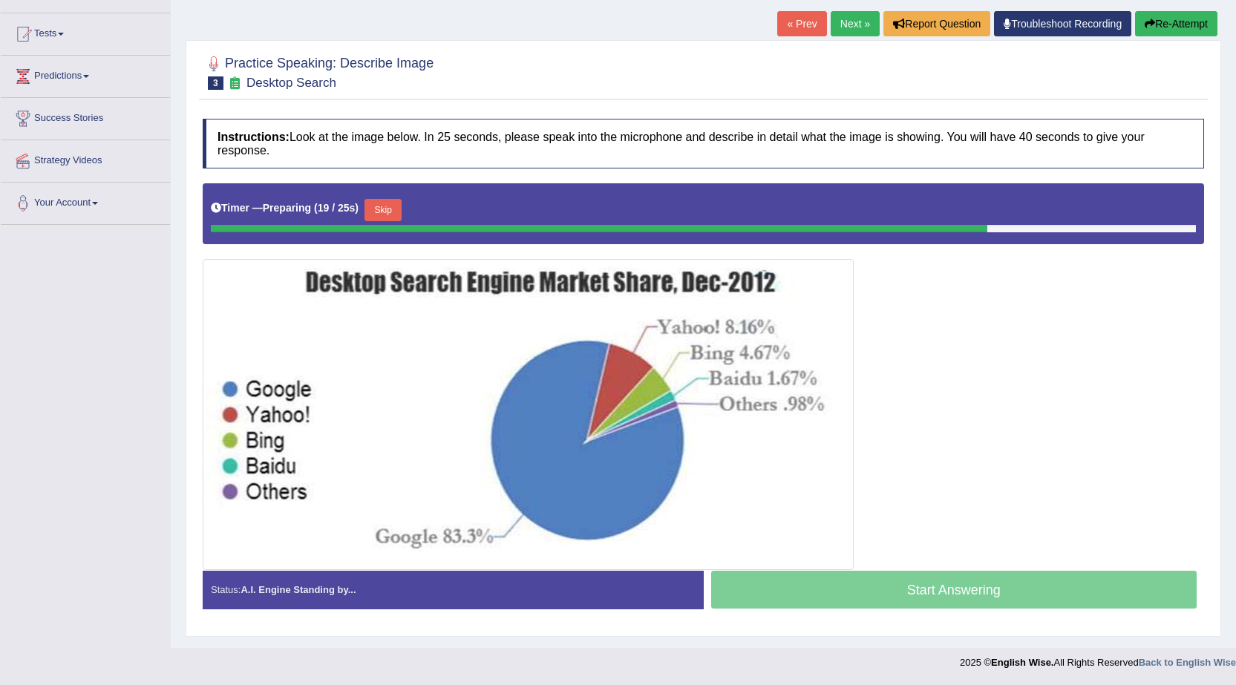
click at [827, 580] on div "Start Answering" at bounding box center [954, 592] width 501 height 42
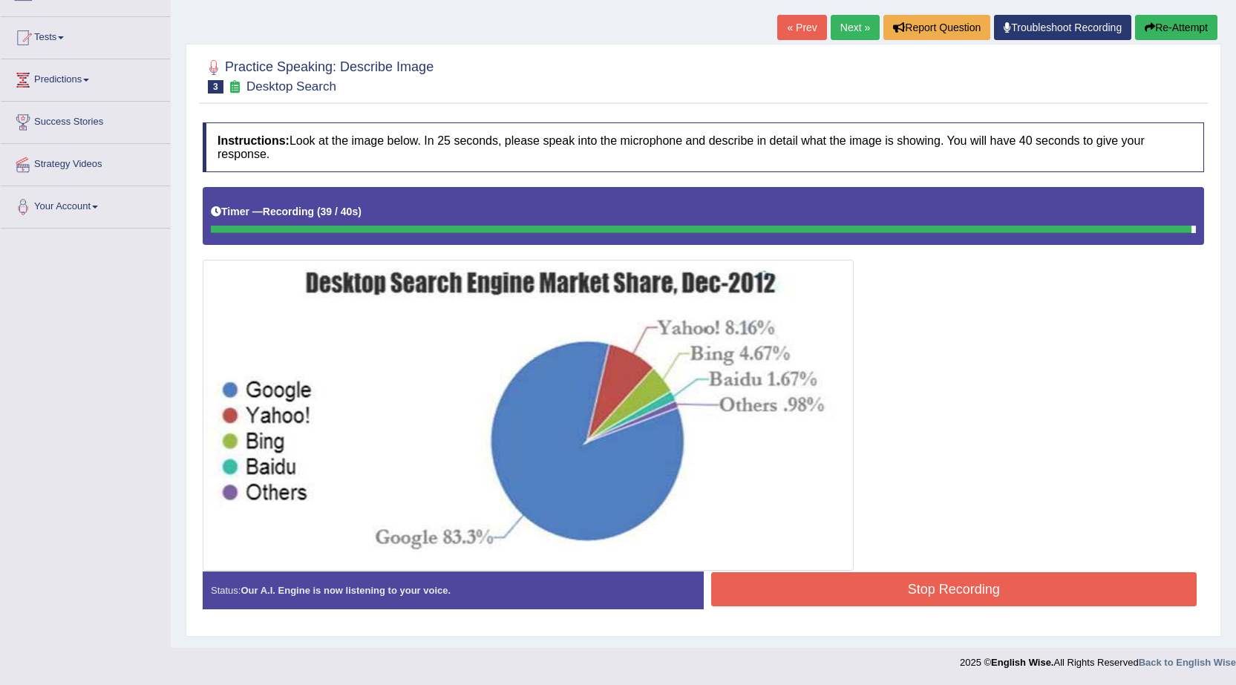
click at [804, 574] on button "Stop Recording" at bounding box center [954, 589] width 486 height 34
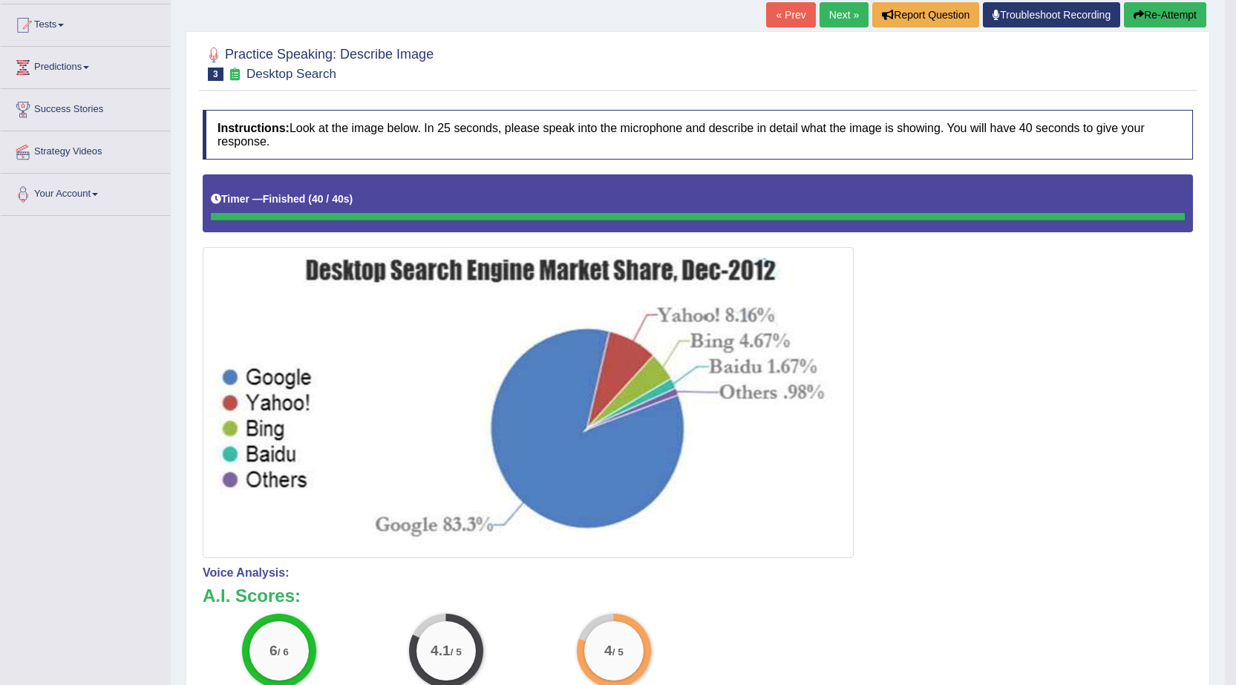
scroll to position [145, 0]
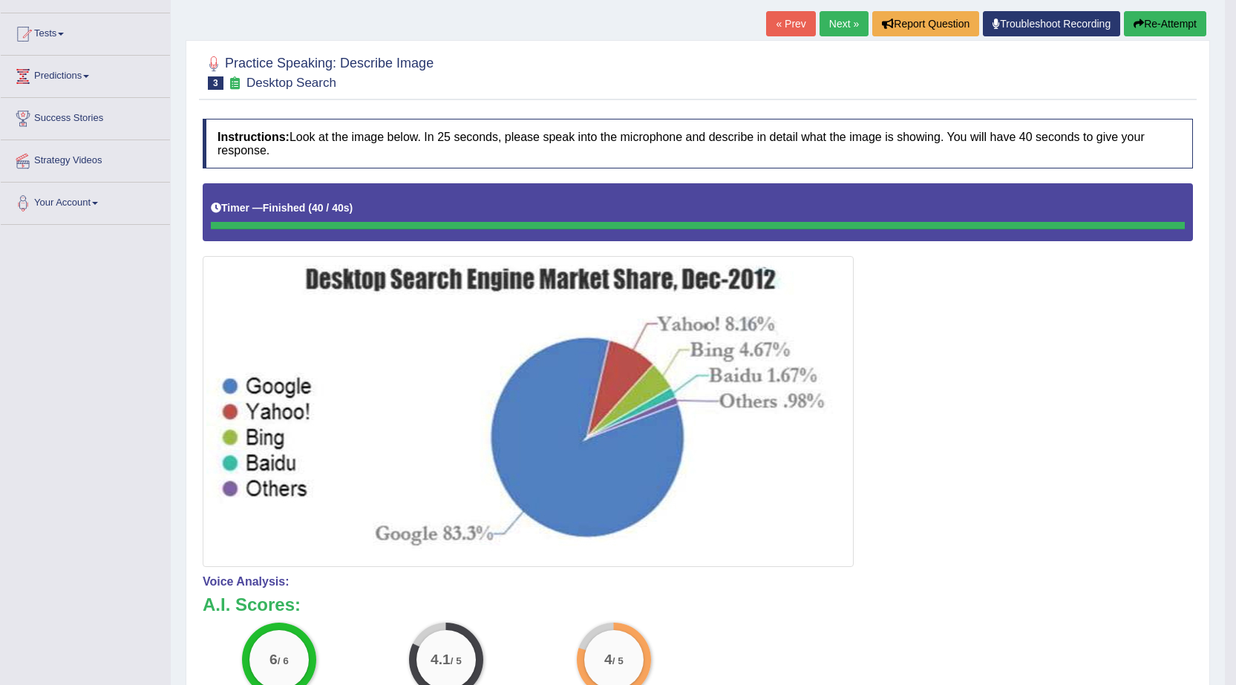
click at [831, 20] on link "Next »" at bounding box center [843, 23] width 49 height 25
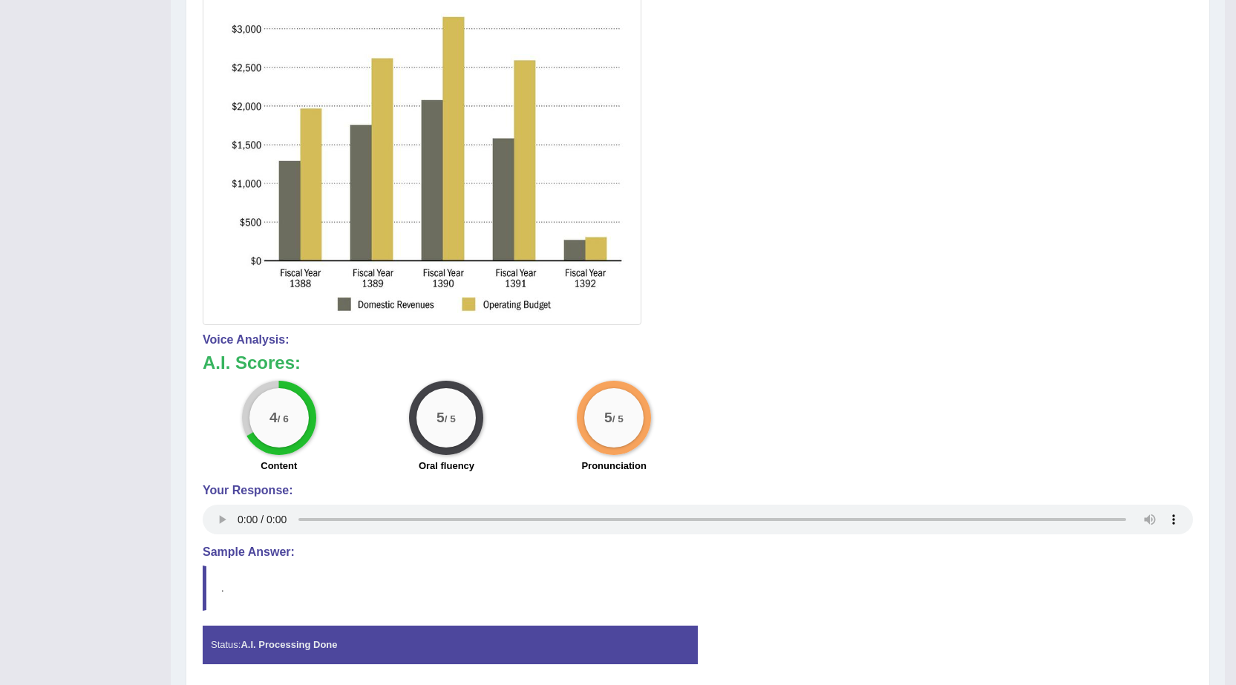
scroll to position [535, 0]
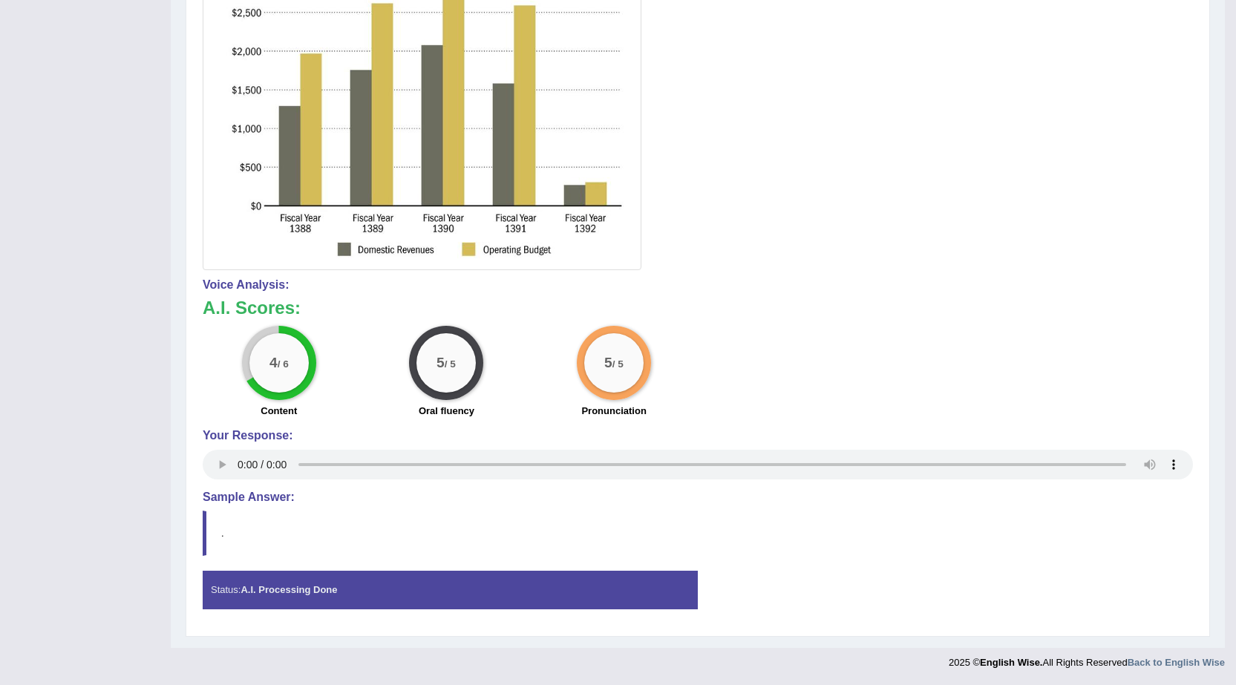
click at [286, 590] on strong "A.I. Processing Done" at bounding box center [288, 589] width 96 height 11
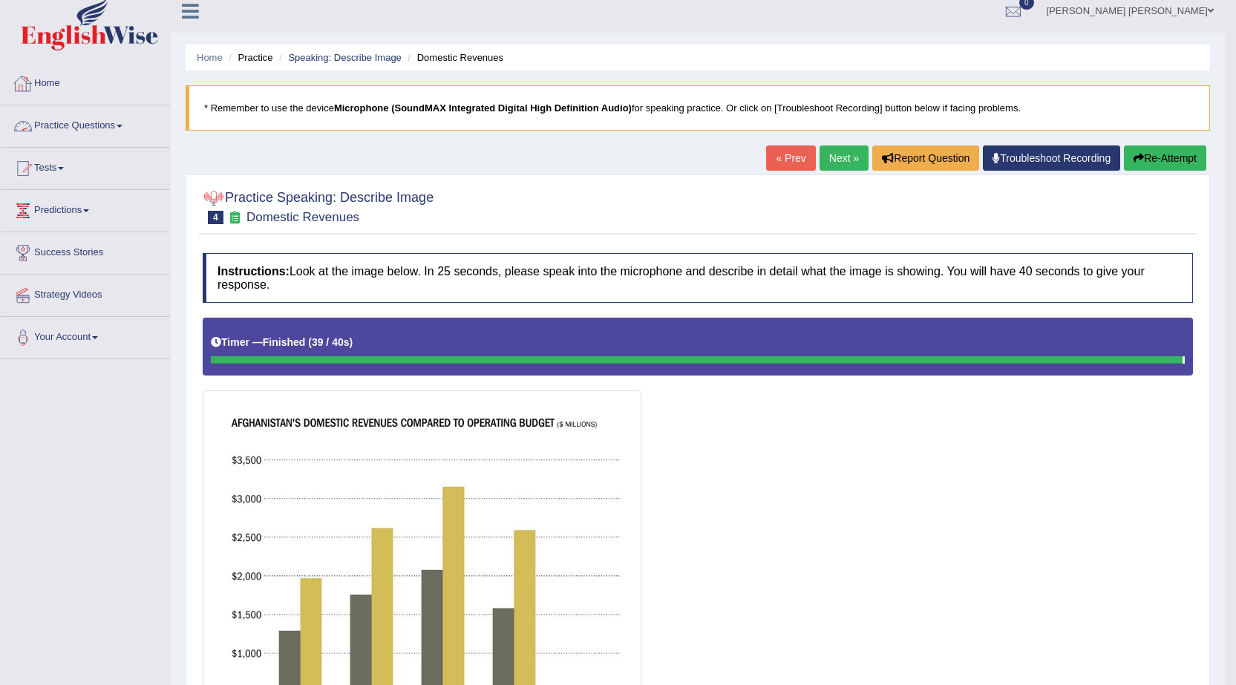
scroll to position [0, 0]
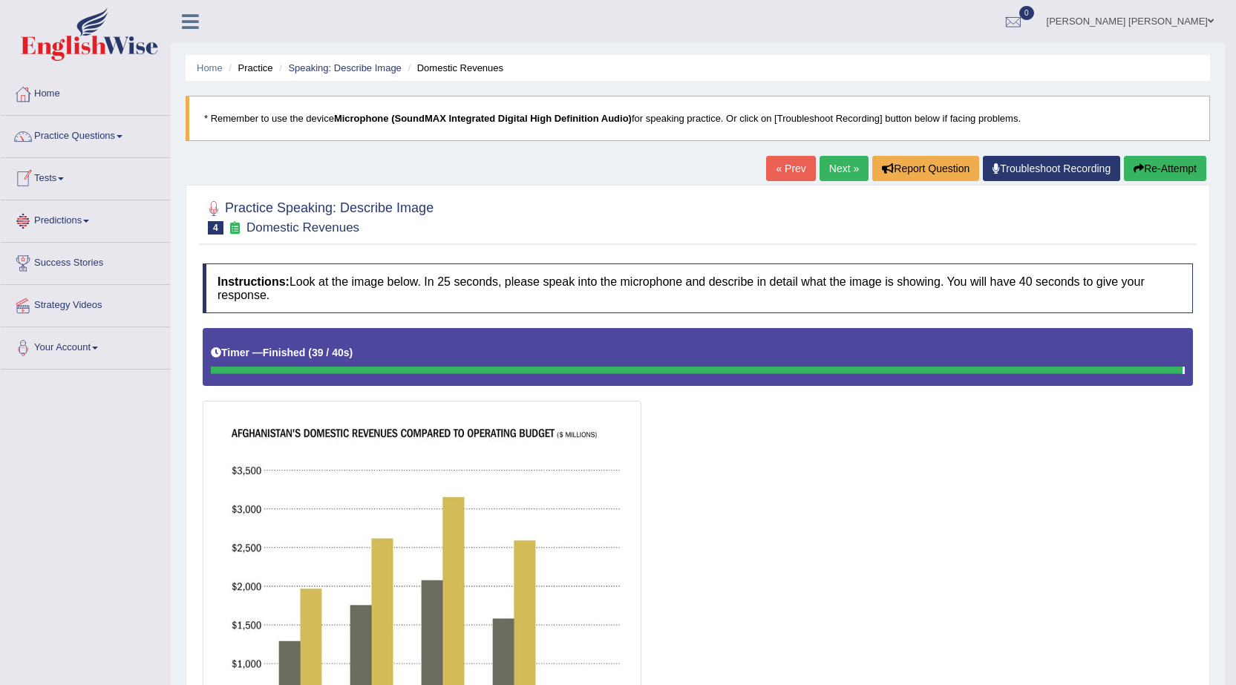
click at [59, 178] on link "Tests" at bounding box center [85, 176] width 169 height 37
click at [37, 269] on link "History" at bounding box center [96, 265] width 139 height 27
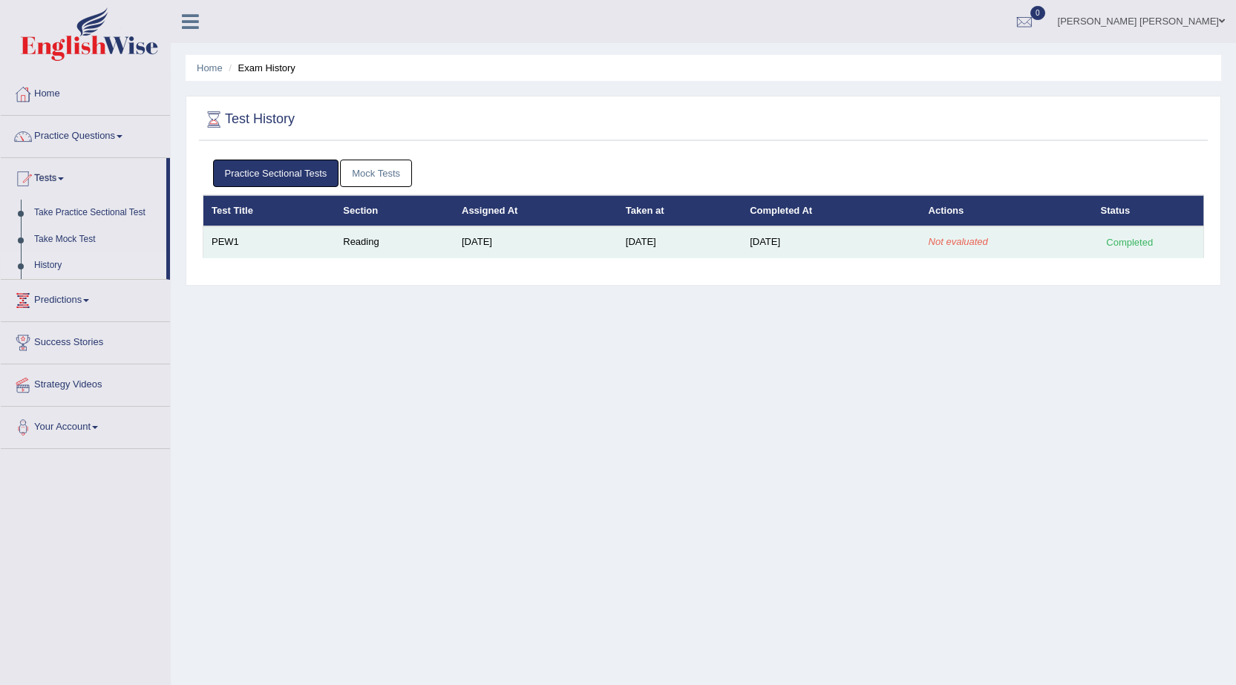
click at [1164, 231] on td "Completed" at bounding box center [1147, 241] width 111 height 31
click at [223, 232] on td "PEW1" at bounding box center [269, 241] width 132 height 31
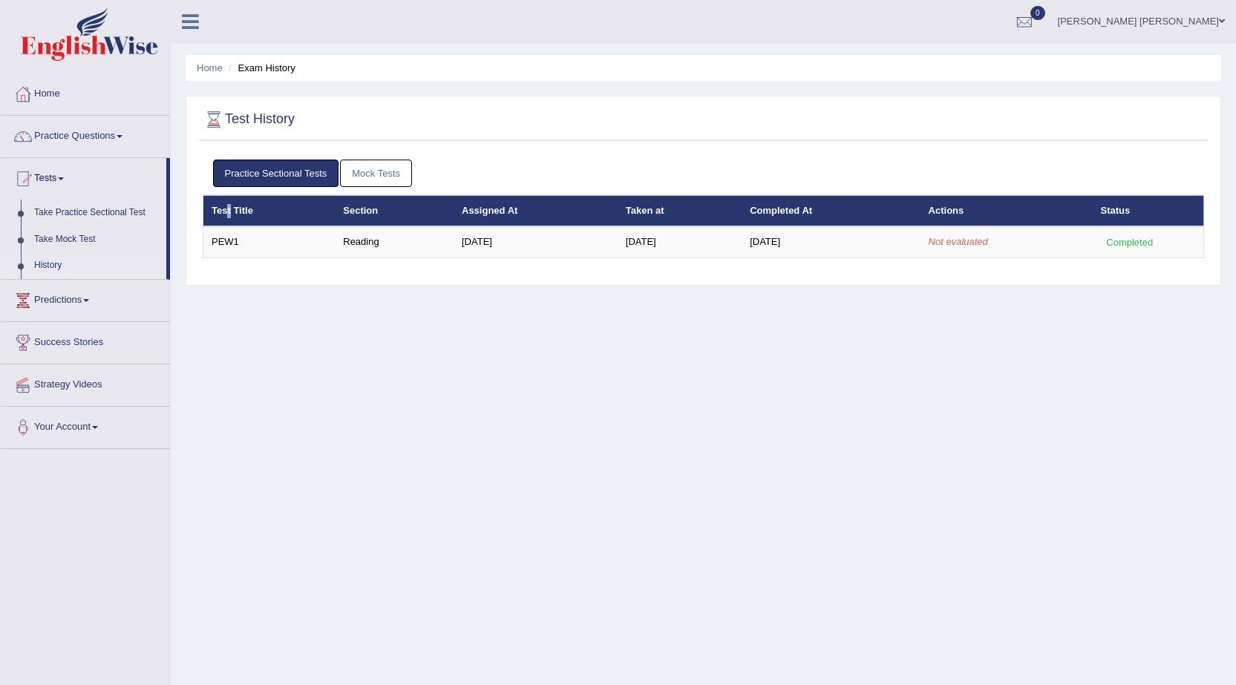
click at [229, 222] on th "Test Title" at bounding box center [269, 210] width 132 height 31
click at [404, 177] on link "Mock Tests" at bounding box center [376, 173] width 72 height 27
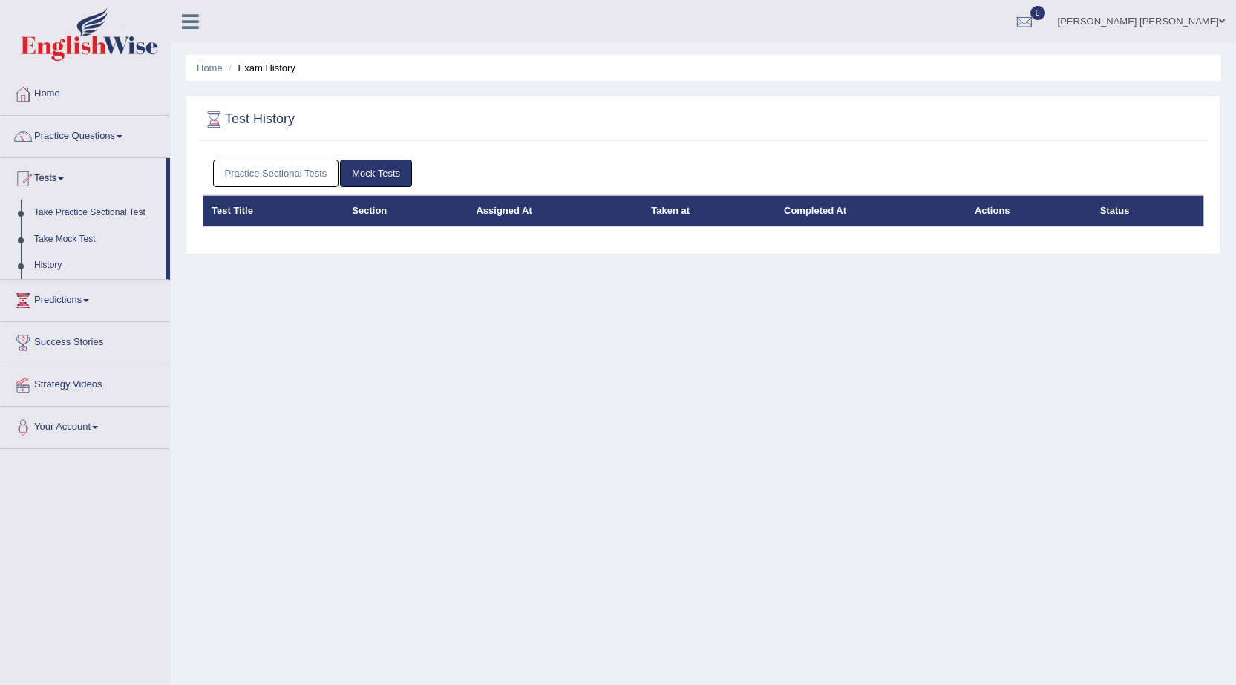
click at [279, 172] on link "Practice Sectional Tests" at bounding box center [276, 173] width 126 height 27
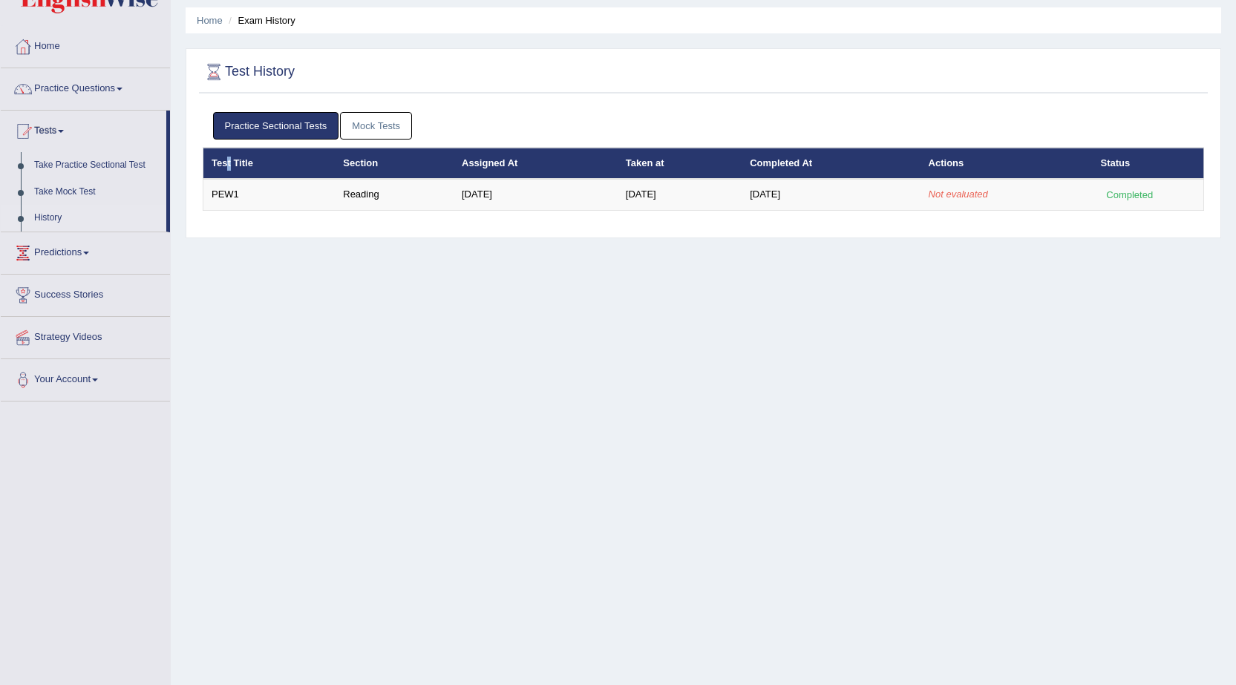
scroll to position [74, 0]
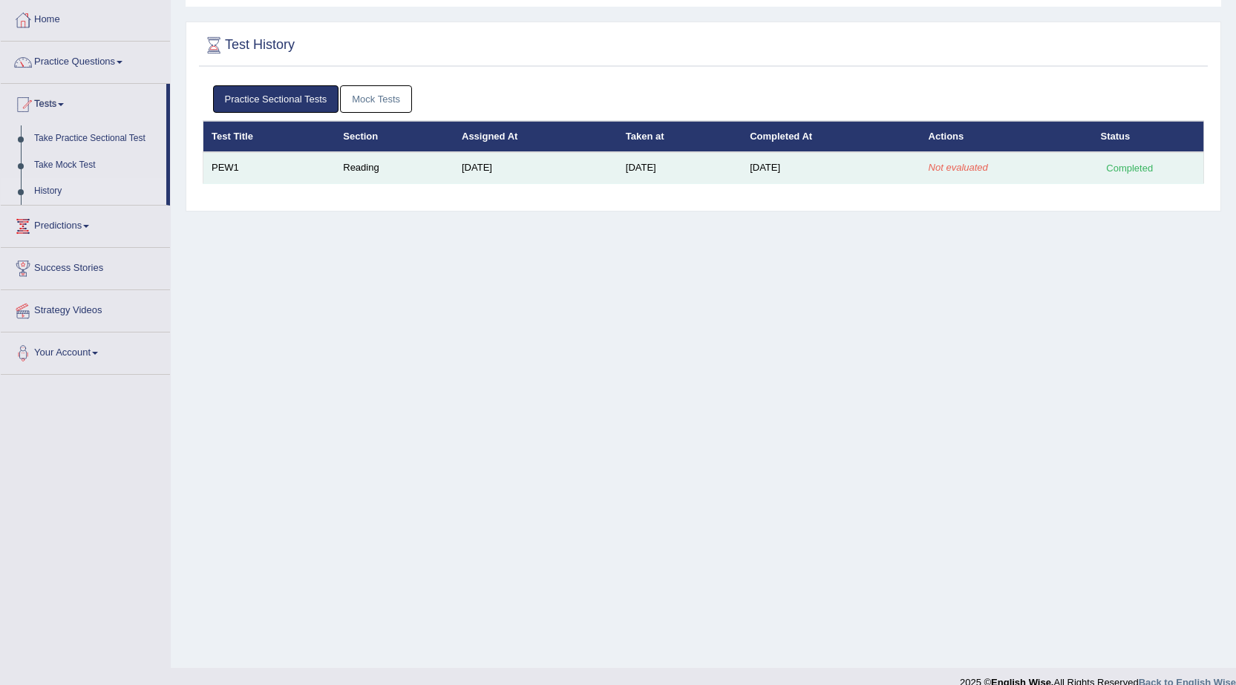
click at [223, 166] on td "PEW1" at bounding box center [269, 167] width 132 height 31
click at [430, 167] on td "Reading" at bounding box center [394, 167] width 119 height 31
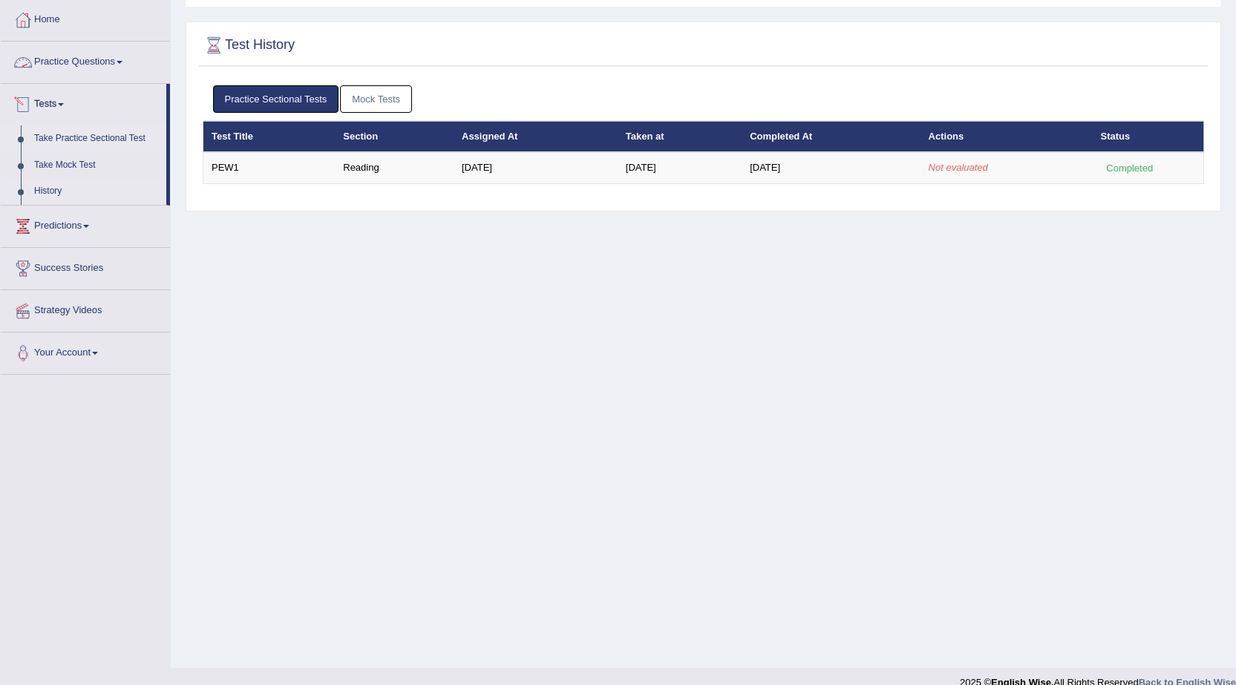
click at [47, 137] on link "Take Practice Sectional Test" at bounding box center [96, 138] width 139 height 27
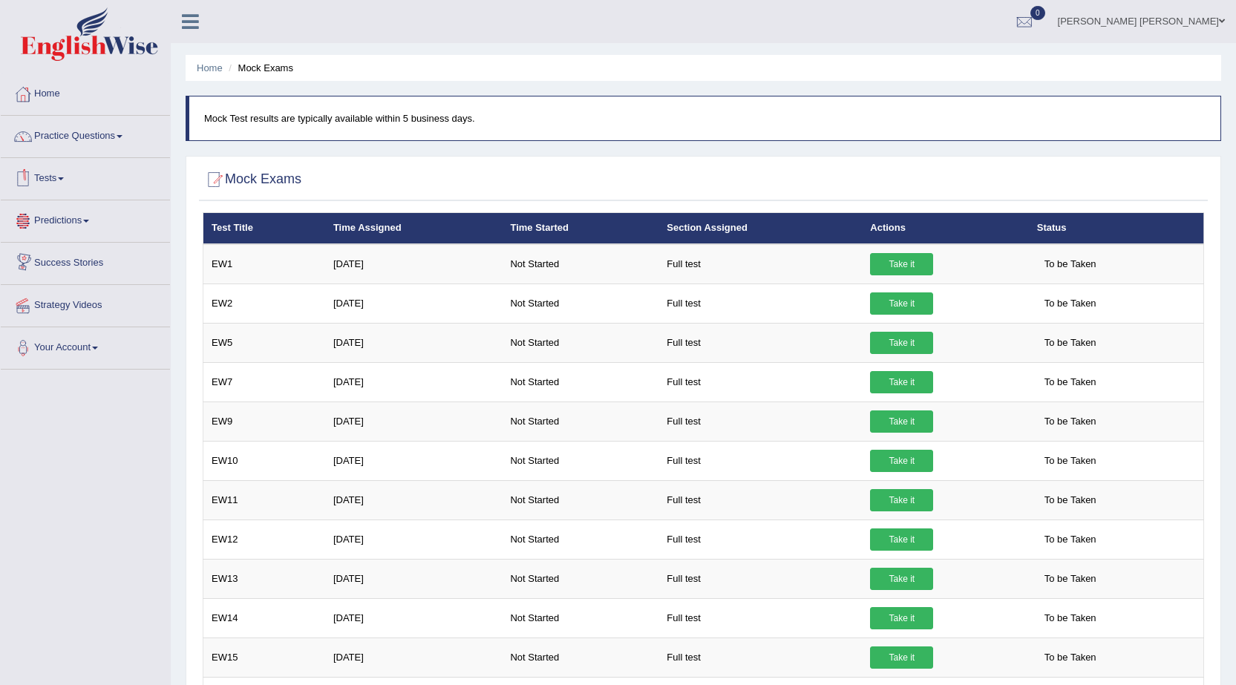
click at [55, 184] on link "Tests" at bounding box center [85, 176] width 169 height 37
click at [52, 266] on link "History" at bounding box center [96, 265] width 139 height 27
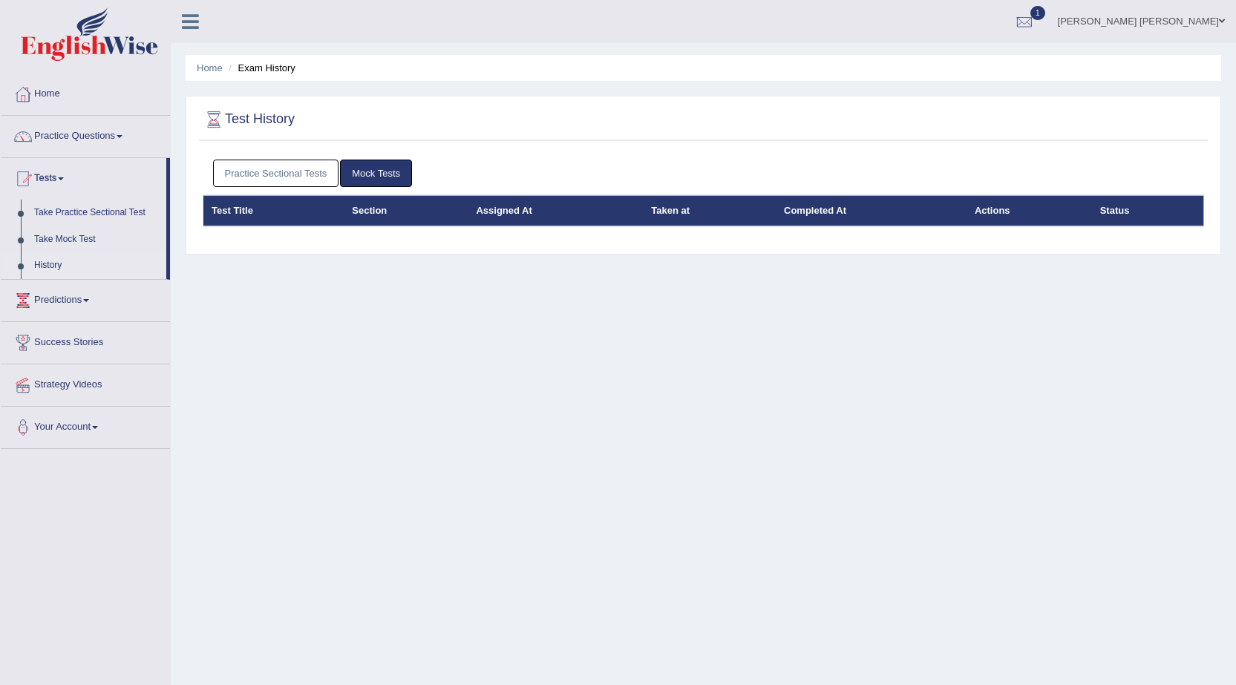
click at [241, 178] on link "Practice Sectional Tests" at bounding box center [276, 173] width 126 height 27
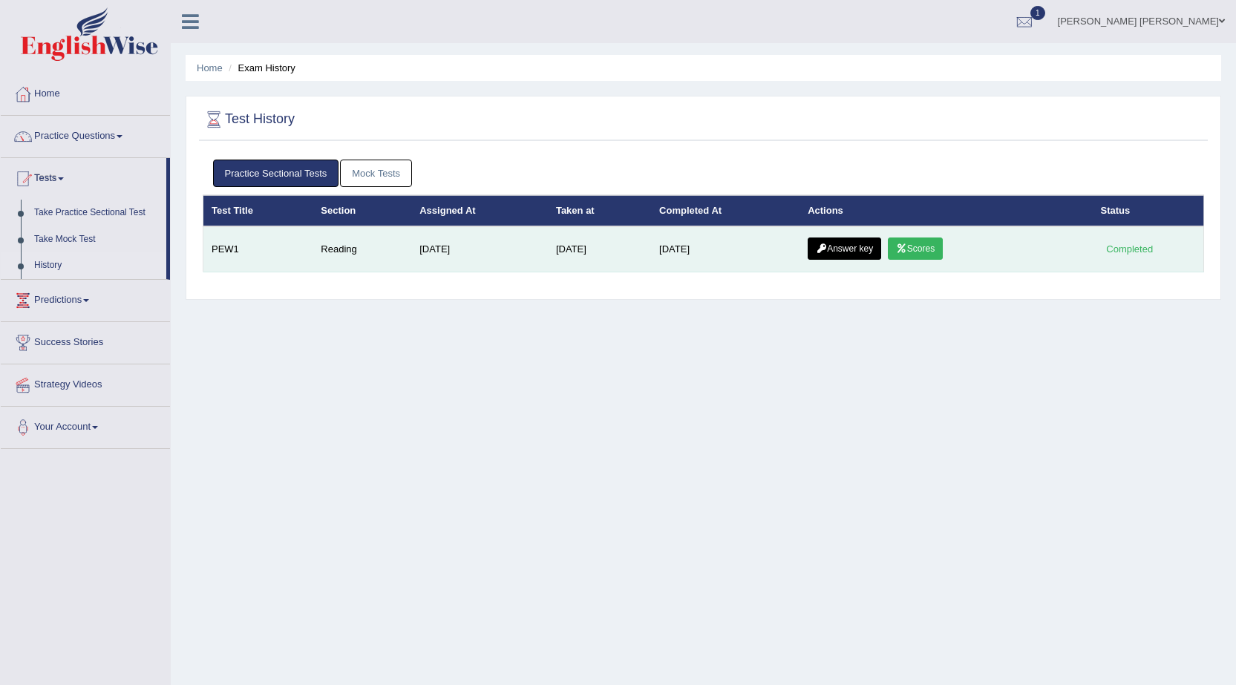
click at [858, 255] on link "Answer key" at bounding box center [843, 248] width 73 height 22
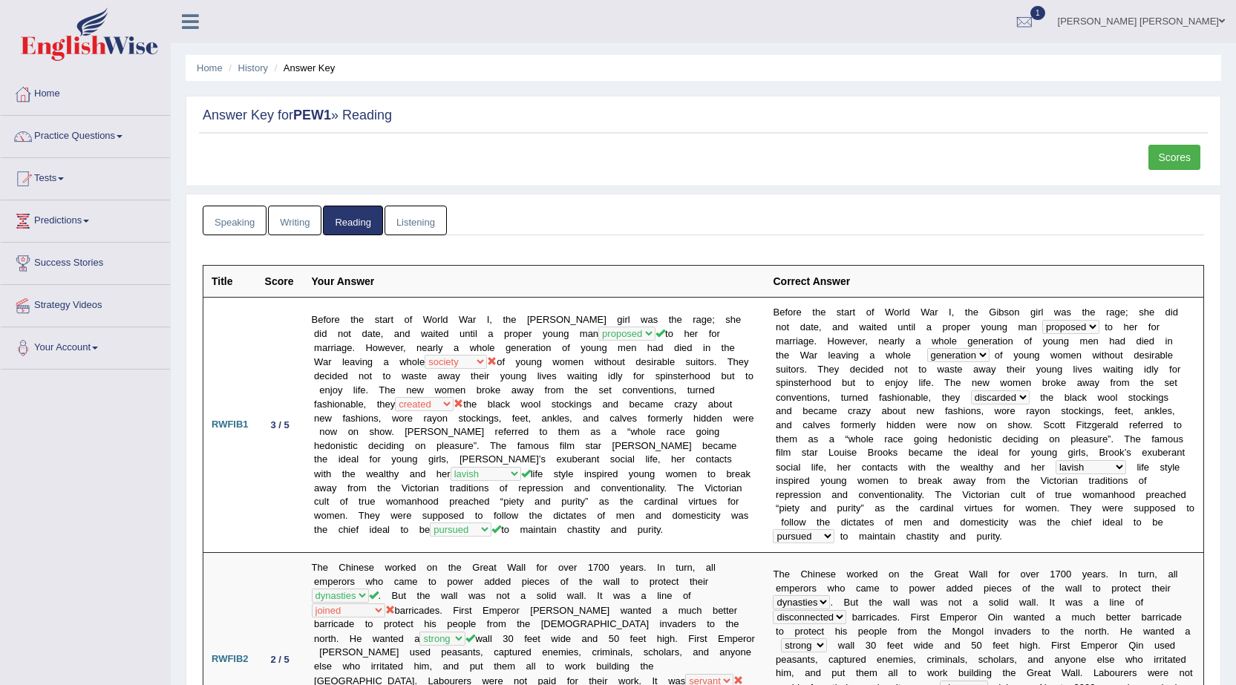
click at [1162, 162] on link "Scores" at bounding box center [1174, 157] width 52 height 25
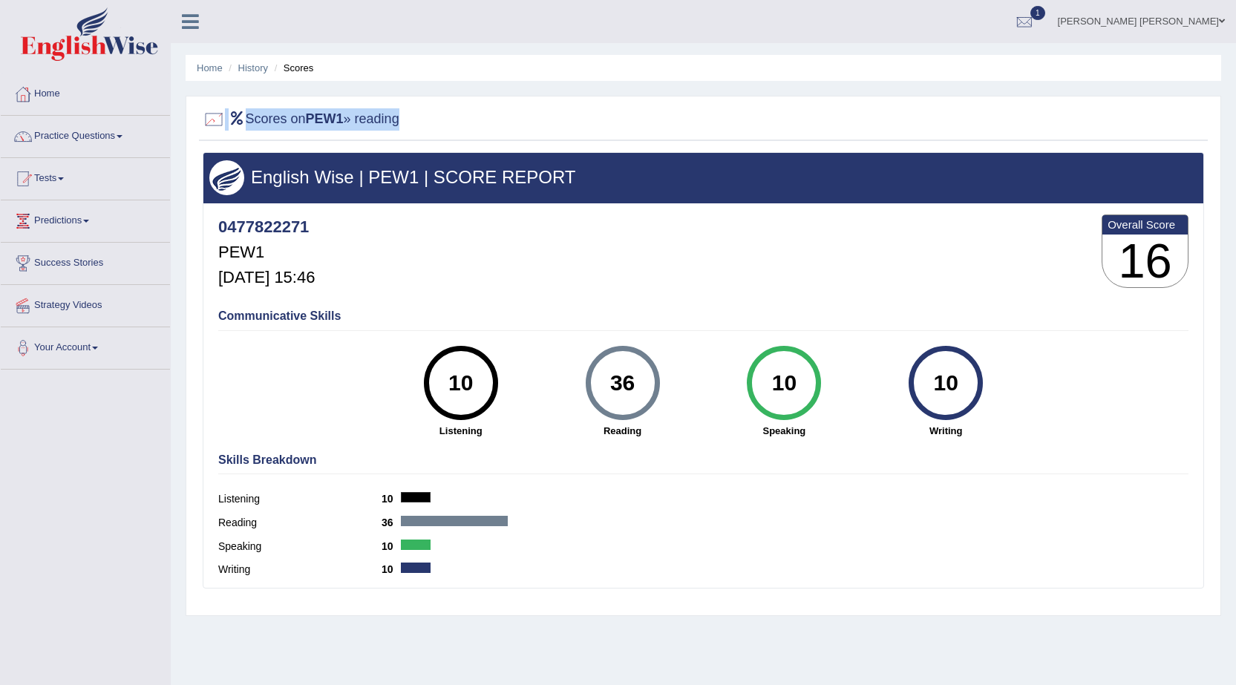
click at [206, 117] on div "Scores on PEW1 » reading English Wise | PEW1 | SCORE REPORT 0477822271 PEW1 [DA…" at bounding box center [703, 356] width 1035 height 520
click at [206, 117] on div at bounding box center [214, 119] width 22 height 22
click at [296, 178] on h3 "English Wise | PEW1 | SCORE REPORT" at bounding box center [703, 177] width 988 height 19
click at [57, 175] on link "Tests" at bounding box center [85, 176] width 169 height 37
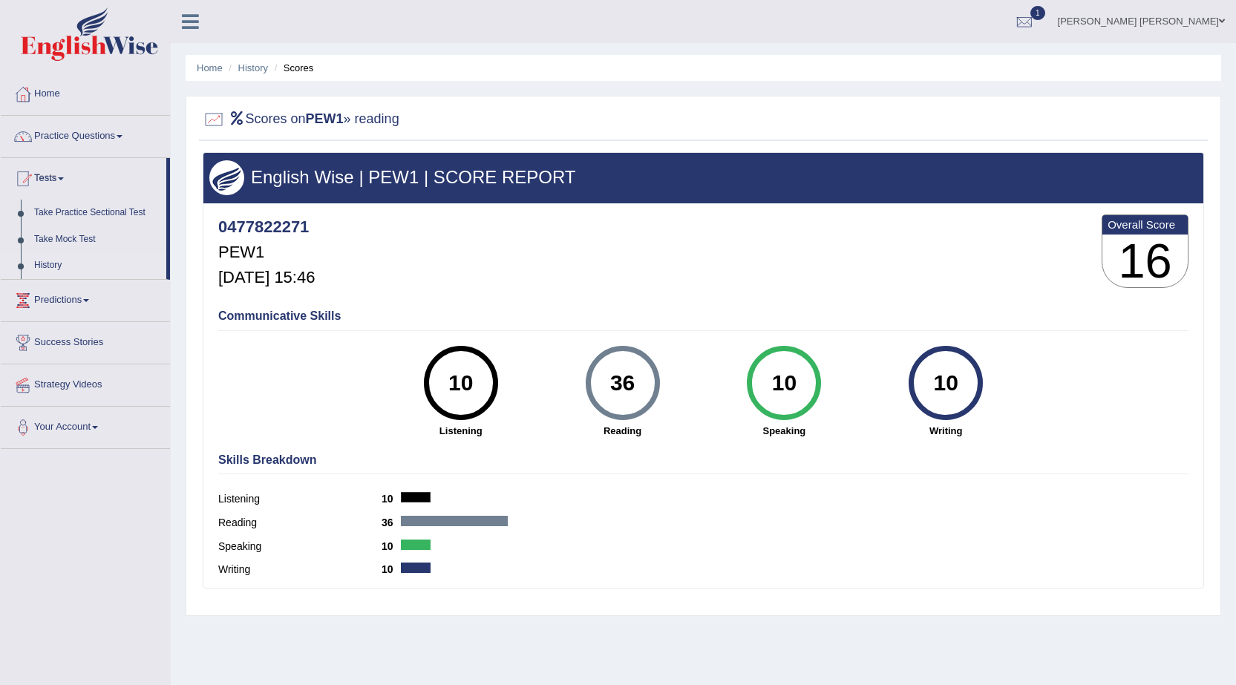
click at [47, 260] on link "History" at bounding box center [96, 265] width 139 height 27
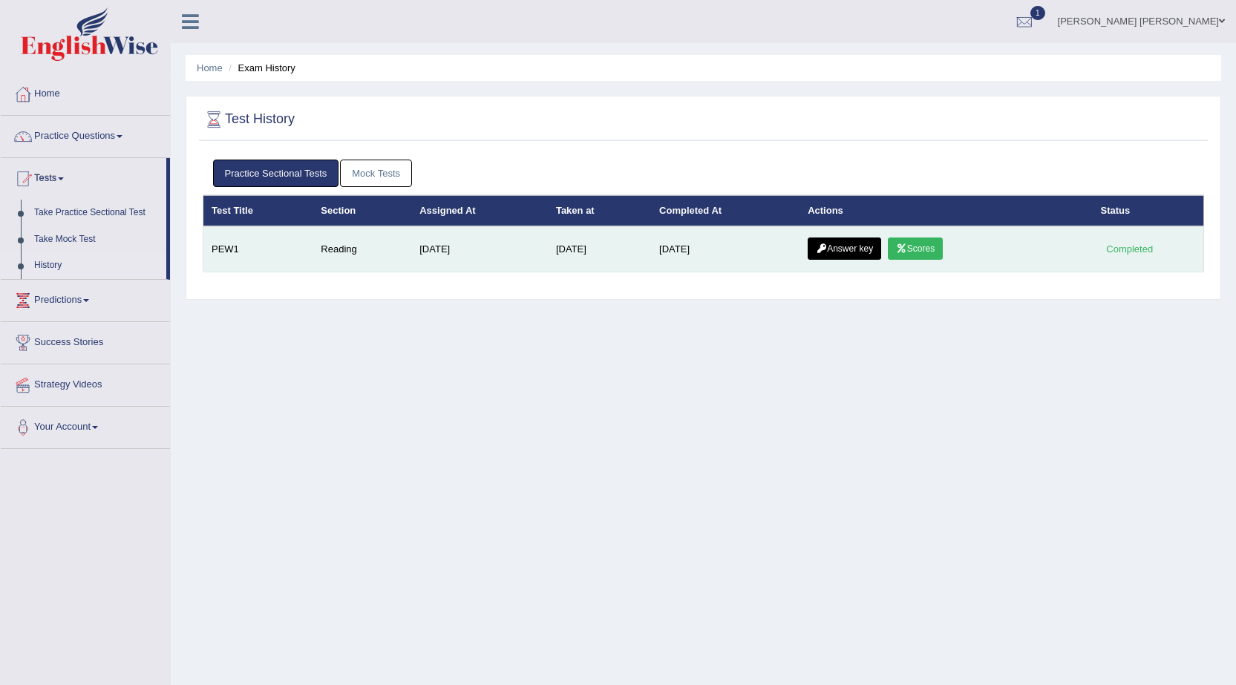
click at [857, 255] on link "Answer key" at bounding box center [843, 248] width 73 height 22
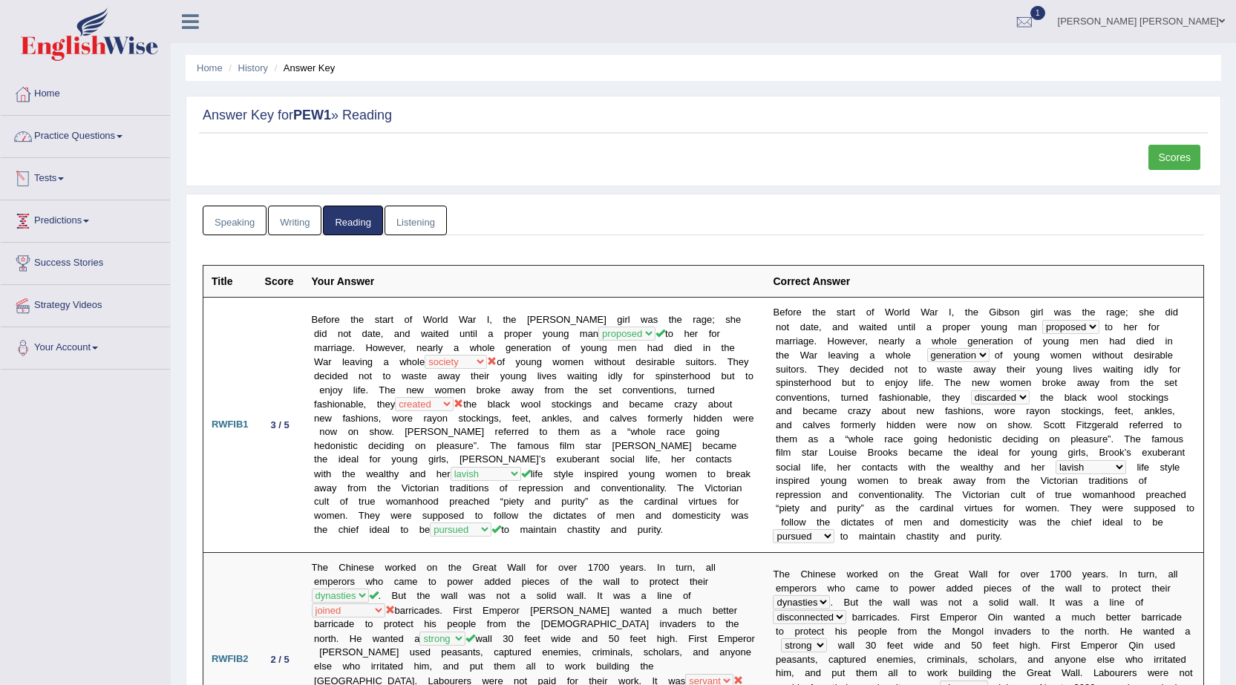
click at [84, 133] on link "Practice Questions" at bounding box center [85, 134] width 169 height 37
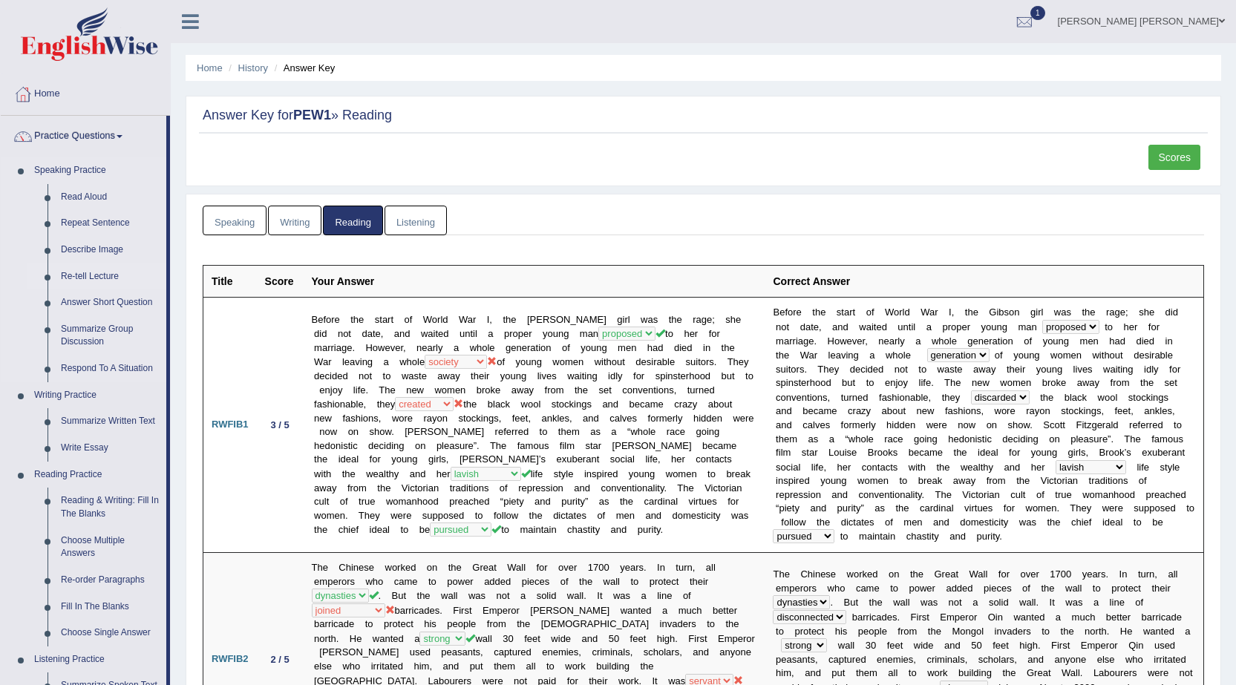
click at [76, 278] on link "Re-tell Lecture" at bounding box center [110, 276] width 112 height 27
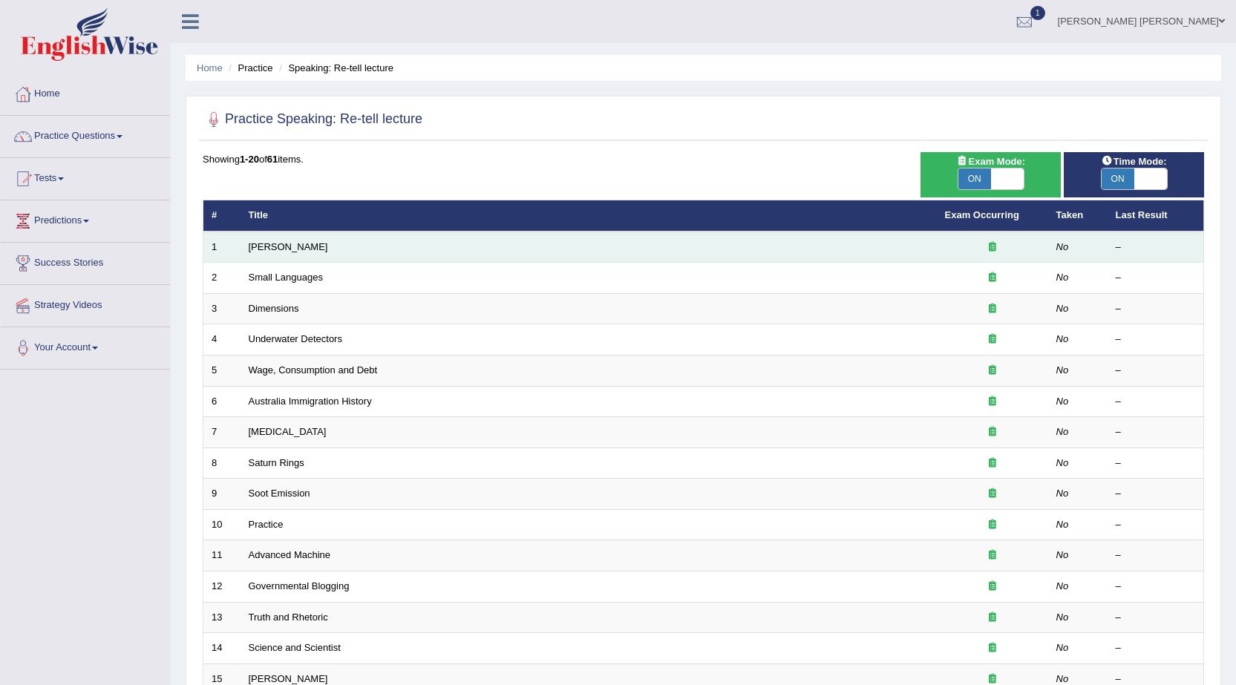
click at [676, 254] on td "[PERSON_NAME]" at bounding box center [588, 247] width 696 height 31
click at [294, 249] on link "[PERSON_NAME]" at bounding box center [288, 246] width 79 height 11
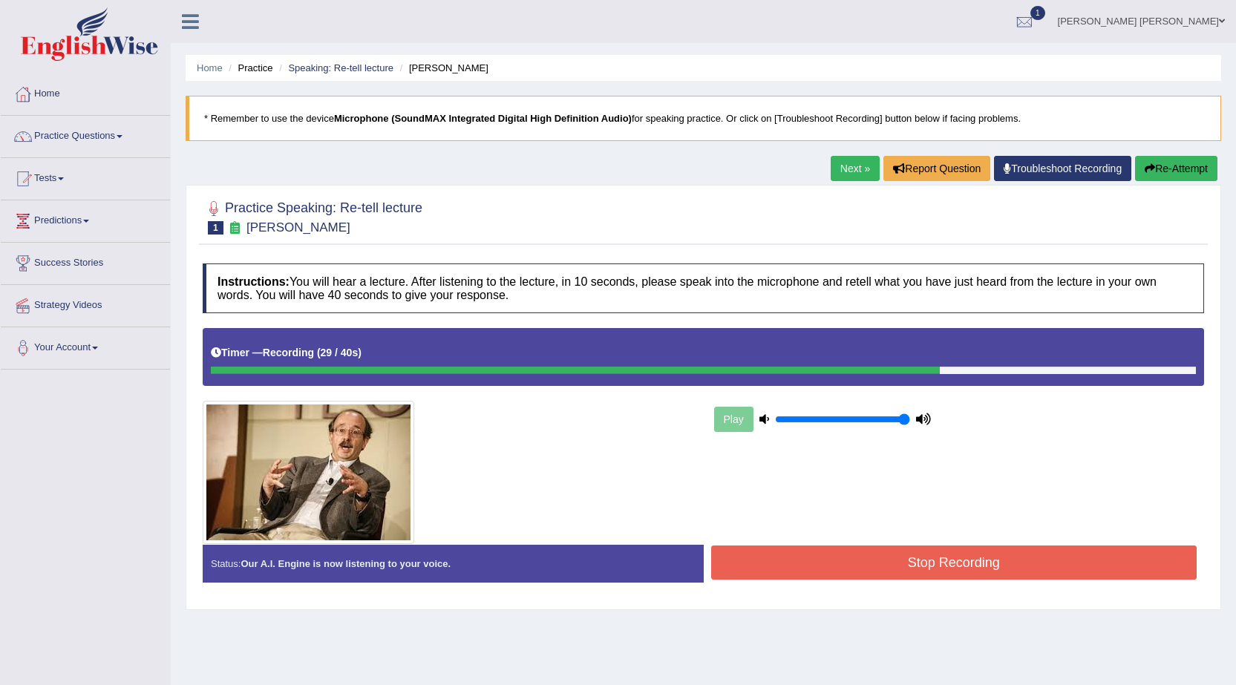
click at [1012, 571] on button "Stop Recording" at bounding box center [954, 562] width 486 height 34
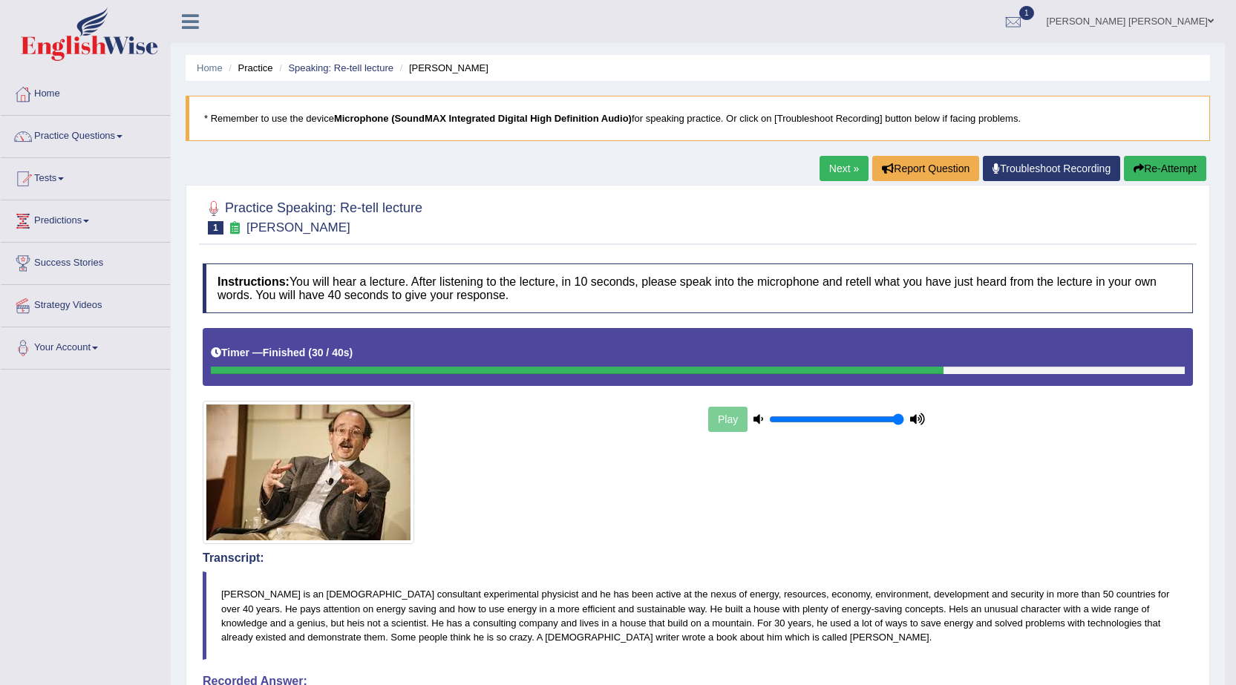
click at [850, 168] on link "Next »" at bounding box center [843, 168] width 49 height 25
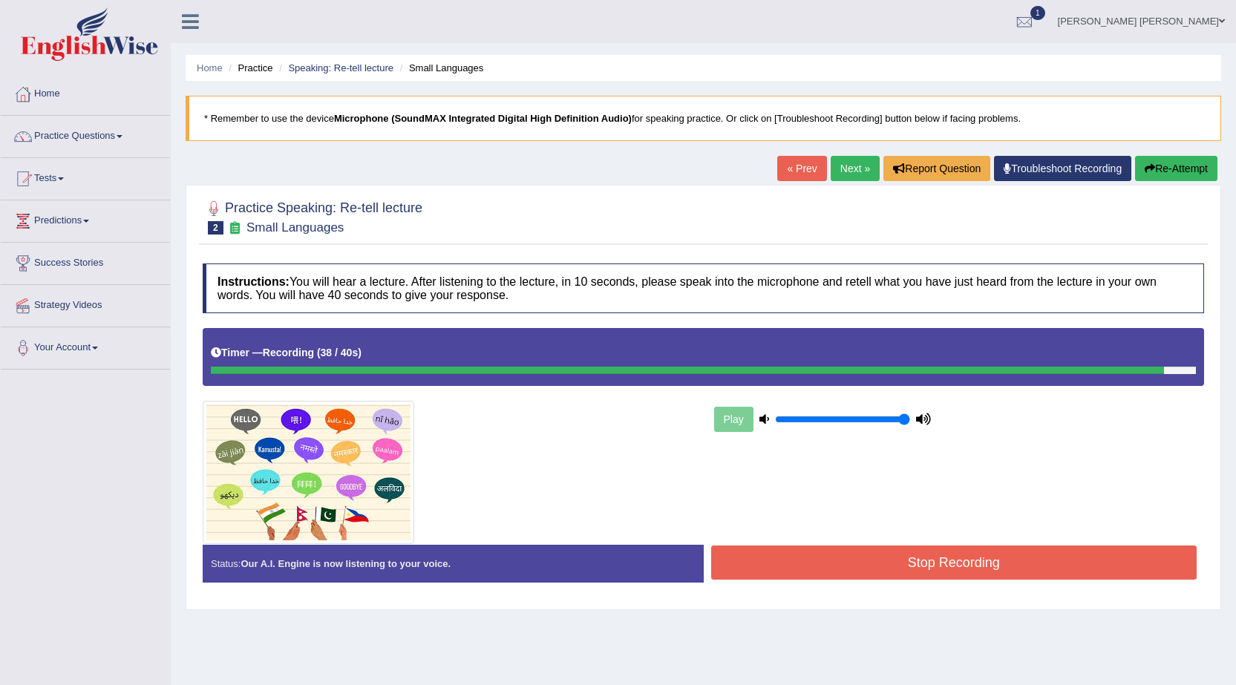
click at [893, 576] on button "Stop Recording" at bounding box center [954, 562] width 486 height 34
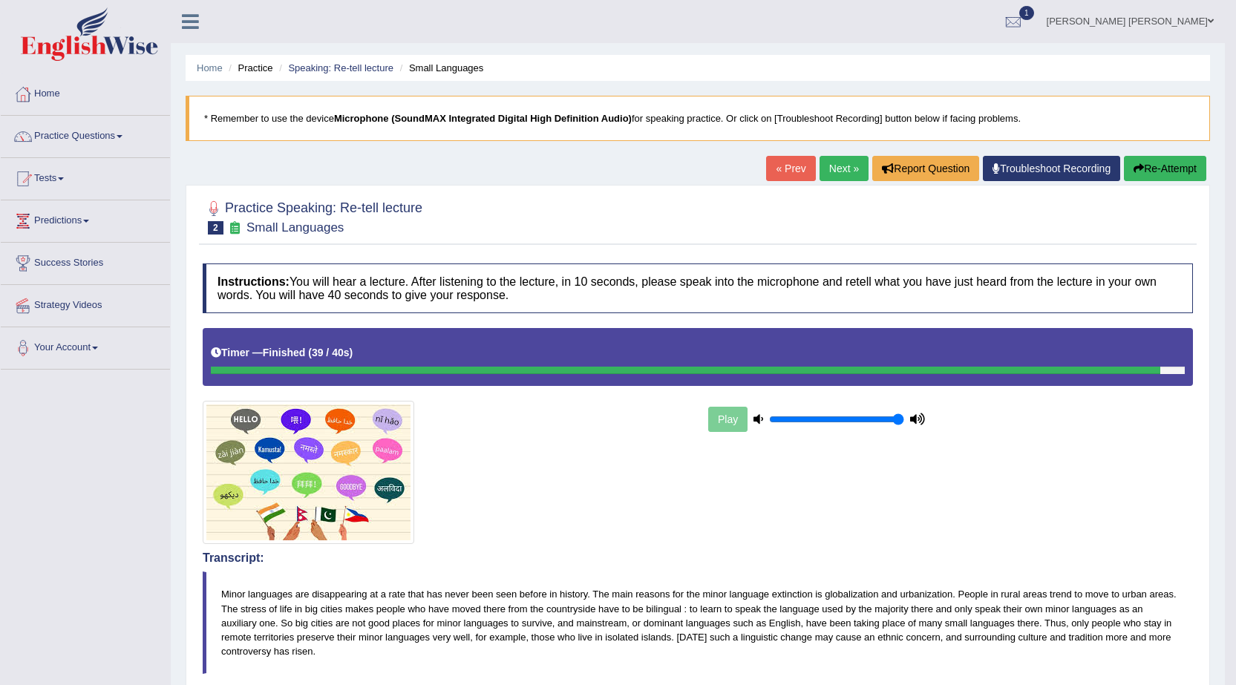
click at [836, 177] on link "Next »" at bounding box center [843, 168] width 49 height 25
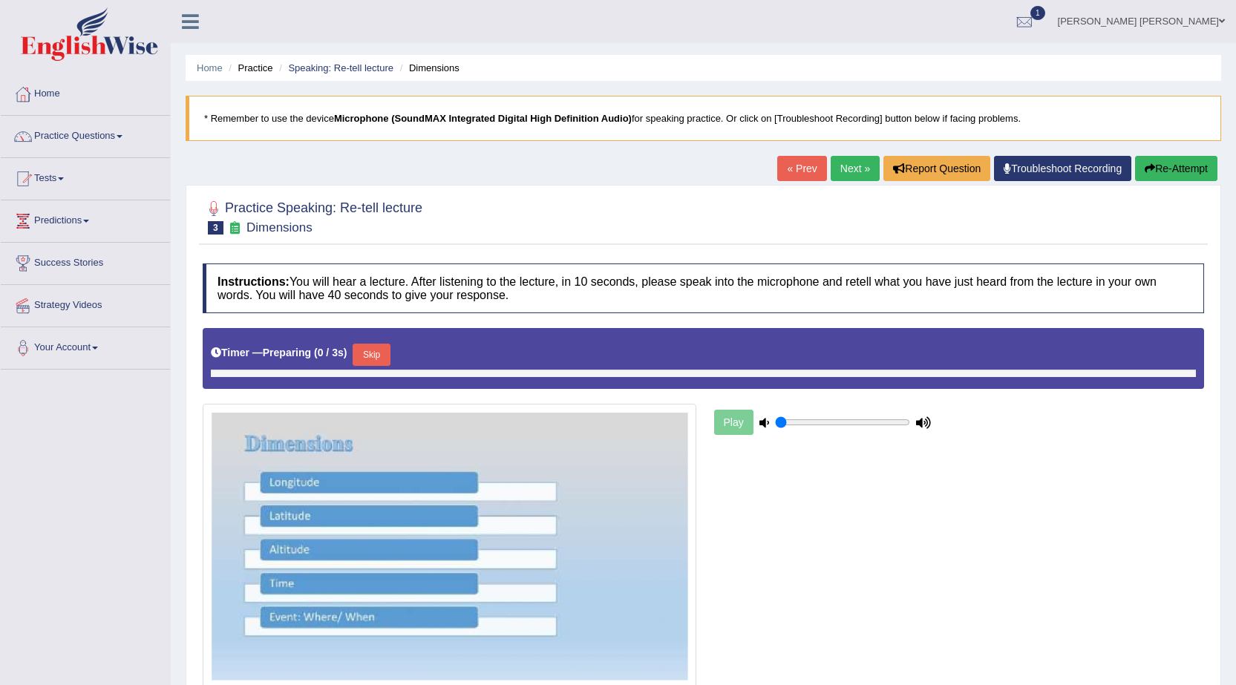
type input "1"
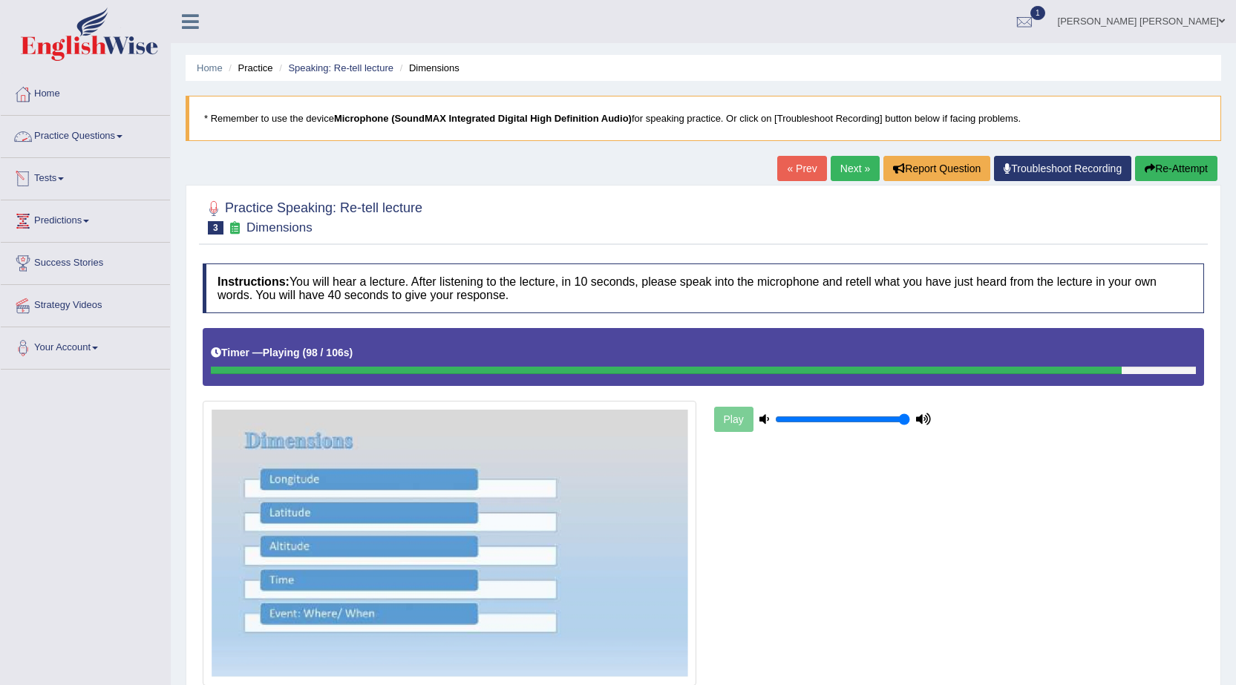
click at [111, 130] on link "Practice Questions" at bounding box center [85, 134] width 169 height 37
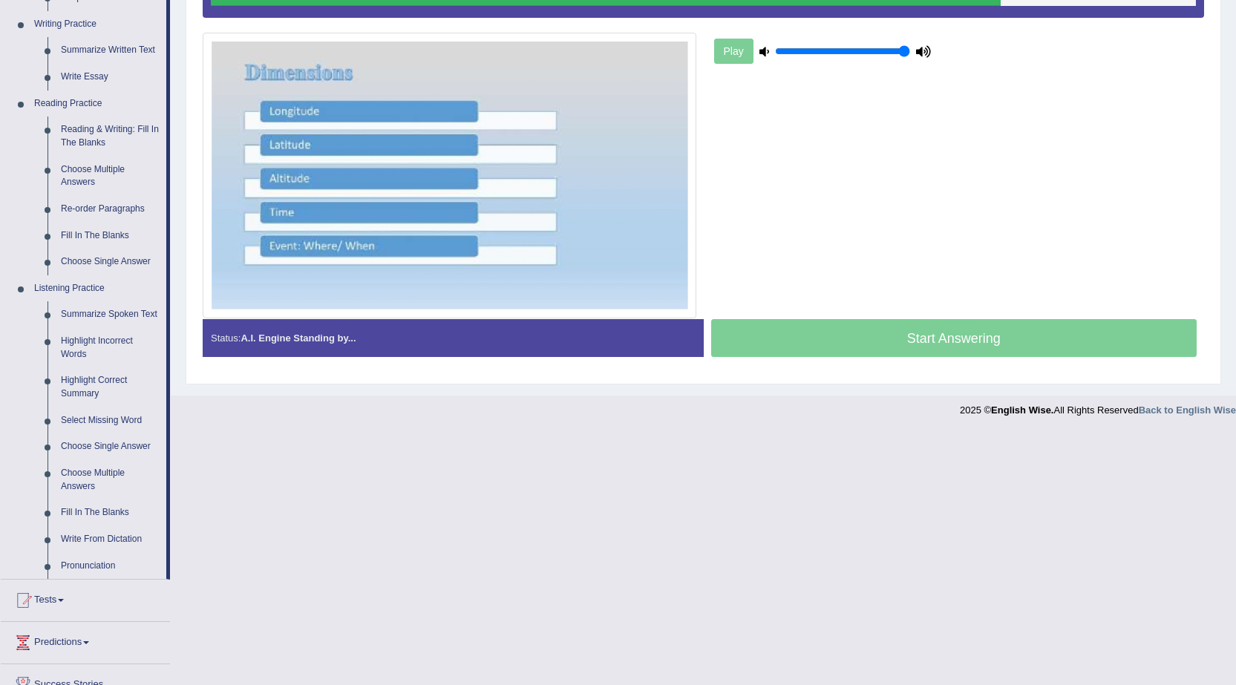
scroll to position [148, 0]
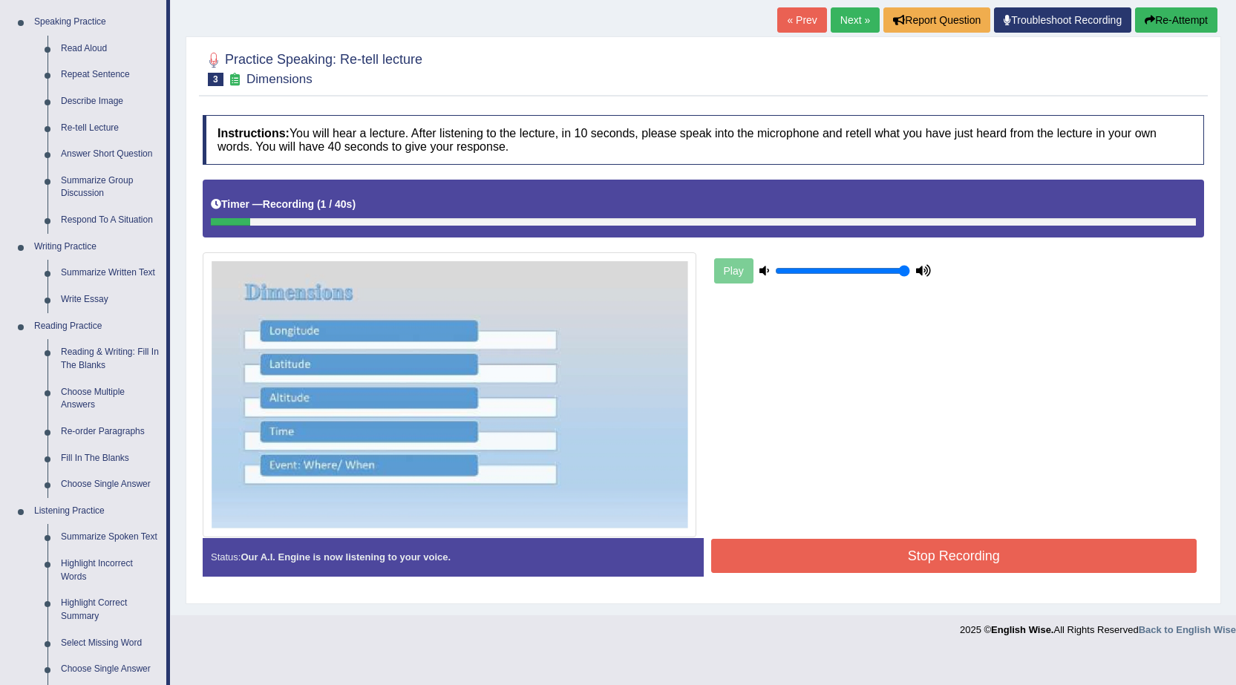
click at [733, 546] on button "Stop Recording" at bounding box center [954, 556] width 486 height 34
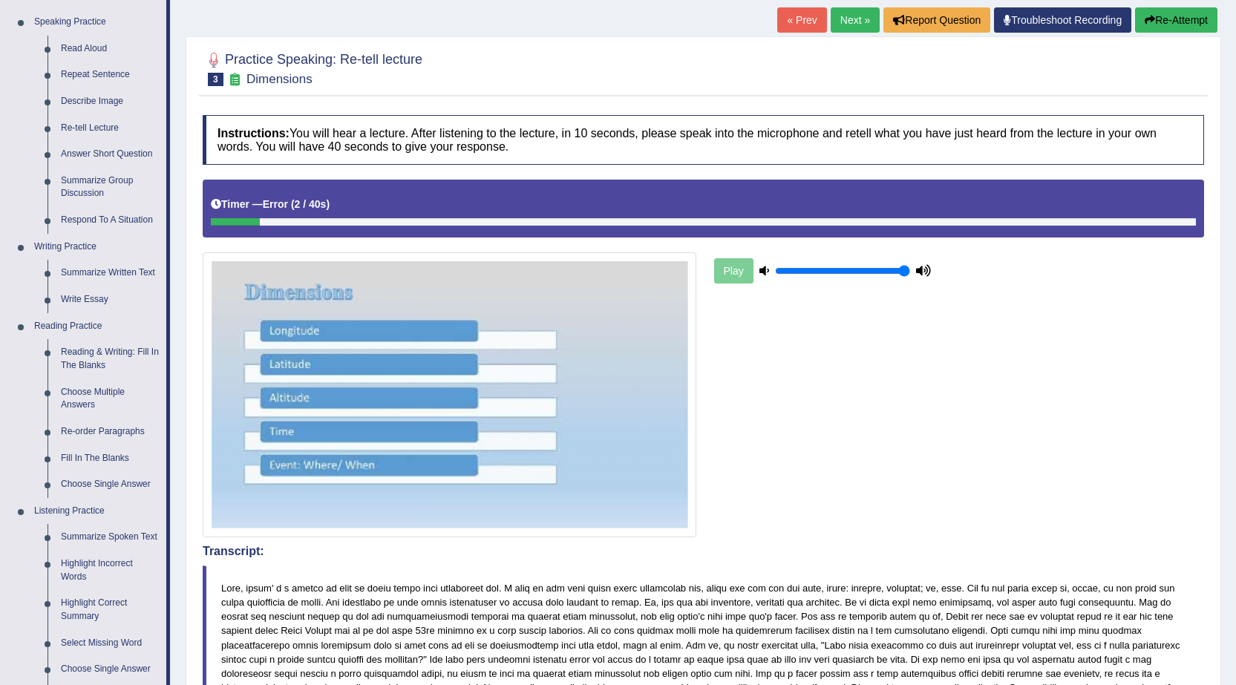
click at [737, 546] on h4 "Transcript:" at bounding box center [703, 551] width 1001 height 13
click at [65, 668] on link "Choose Single Answer" at bounding box center [110, 669] width 112 height 27
click at [65, 668] on ul "Home Practice Questions Speaking Practice Read Aloud Repeat Sentence Describe I…" at bounding box center [85, 469] width 169 height 1089
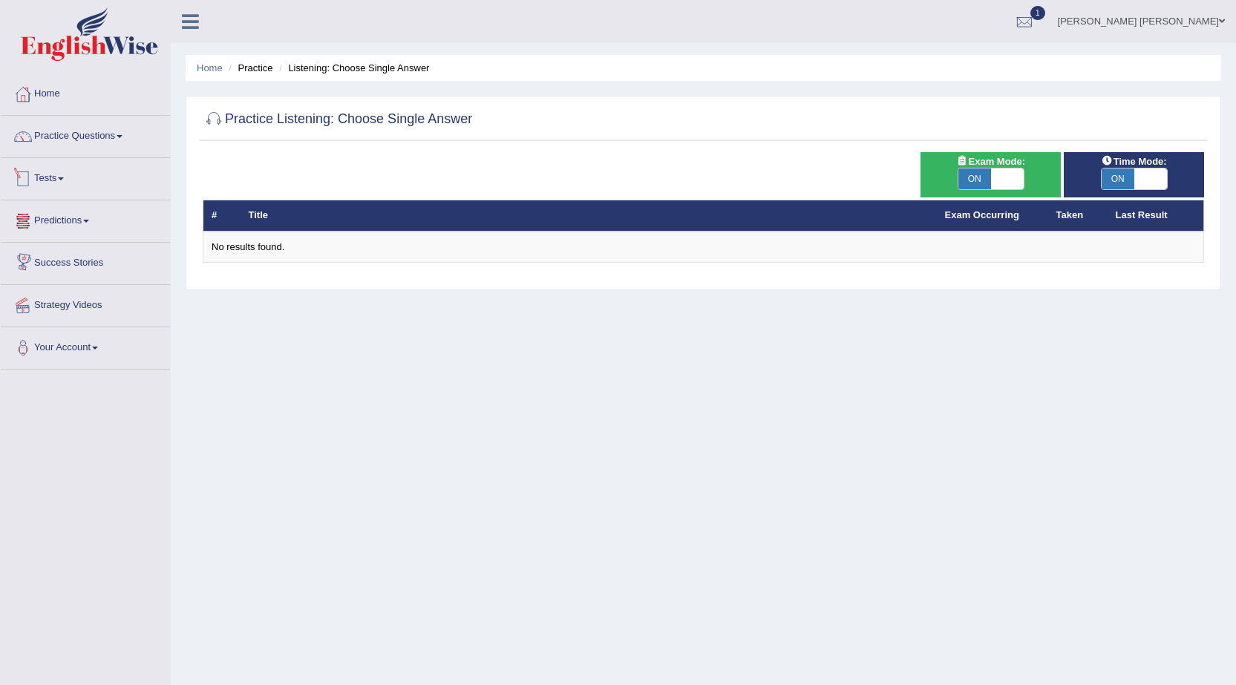
click at [66, 176] on link "Tests" at bounding box center [85, 176] width 169 height 37
click at [62, 240] on link "Take Mock Test" at bounding box center [96, 239] width 139 height 27
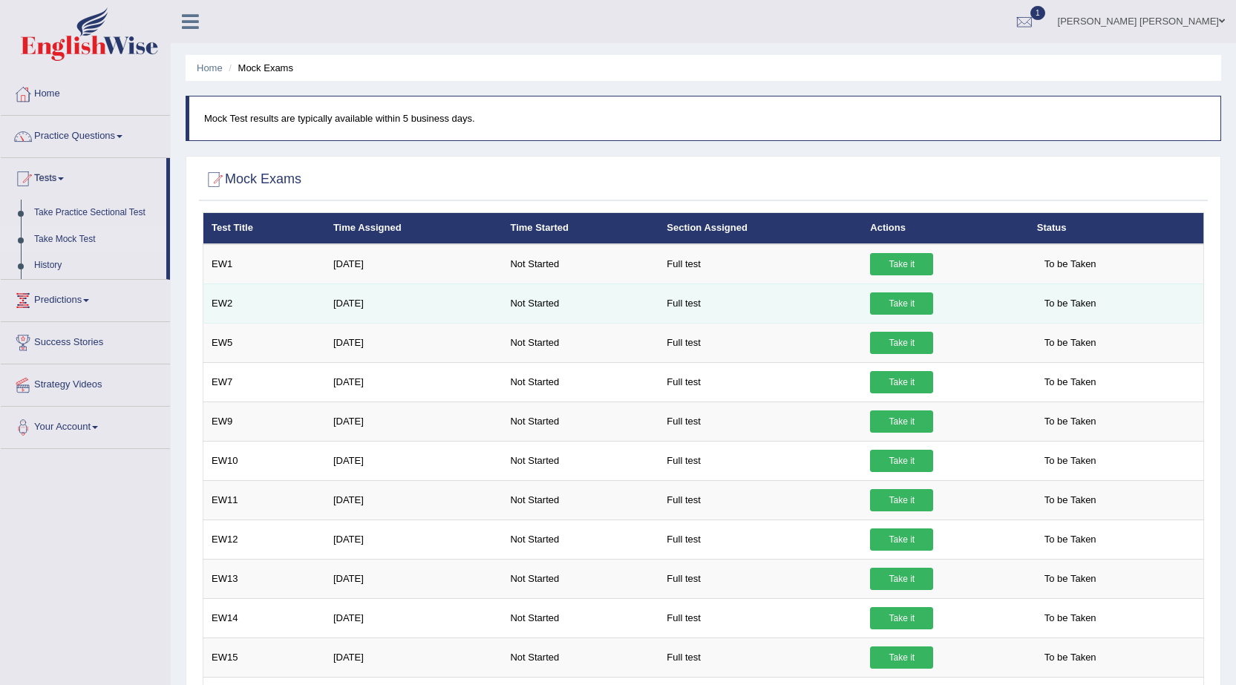
click at [903, 299] on link "Take it" at bounding box center [901, 303] width 63 height 22
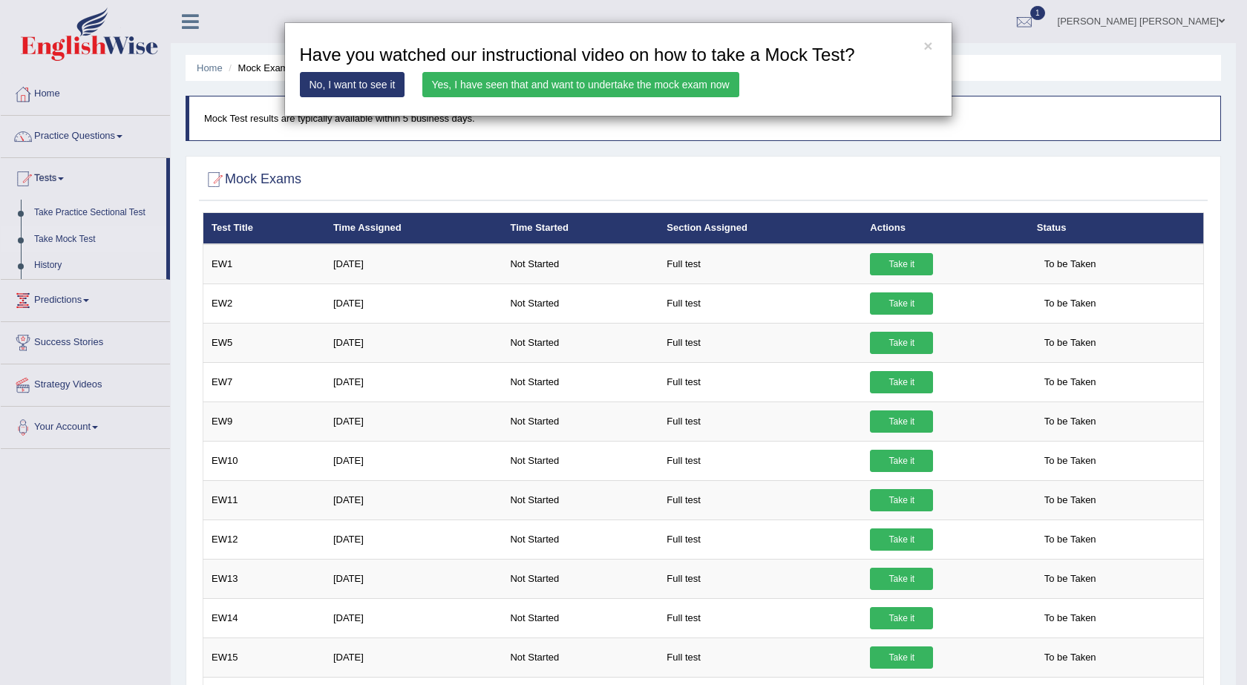
click at [456, 90] on link "Yes, I have seen that and want to undertake the mock exam now" at bounding box center [580, 84] width 317 height 25
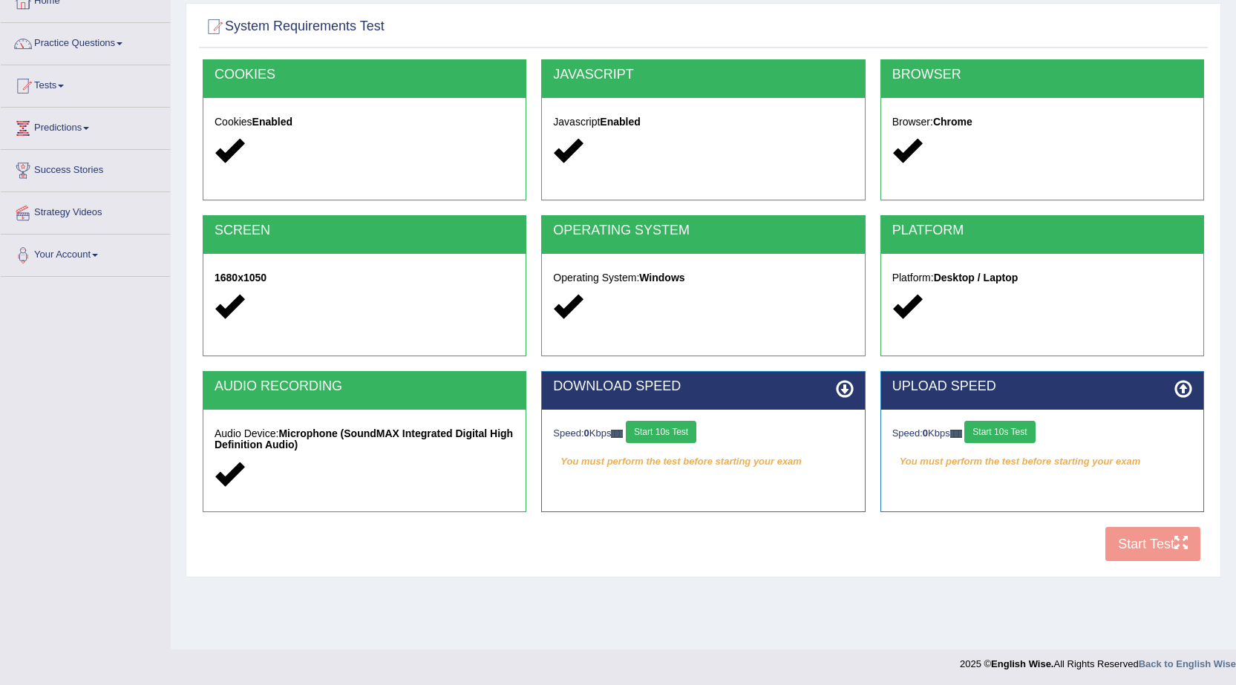
scroll to position [94, 0]
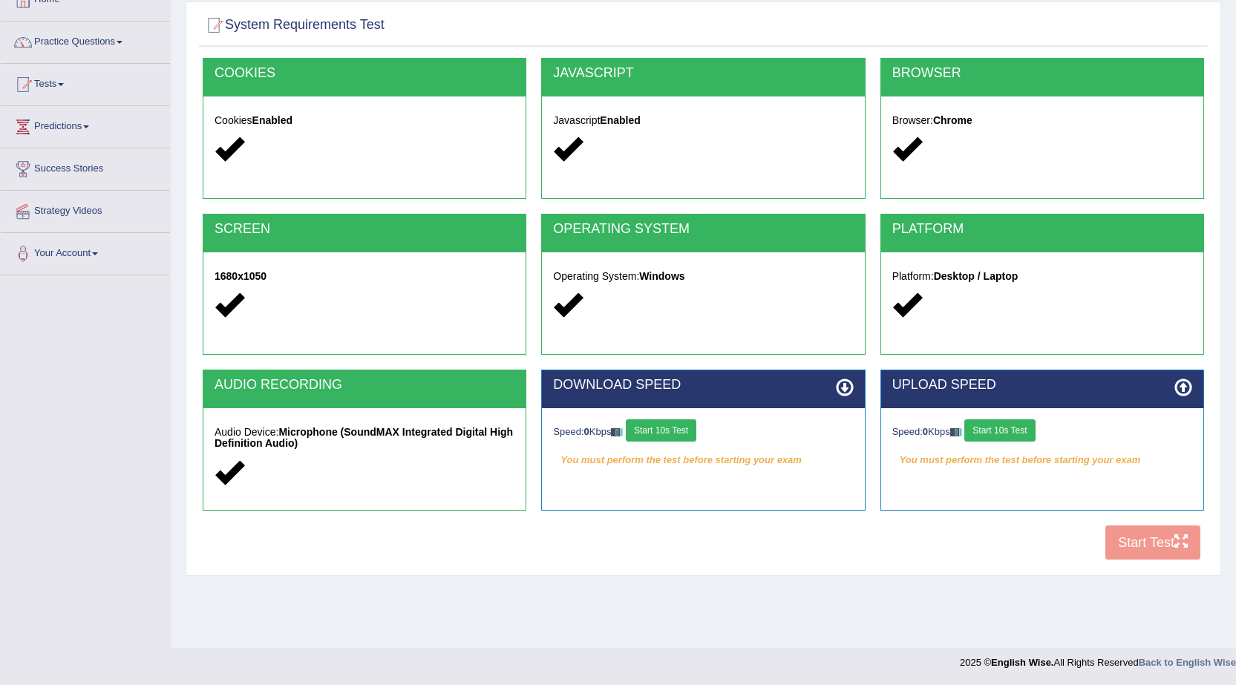
click at [1115, 546] on div "COOKIES Cookies Enabled JAVASCRIPT Javascript Enabled BROWSER Browser: Chrome S…" at bounding box center [703, 313] width 1009 height 510
click at [649, 432] on button "Start 10s Test" at bounding box center [661, 430] width 71 height 22
click at [997, 426] on button "Start 10s Test" at bounding box center [999, 430] width 71 height 22
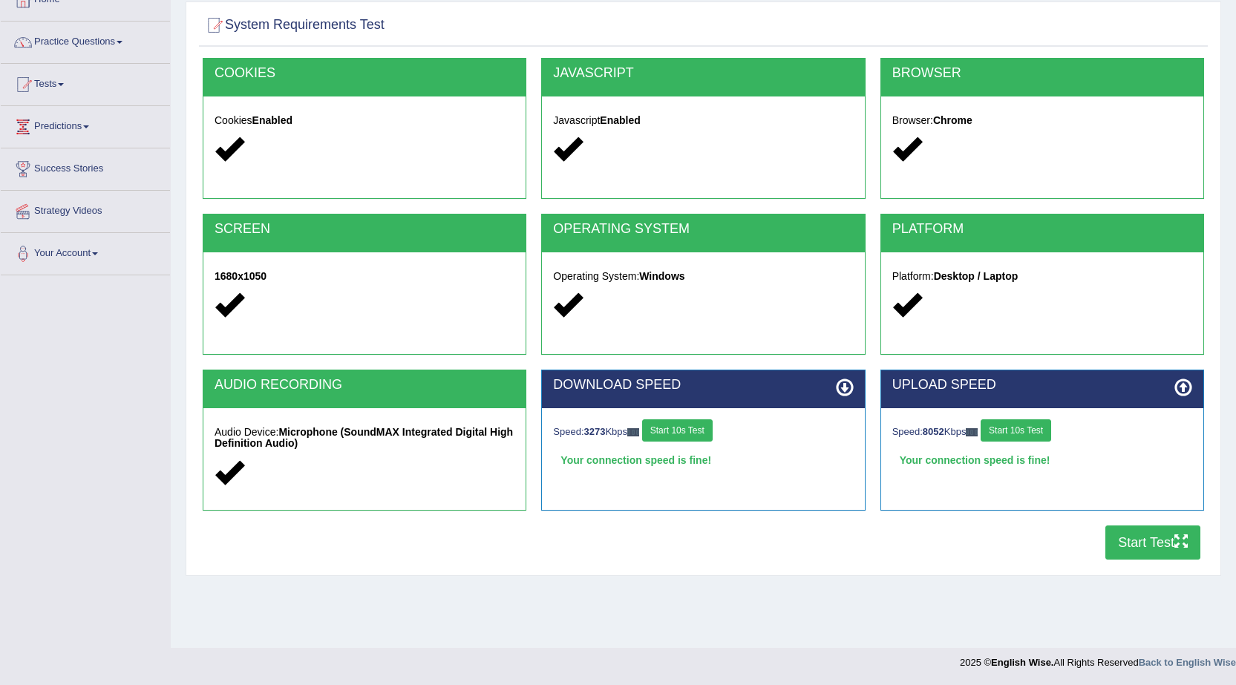
click at [1143, 550] on button "Start Test" at bounding box center [1152, 542] width 95 height 34
